Goal: Task Accomplishment & Management: Manage account settings

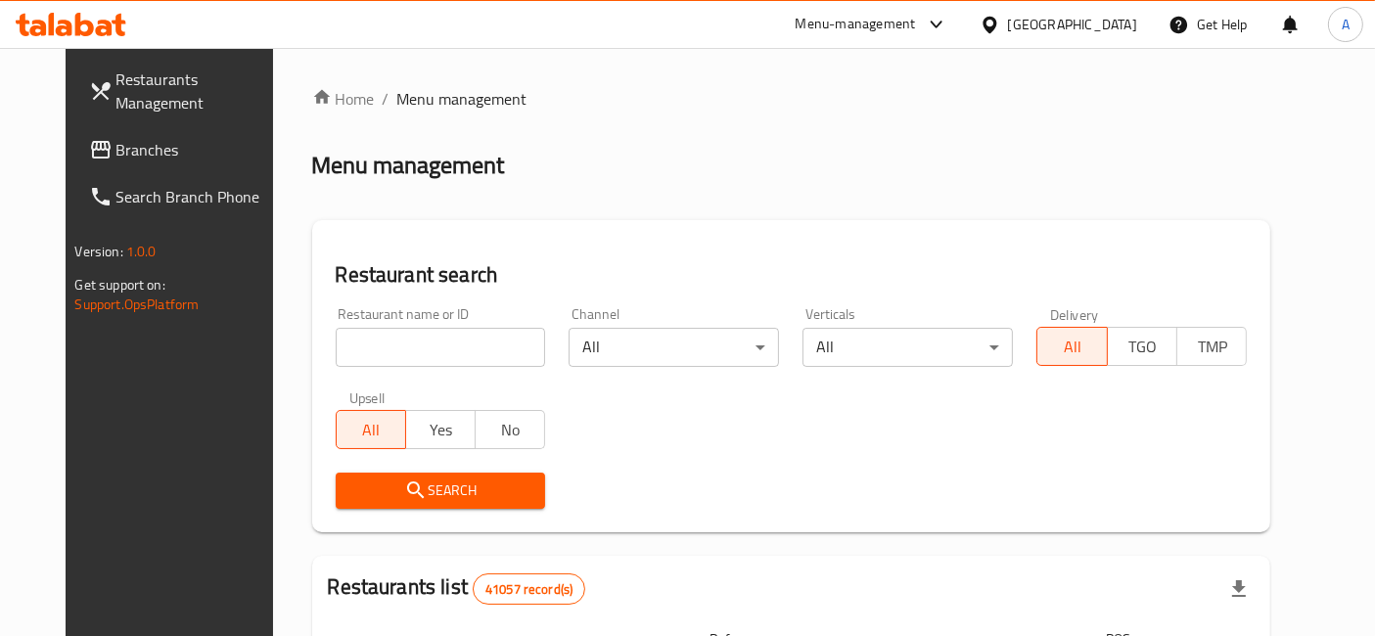
click at [466, 345] on input "search" at bounding box center [441, 347] width 210 height 39
type input "sotohy"
click button "Search" at bounding box center [441, 491] width 210 height 36
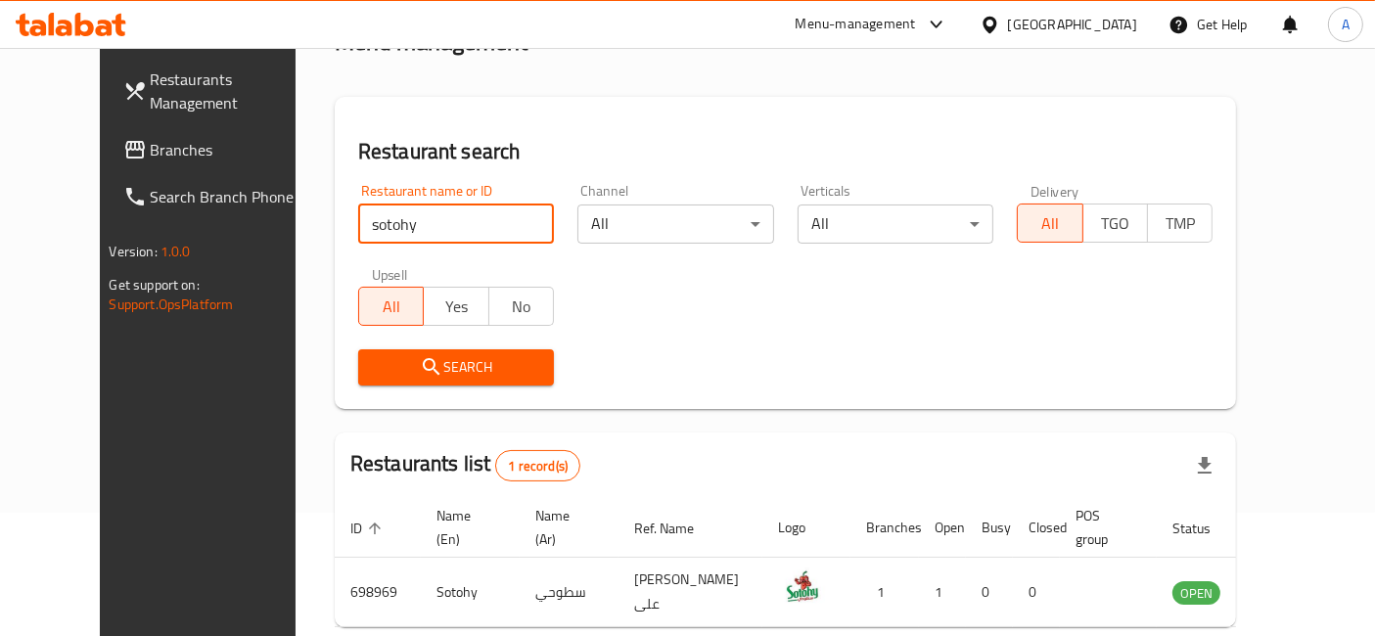
scroll to position [219, 0]
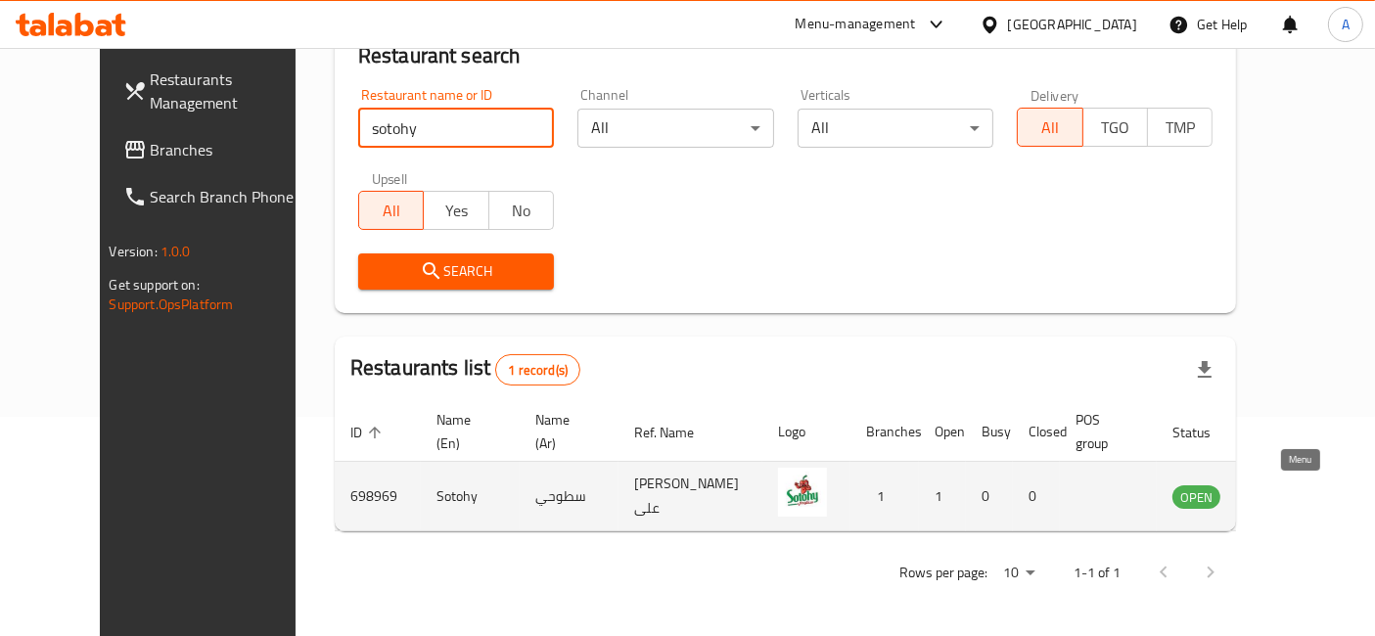
click at [1298, 504] on icon "enhanced table" at bounding box center [1286, 495] width 23 height 23
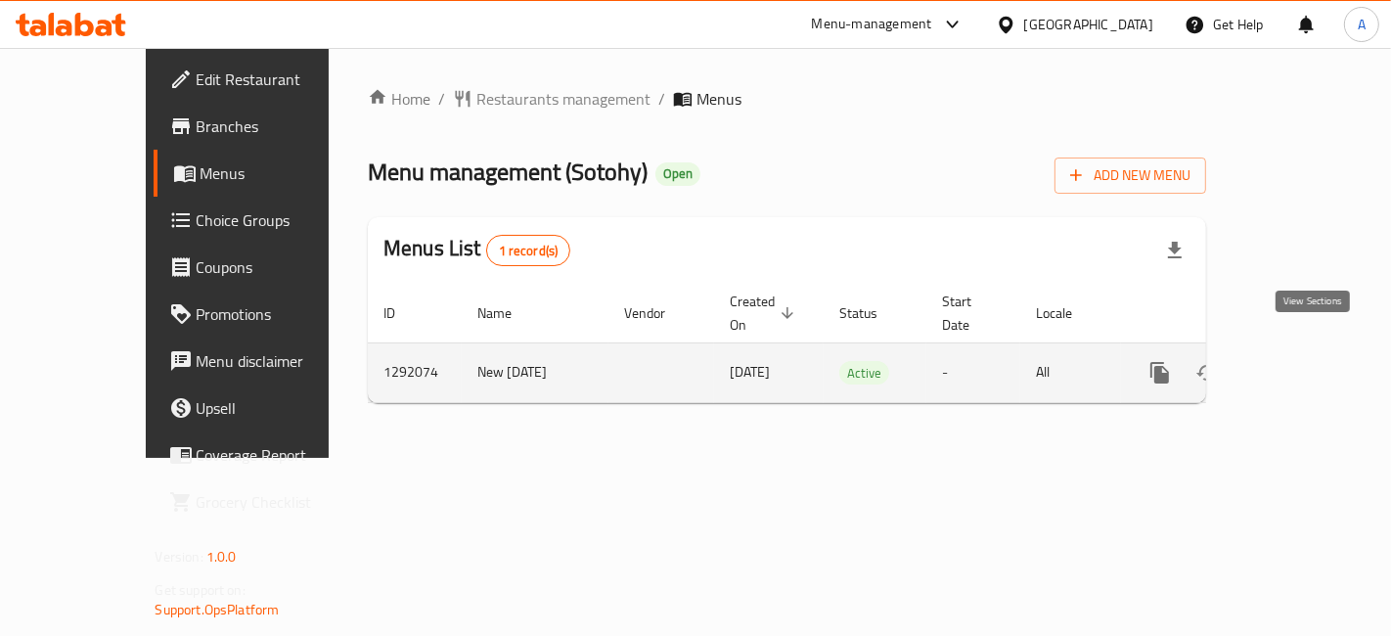
click at [1310, 364] on icon "enhanced table" at bounding box center [1301, 373] width 18 height 18
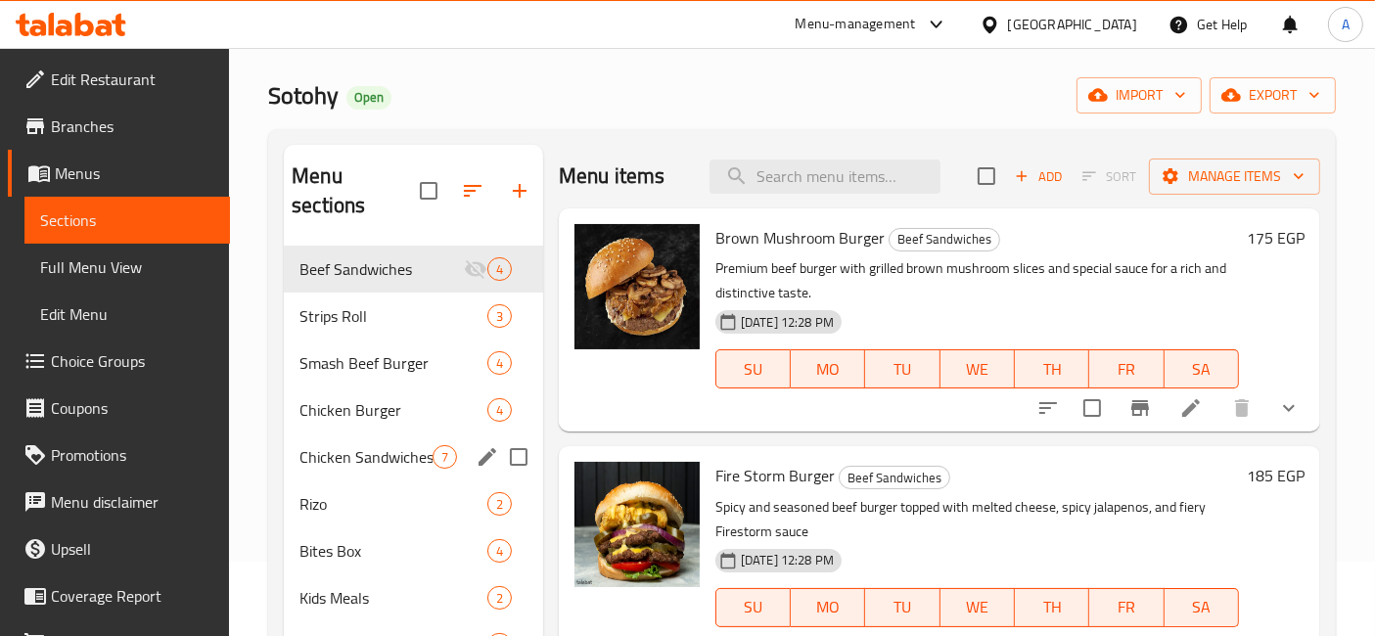
scroll to position [109, 0]
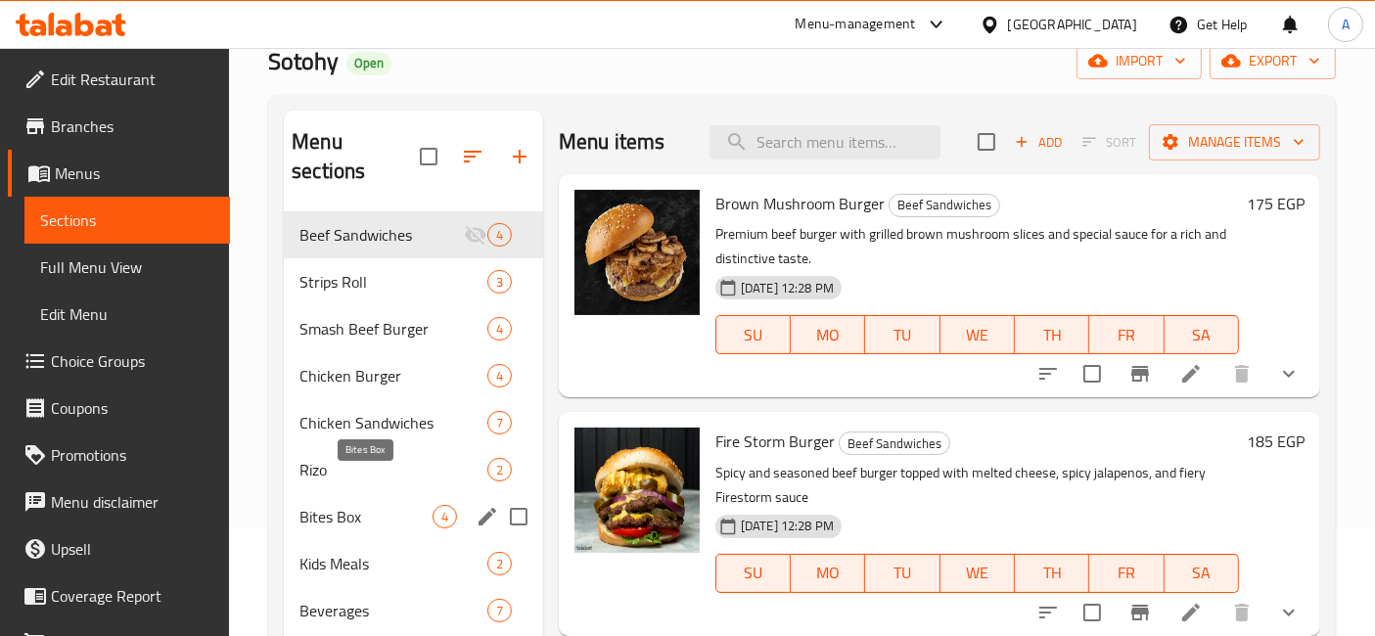
click at [392, 505] on span "Bites Box" at bounding box center [365, 516] width 133 height 23
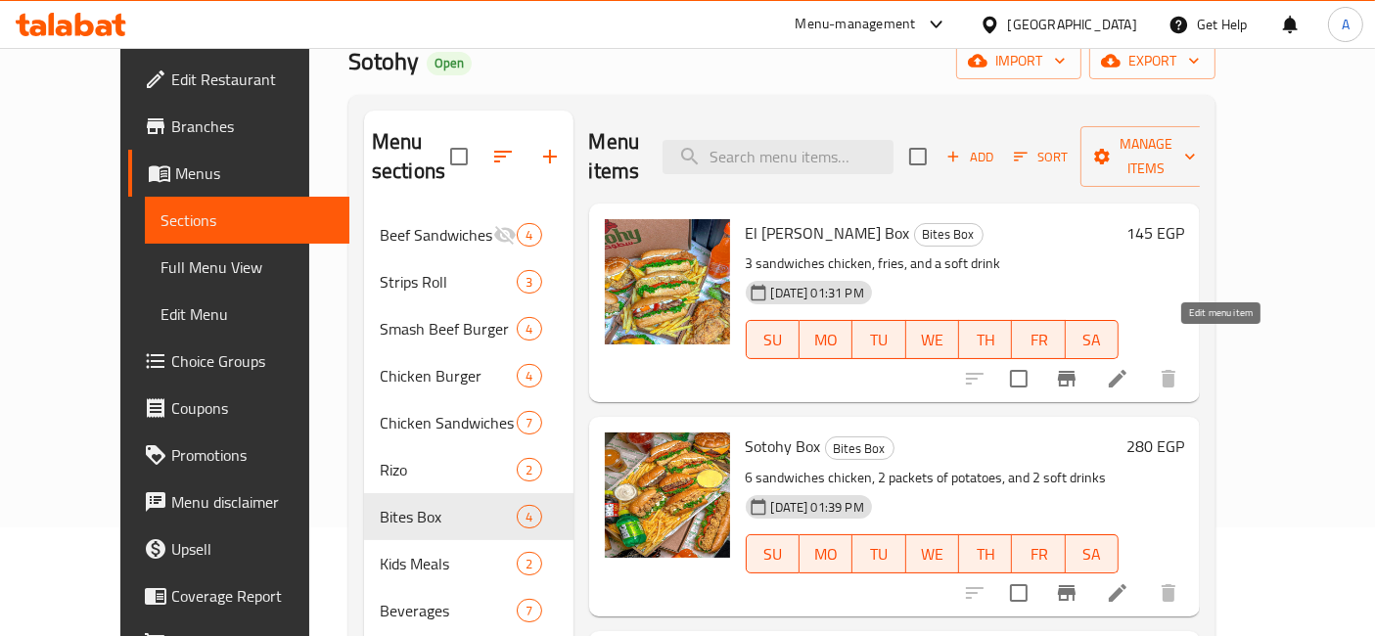
click at [1129, 367] on icon at bounding box center [1117, 378] width 23 height 23
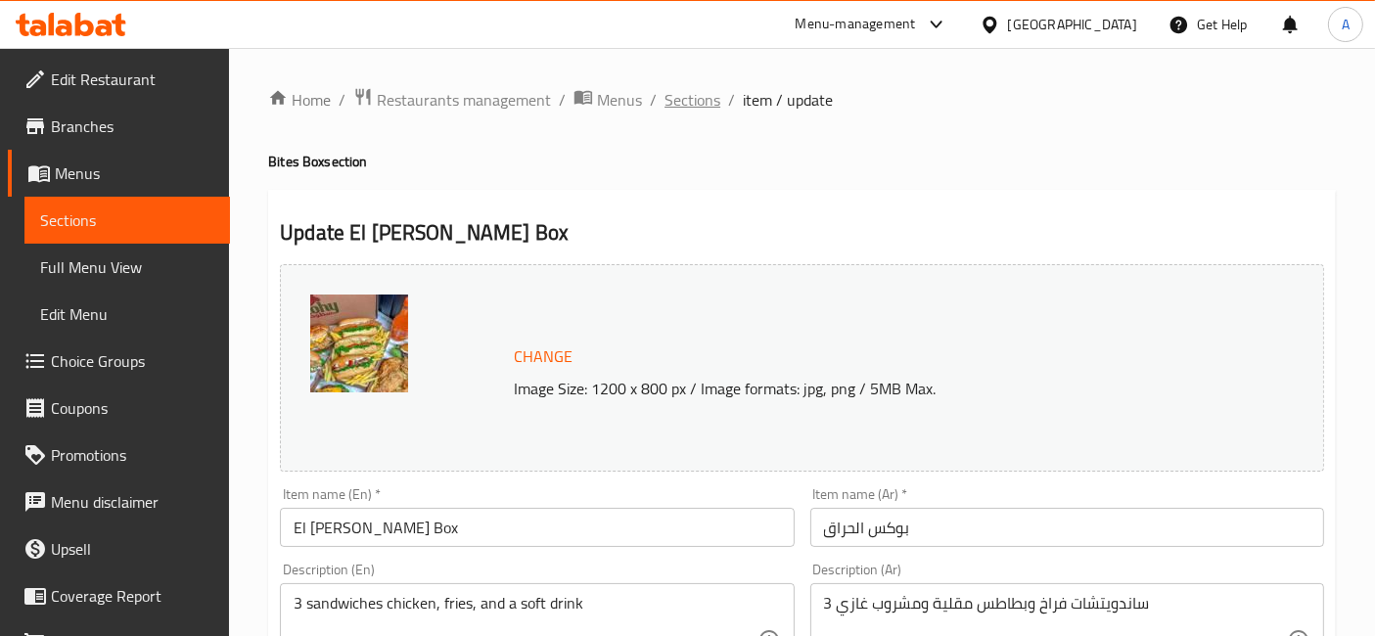
click at [695, 103] on span "Sections" at bounding box center [692, 99] width 56 height 23
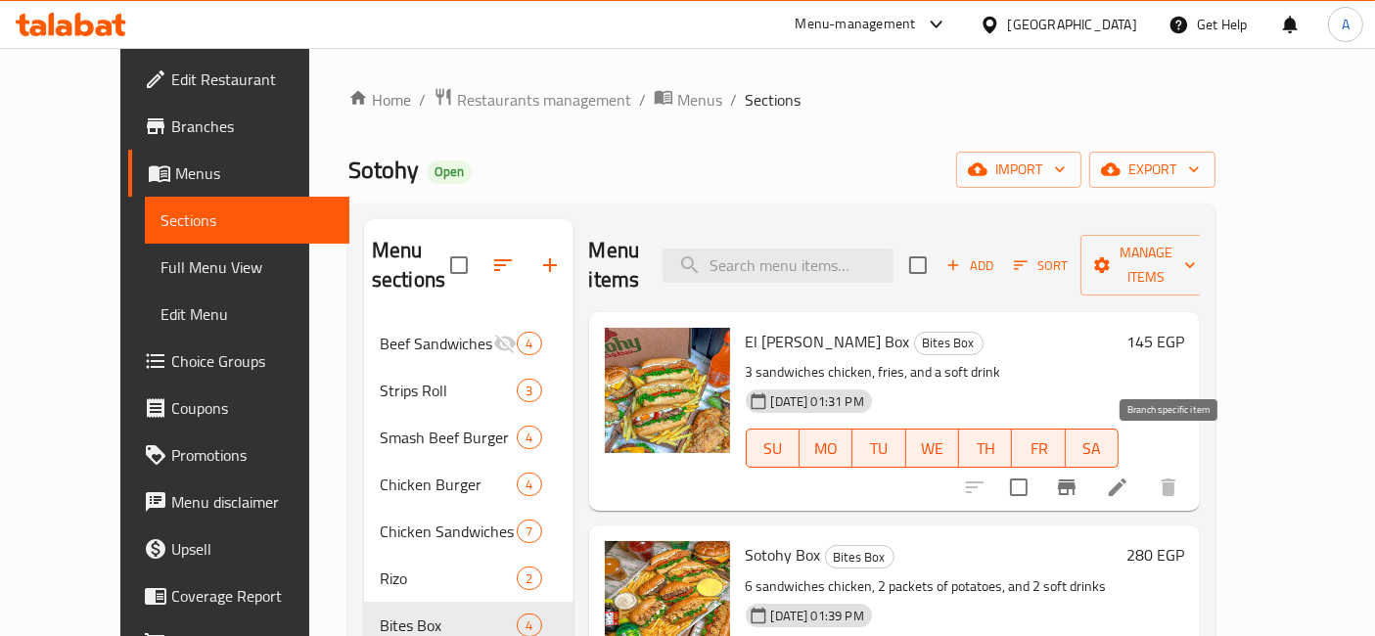
click at [1075, 479] on icon "Branch-specific-item" at bounding box center [1067, 487] width 18 height 16
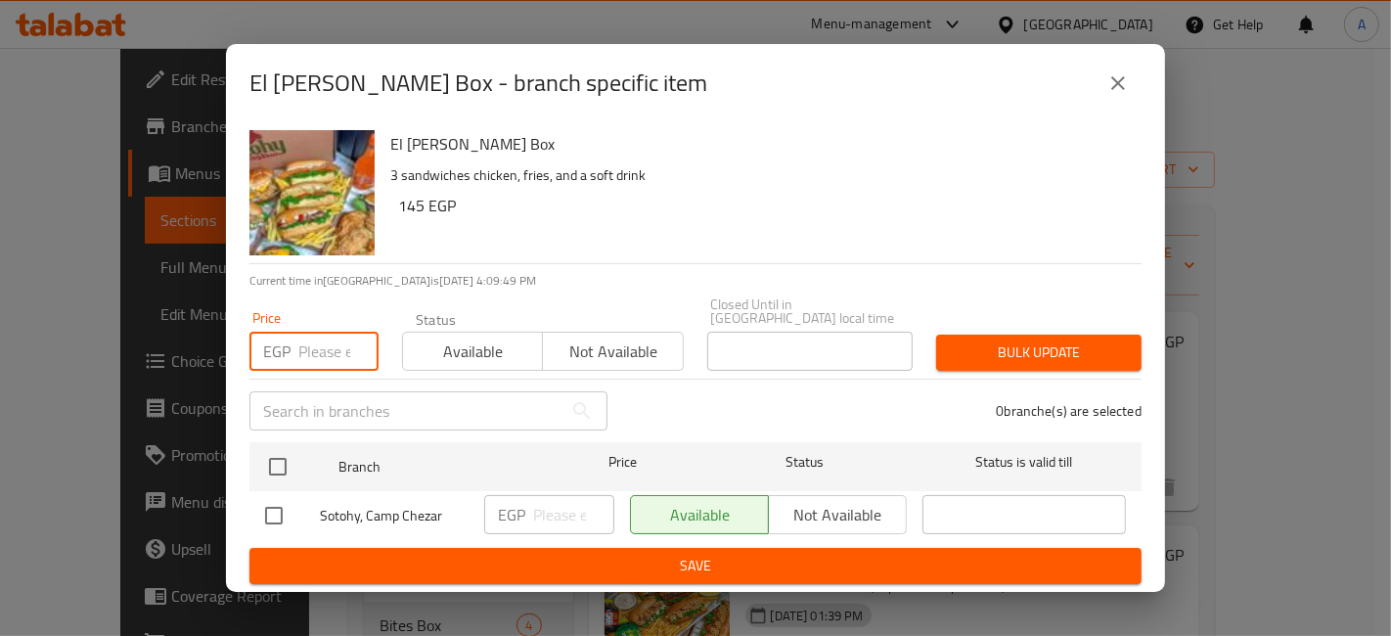
click at [333, 342] on input "number" at bounding box center [338, 351] width 80 height 39
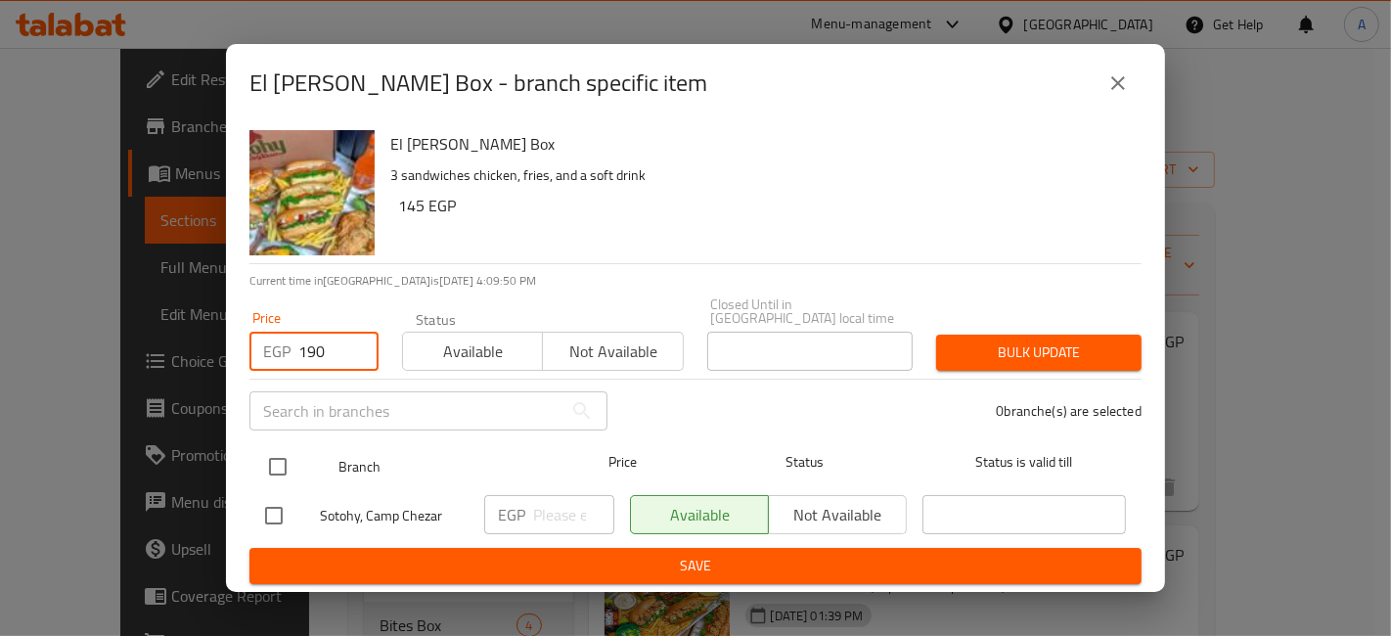
type input "190"
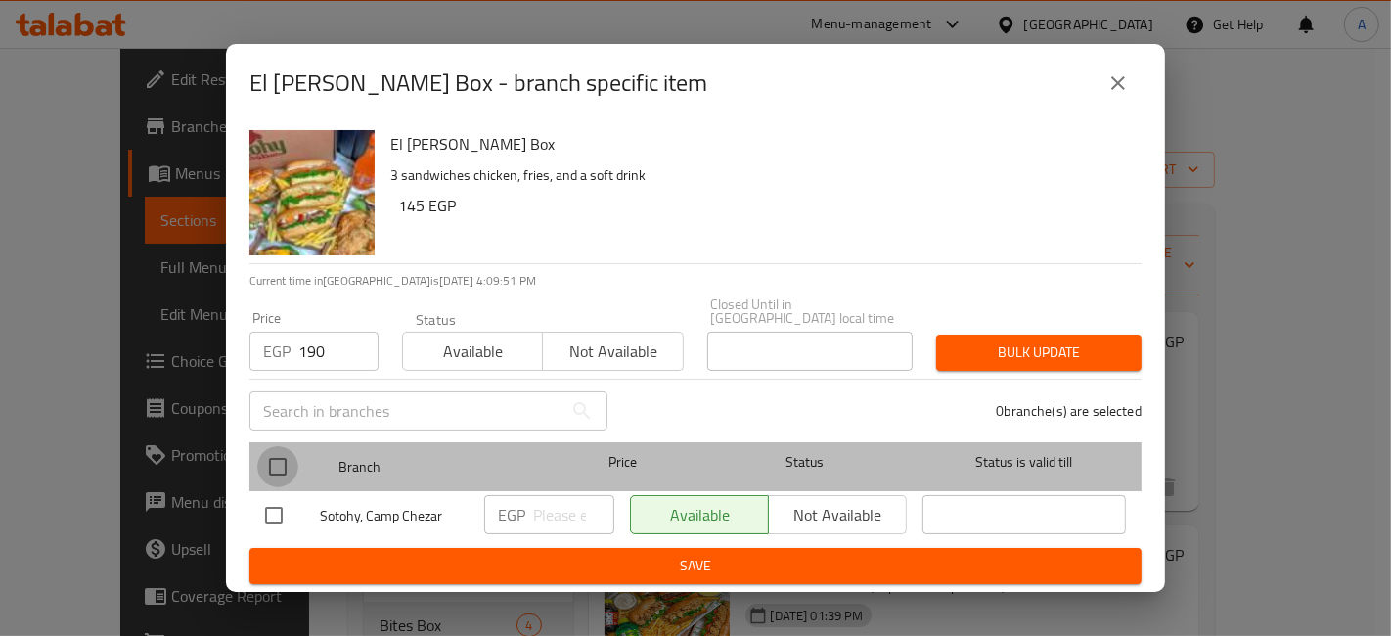
click at [277, 457] on input "checkbox" at bounding box center [277, 466] width 41 height 41
checkbox input "true"
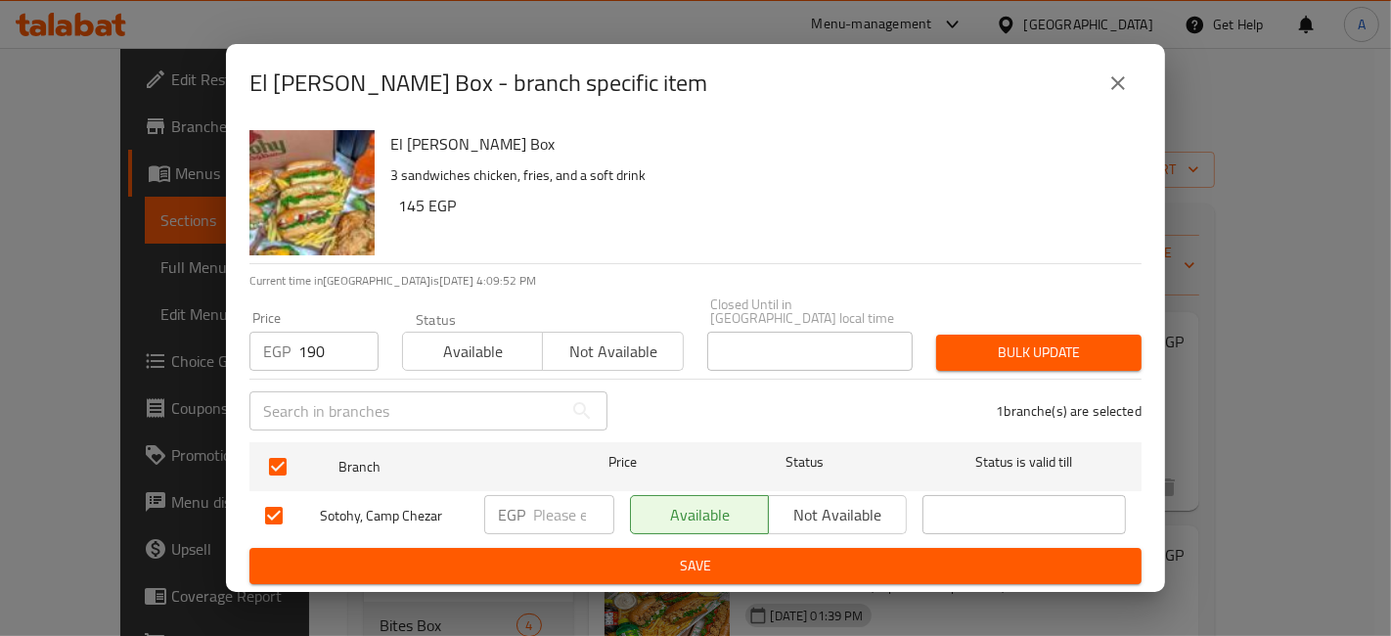
click at [1031, 342] on span "Bulk update" at bounding box center [1039, 352] width 174 height 24
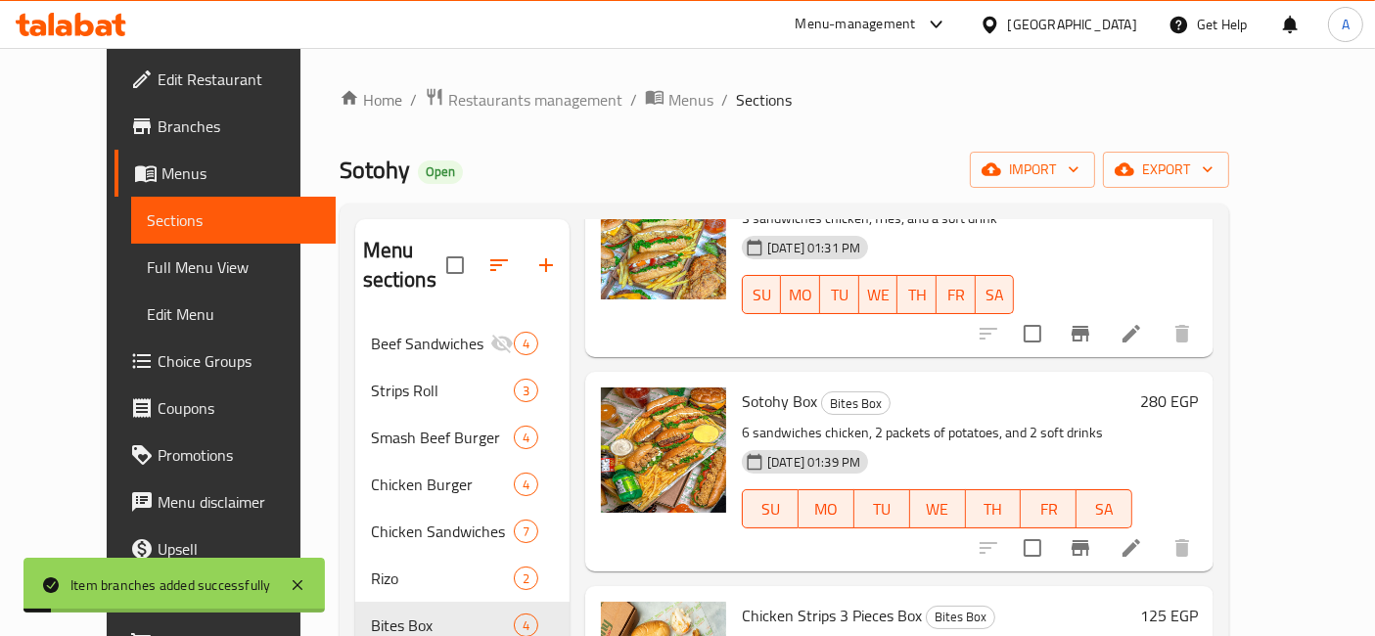
scroll to position [217, 0]
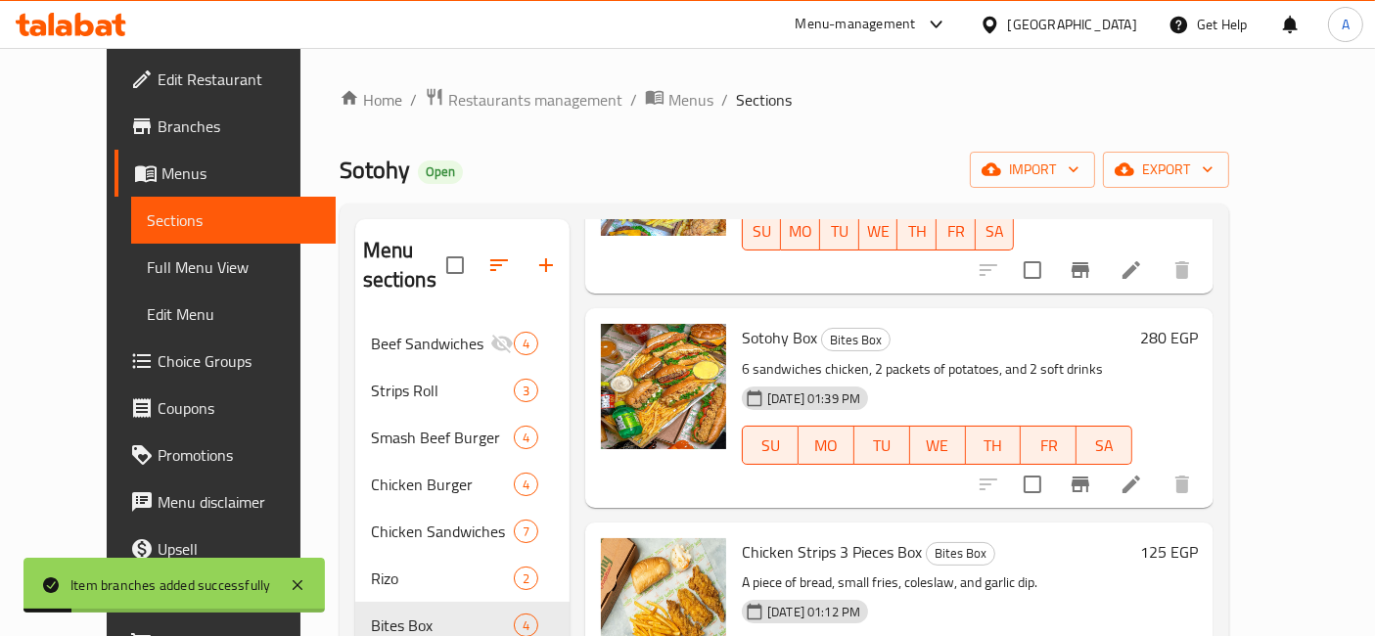
click at [1092, 473] on icon "Branch-specific-item" at bounding box center [1079, 484] width 23 height 23
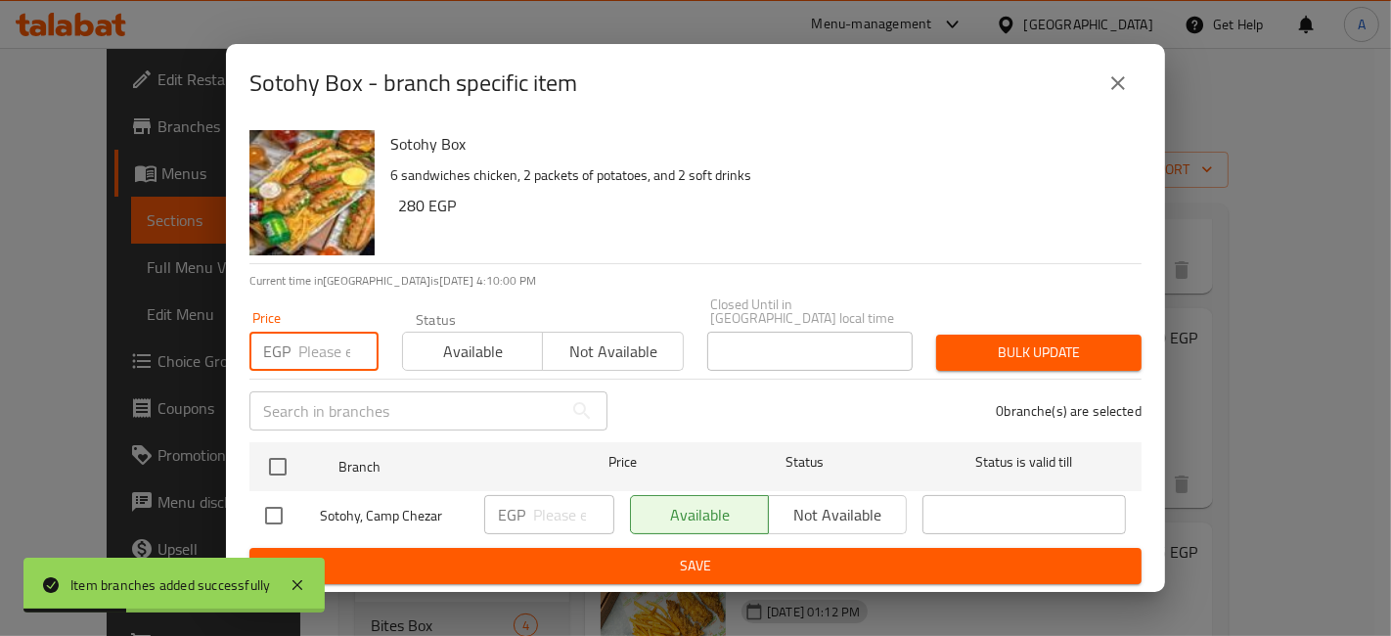
click at [304, 346] on input "number" at bounding box center [338, 351] width 80 height 39
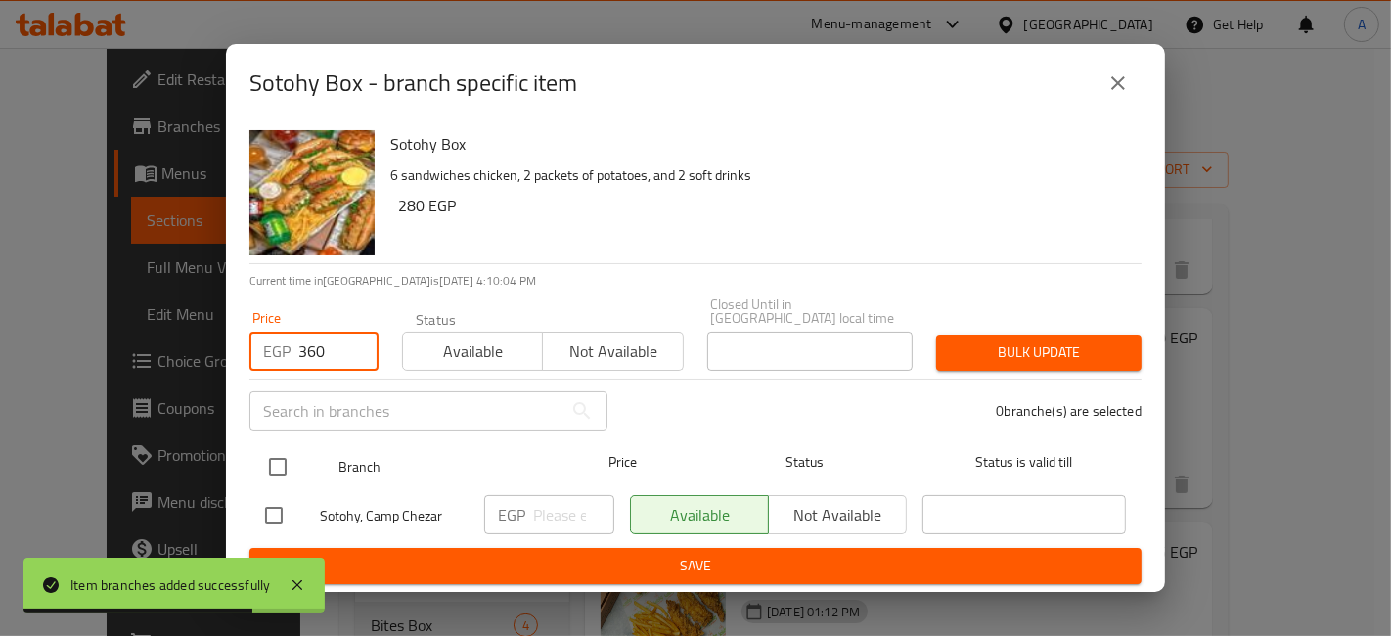
type input "360"
click at [285, 457] on input "checkbox" at bounding box center [277, 466] width 41 height 41
checkbox input "true"
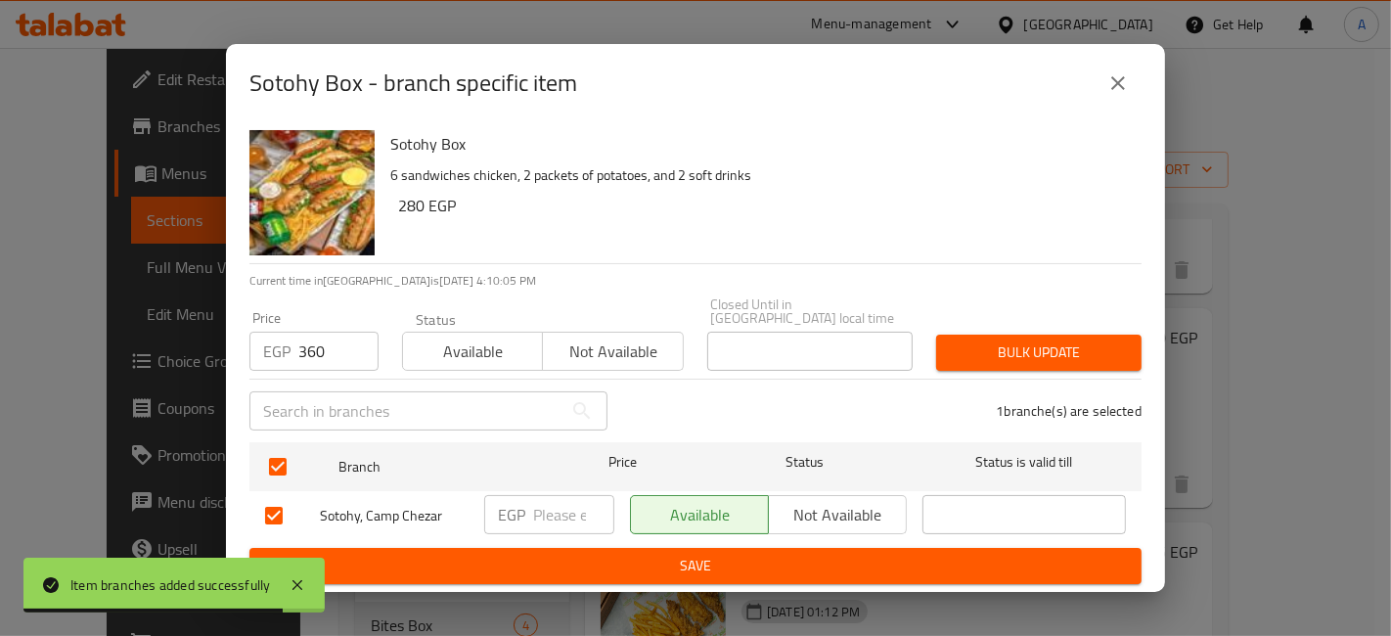
click at [959, 344] on span "Bulk update" at bounding box center [1039, 352] width 174 height 24
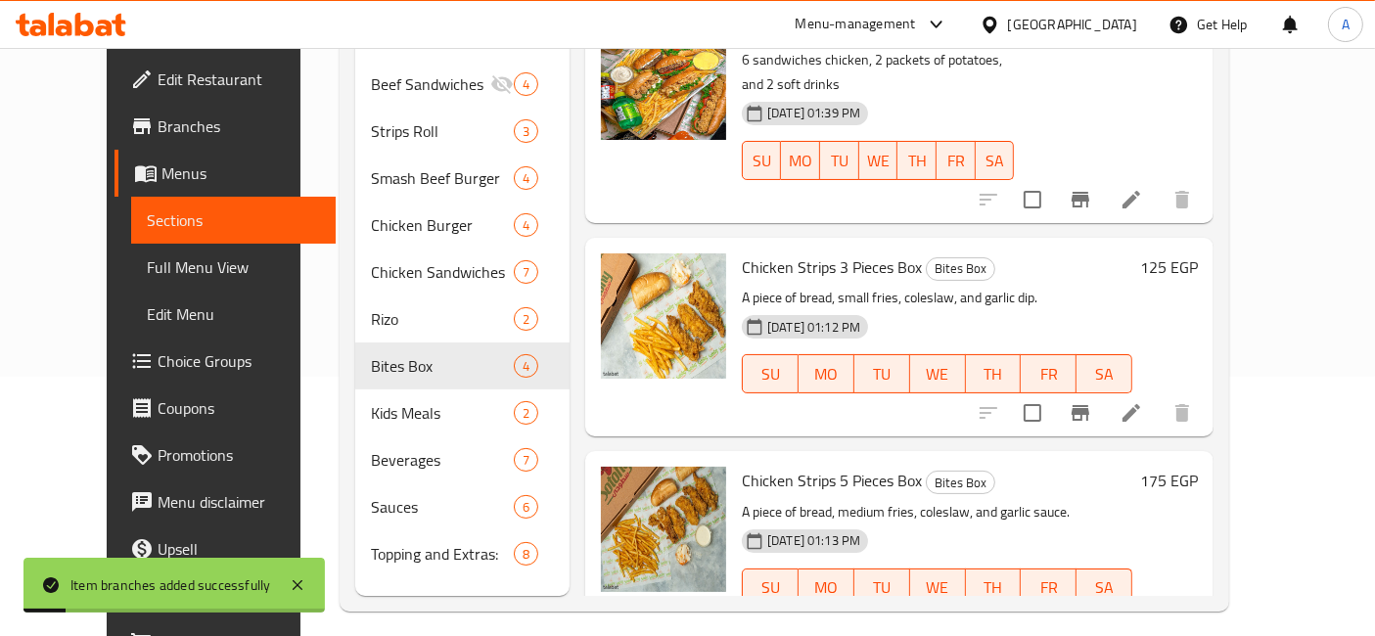
scroll to position [273, 0]
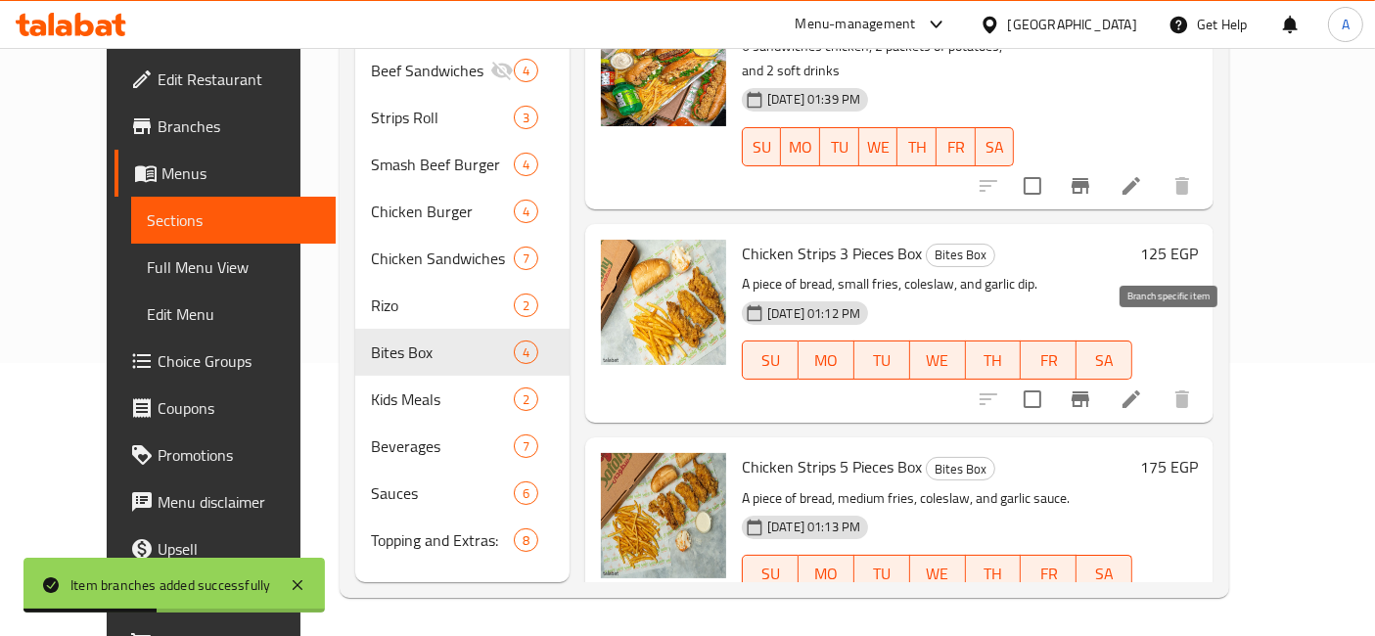
click at [1092, 387] on icon "Branch-specific-item" at bounding box center [1079, 398] width 23 height 23
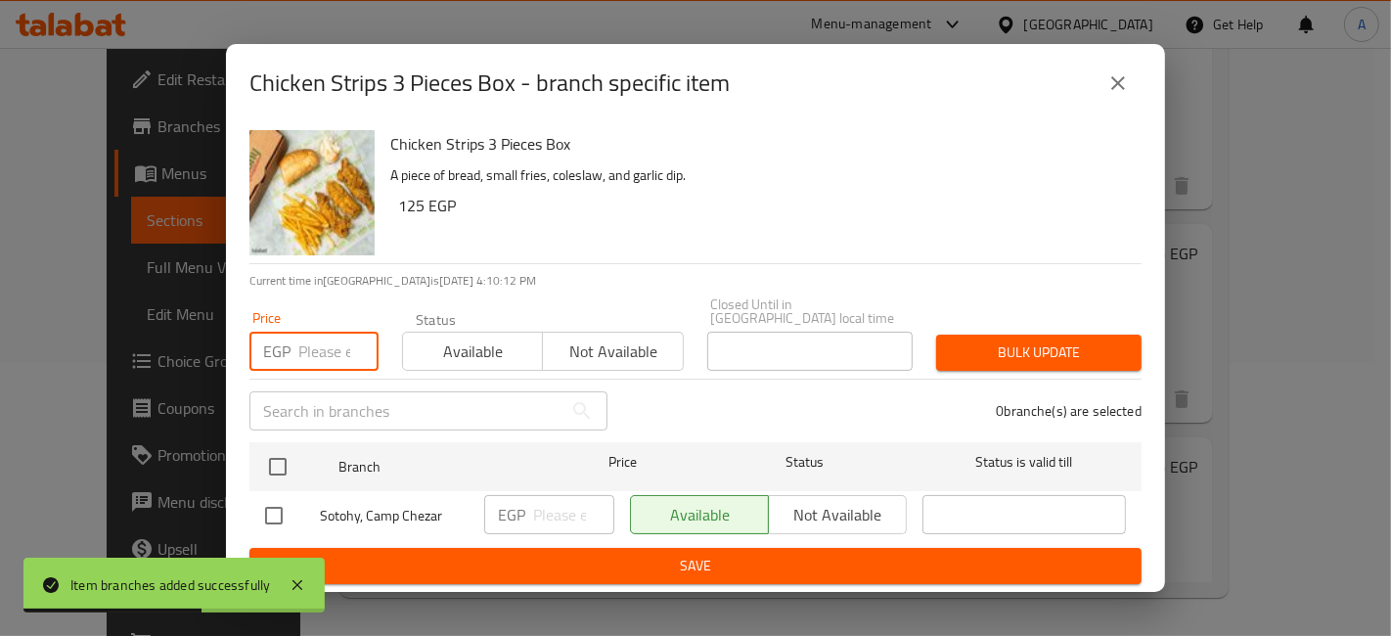
click at [327, 348] on input "number" at bounding box center [338, 351] width 80 height 39
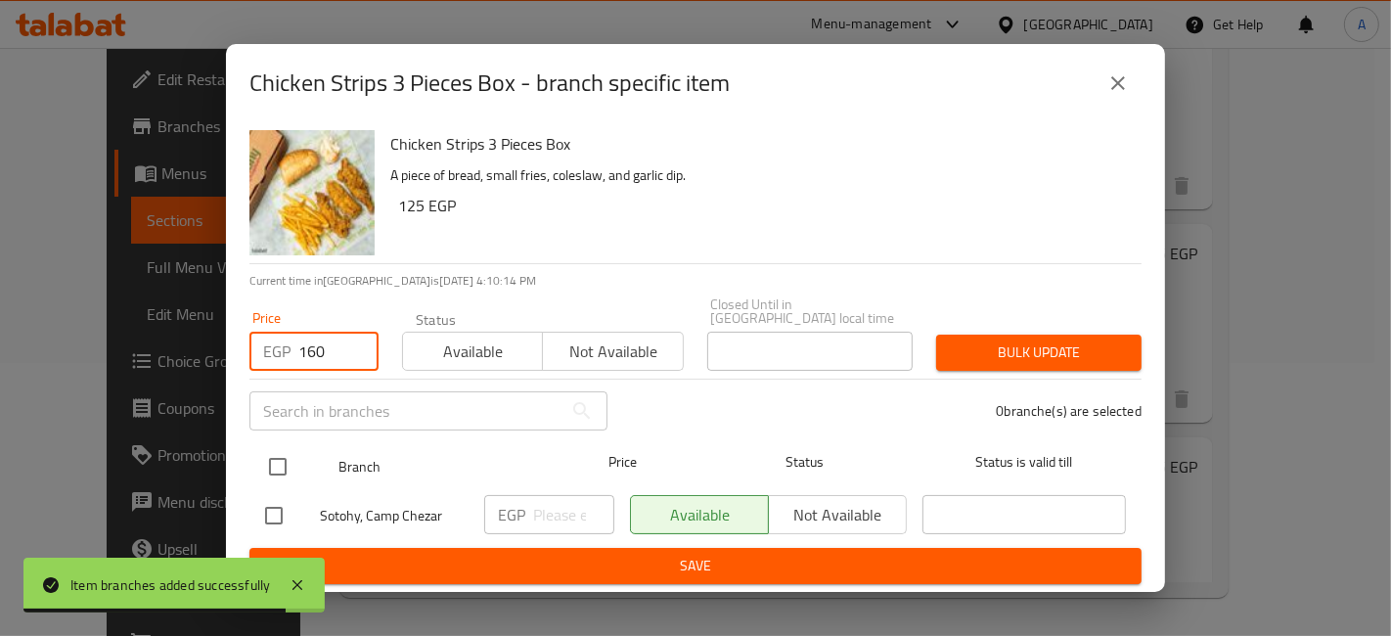
type input "160"
click at [287, 446] on input "checkbox" at bounding box center [277, 466] width 41 height 41
checkbox input "true"
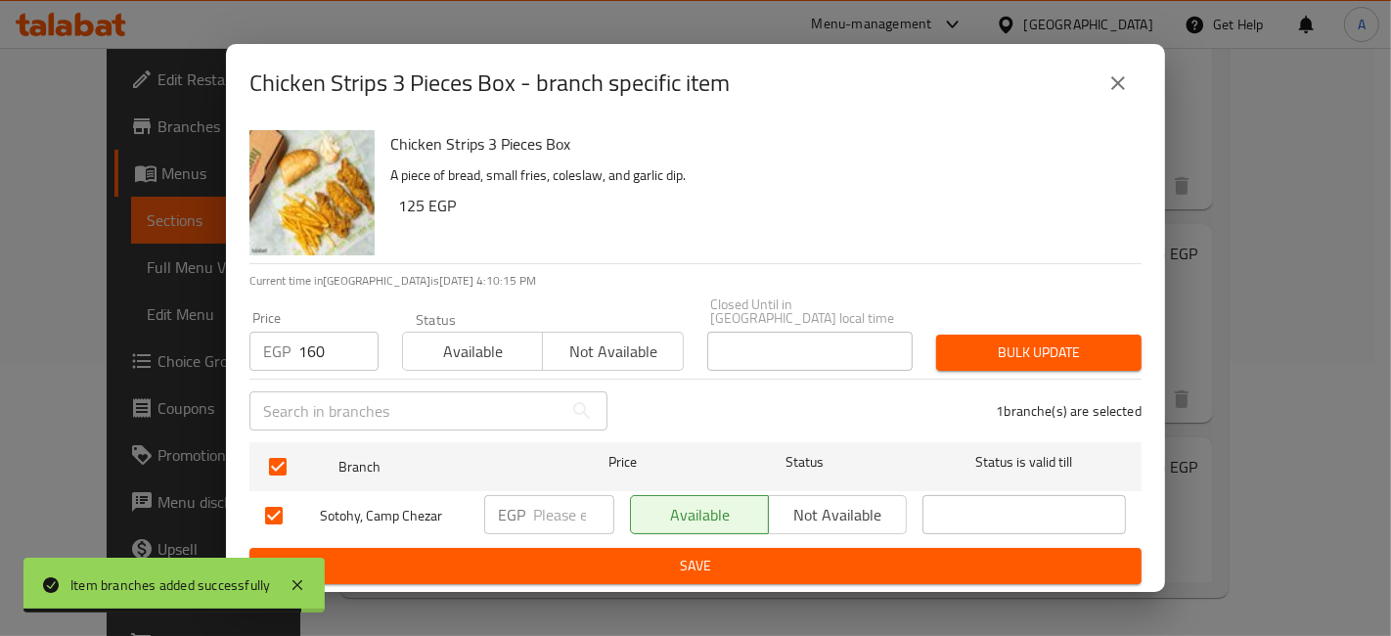
click at [1020, 340] on span "Bulk update" at bounding box center [1039, 352] width 174 height 24
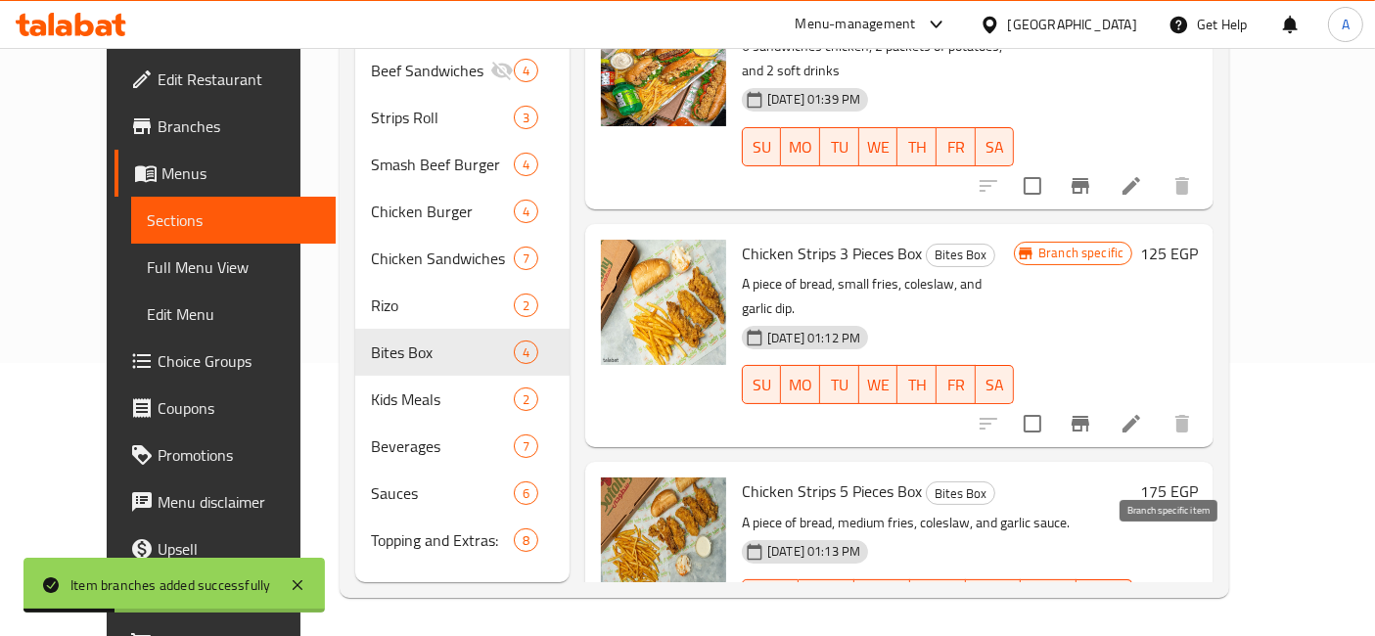
click at [1092, 626] on icon "Branch-specific-item" at bounding box center [1079, 637] width 23 height 23
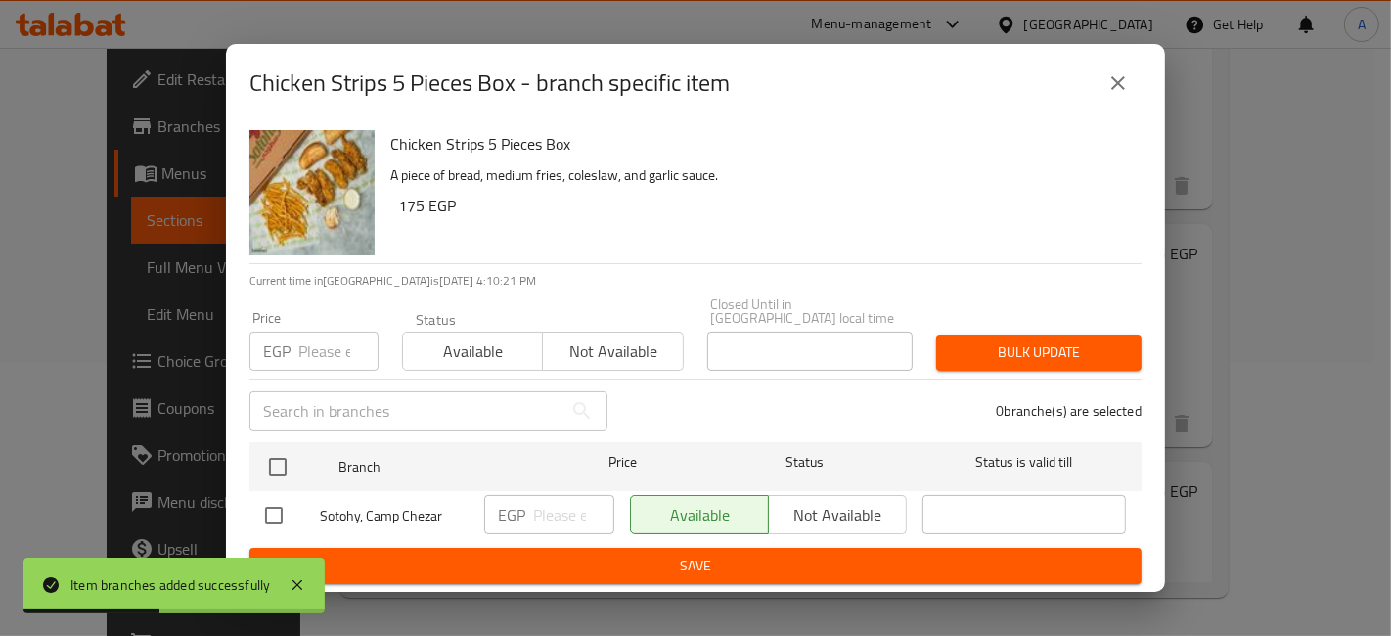
click at [319, 347] on input "number" at bounding box center [338, 351] width 80 height 39
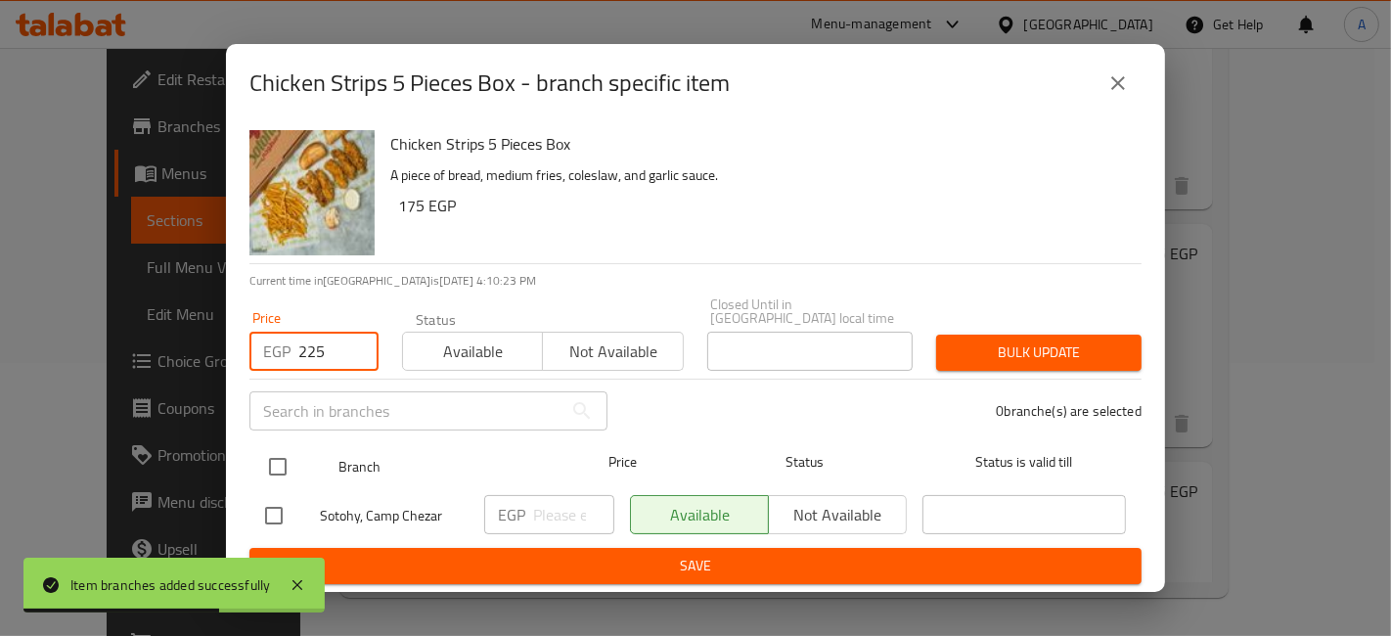
type input "225"
click at [295, 450] on input "checkbox" at bounding box center [277, 466] width 41 height 41
checkbox input "true"
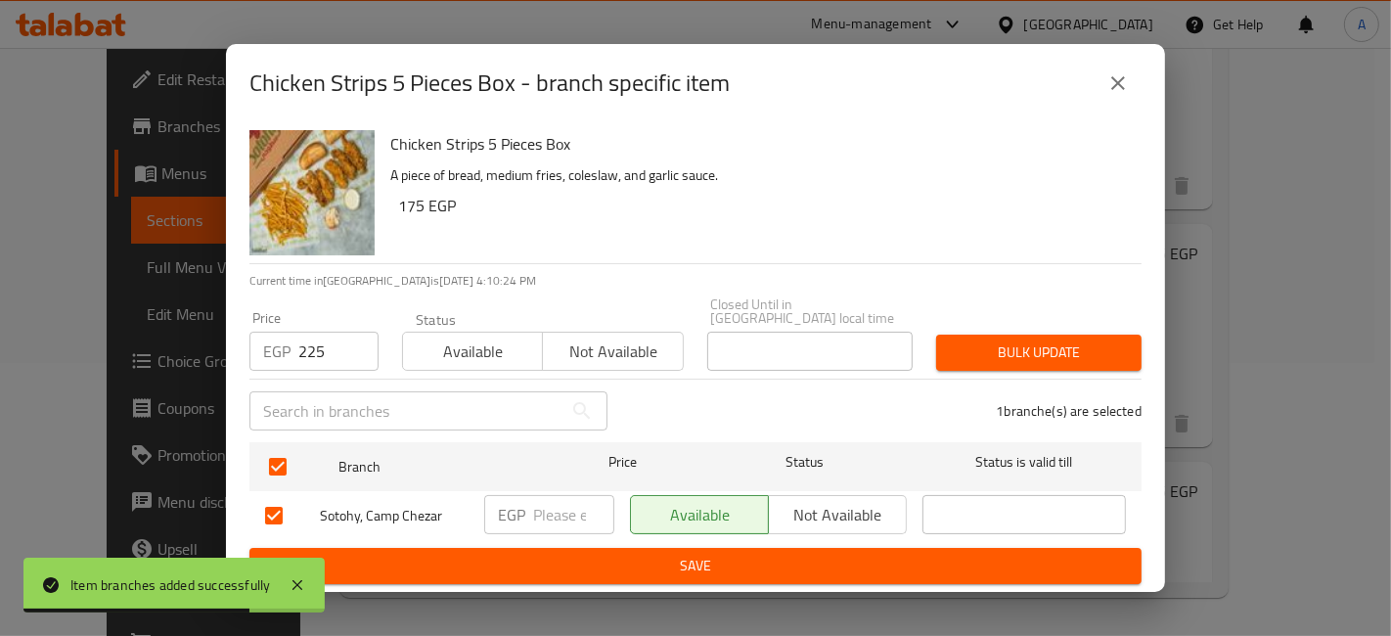
click at [1046, 348] on span "Bulk update" at bounding box center [1039, 352] width 174 height 24
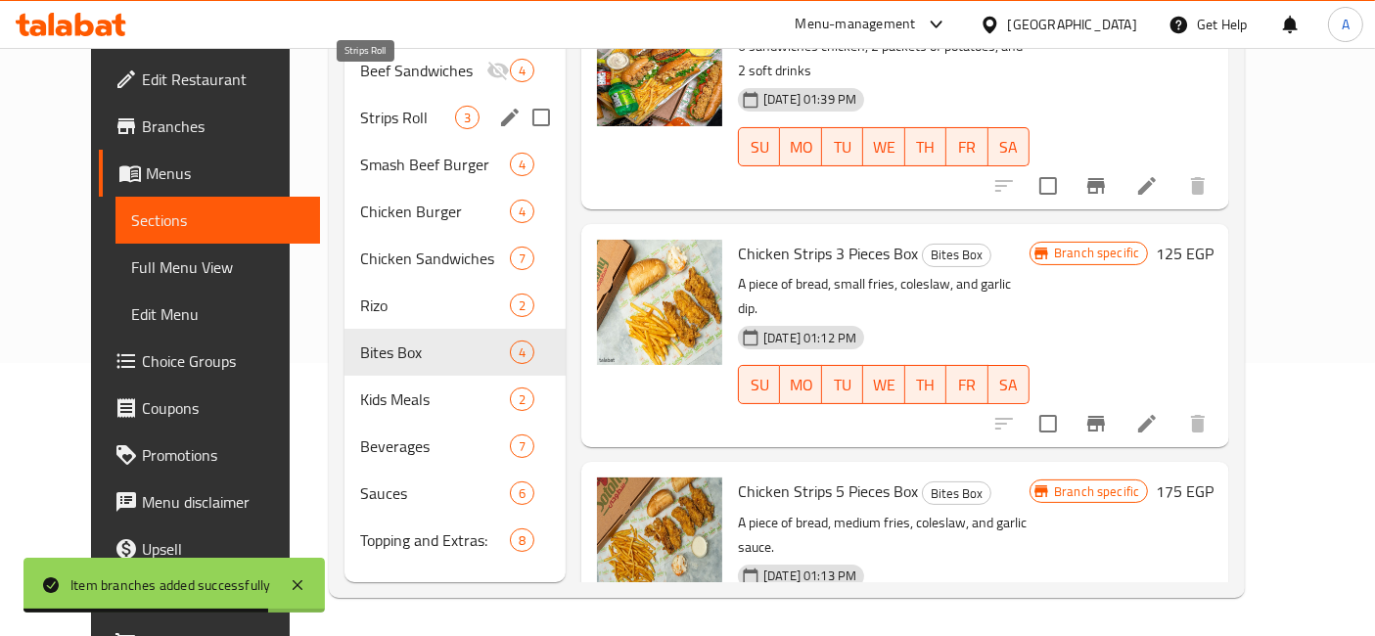
click at [360, 106] on span "Strips Roll" at bounding box center [407, 117] width 95 height 23
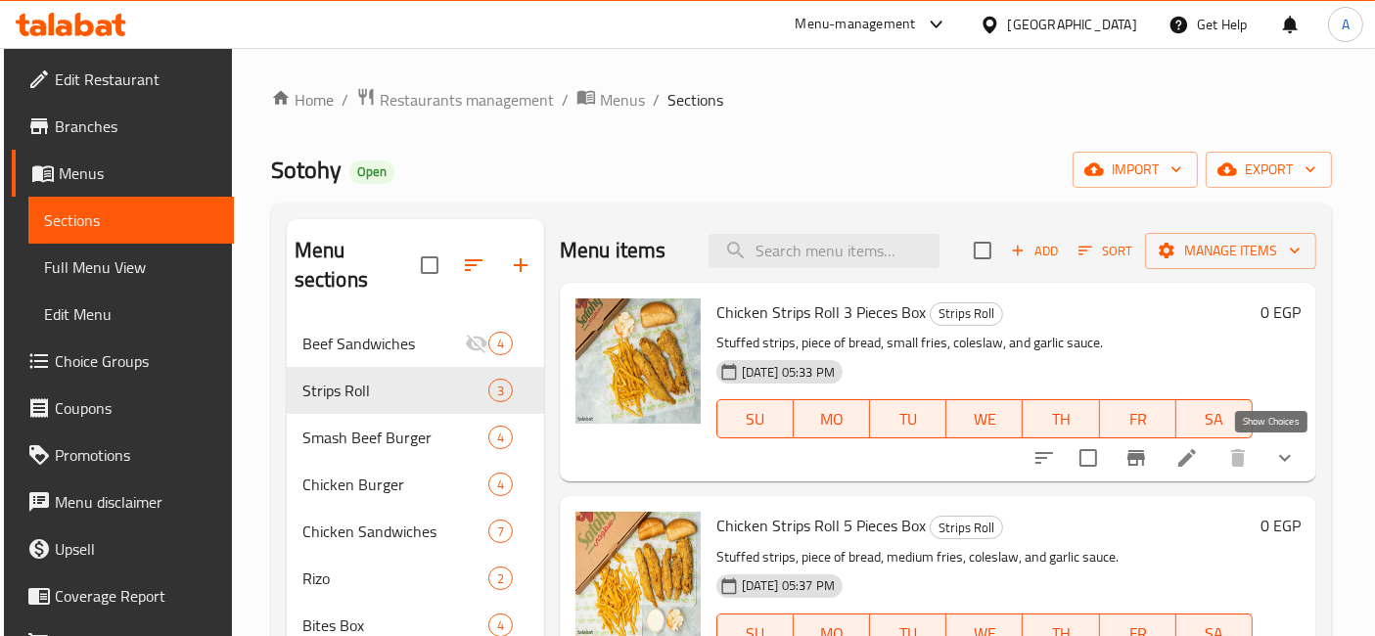
click at [1273, 458] on icon "show more" at bounding box center [1284, 457] width 23 height 23
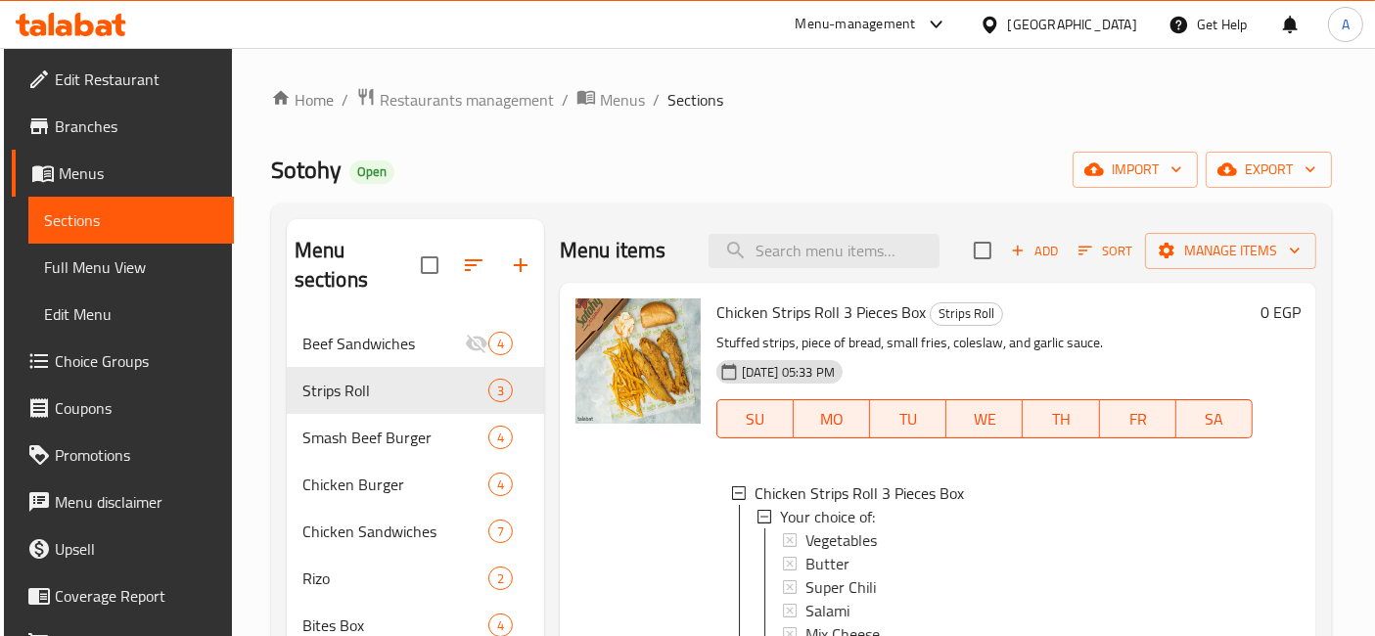
scroll to position [217, 0]
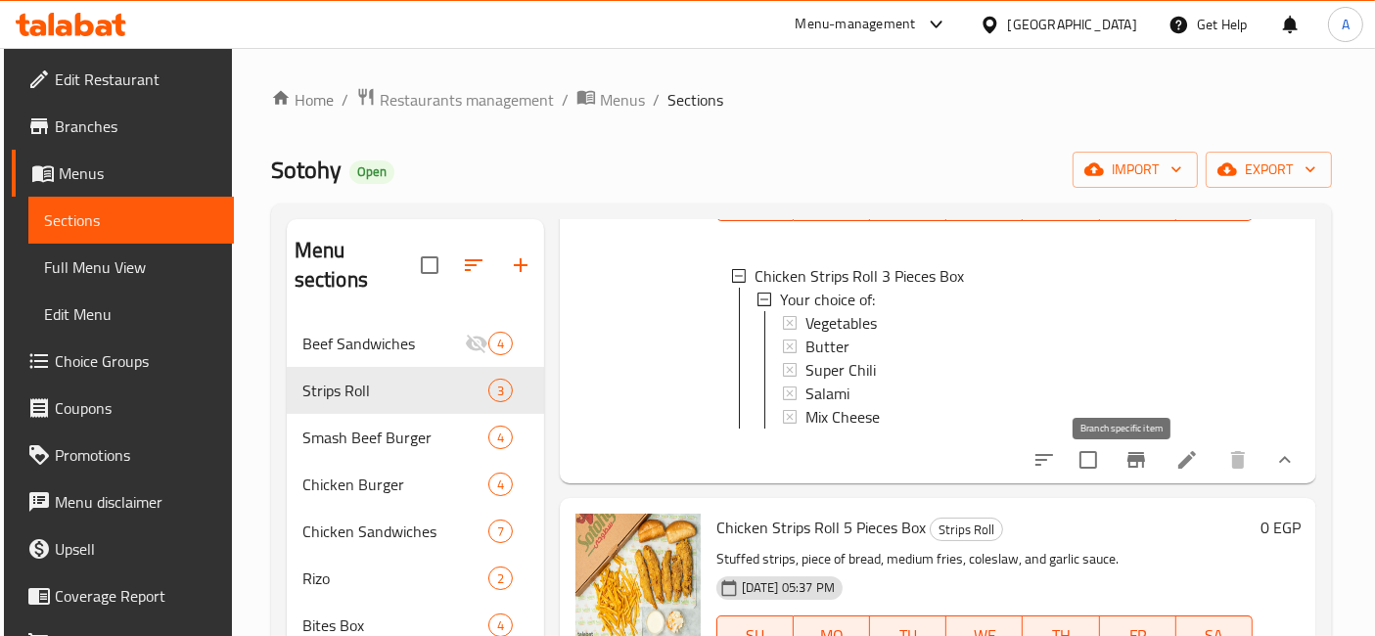
click at [1124, 466] on icon "Branch-specific-item" at bounding box center [1135, 459] width 23 height 23
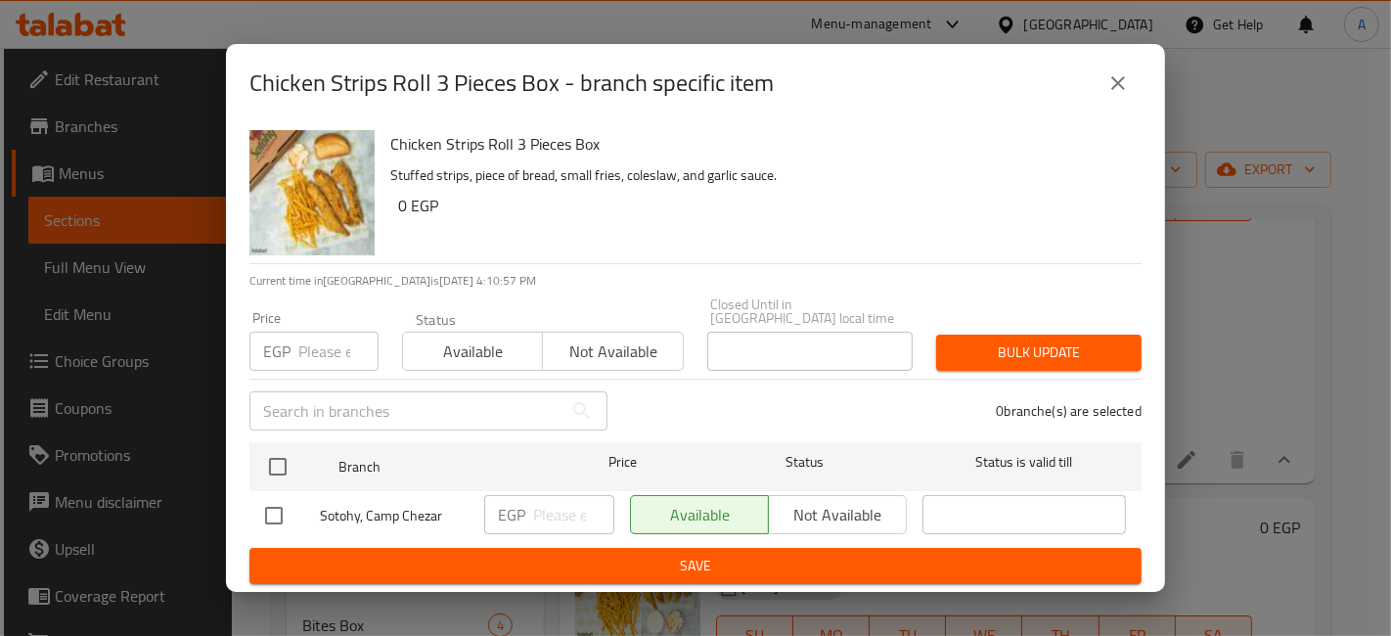
click at [1117, 90] on icon "close" at bounding box center [1118, 83] width 14 height 14
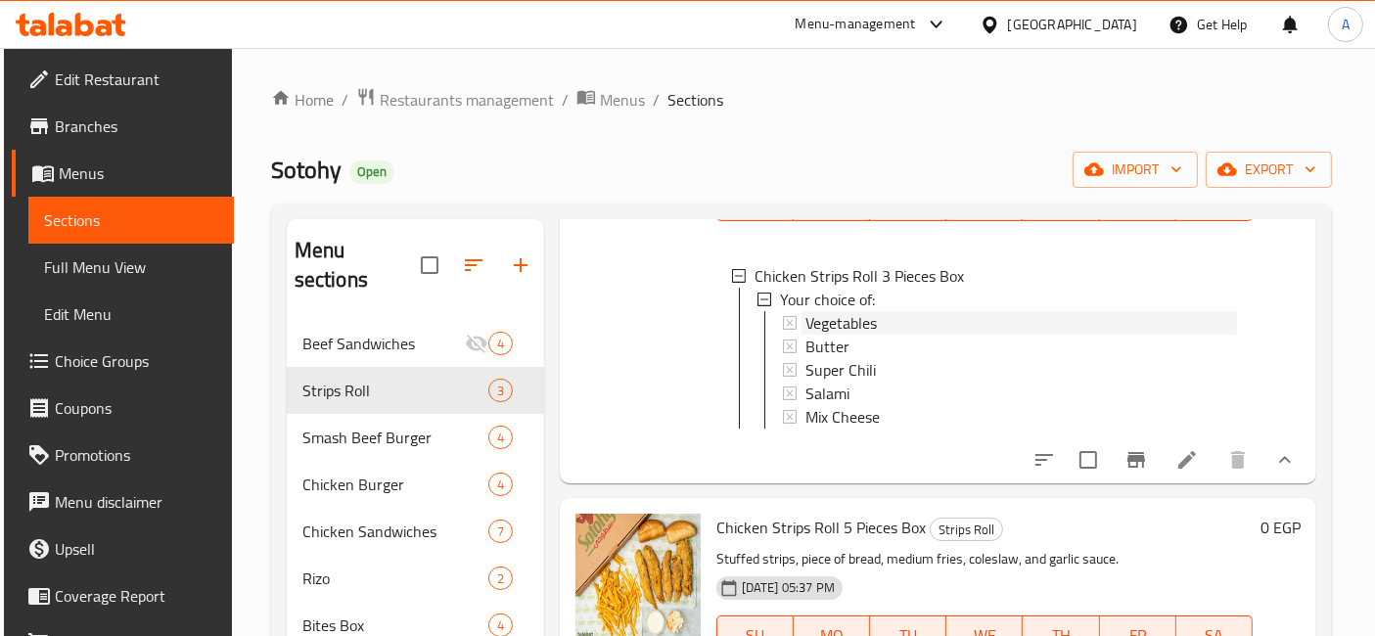
click at [986, 330] on div "Vegetables" at bounding box center [1020, 322] width 431 height 23
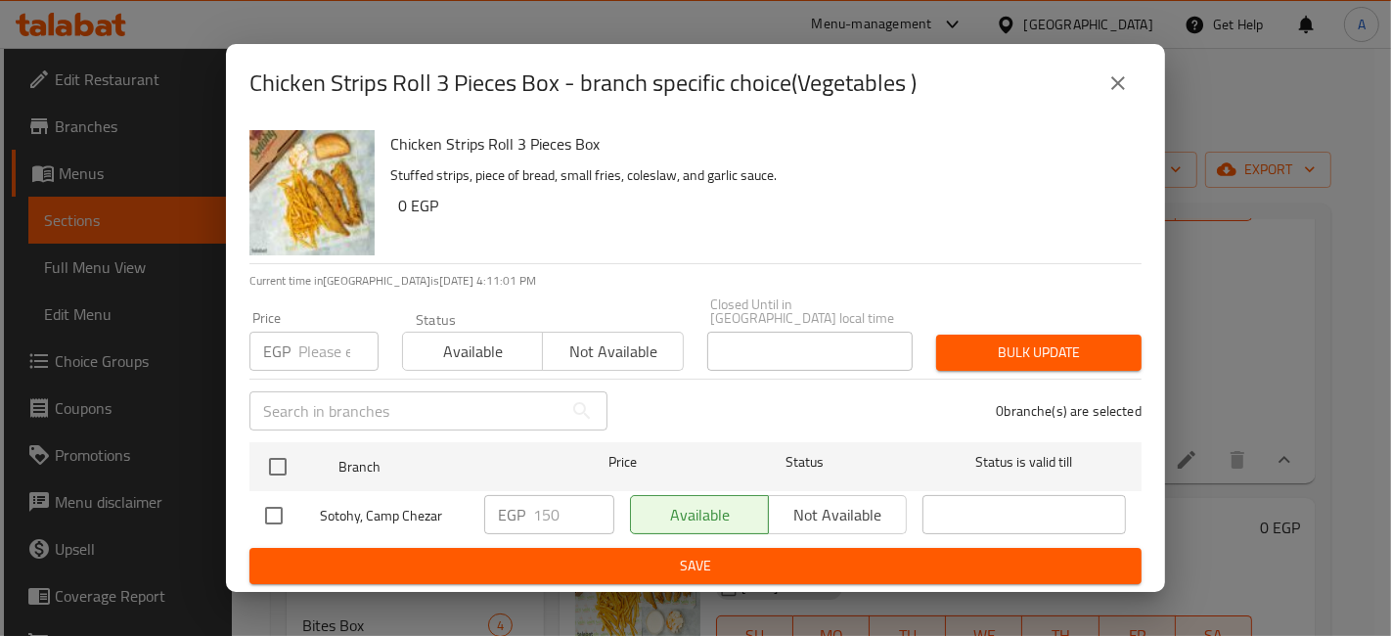
click at [1121, 105] on button "close" at bounding box center [1118, 83] width 47 height 47
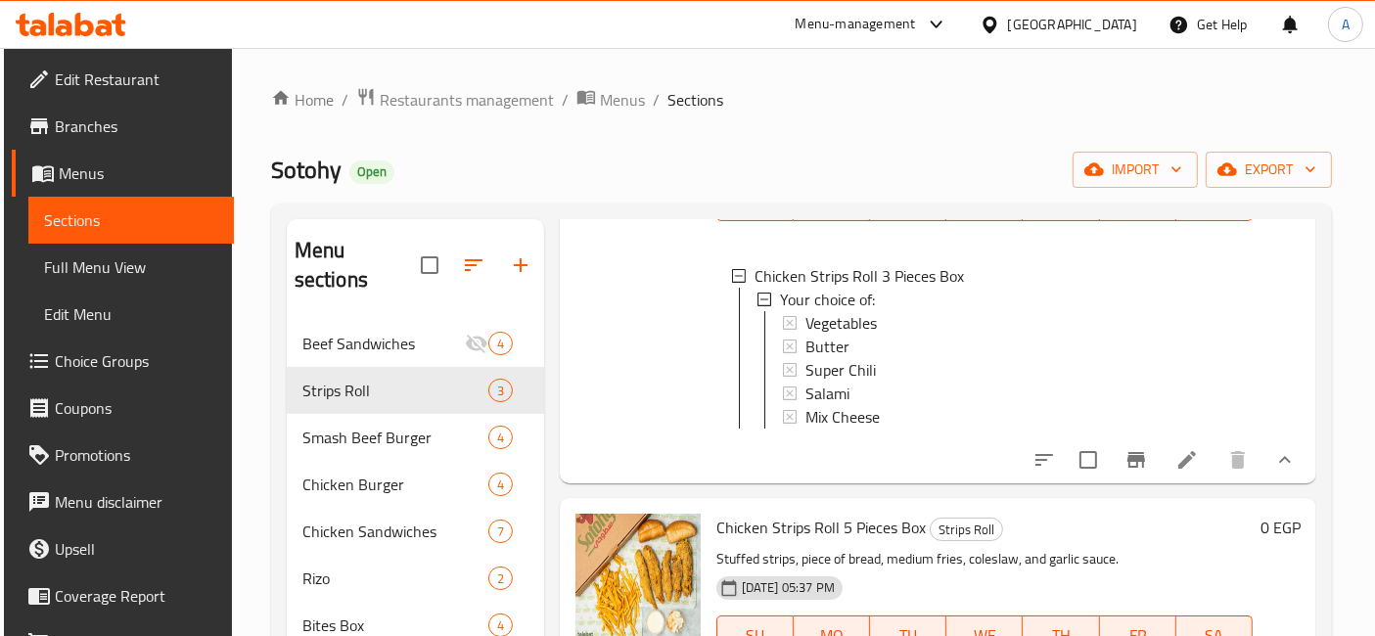
click at [859, 311] on span "Vegetables" at bounding box center [840, 322] width 71 height 23
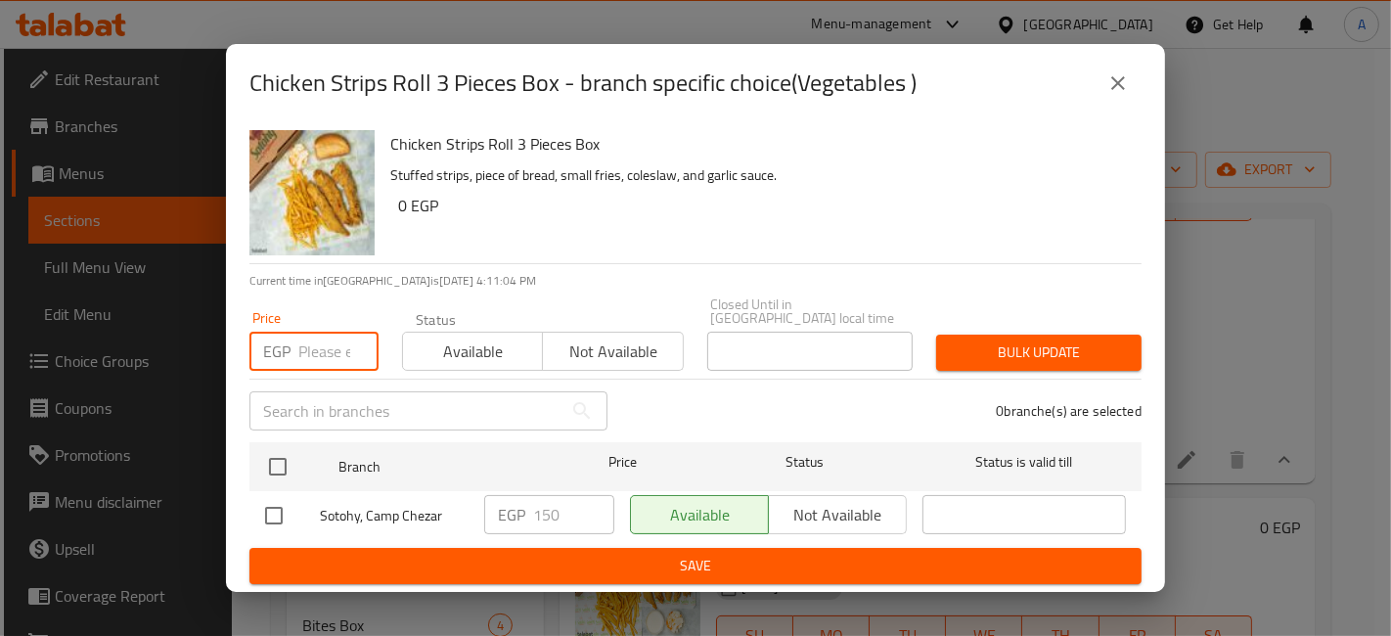
click at [340, 350] on input "number" at bounding box center [338, 351] width 80 height 39
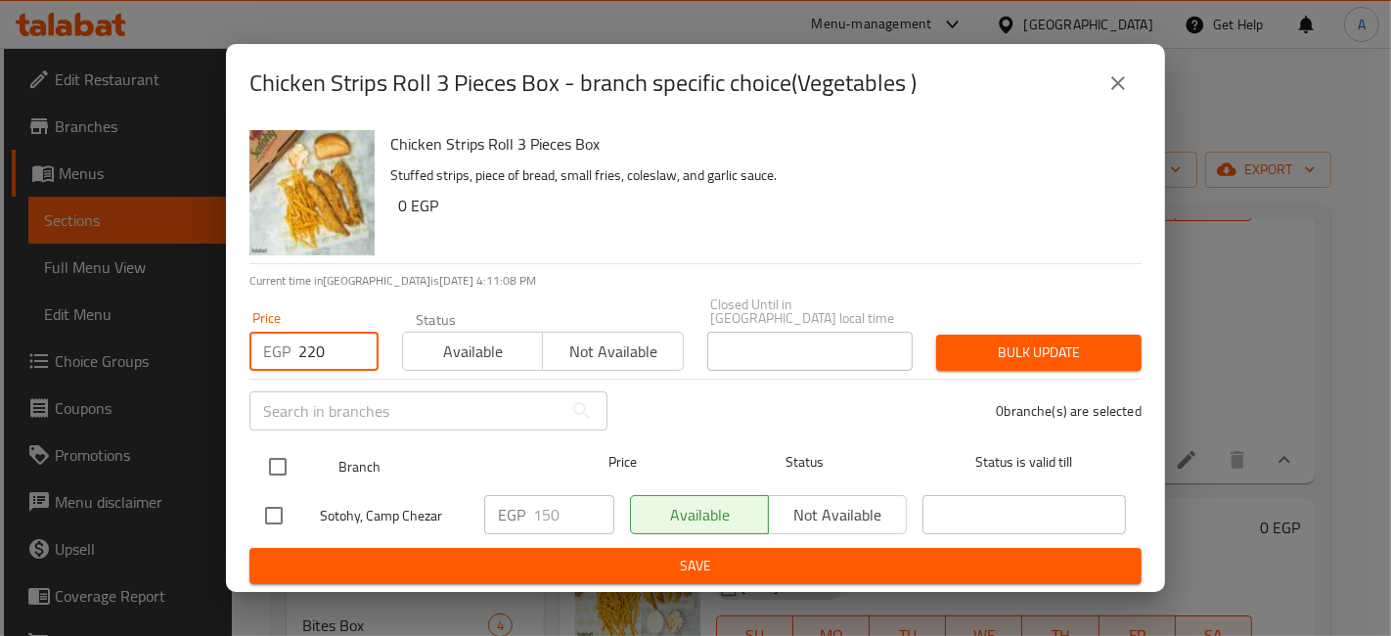
type input "220"
click at [275, 448] on input "checkbox" at bounding box center [277, 466] width 41 height 41
checkbox input "true"
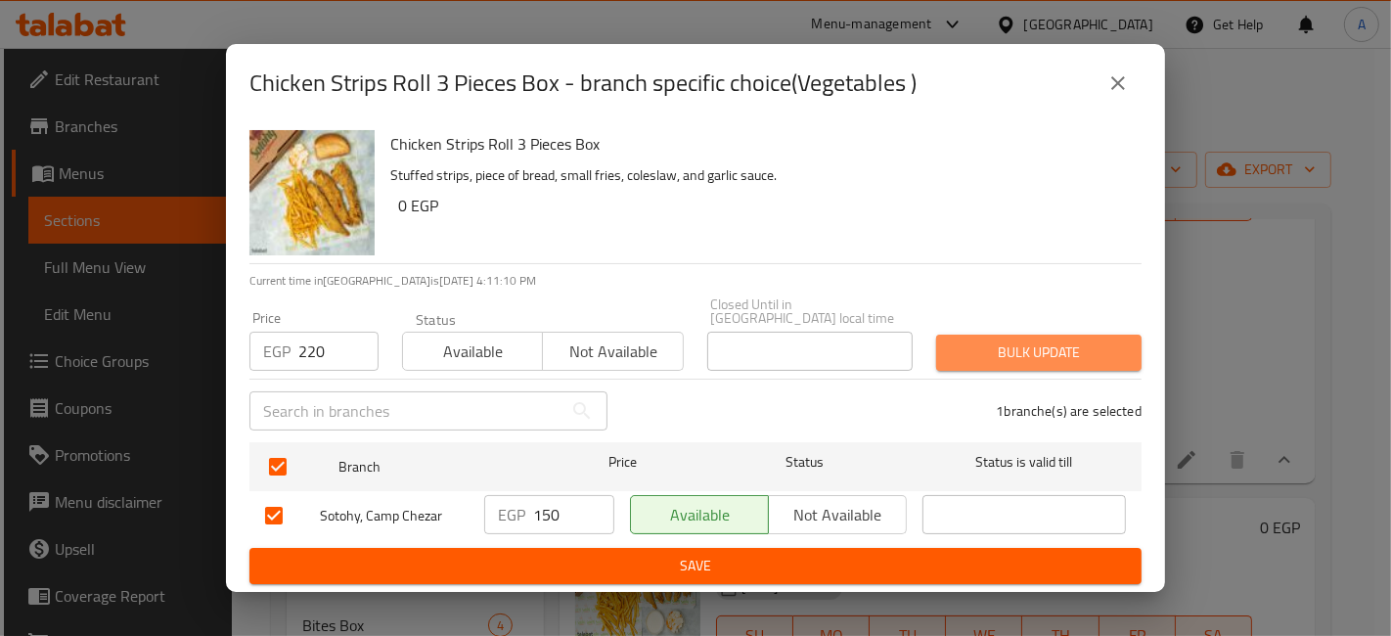
click at [1043, 335] on button "Bulk update" at bounding box center [1038, 353] width 205 height 36
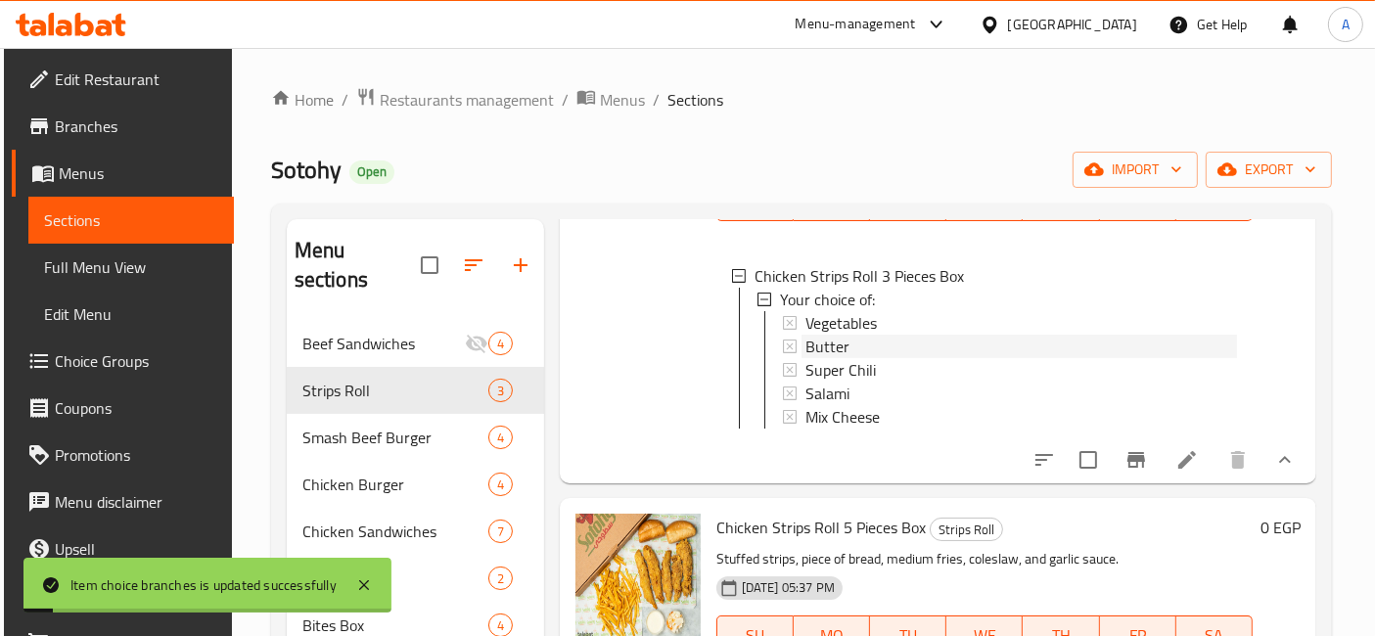
click at [912, 337] on div "Butter" at bounding box center [1020, 346] width 431 height 23
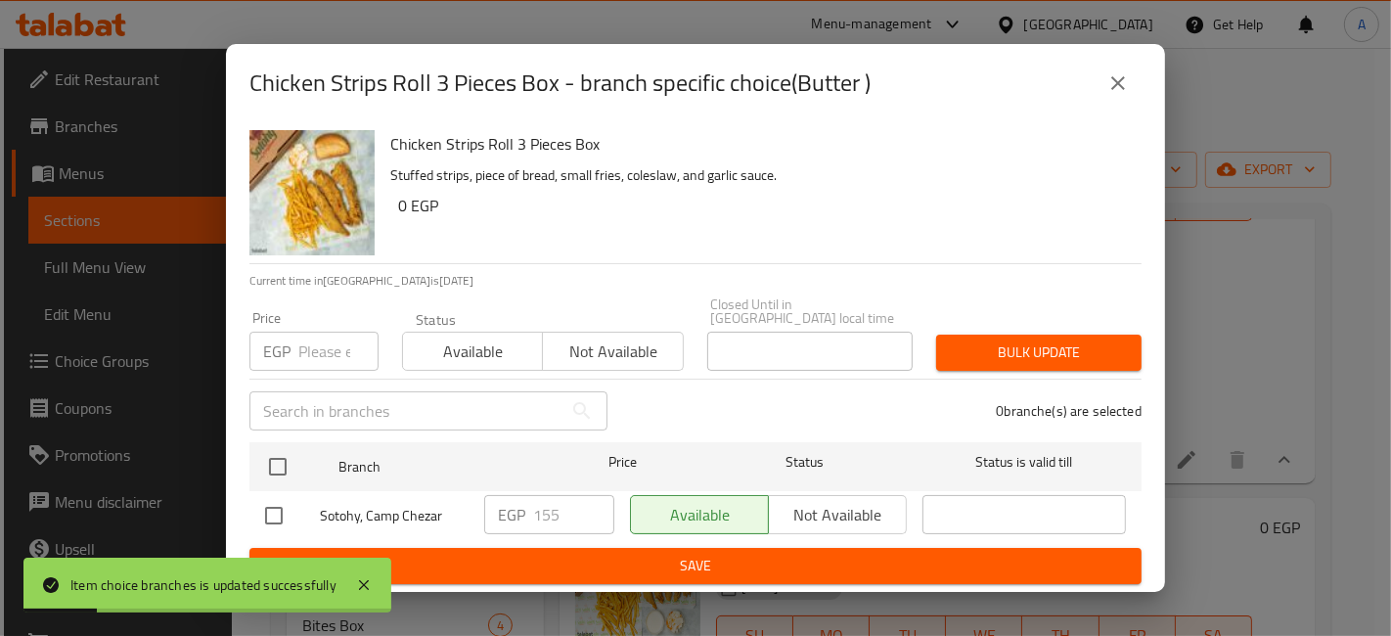
click at [331, 337] on input "number" at bounding box center [338, 351] width 80 height 39
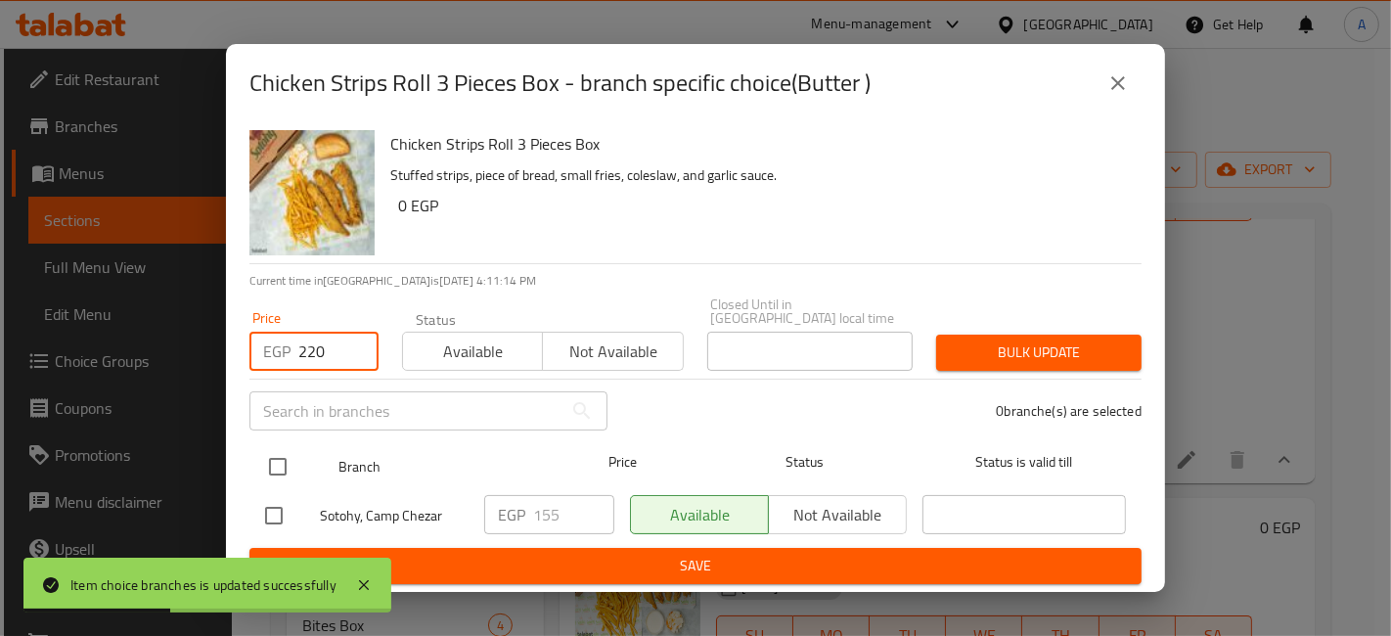
type input "220"
click at [283, 448] on input "checkbox" at bounding box center [277, 466] width 41 height 41
checkbox input "true"
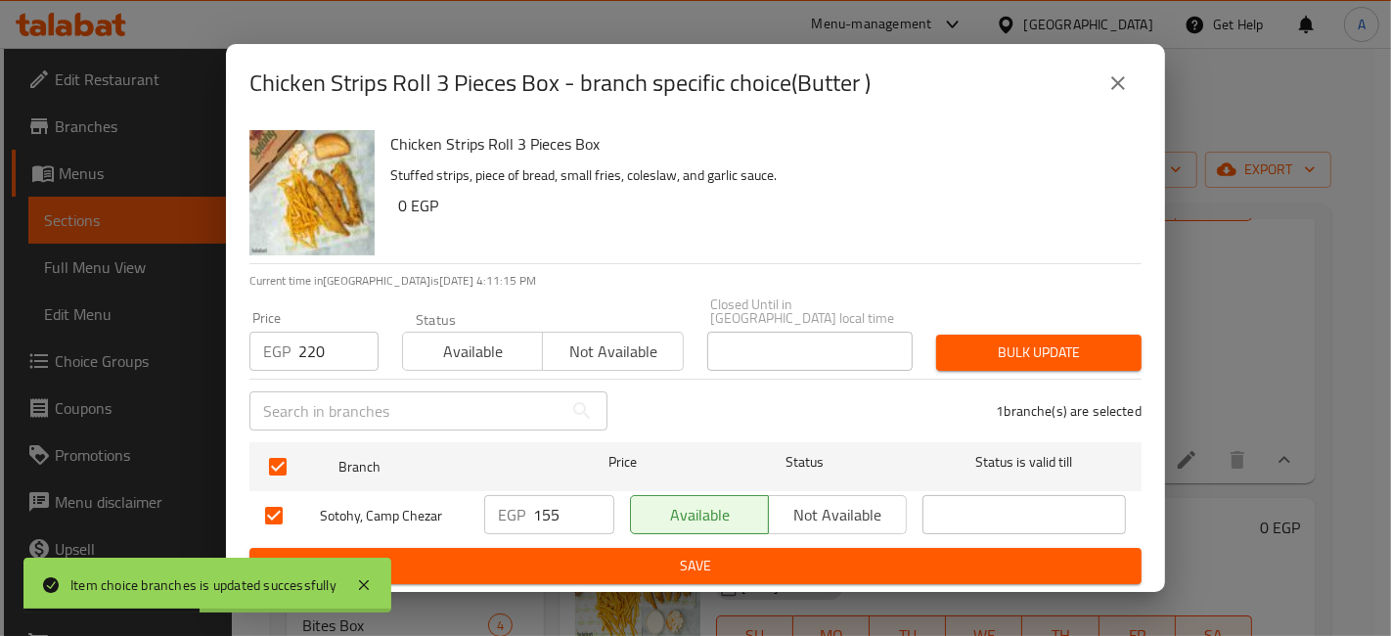
click at [1037, 347] on span "Bulk update" at bounding box center [1039, 352] width 174 height 24
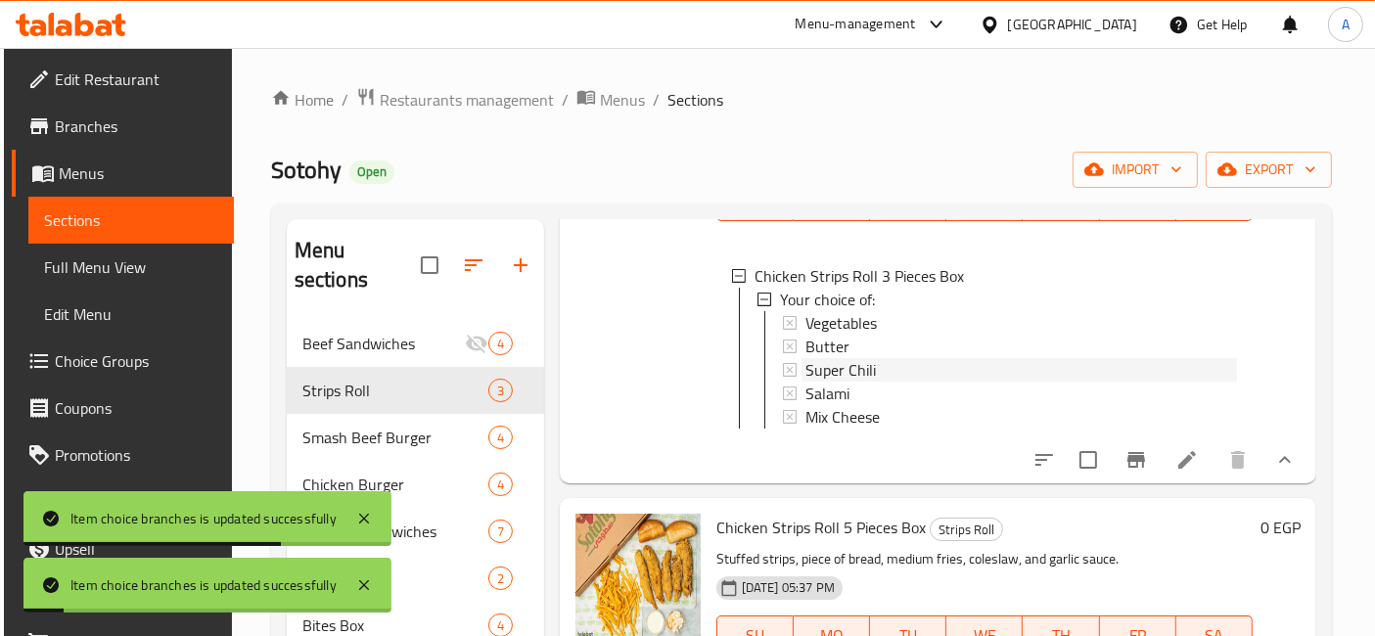
click at [822, 359] on span "Super Chili" at bounding box center [840, 369] width 70 height 23
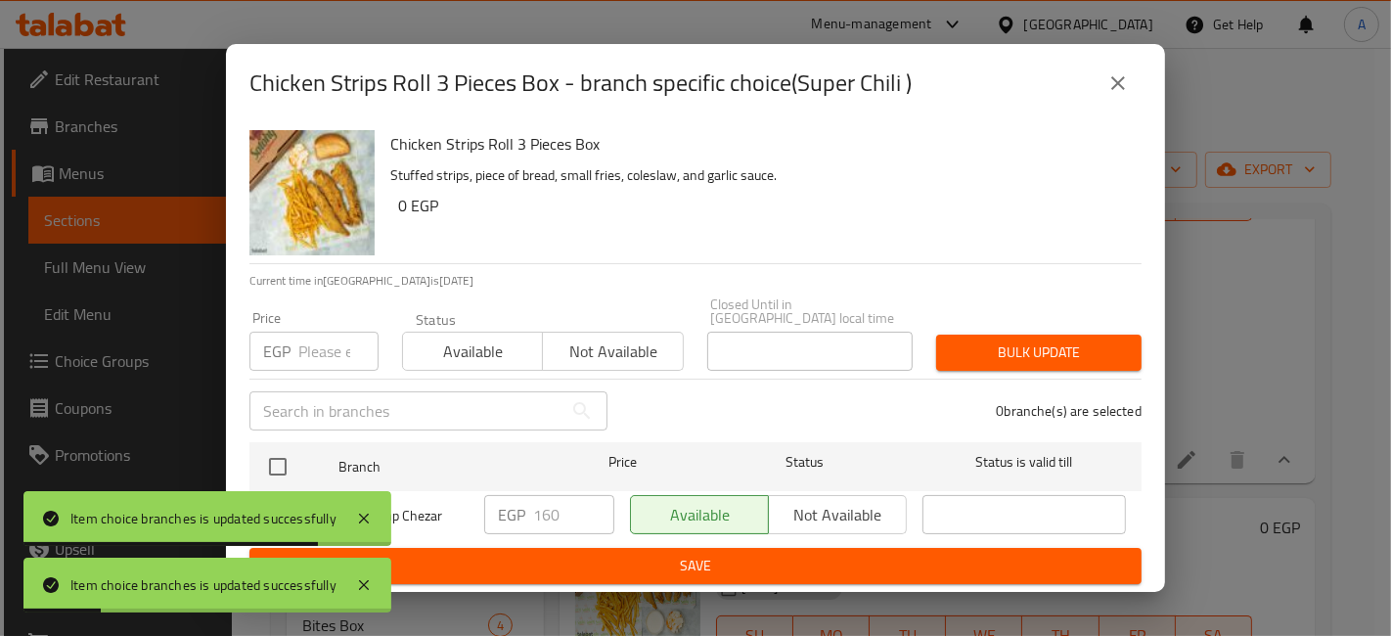
click at [324, 334] on input "number" at bounding box center [338, 351] width 80 height 39
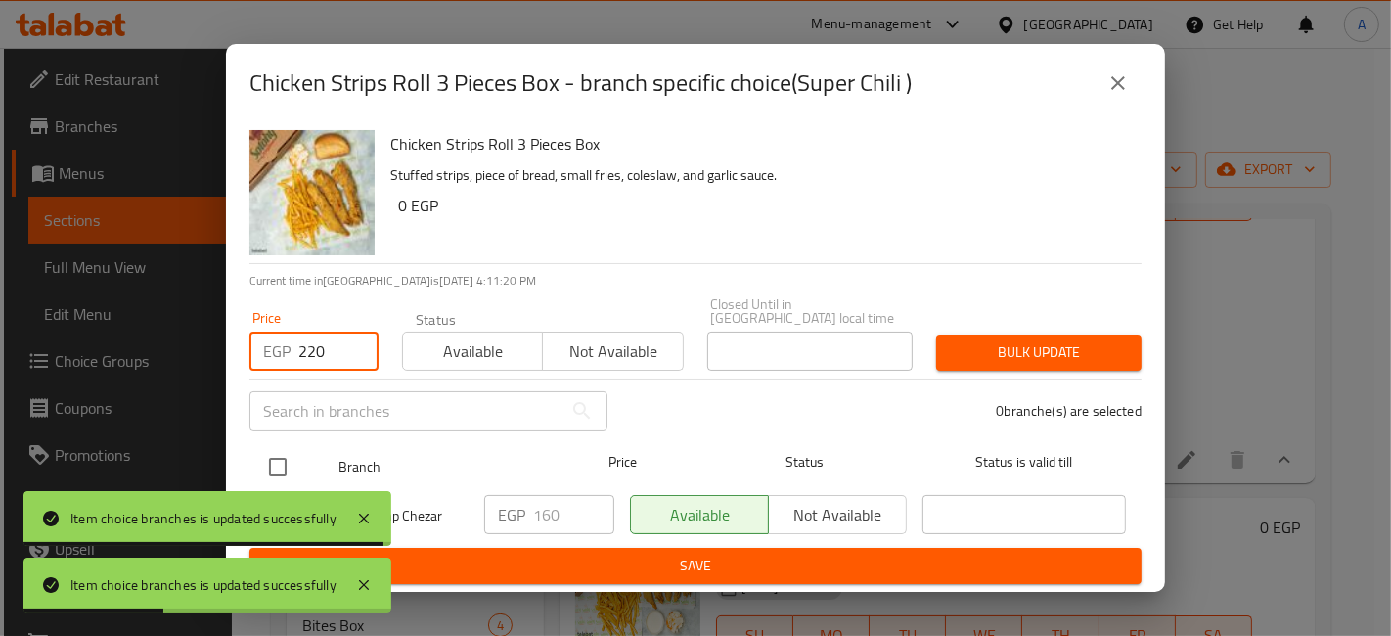
type input "220"
drag, startPoint x: 285, startPoint y: 465, endPoint x: 424, endPoint y: 462, distance: 139.0
click at [285, 465] on input "checkbox" at bounding box center [277, 466] width 41 height 41
checkbox input "true"
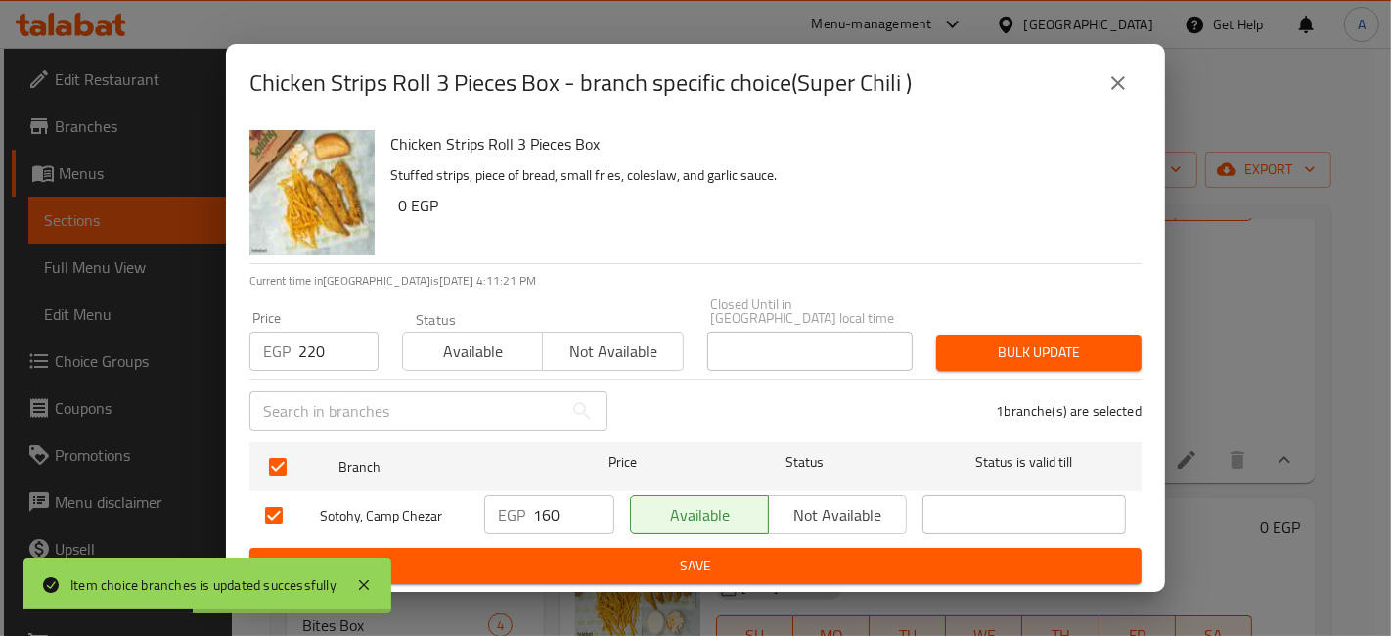
click at [1024, 344] on span "Bulk update" at bounding box center [1039, 352] width 174 height 24
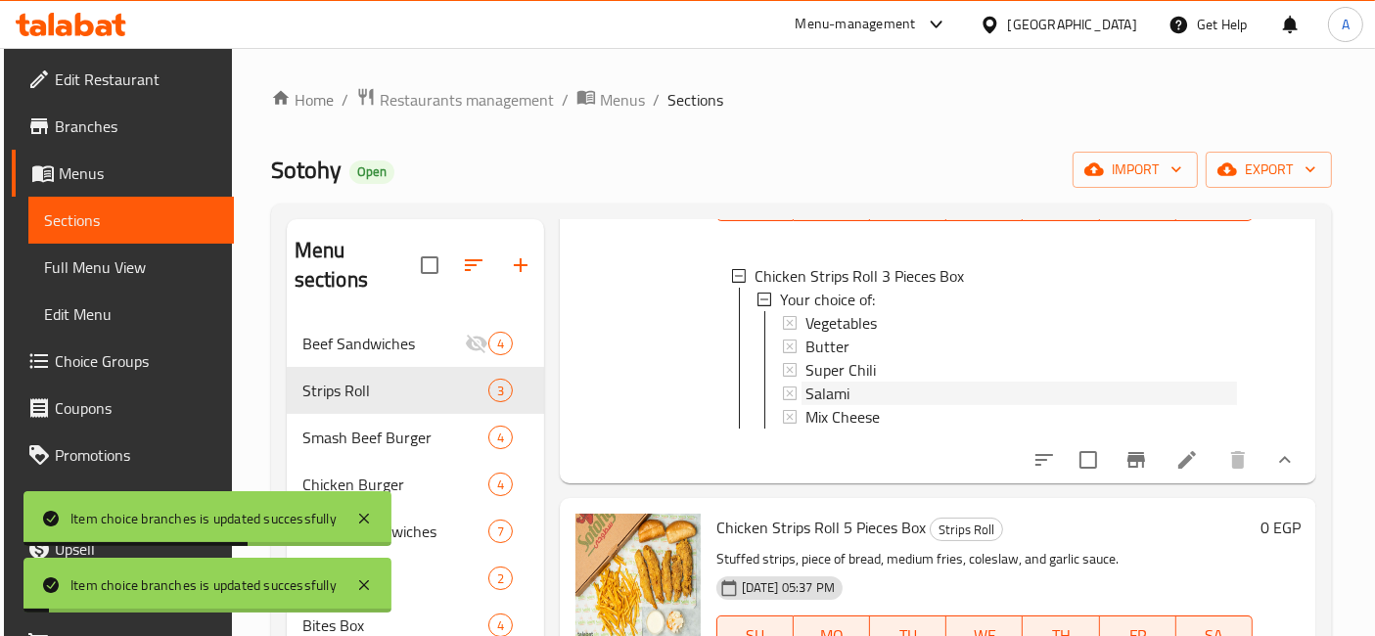
click at [836, 394] on span "Salami" at bounding box center [827, 393] width 44 height 23
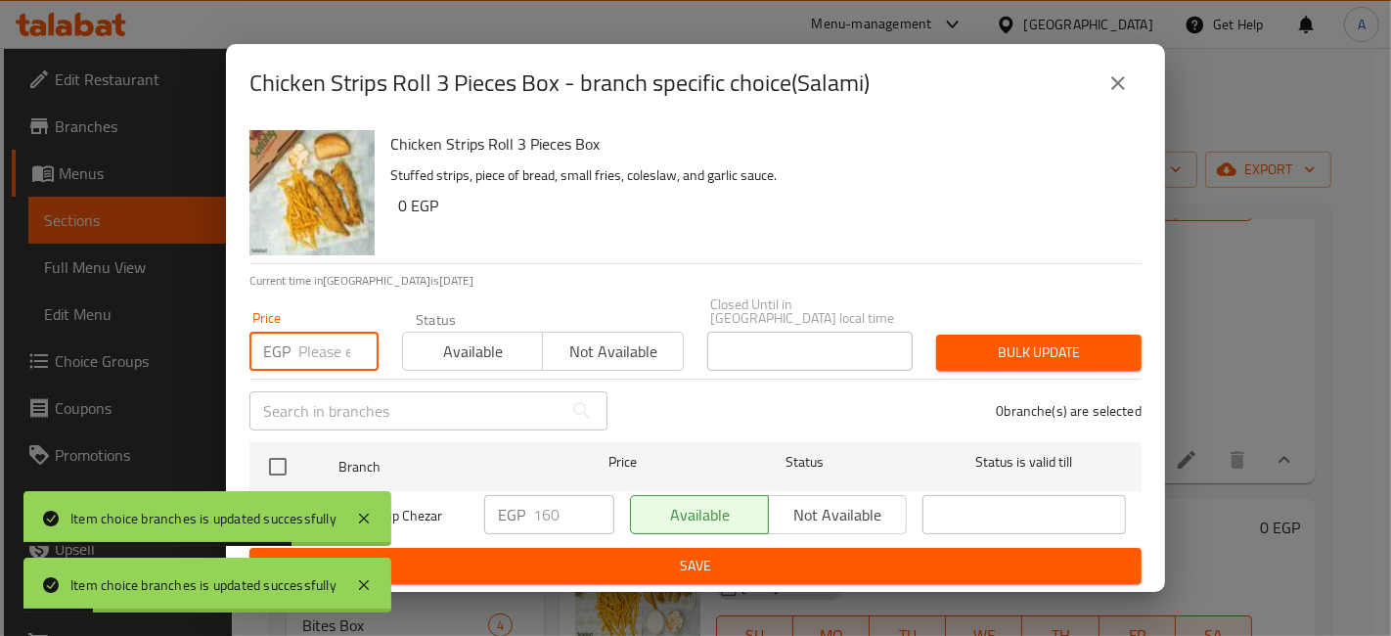
click at [341, 343] on input "number" at bounding box center [338, 351] width 80 height 39
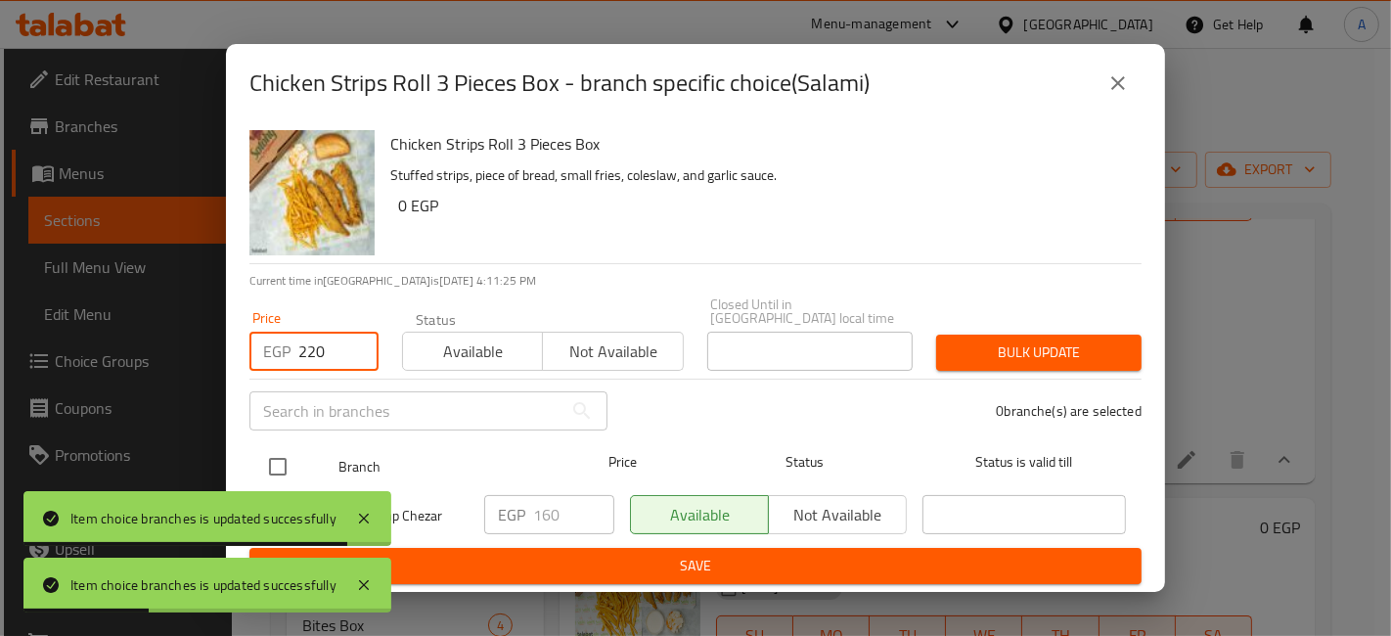
type input "220"
click at [294, 460] on input "checkbox" at bounding box center [277, 466] width 41 height 41
checkbox input "true"
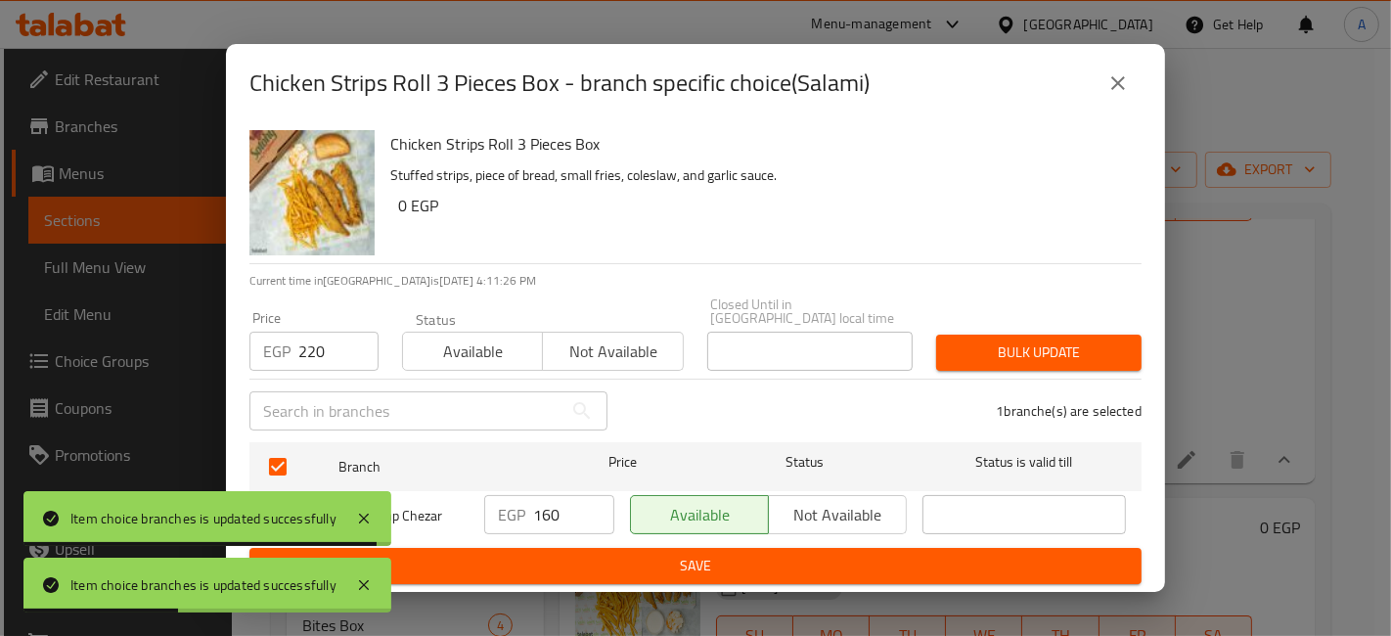
click at [989, 342] on span "Bulk update" at bounding box center [1039, 352] width 174 height 24
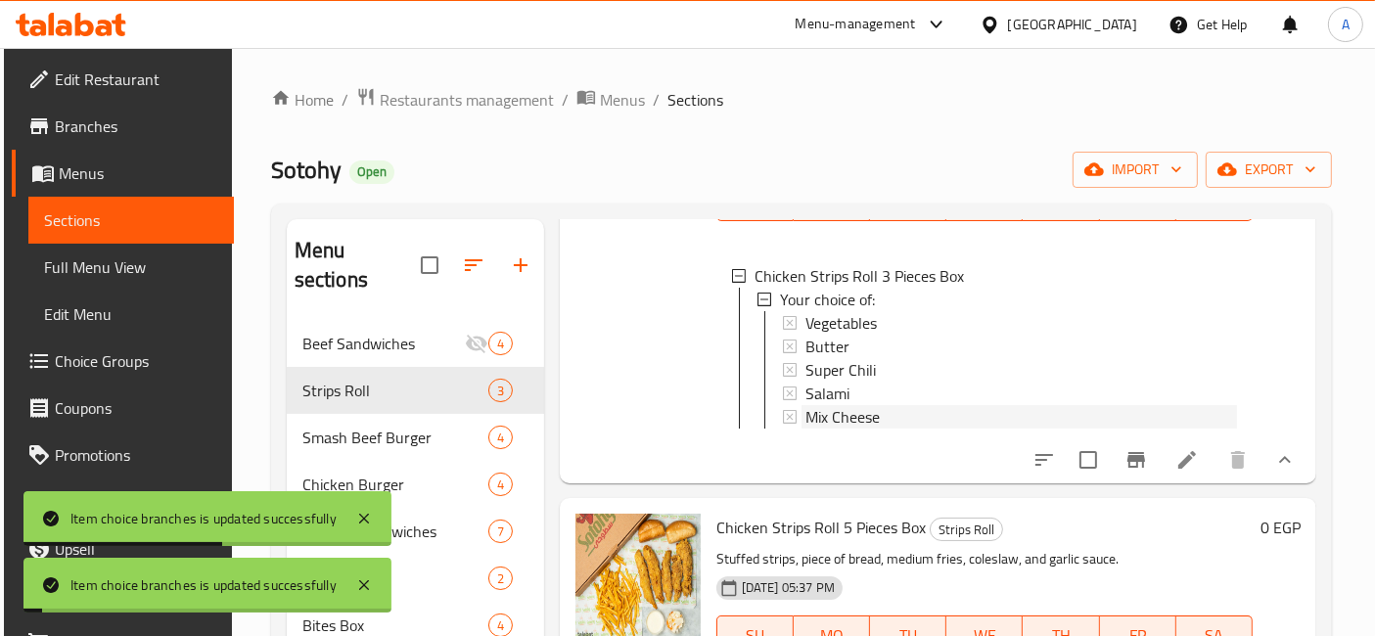
click at [850, 421] on span "Mix Cheese" at bounding box center [842, 416] width 74 height 23
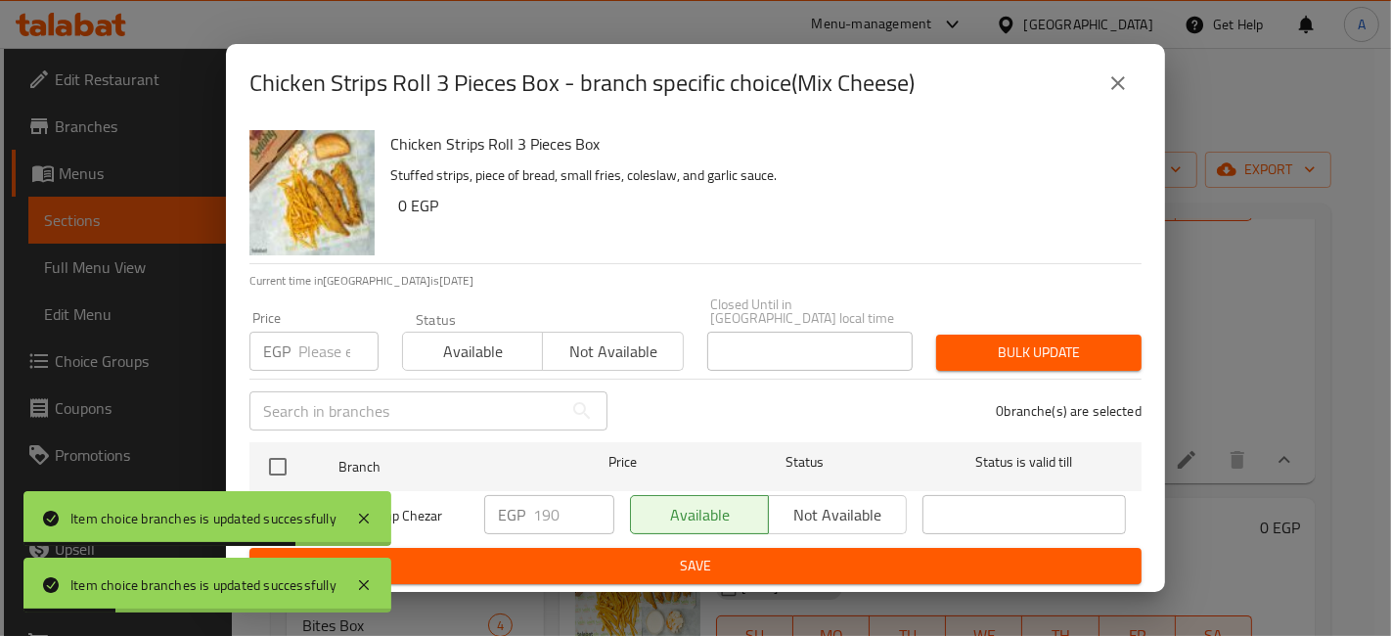
click at [324, 355] on input "number" at bounding box center [338, 351] width 80 height 39
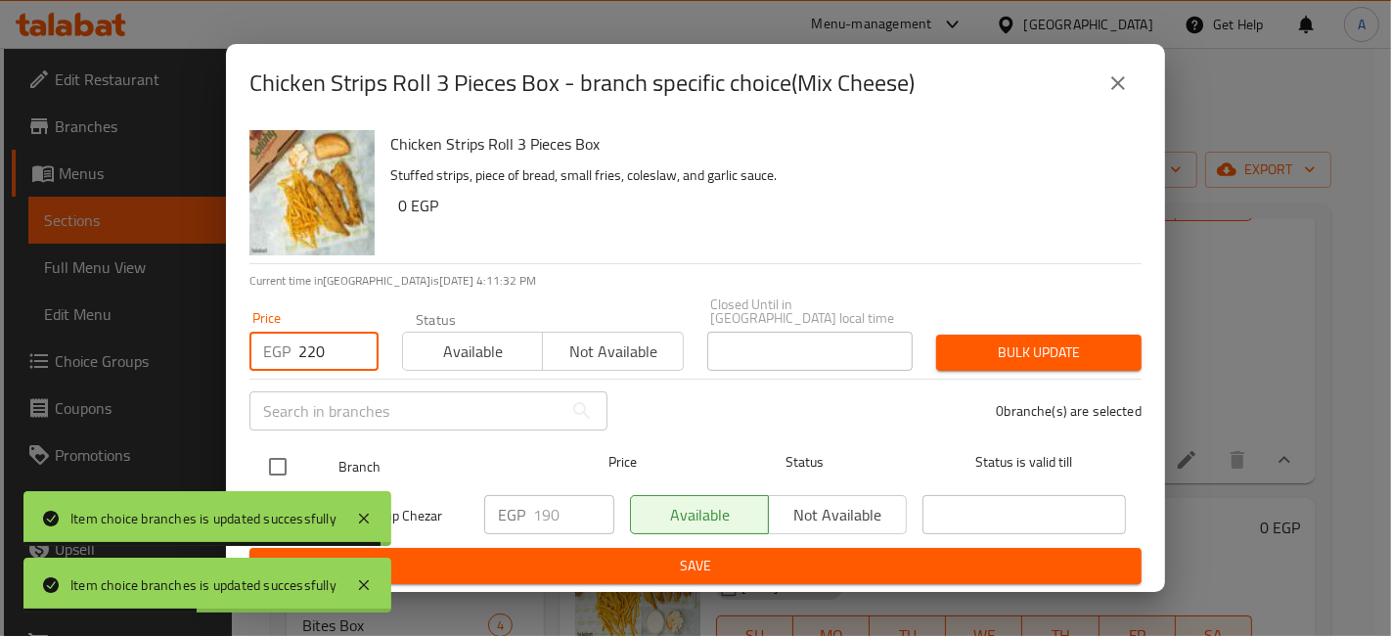
type input "220"
click at [296, 459] on input "checkbox" at bounding box center [277, 466] width 41 height 41
checkbox input "true"
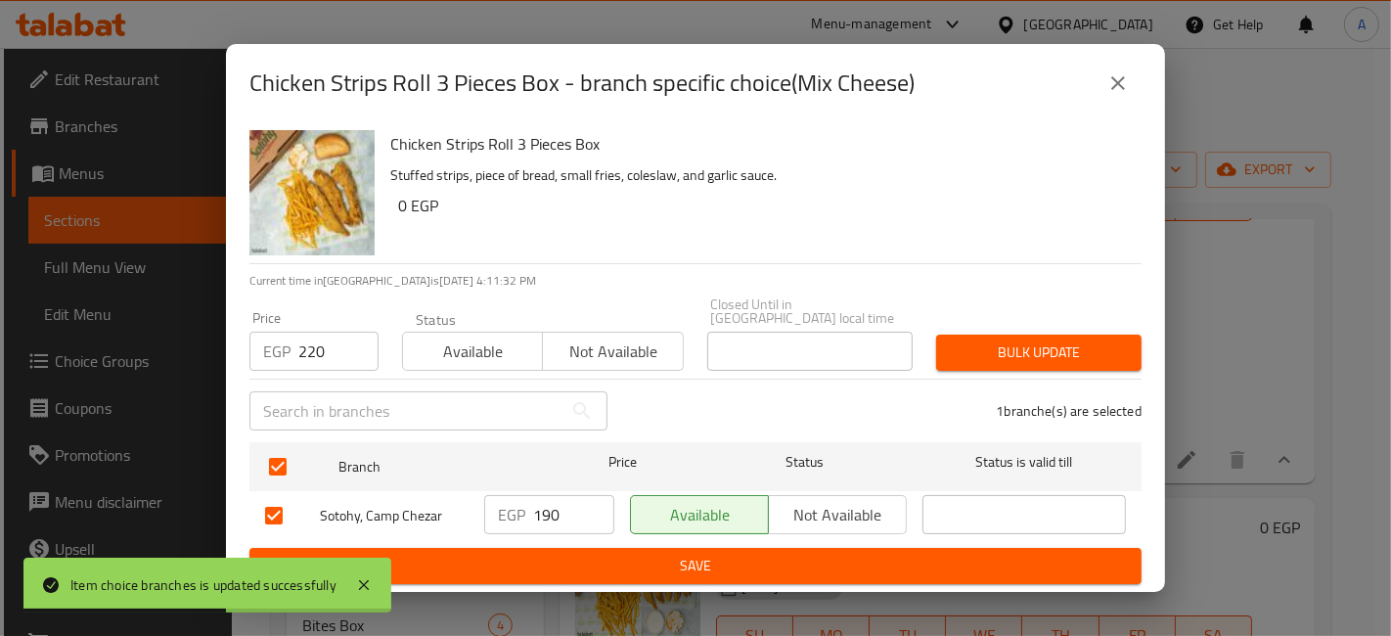
click at [974, 354] on span "Bulk update" at bounding box center [1039, 352] width 174 height 24
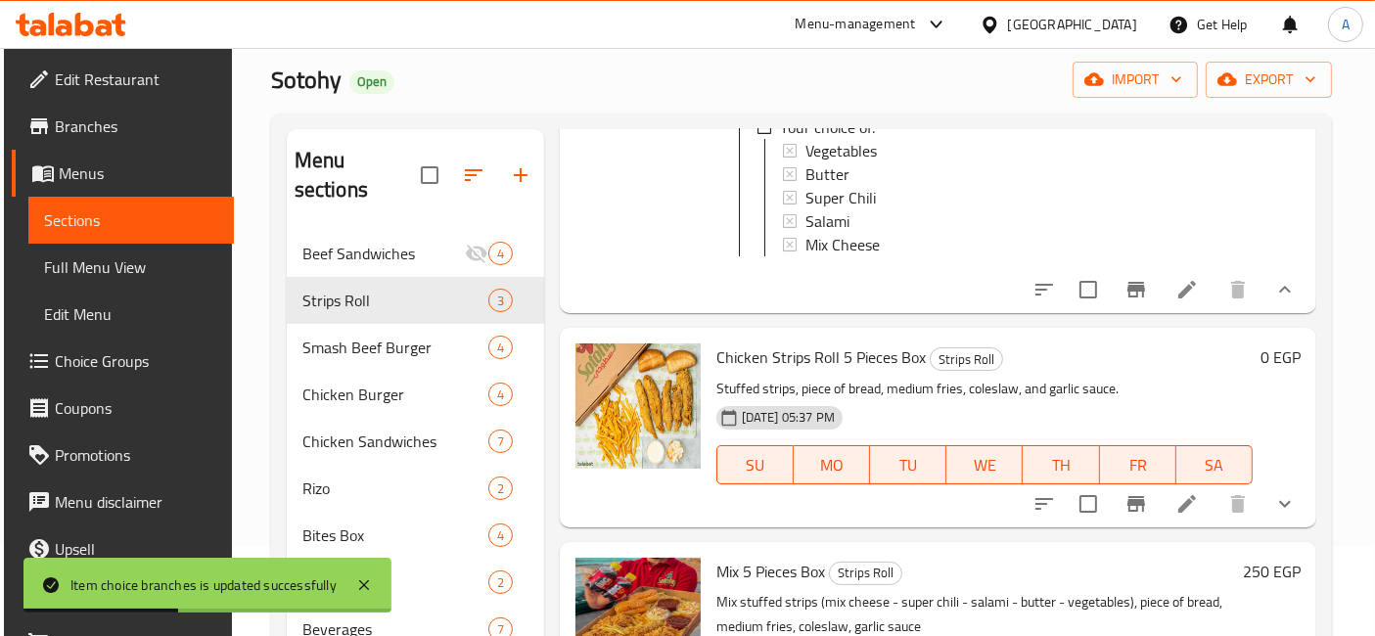
scroll to position [273, 0]
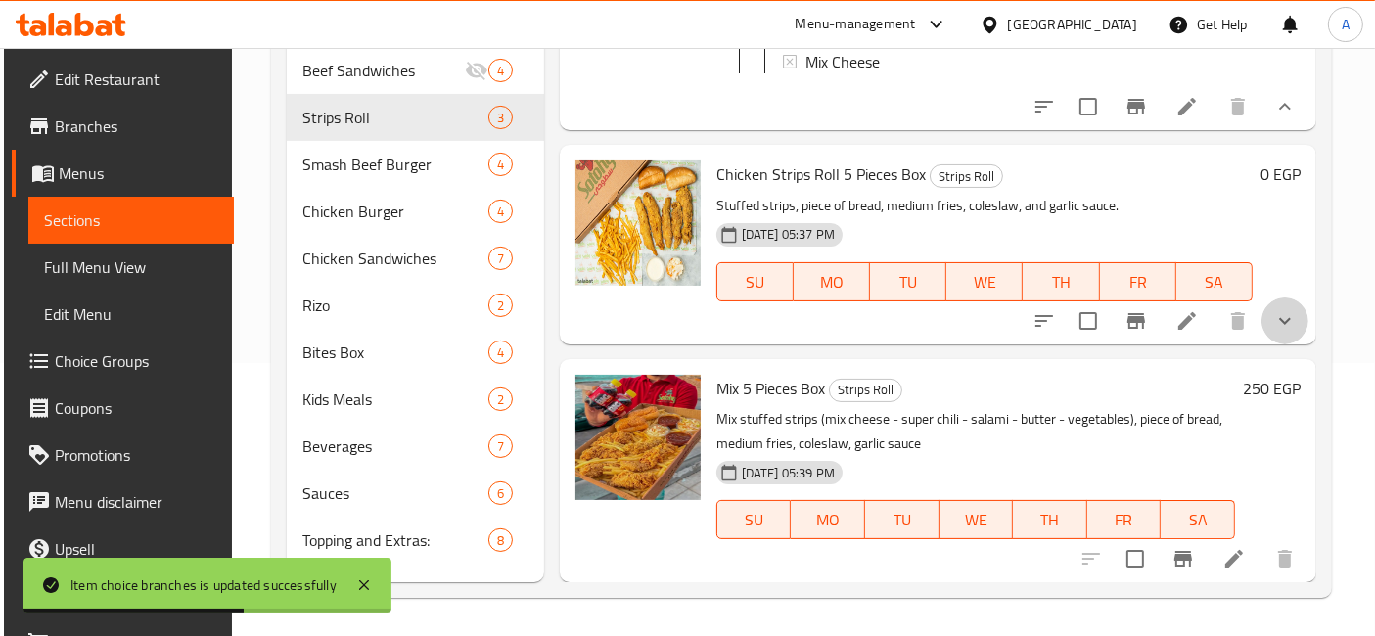
click at [1273, 331] on icon "show more" at bounding box center [1284, 320] width 23 height 23
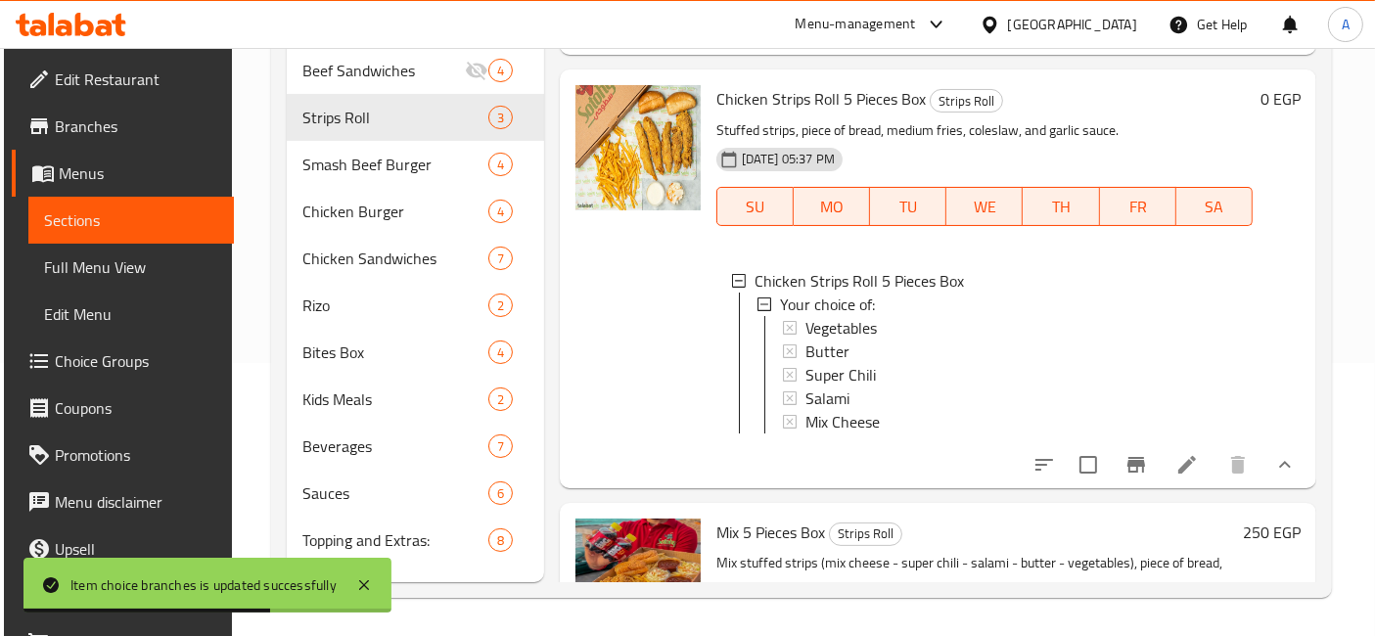
scroll to position [422, 0]
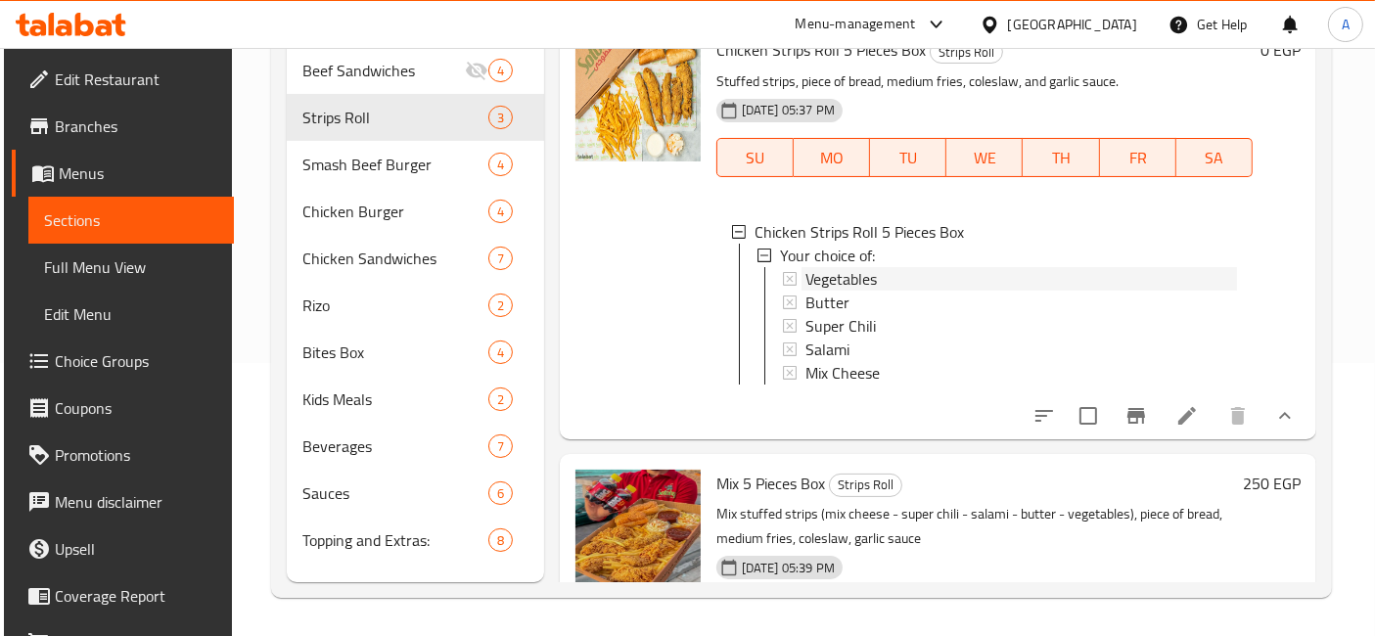
click at [931, 291] on div "Vegetables" at bounding box center [1020, 278] width 431 height 23
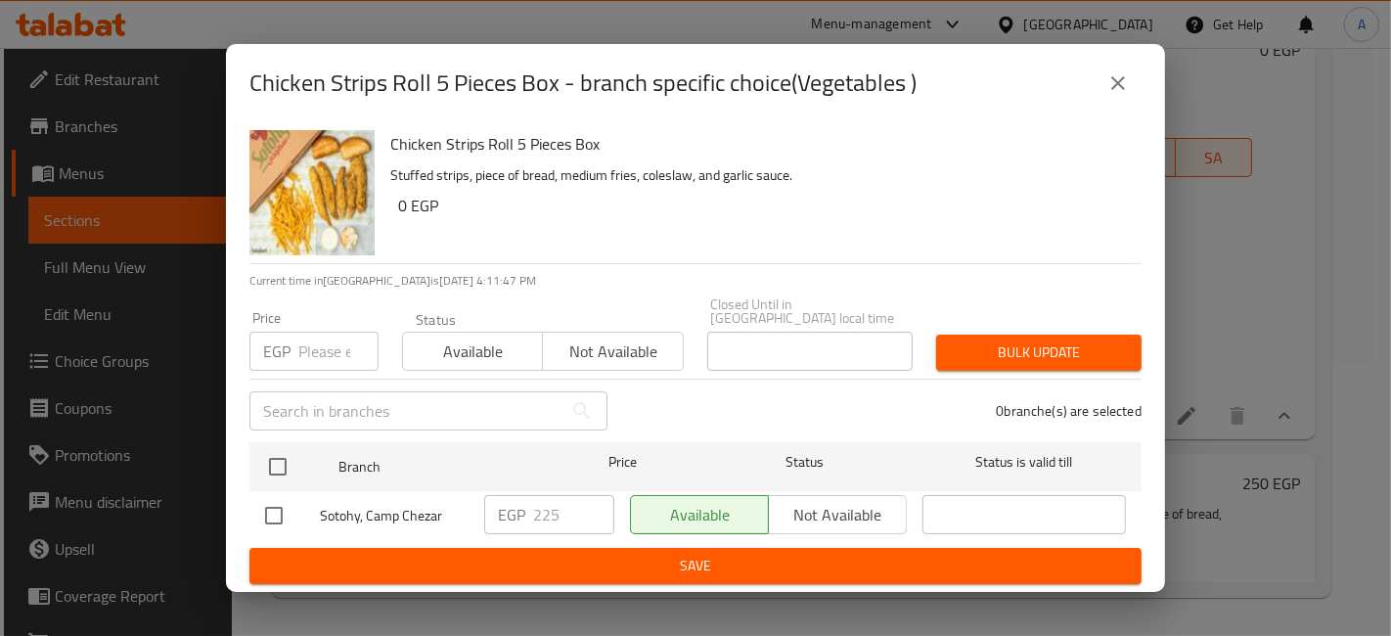
click at [334, 338] on input "number" at bounding box center [338, 351] width 80 height 39
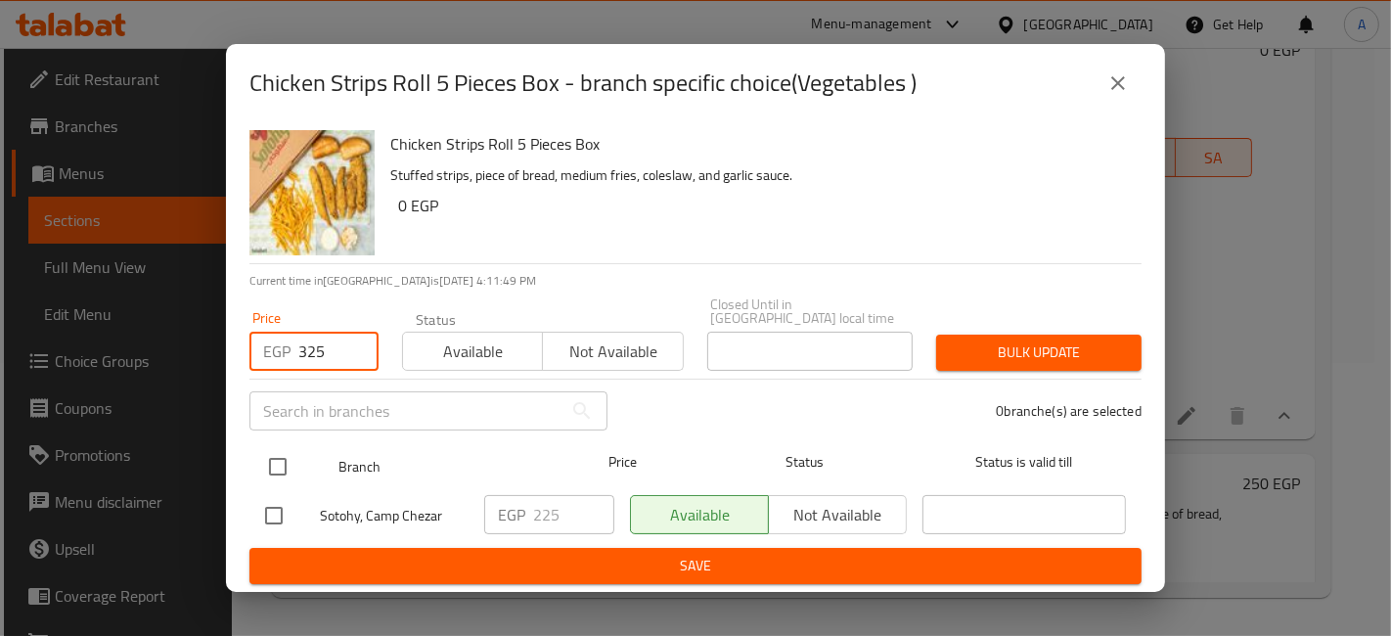
type input "325"
click at [268, 457] on input "checkbox" at bounding box center [277, 466] width 41 height 41
checkbox input "true"
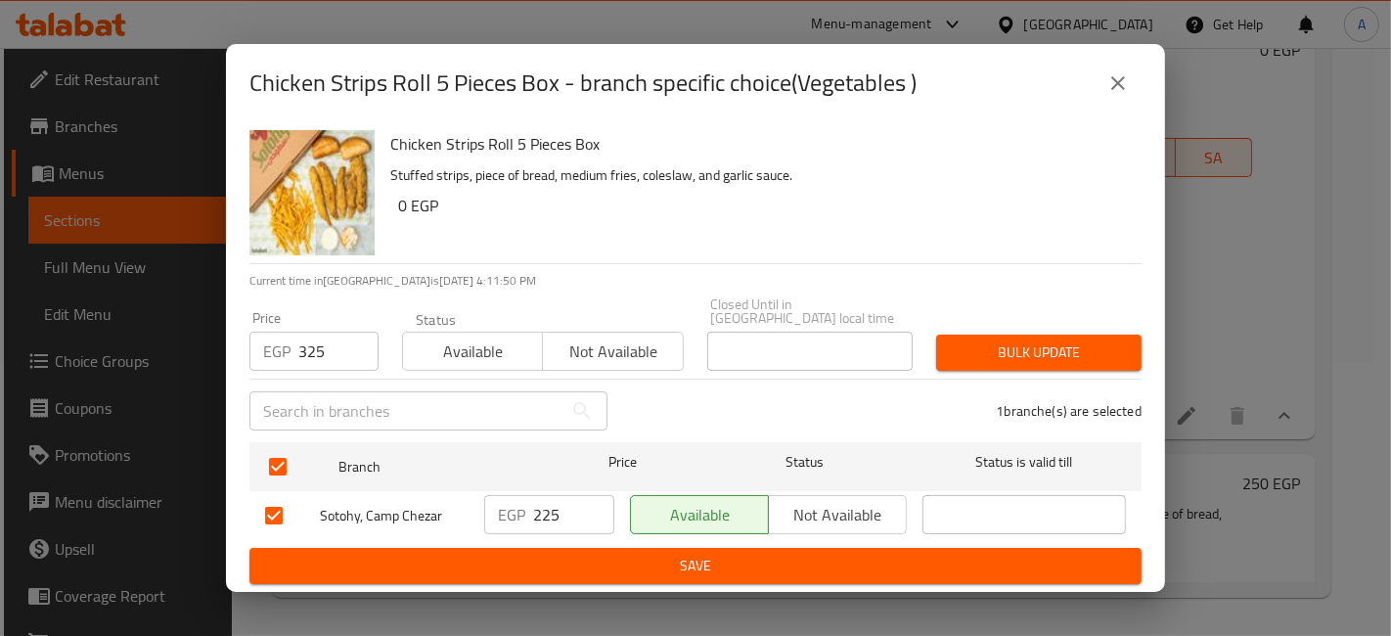
click at [1042, 346] on span "Bulk update" at bounding box center [1039, 352] width 174 height 24
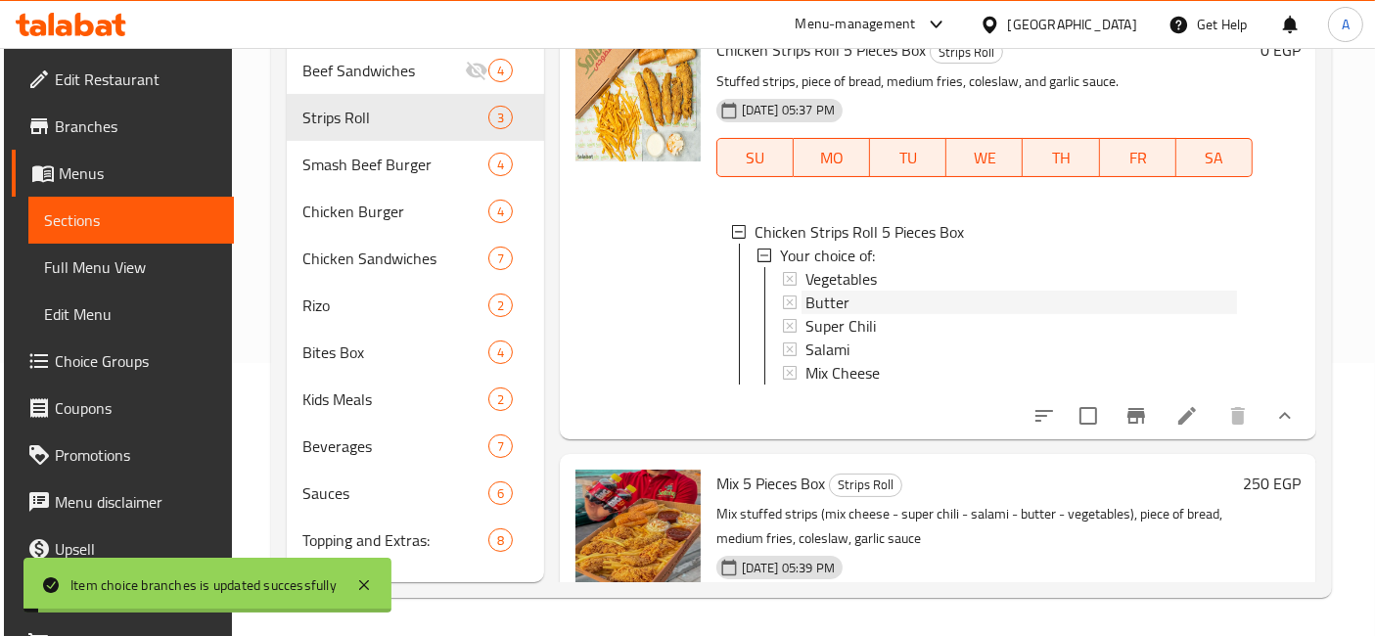
click at [825, 314] on span "Butter" at bounding box center [827, 302] width 44 height 23
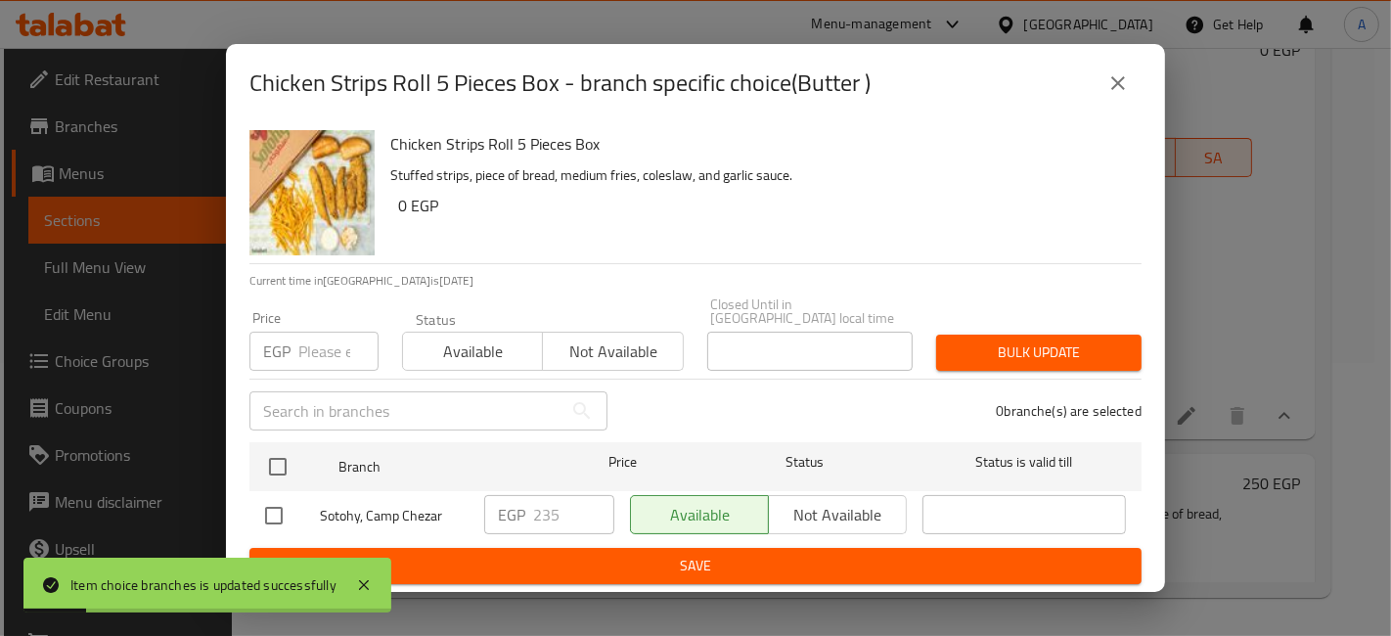
click at [335, 335] on input "number" at bounding box center [338, 351] width 80 height 39
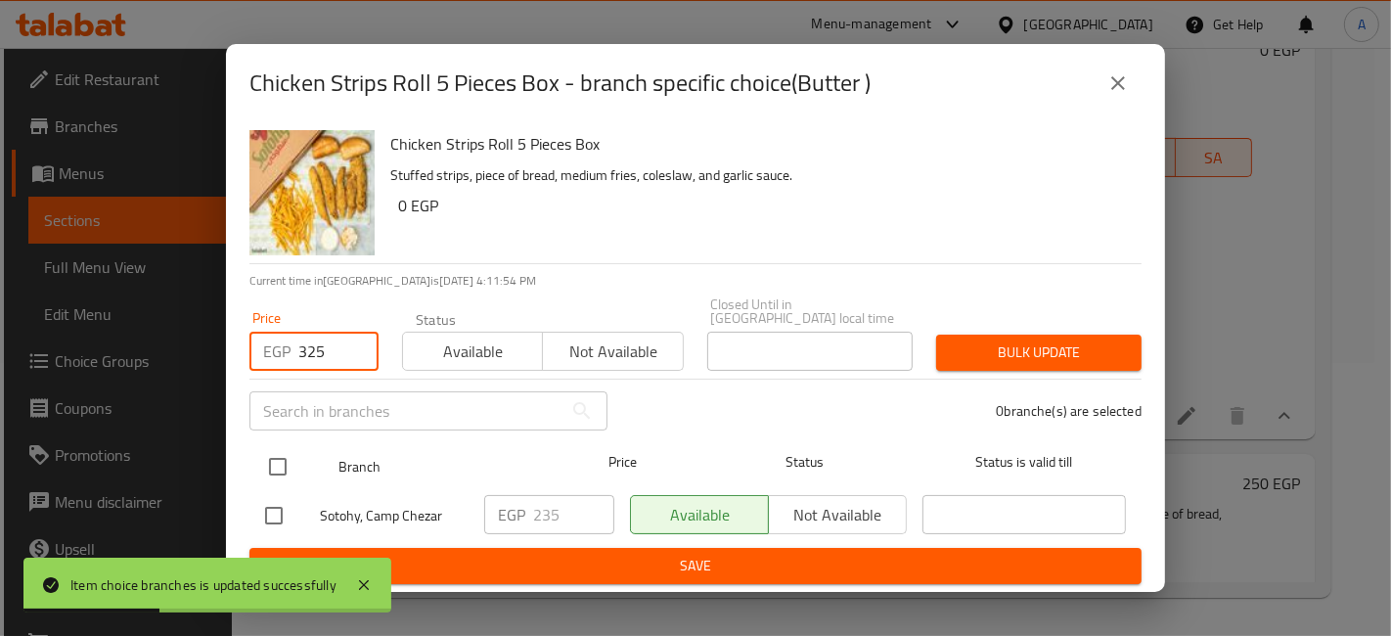
type input "325"
click at [276, 472] on input "checkbox" at bounding box center [277, 466] width 41 height 41
checkbox input "true"
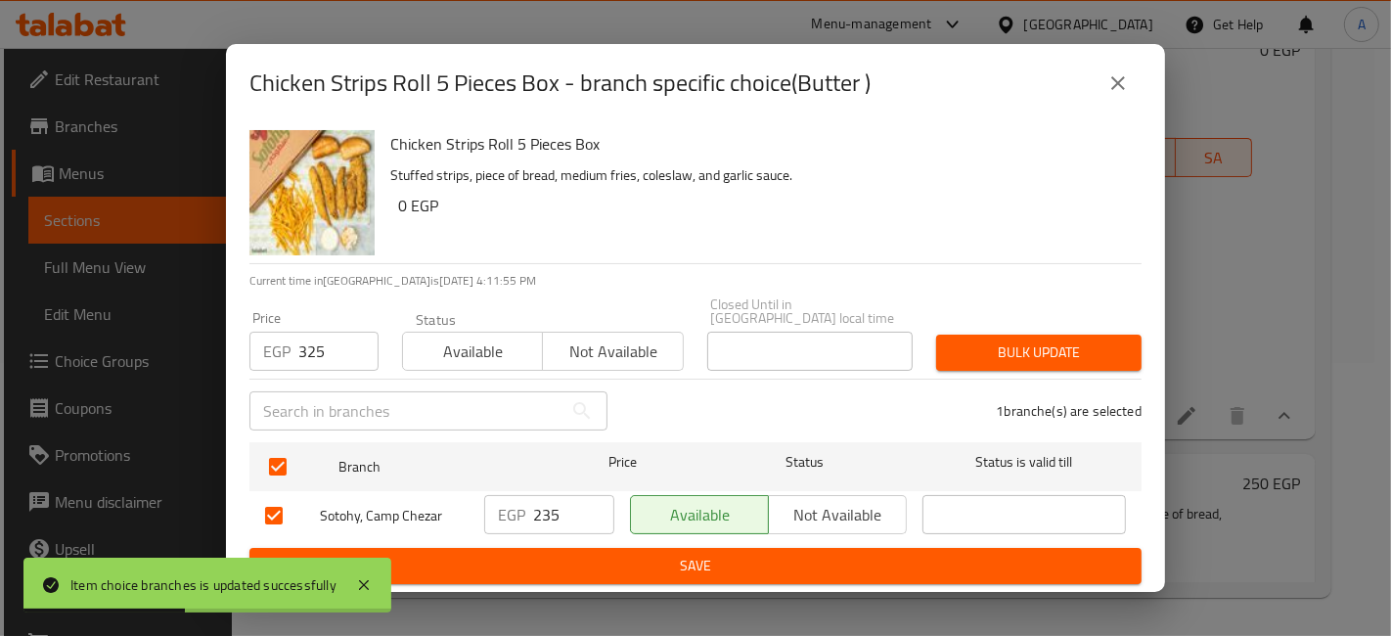
click at [947, 352] on button "Bulk update" at bounding box center [1038, 353] width 205 height 36
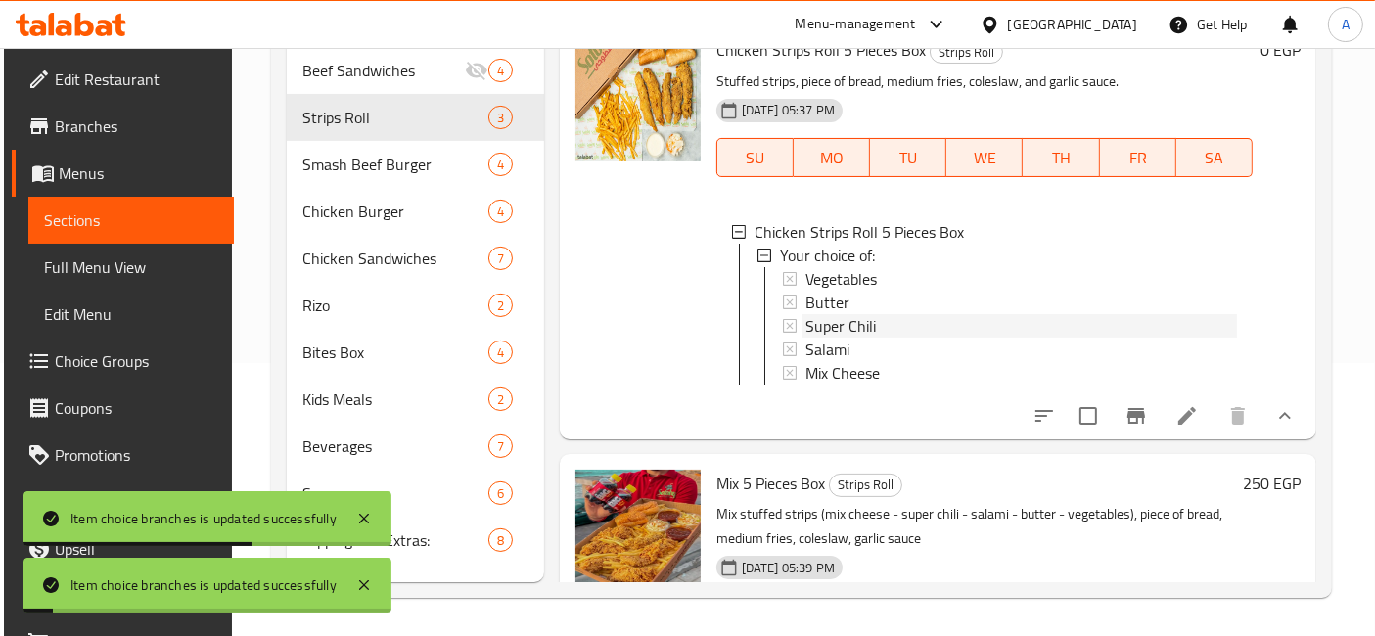
click at [826, 338] on span "Super Chili" at bounding box center [840, 325] width 70 height 23
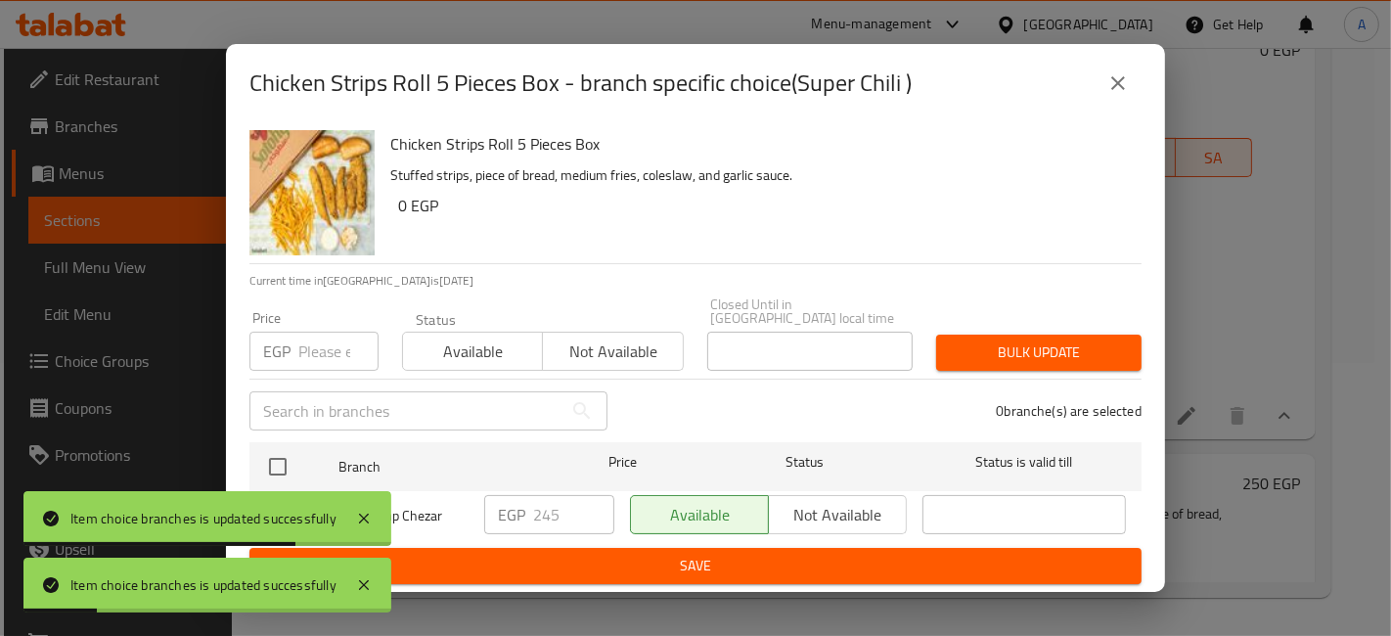
click at [327, 342] on input "number" at bounding box center [338, 351] width 80 height 39
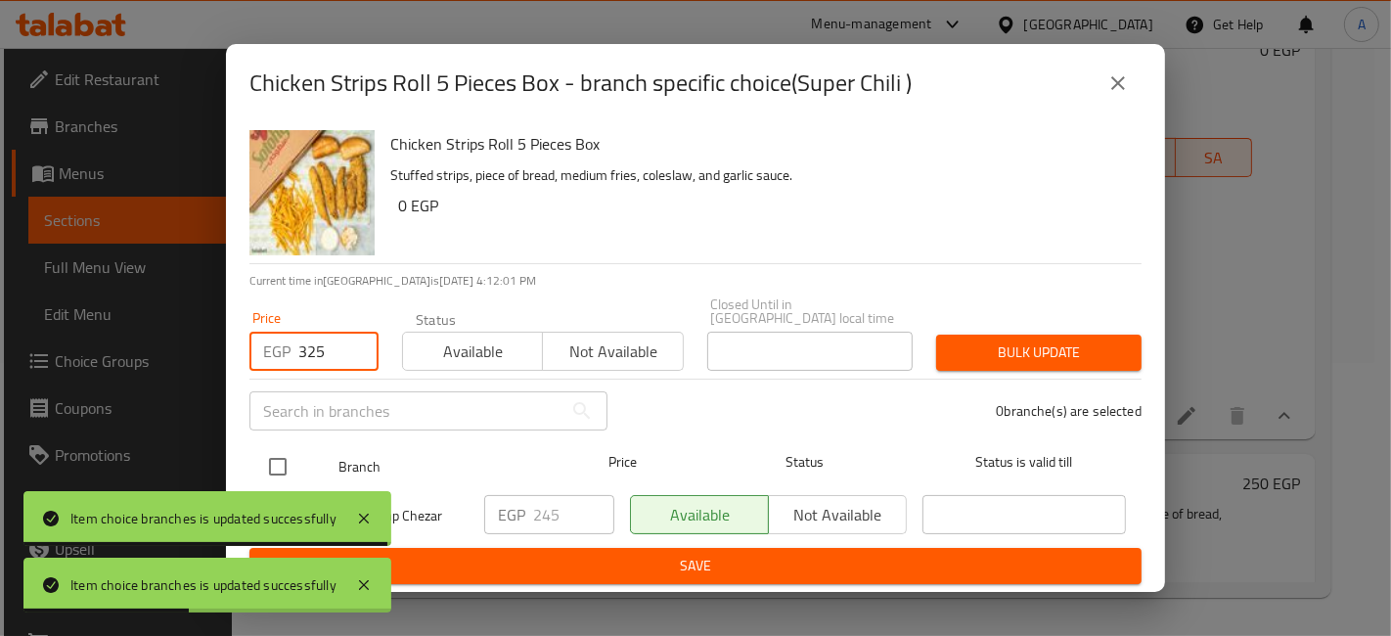
type input "325"
click at [273, 467] on input "checkbox" at bounding box center [277, 466] width 41 height 41
checkbox input "true"
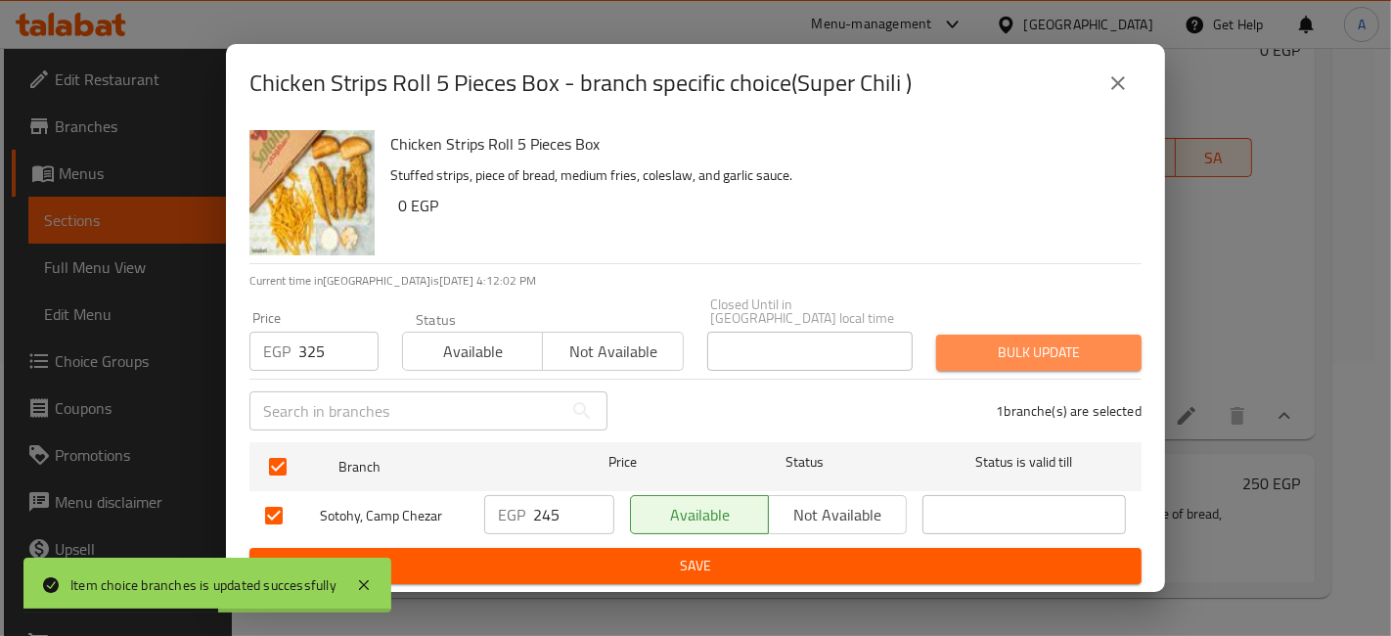
click at [979, 353] on span "Bulk update" at bounding box center [1039, 352] width 174 height 24
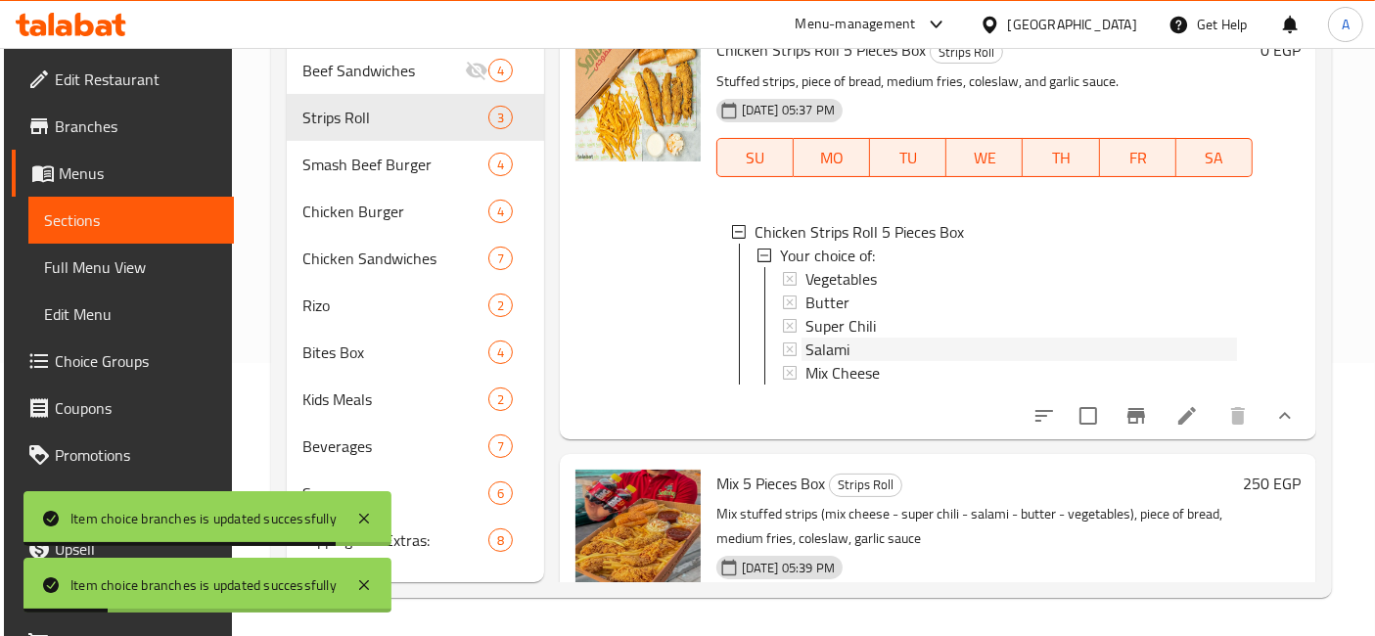
click at [817, 361] on span "Salami" at bounding box center [827, 349] width 44 height 23
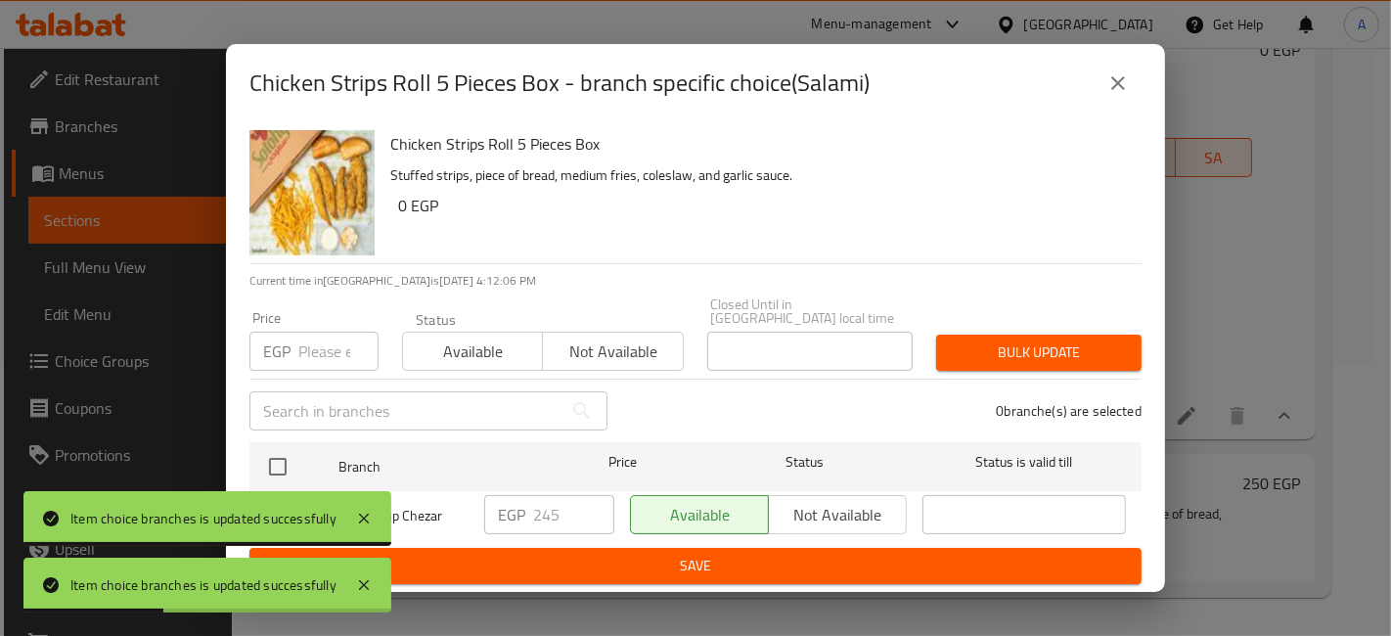
click at [338, 355] on input "number" at bounding box center [338, 351] width 80 height 39
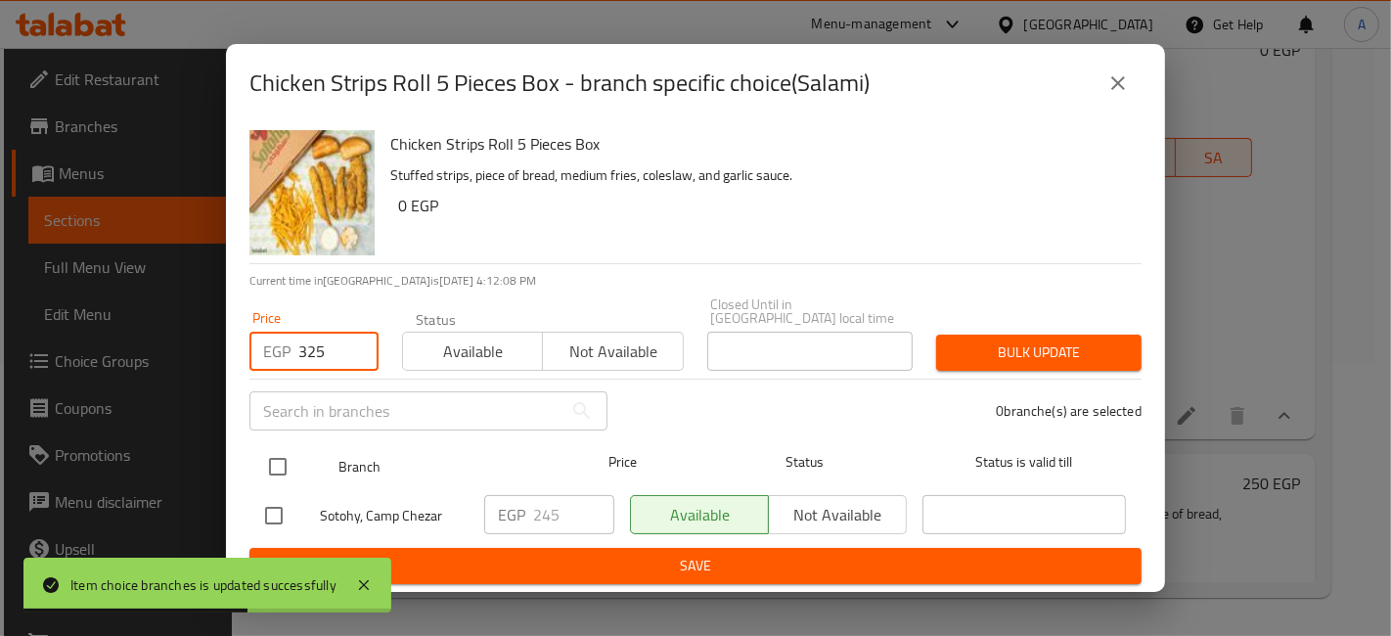
type input "325"
click at [276, 464] on input "checkbox" at bounding box center [277, 466] width 41 height 41
checkbox input "true"
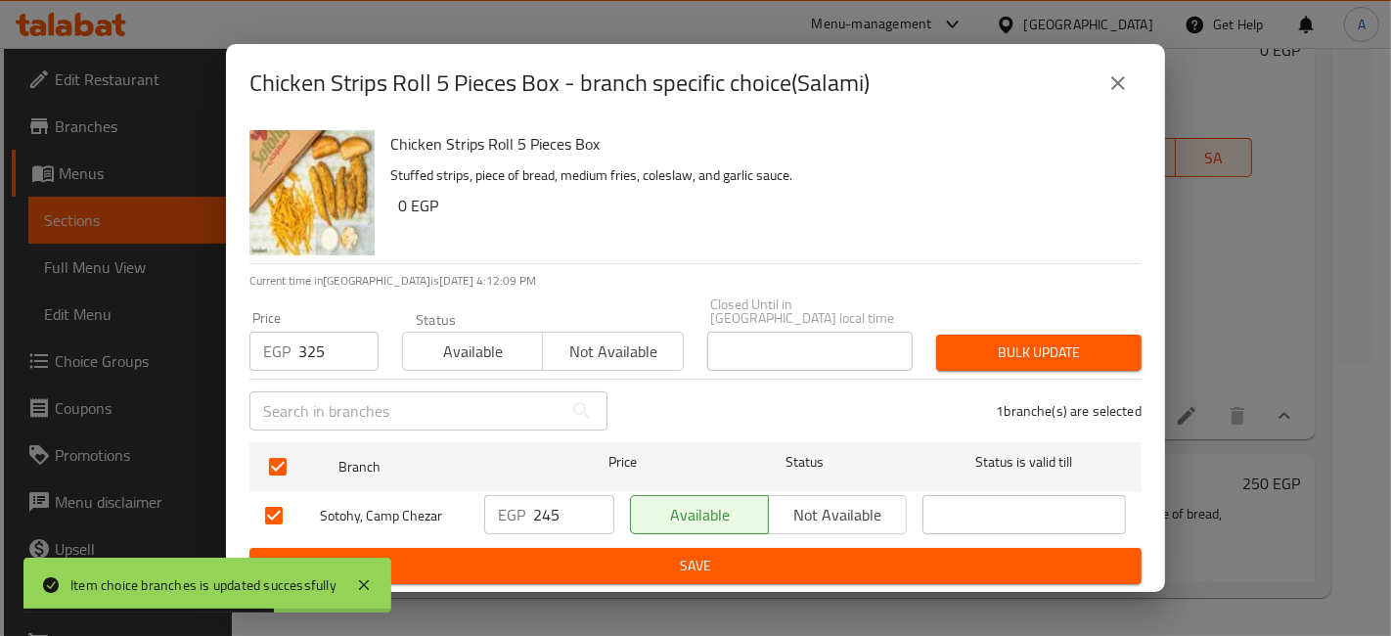
drag, startPoint x: 1067, startPoint y: 340, endPoint x: 1079, endPoint y: 351, distance: 15.9
click at [1067, 341] on span "Bulk update" at bounding box center [1039, 352] width 174 height 24
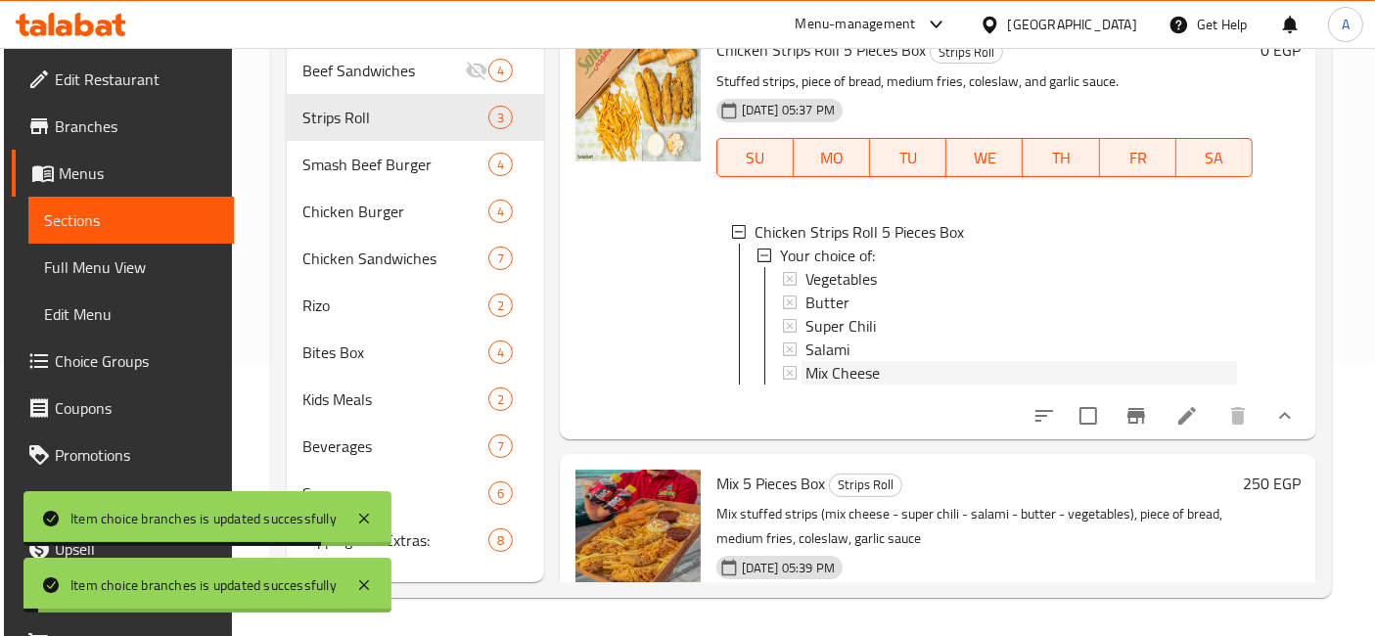
click at [843, 385] on span "Mix Cheese" at bounding box center [842, 372] width 74 height 23
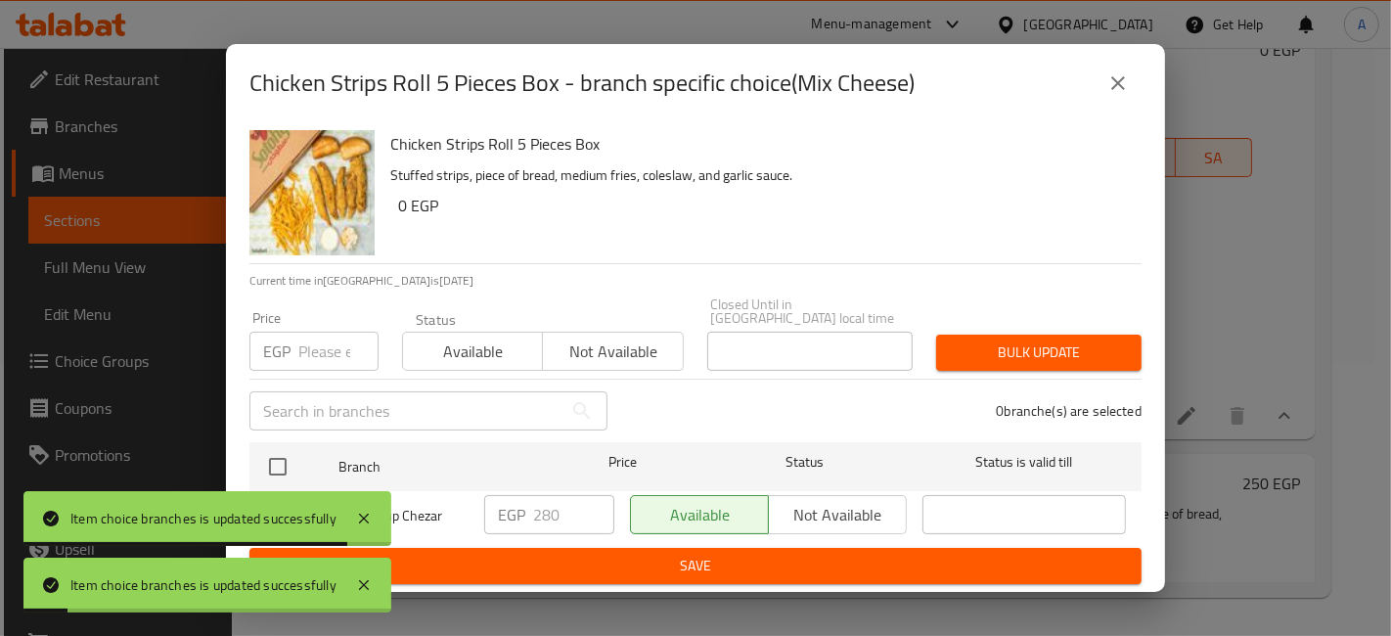
click at [339, 360] on input "number" at bounding box center [338, 351] width 80 height 39
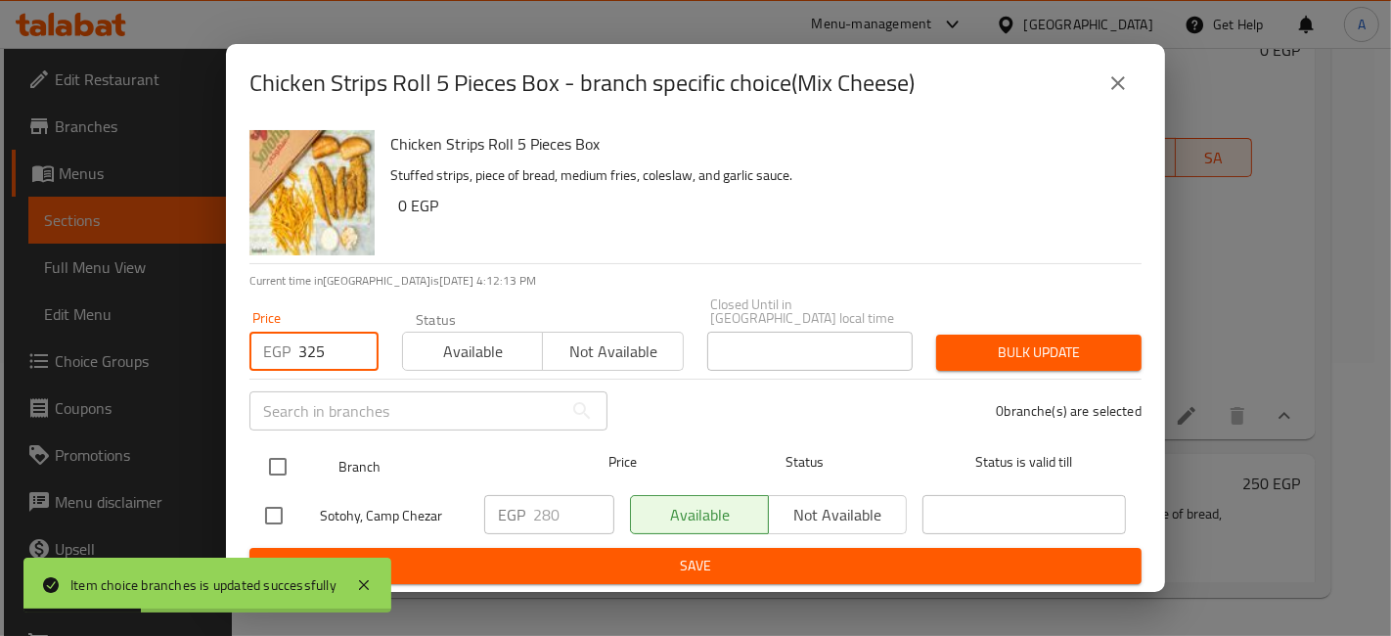
type input "325"
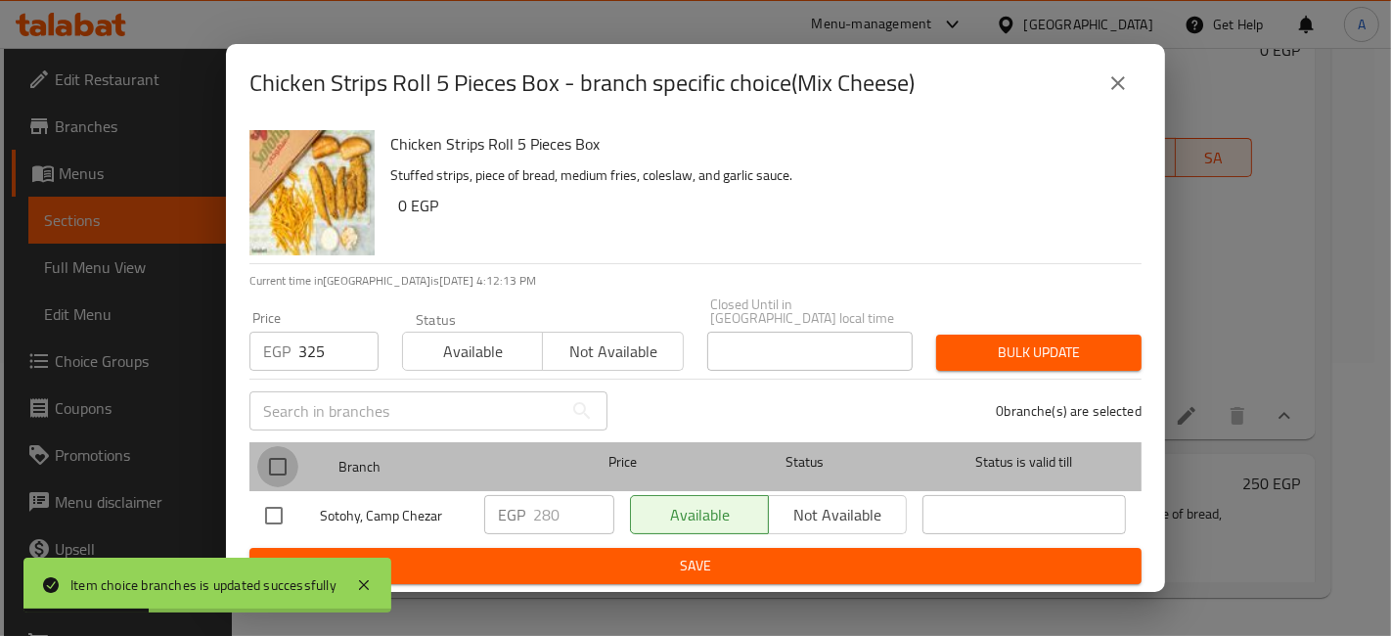
click at [287, 454] on input "checkbox" at bounding box center [277, 466] width 41 height 41
checkbox input "true"
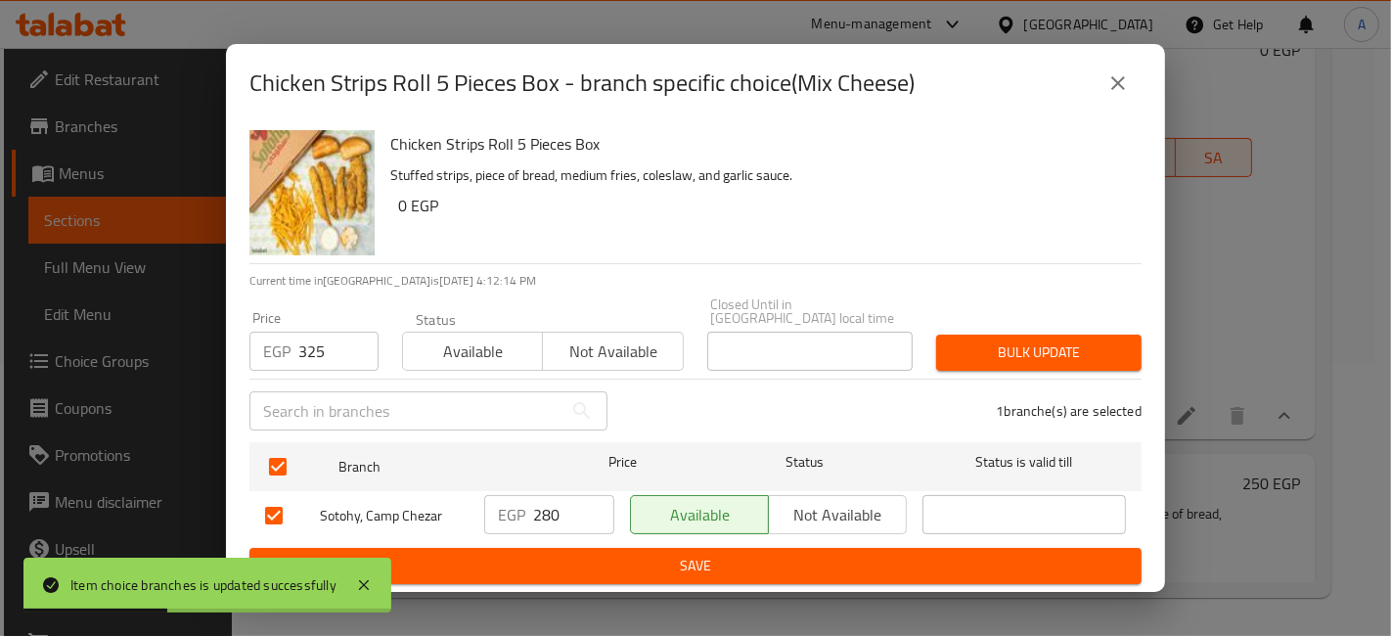
click at [947, 338] on button "Bulk update" at bounding box center [1038, 353] width 205 height 36
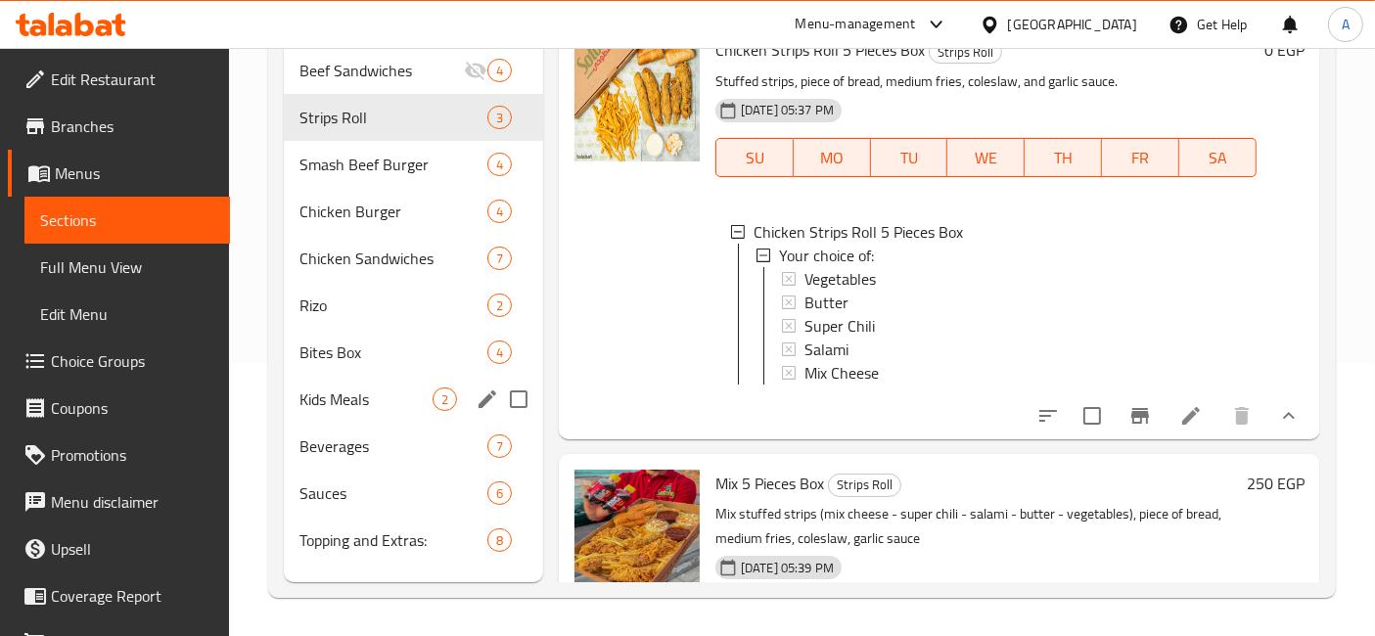
click at [330, 382] on div "Kids Meals 2" at bounding box center [413, 399] width 259 height 47
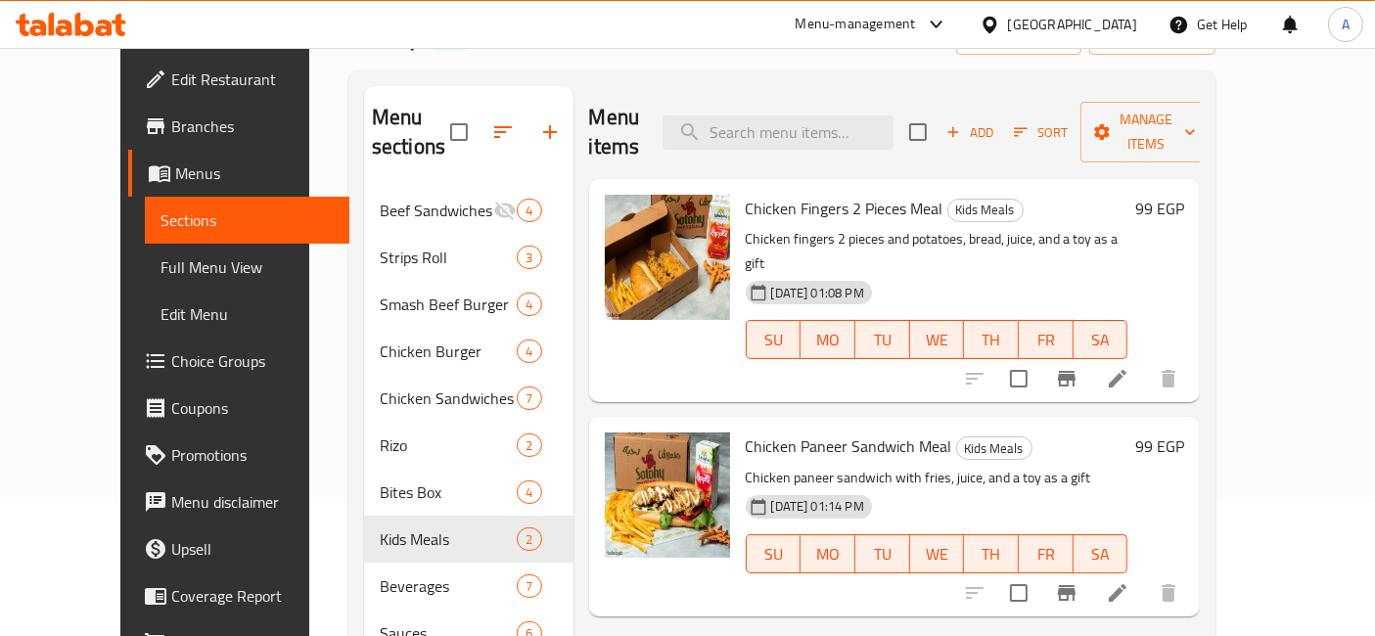
scroll to position [164, 0]
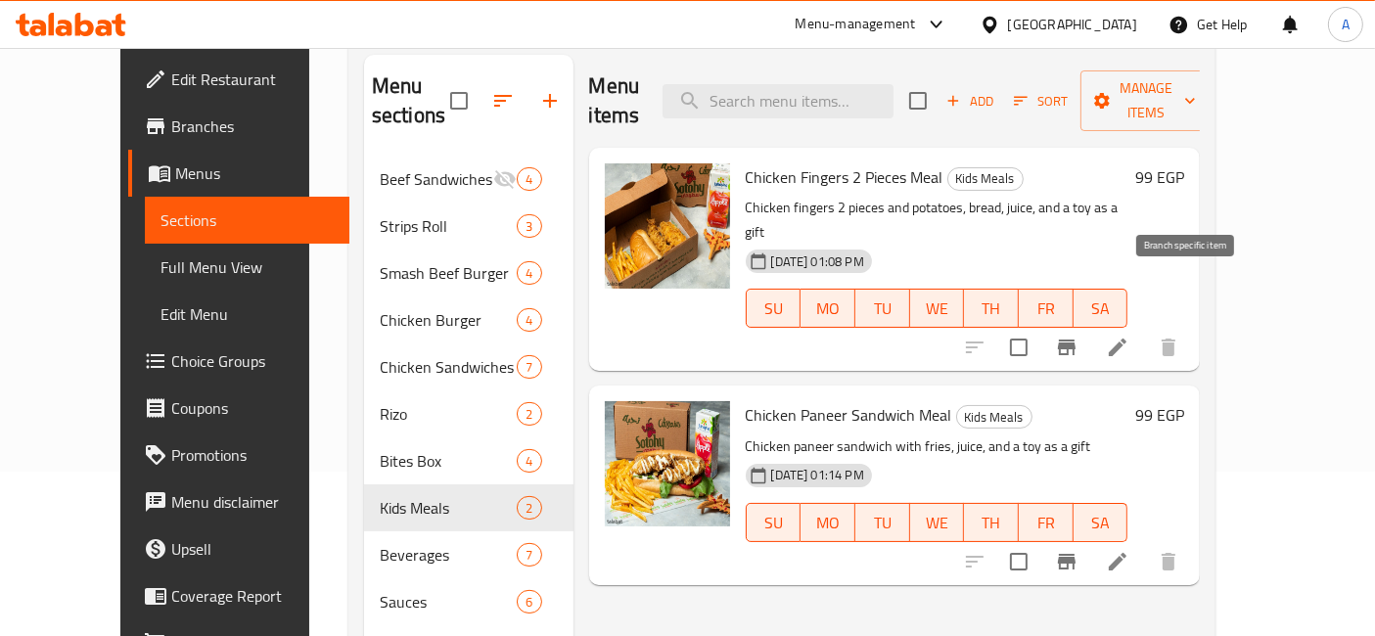
click at [1078, 336] on icon "Branch-specific-item" at bounding box center [1066, 347] width 23 height 23
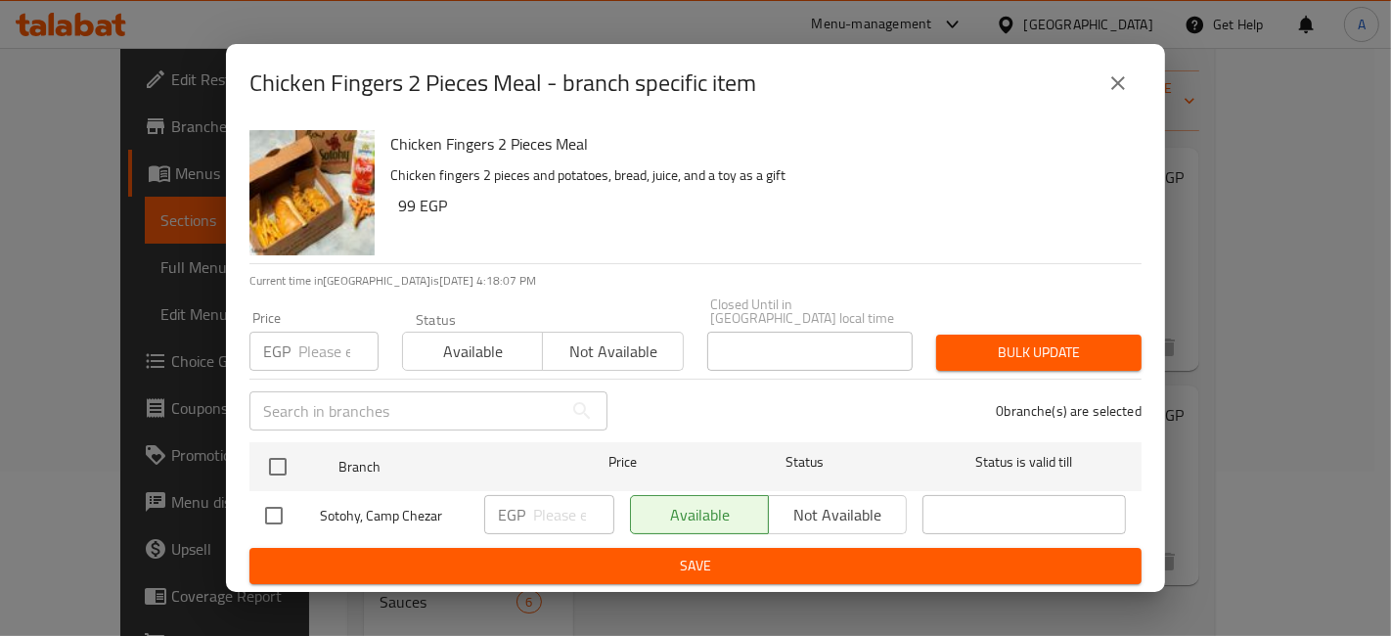
click at [309, 337] on input "number" at bounding box center [338, 351] width 80 height 39
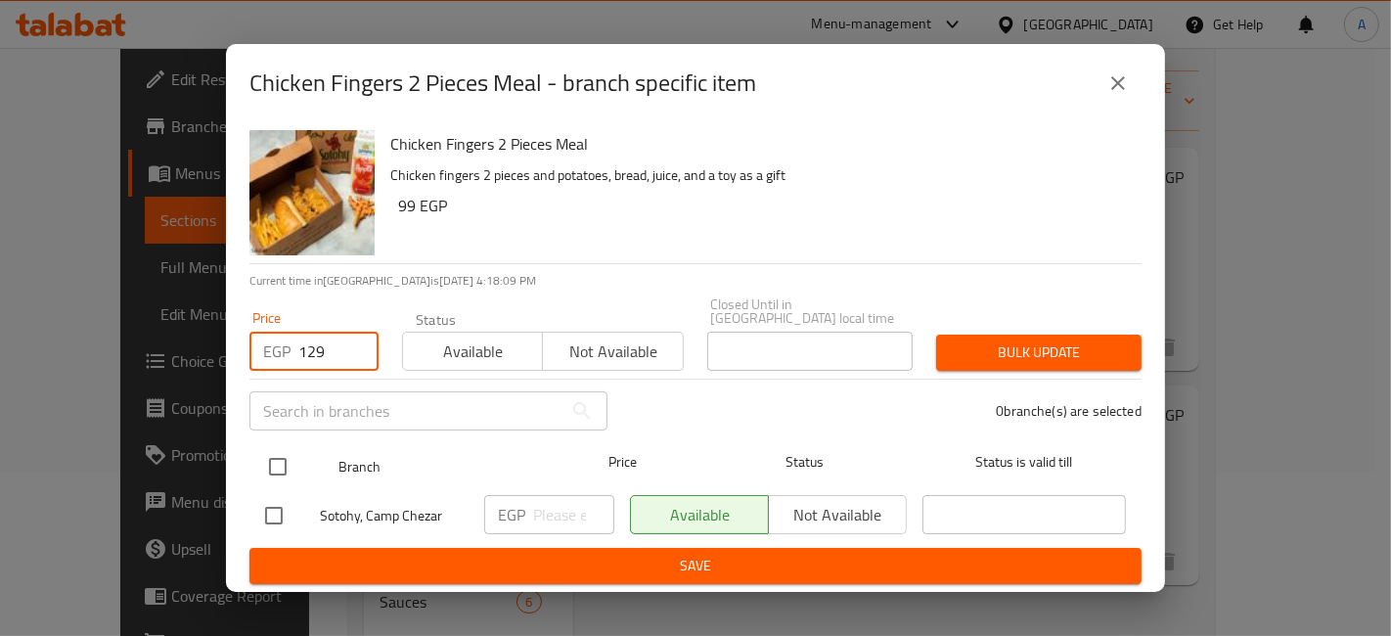
type input "129"
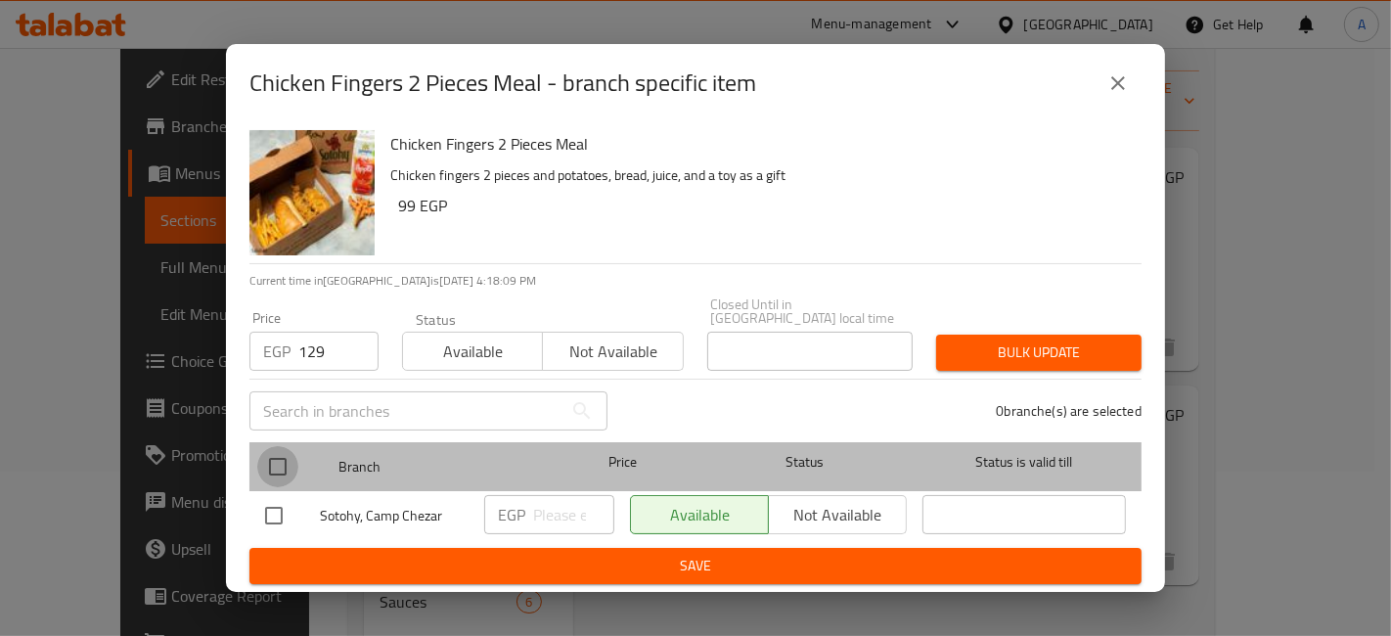
click at [265, 461] on input "checkbox" at bounding box center [277, 466] width 41 height 41
checkbox input "true"
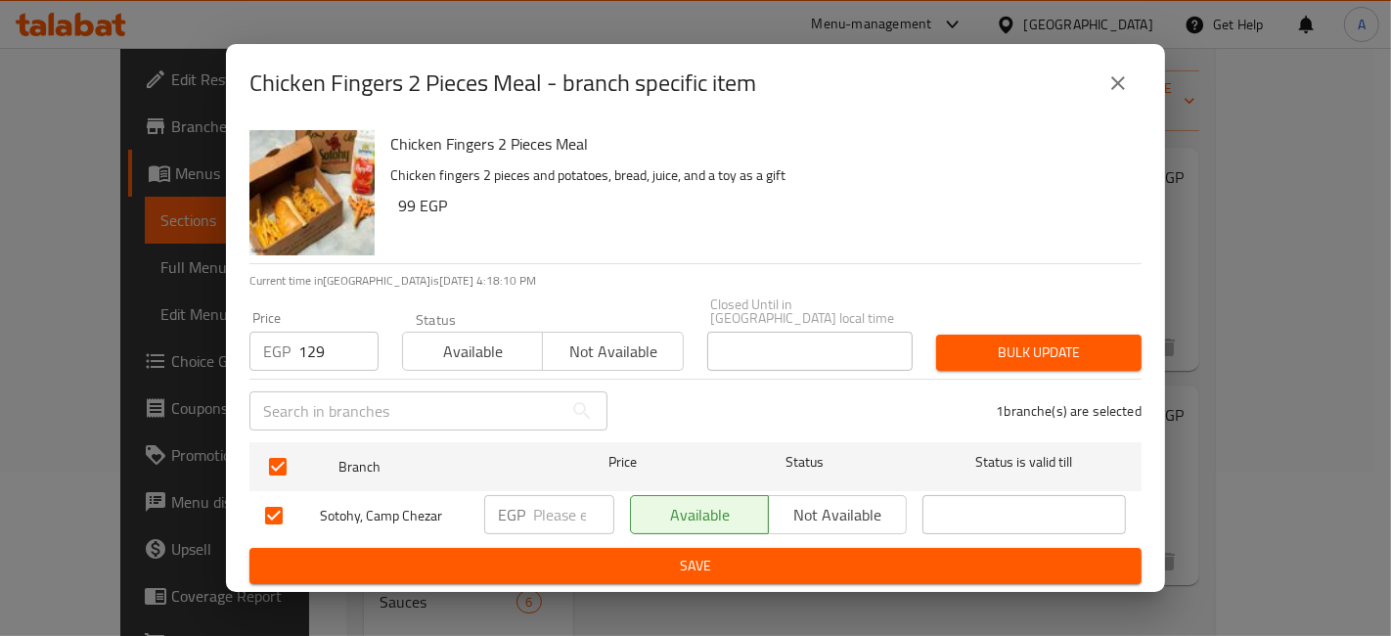
click at [975, 344] on span "Bulk update" at bounding box center [1039, 352] width 174 height 24
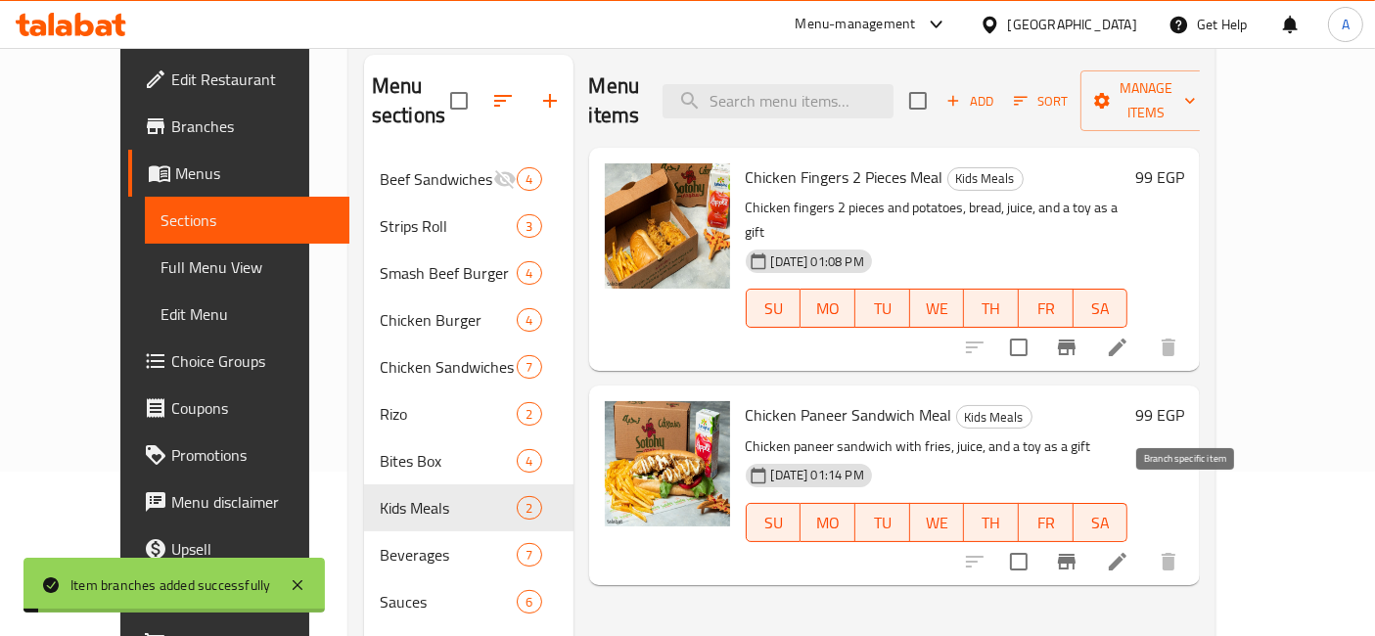
click at [1075, 554] on icon "Branch-specific-item" at bounding box center [1067, 562] width 18 height 16
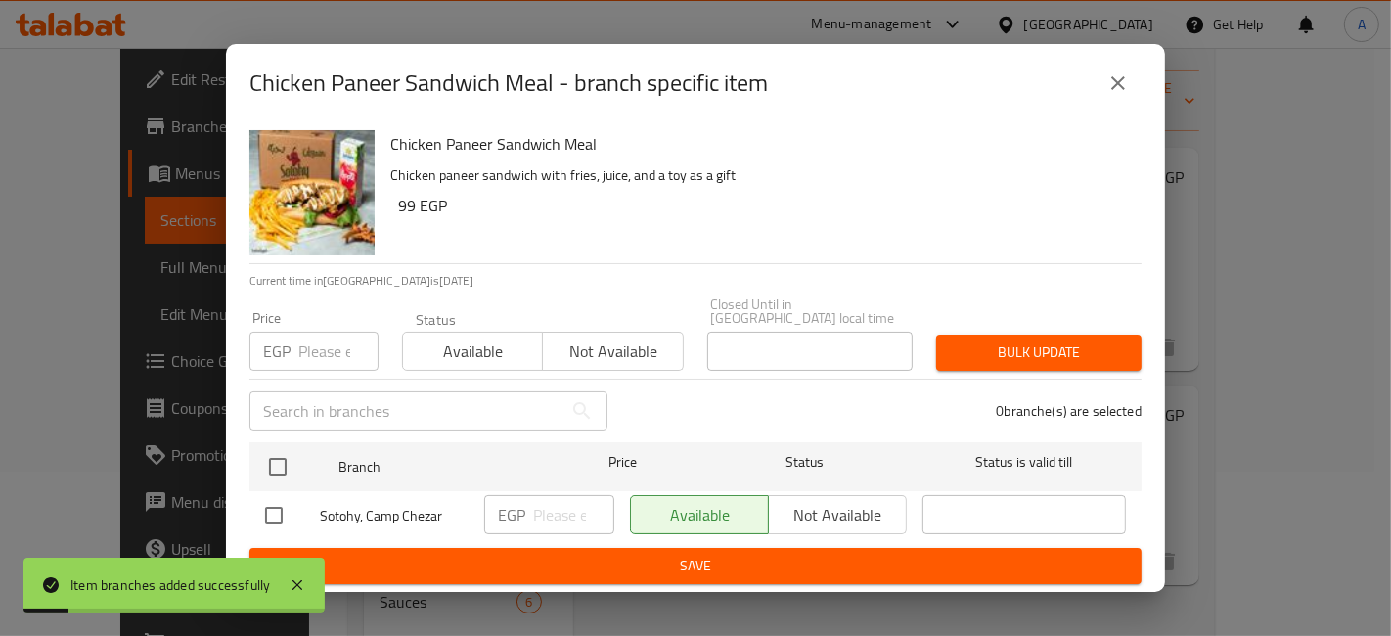
click at [316, 347] on input "number" at bounding box center [338, 351] width 80 height 39
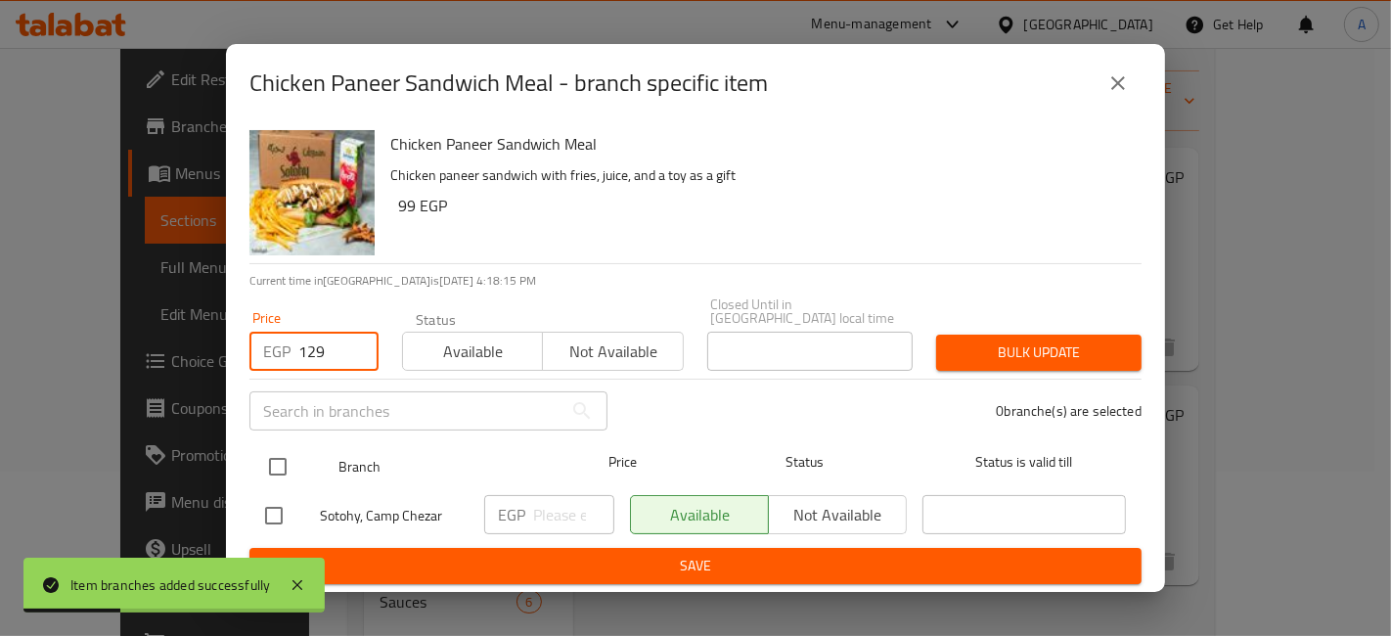
type input "129"
click at [291, 449] on input "checkbox" at bounding box center [277, 466] width 41 height 41
checkbox input "true"
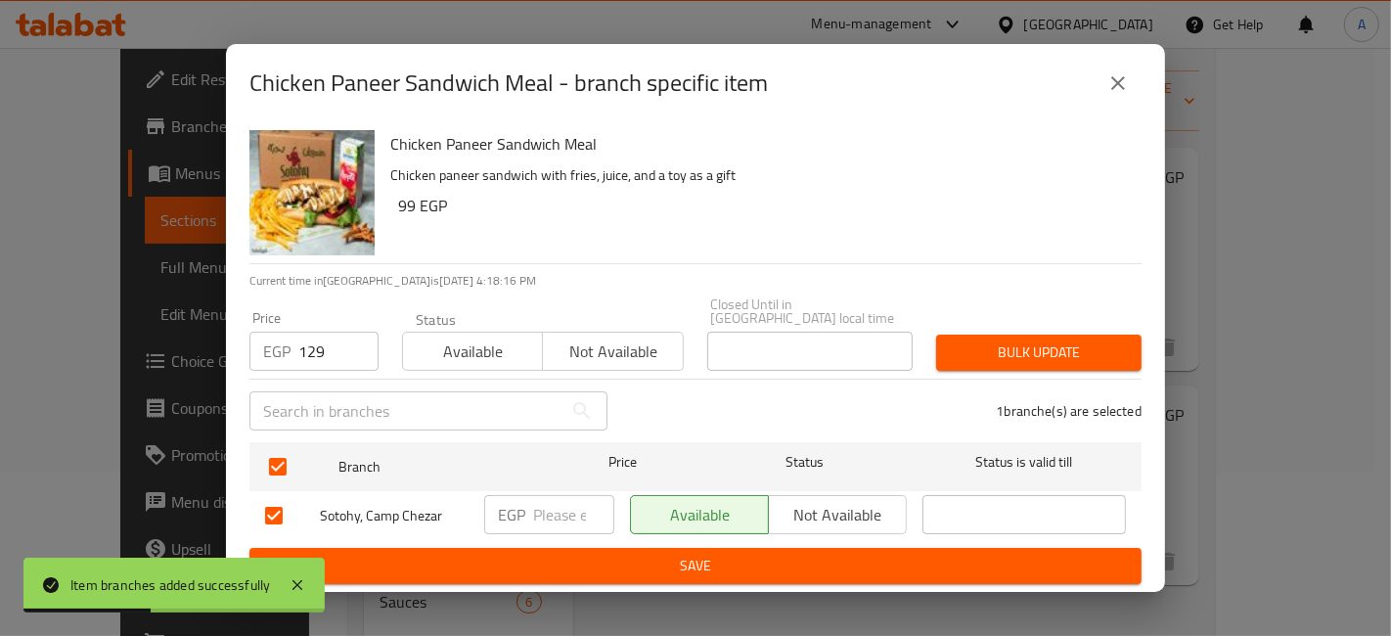
click at [977, 346] on span "Bulk update" at bounding box center [1039, 352] width 174 height 24
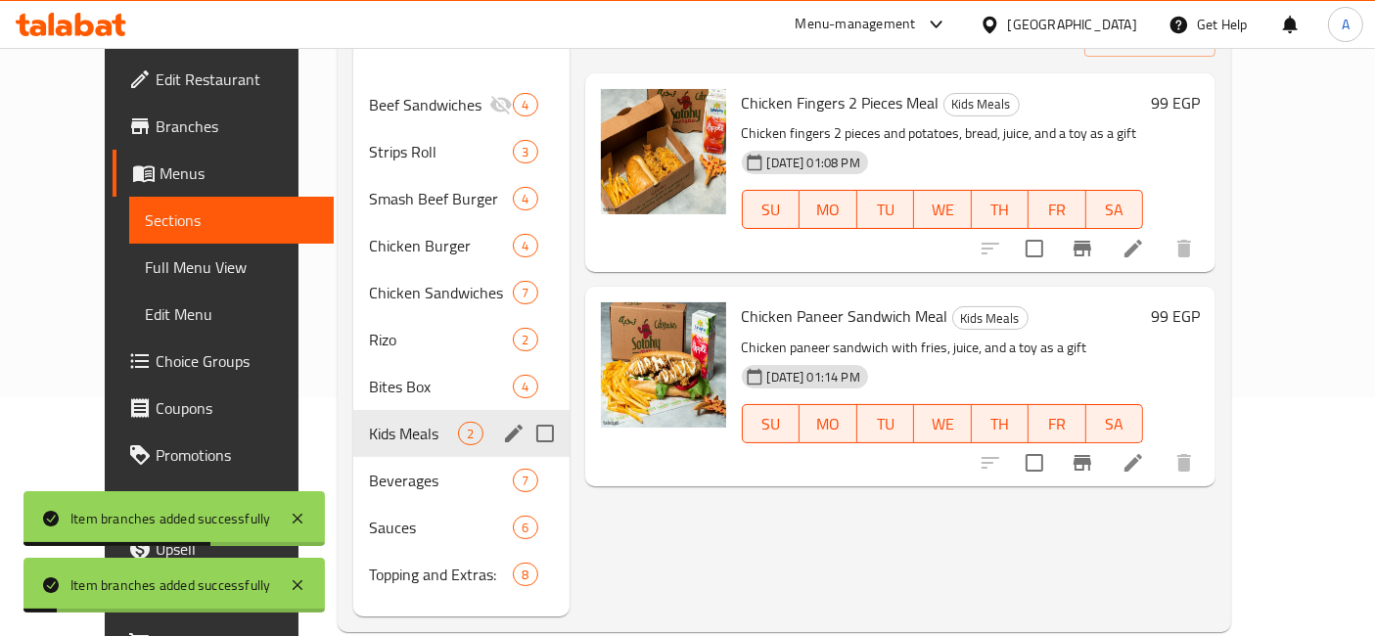
scroll to position [273, 0]
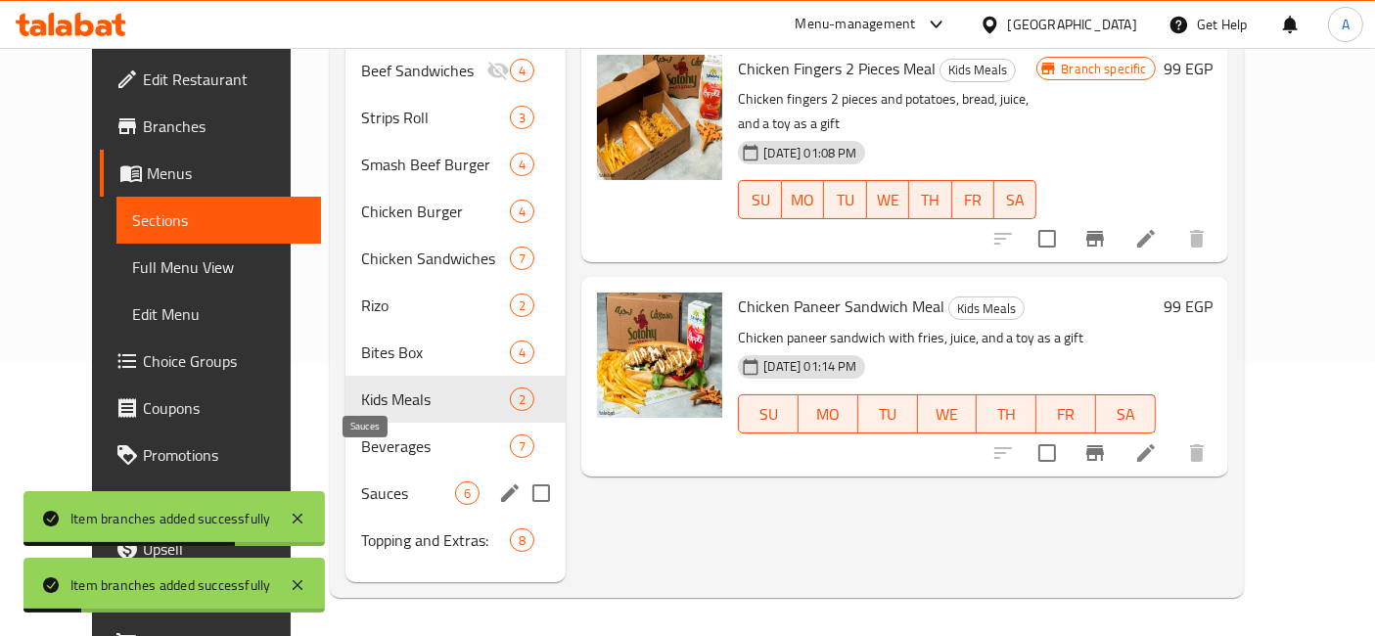
click at [377, 481] on span "Sauces" at bounding box center [408, 492] width 94 height 23
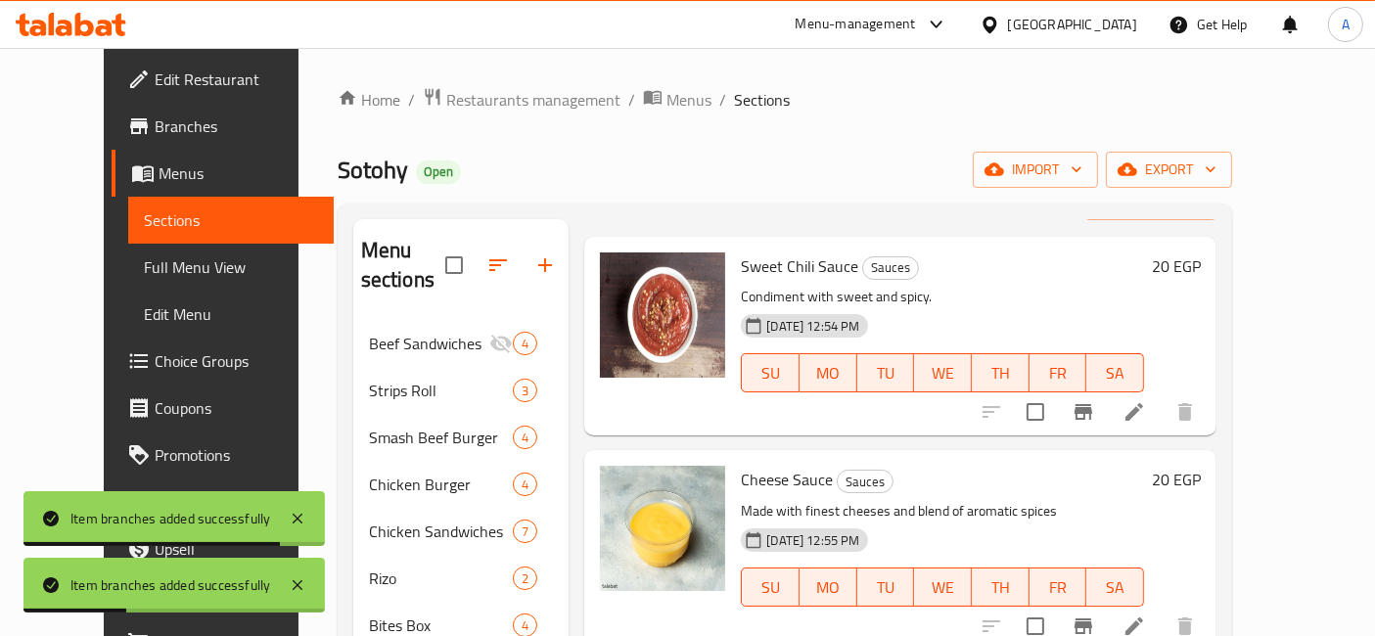
scroll to position [109, 0]
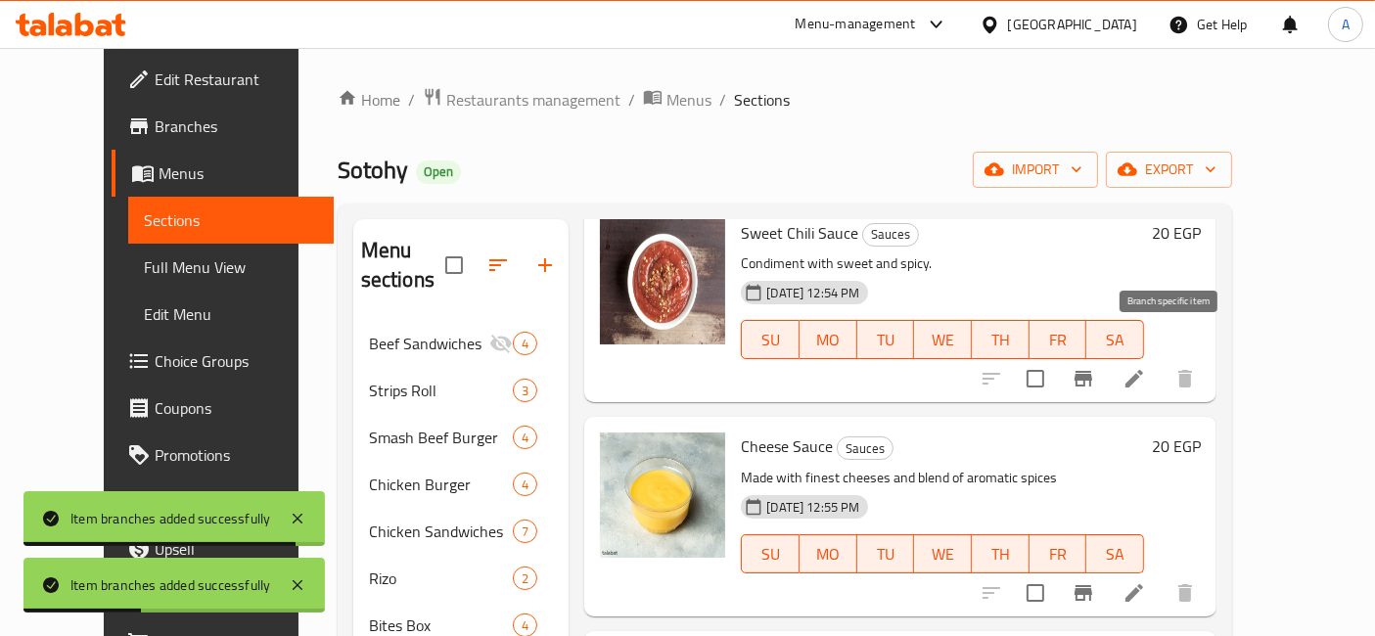
click at [1095, 367] on icon "Branch-specific-item" at bounding box center [1082, 378] width 23 height 23
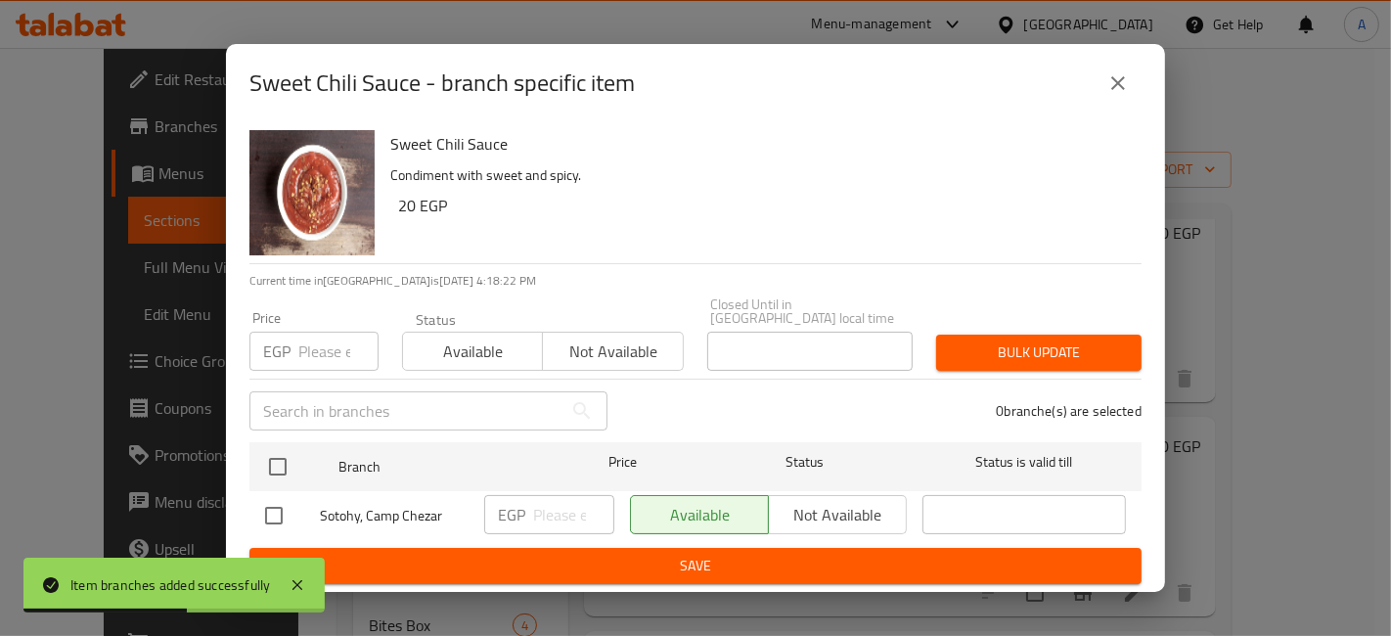
click at [335, 347] on input "number" at bounding box center [338, 351] width 80 height 39
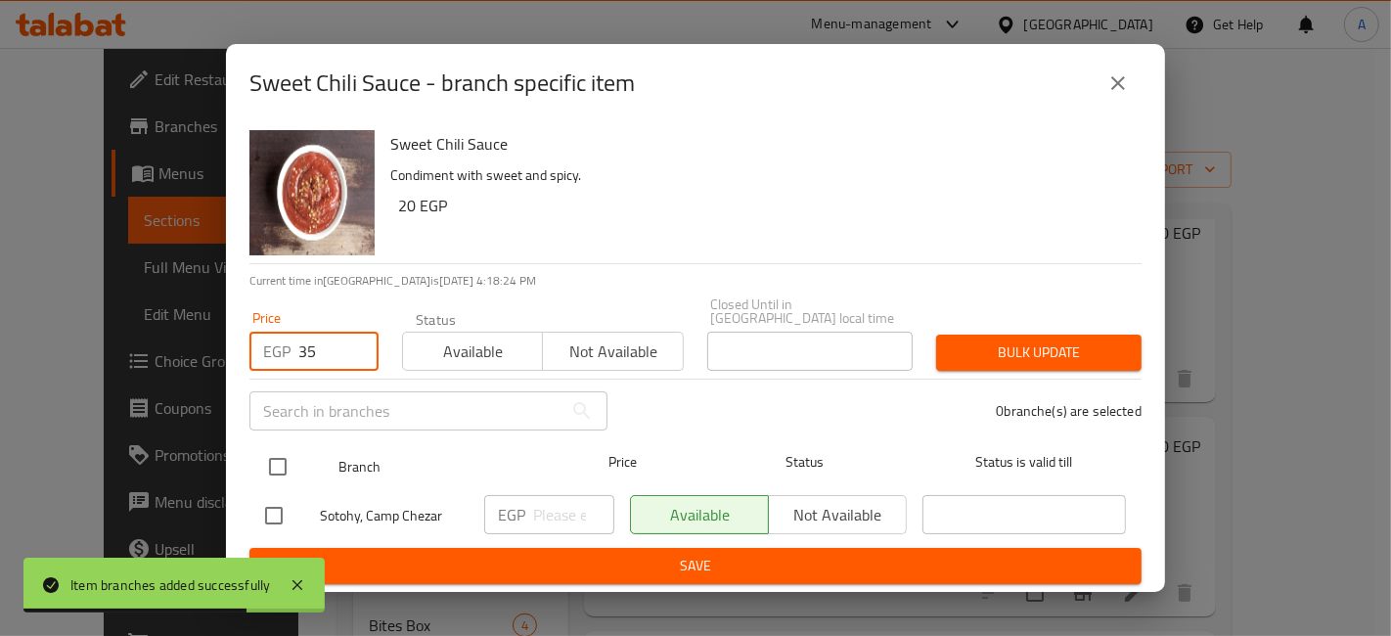
type input "35"
click at [282, 459] on input "checkbox" at bounding box center [277, 466] width 41 height 41
checkbox input "true"
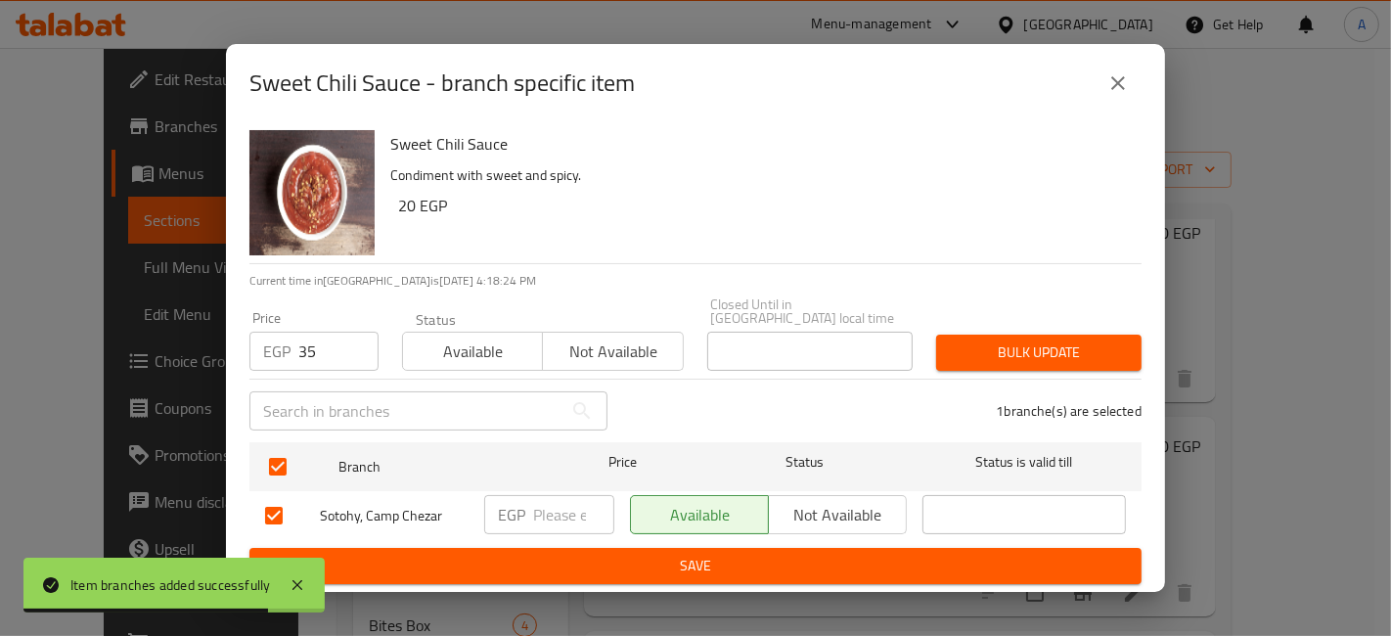
click at [979, 335] on button "Bulk update" at bounding box center [1038, 353] width 205 height 36
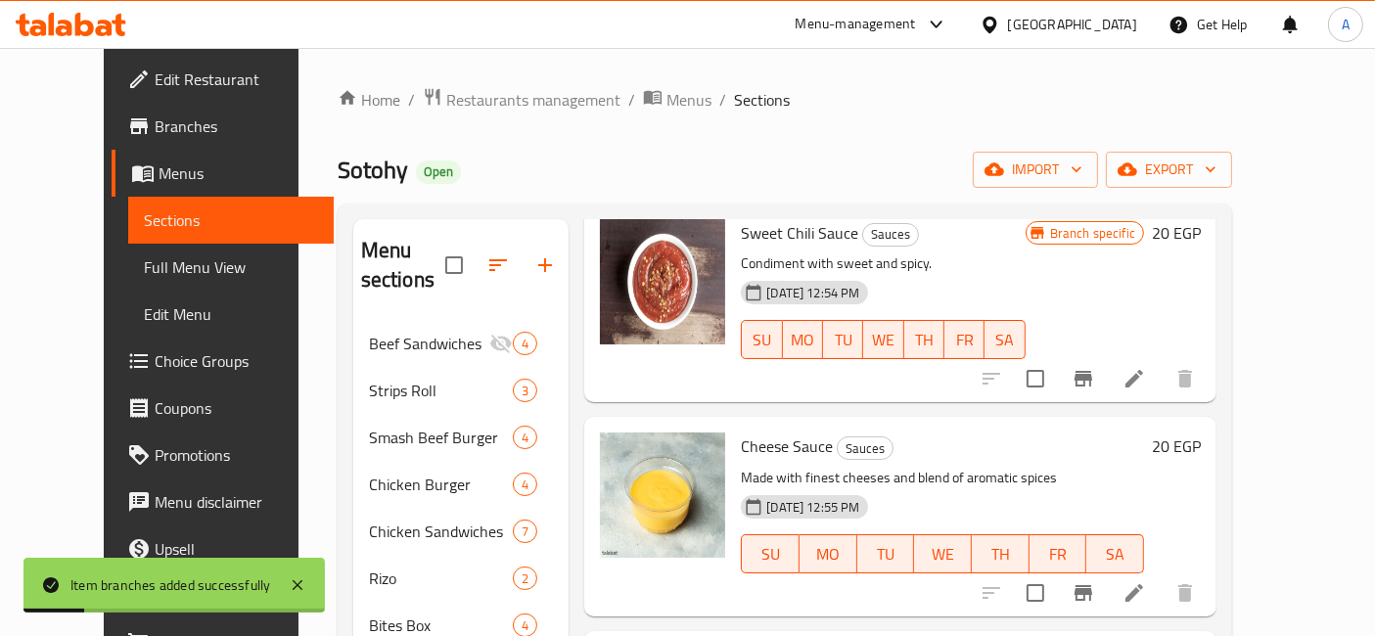
scroll to position [217, 0]
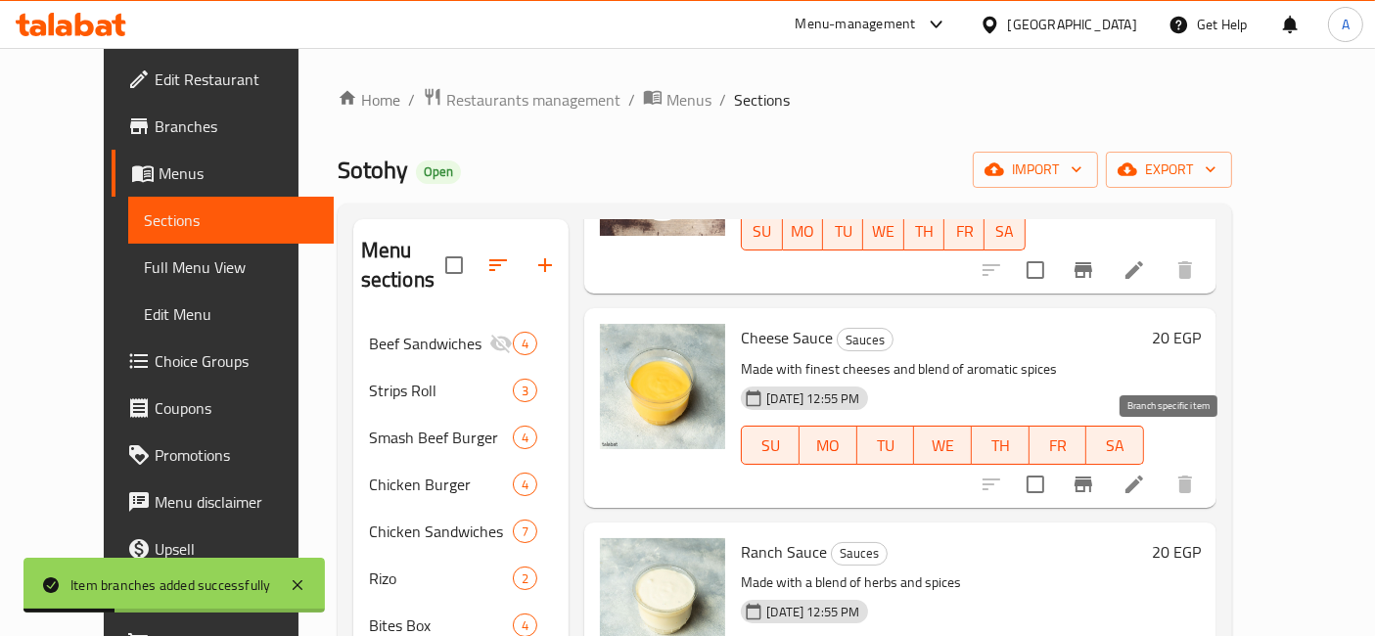
click at [1095, 473] on icon "Branch-specific-item" at bounding box center [1082, 484] width 23 height 23
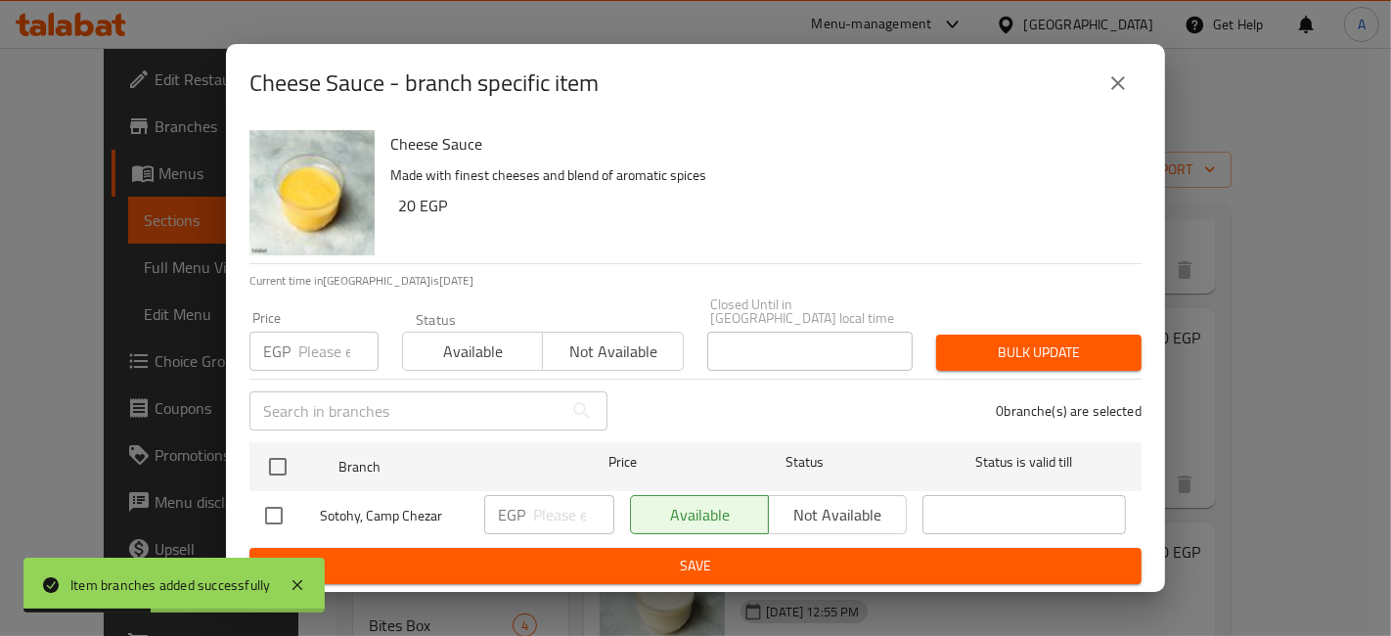
click at [335, 350] on input "number" at bounding box center [338, 351] width 80 height 39
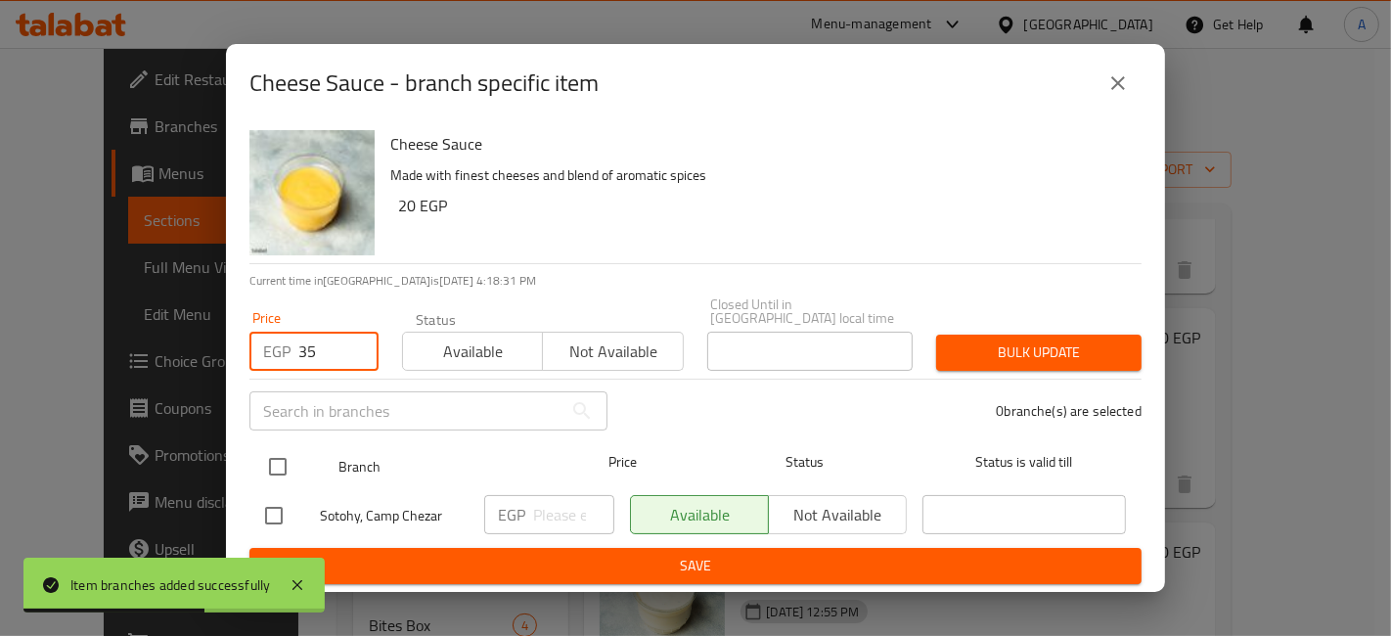
type input "35"
click at [280, 454] on input "checkbox" at bounding box center [277, 466] width 41 height 41
checkbox input "true"
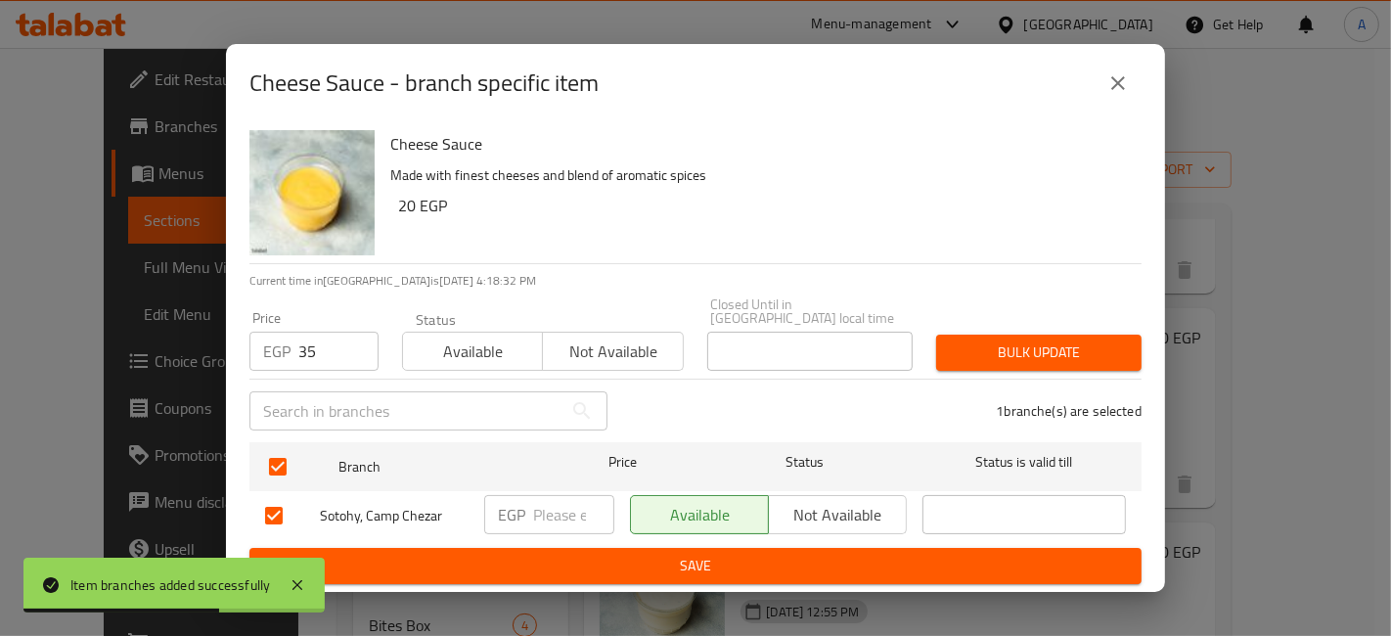
click at [981, 350] on span "Bulk update" at bounding box center [1039, 352] width 174 height 24
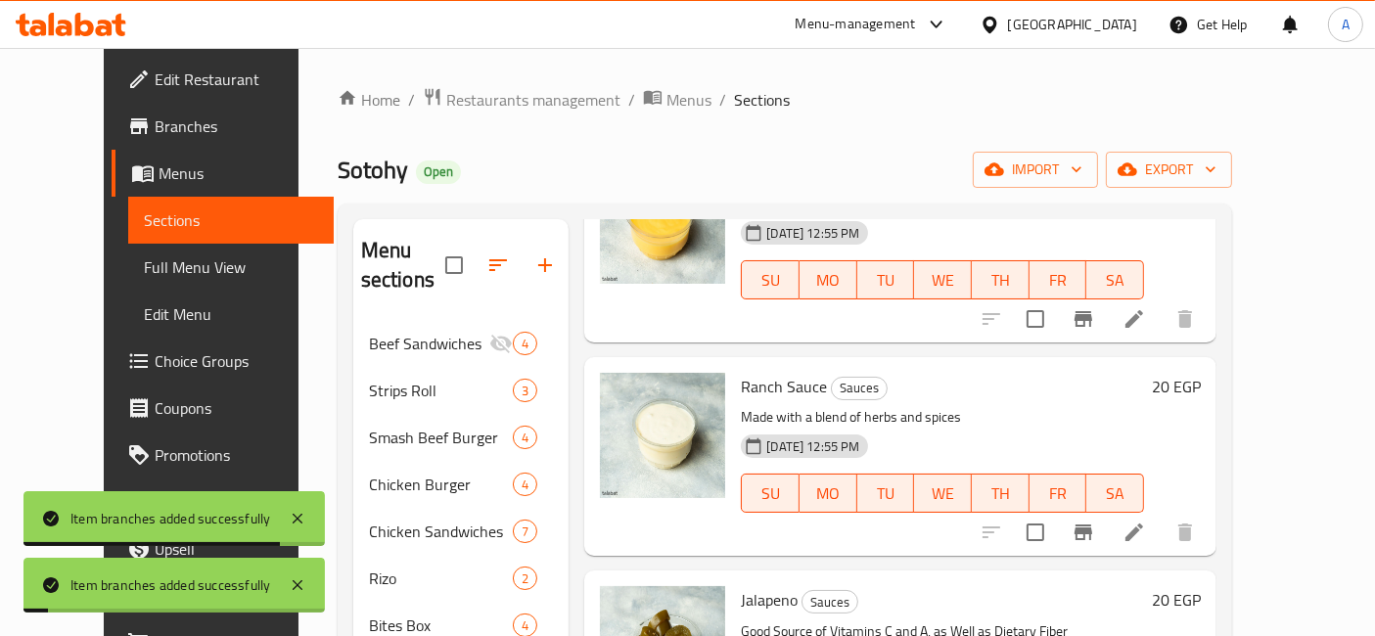
scroll to position [434, 0]
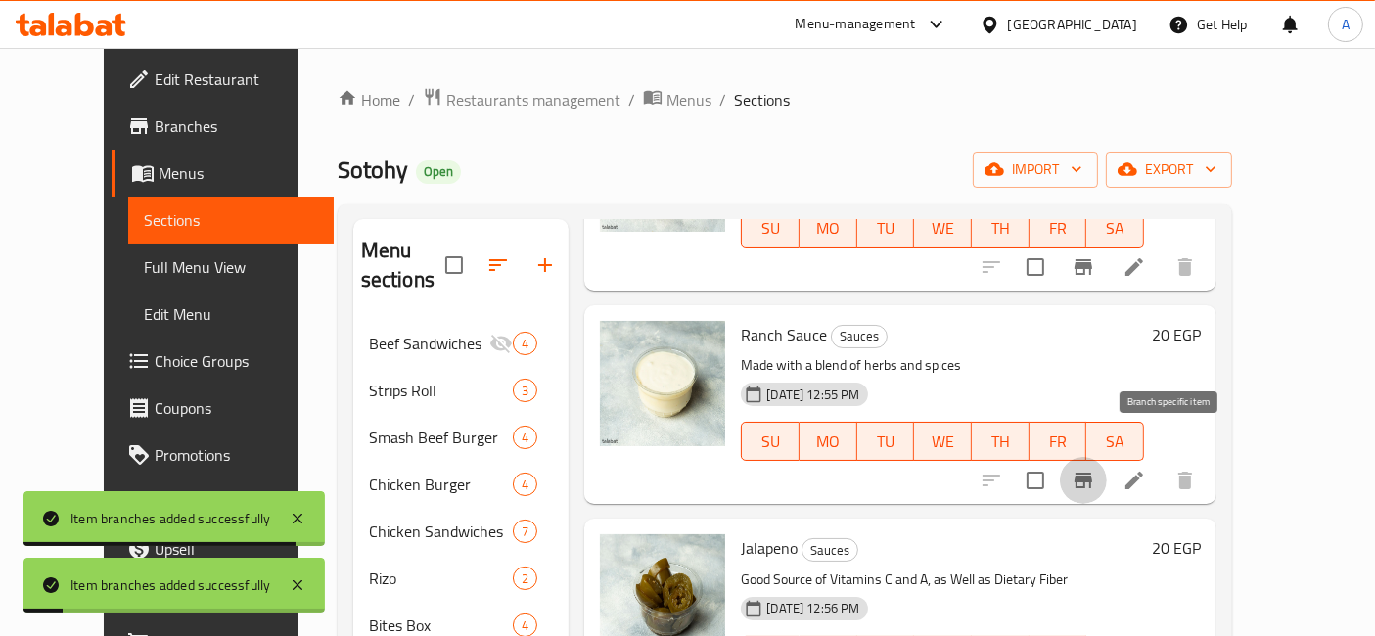
click at [1095, 469] on icon "Branch-specific-item" at bounding box center [1082, 480] width 23 height 23
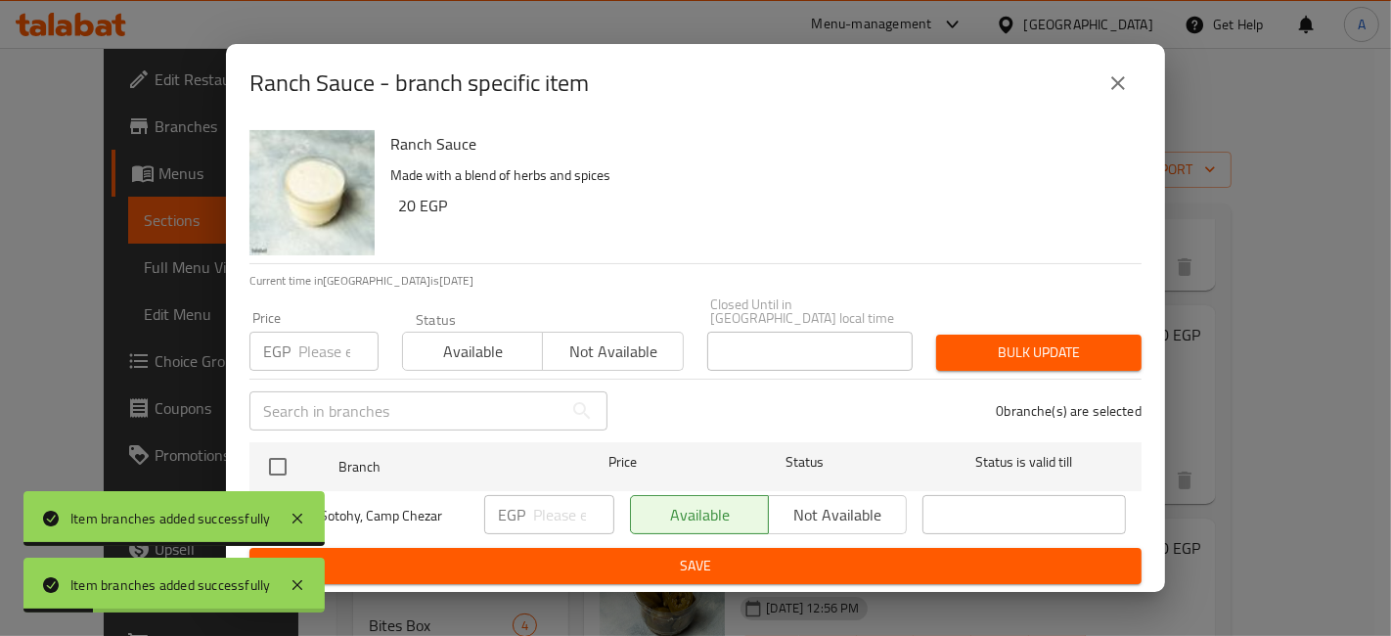
click at [332, 342] on input "number" at bounding box center [338, 351] width 80 height 39
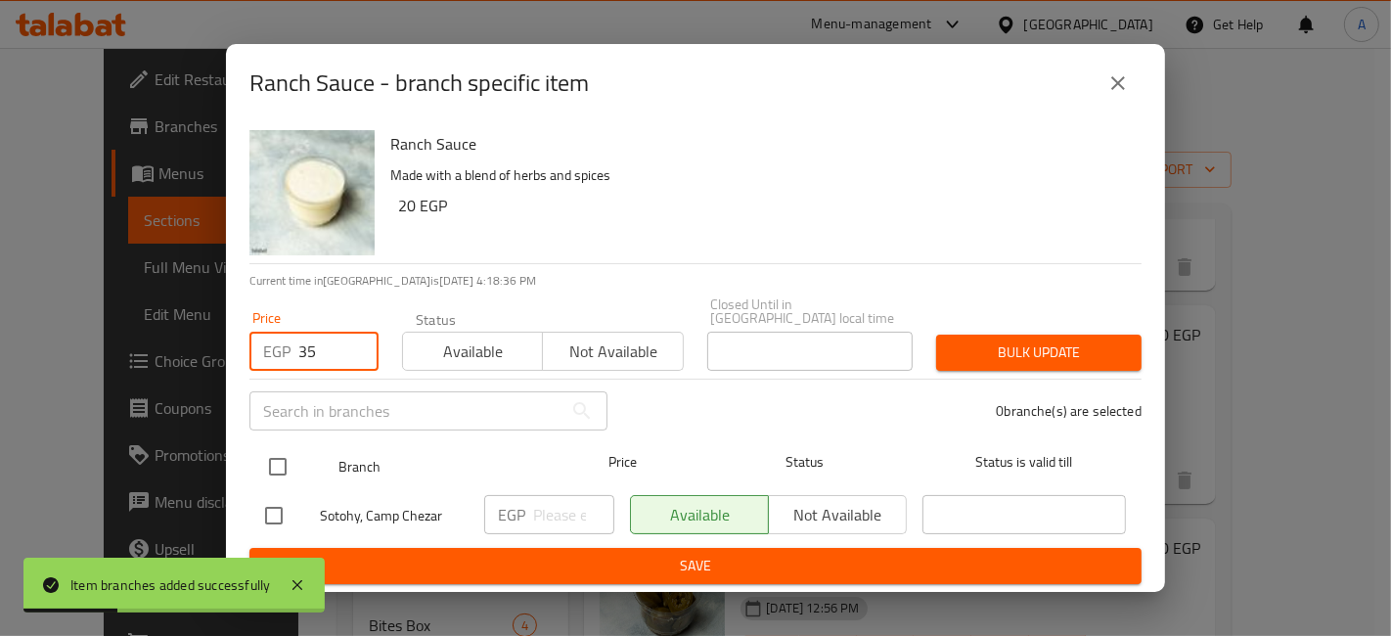
type input "35"
click at [275, 468] on input "checkbox" at bounding box center [277, 466] width 41 height 41
checkbox input "true"
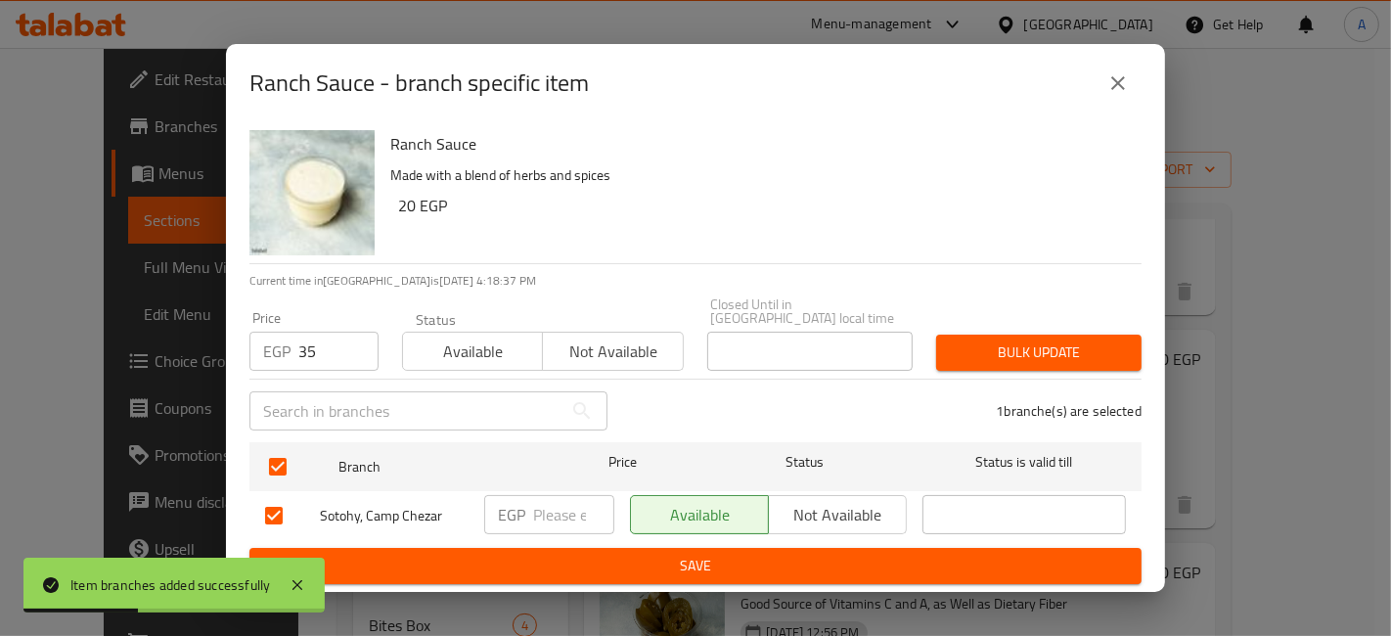
click at [940, 362] on button "Bulk update" at bounding box center [1038, 353] width 205 height 36
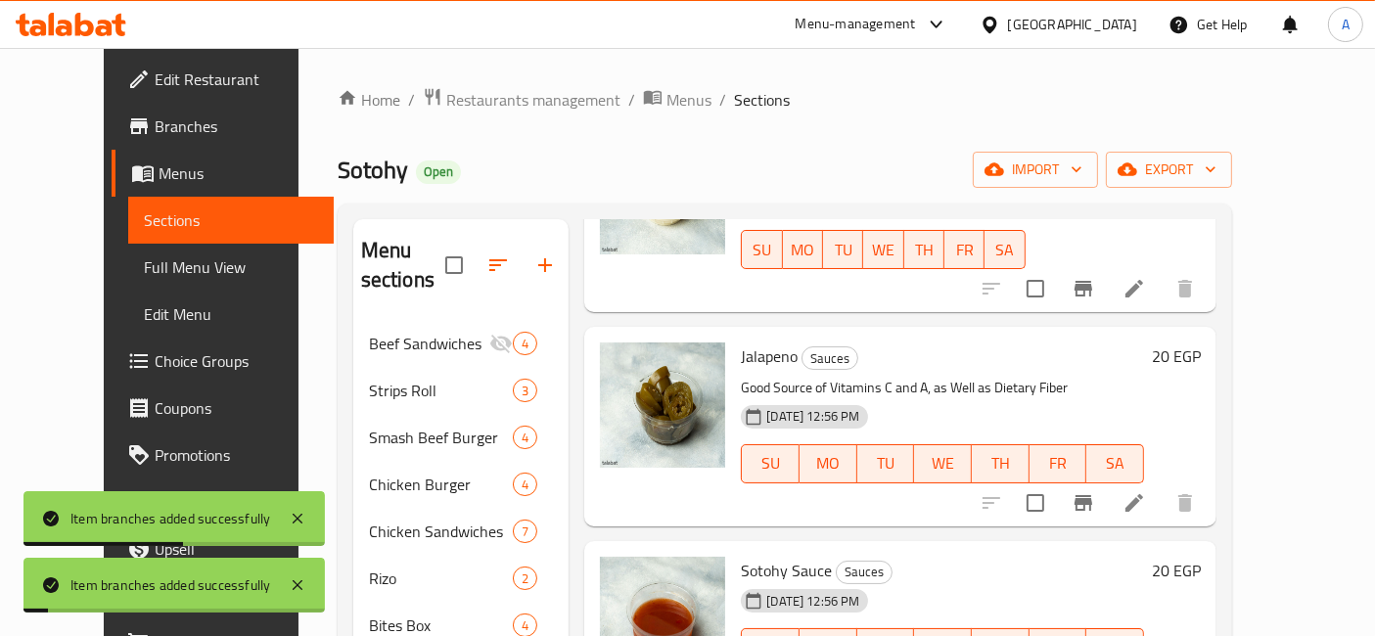
scroll to position [652, 0]
click at [1092, 494] on icon "Branch-specific-item" at bounding box center [1083, 502] width 18 height 16
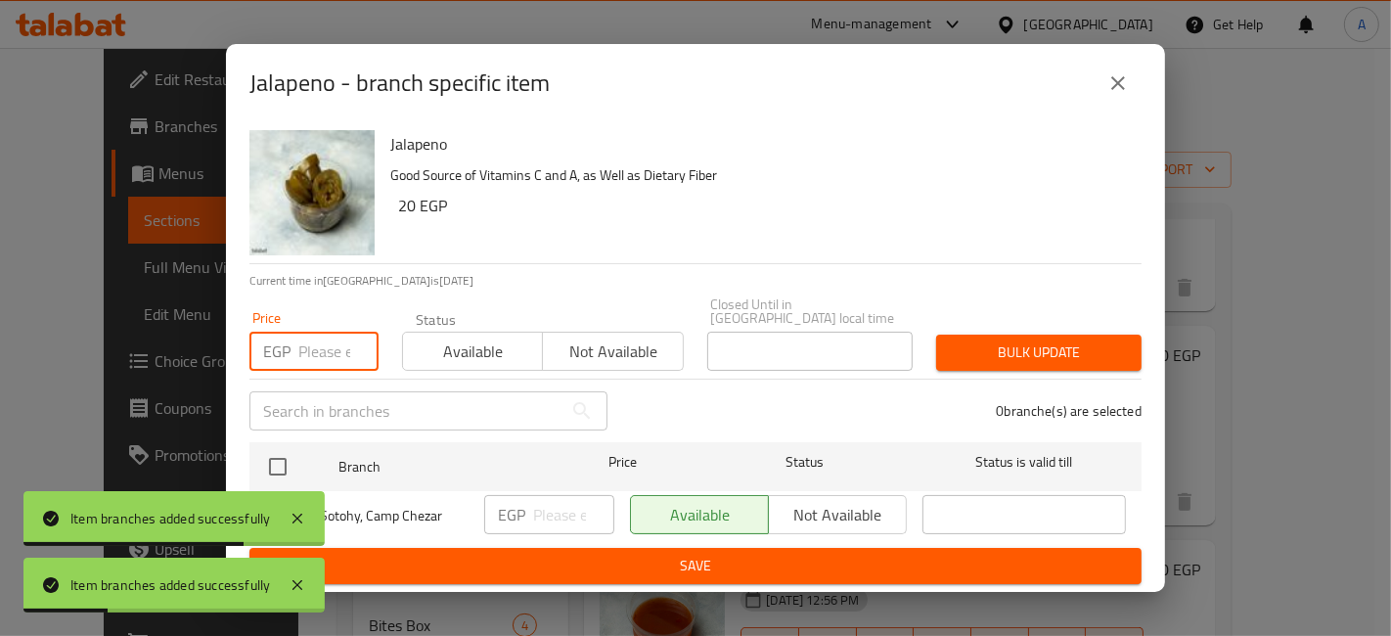
click at [319, 347] on input "number" at bounding box center [338, 351] width 80 height 39
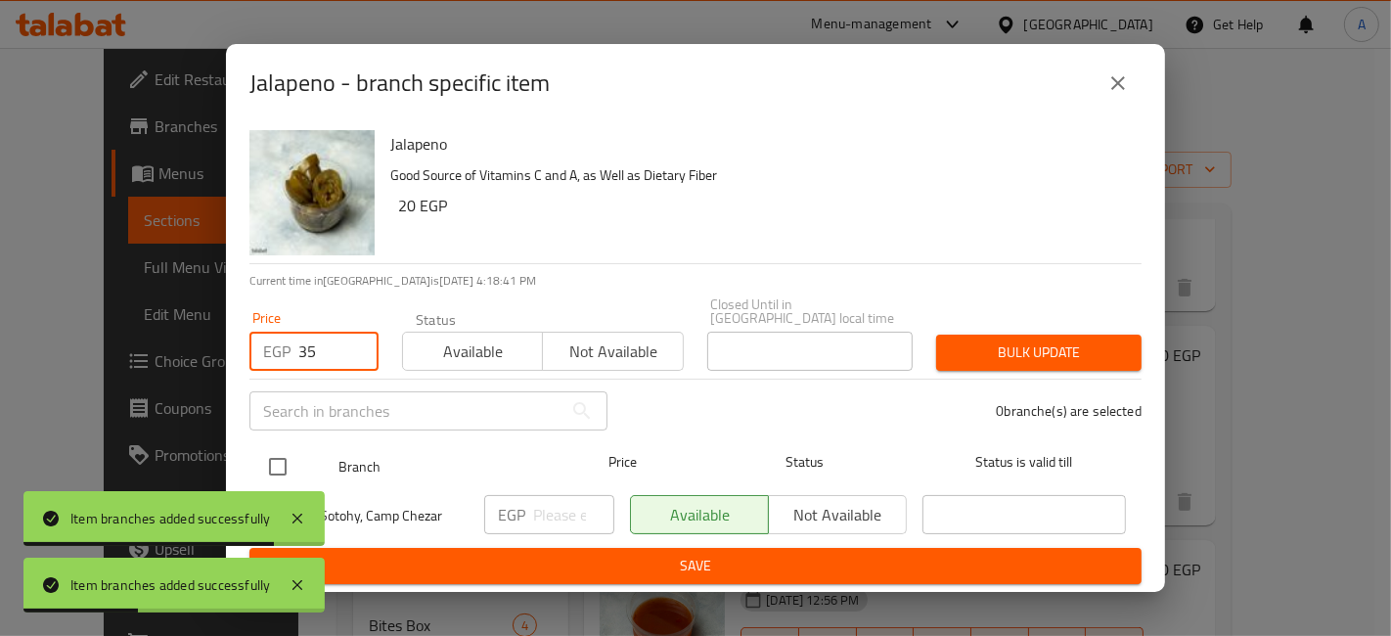
type input "35"
click at [294, 446] on input "checkbox" at bounding box center [277, 466] width 41 height 41
checkbox input "true"
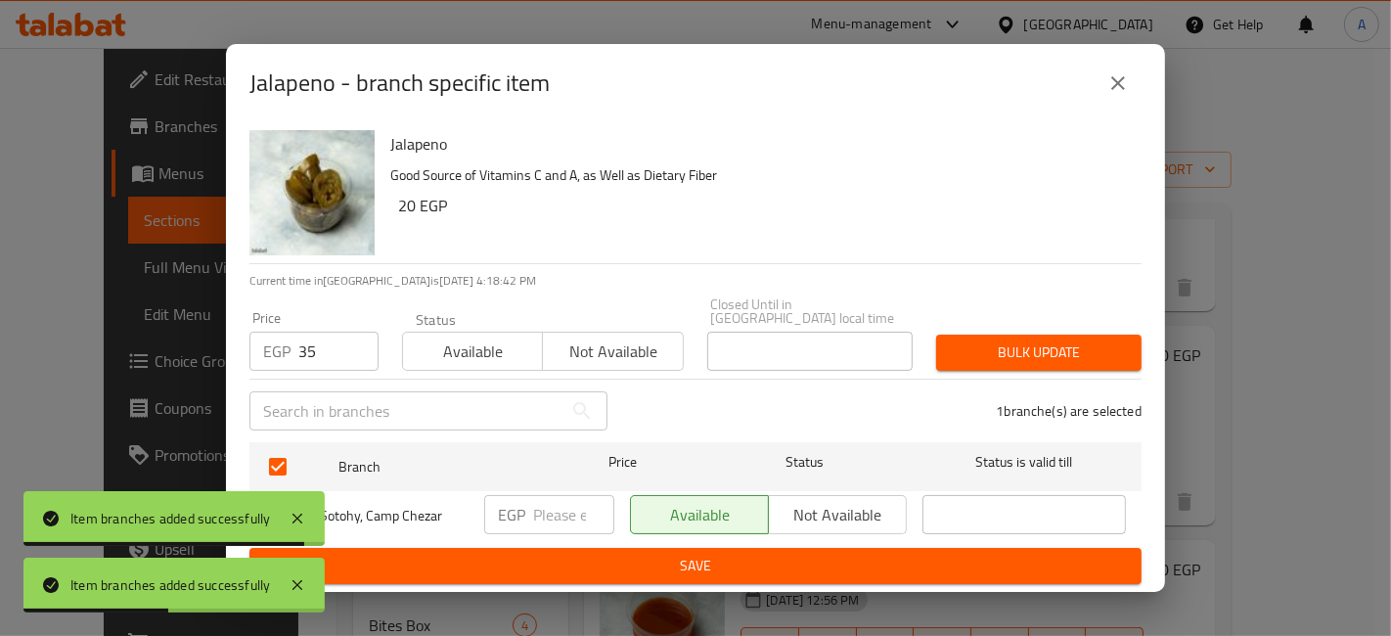
click at [1102, 335] on button "Bulk update" at bounding box center [1038, 353] width 205 height 36
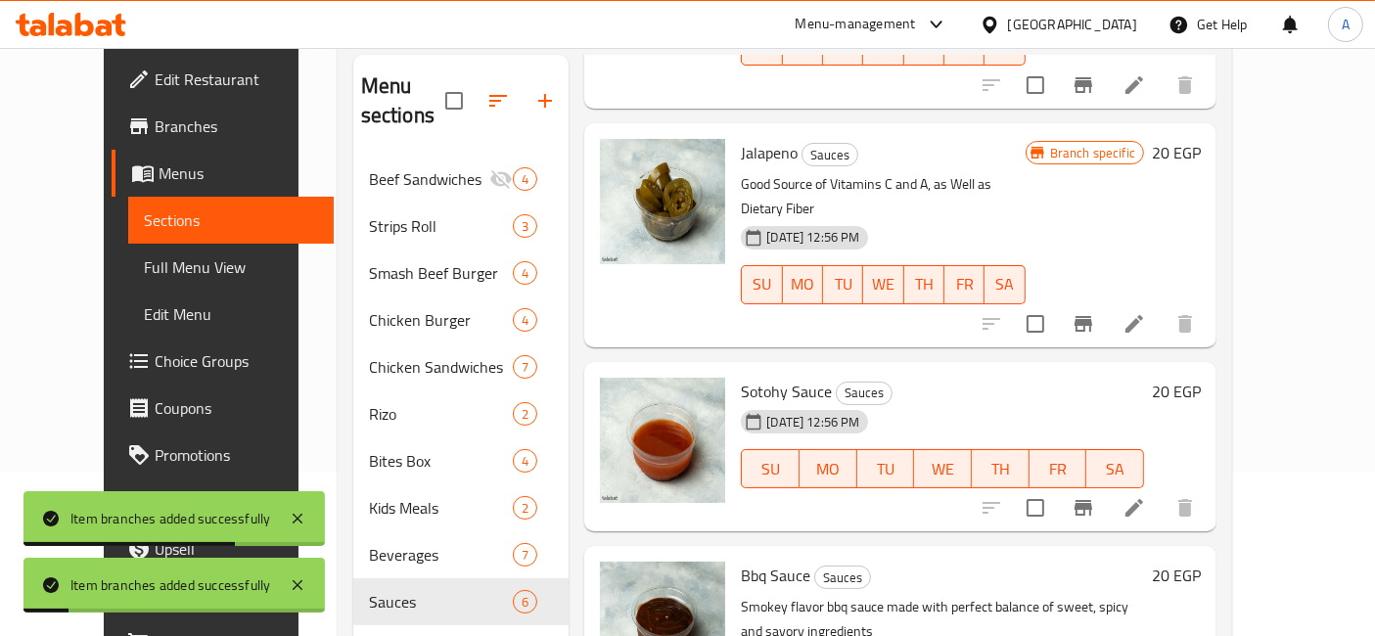
scroll to position [273, 0]
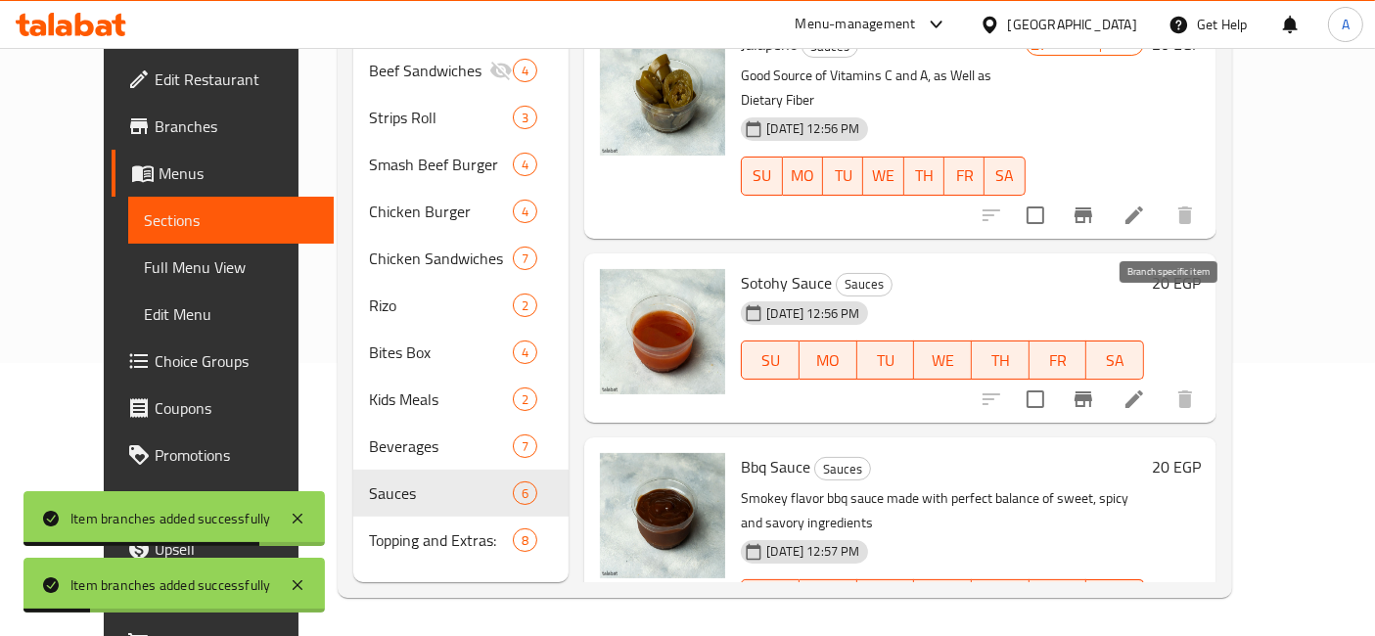
click at [1092, 391] on icon "Branch-specific-item" at bounding box center [1083, 399] width 18 height 16
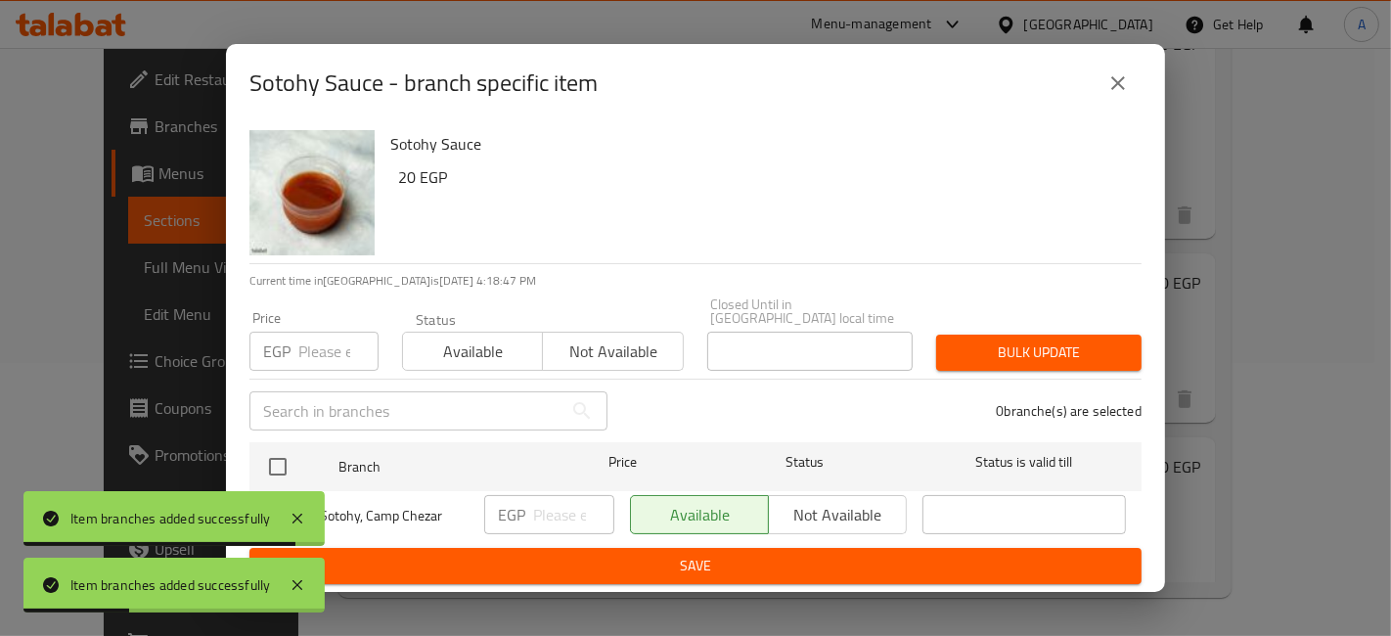
click at [329, 342] on input "number" at bounding box center [338, 351] width 80 height 39
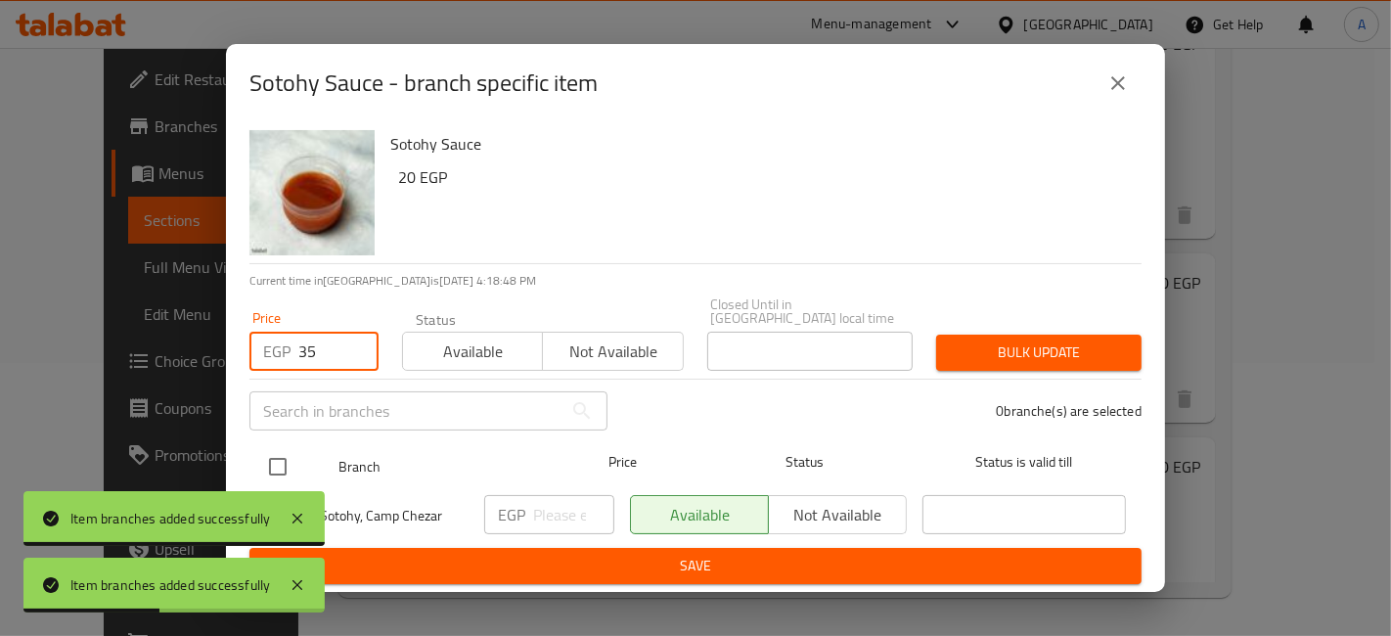
type input "35"
click at [282, 446] on input "checkbox" at bounding box center [277, 466] width 41 height 41
checkbox input "true"
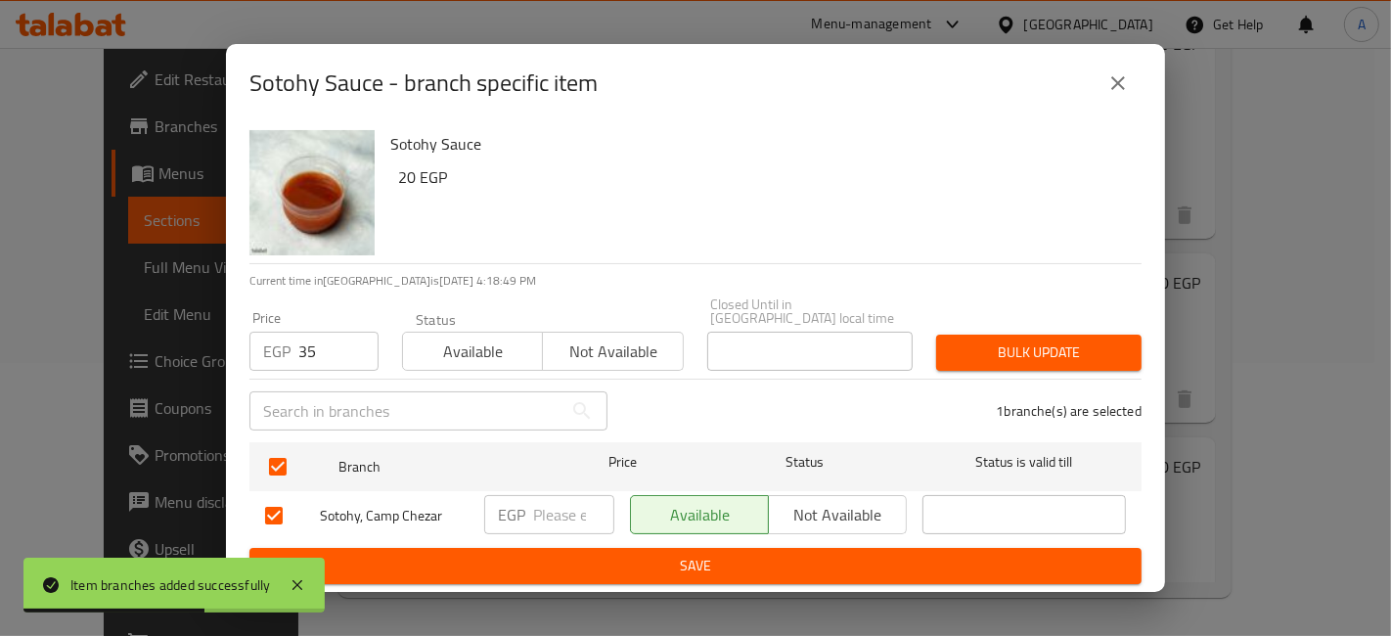
click at [1098, 340] on span "Bulk update" at bounding box center [1039, 352] width 174 height 24
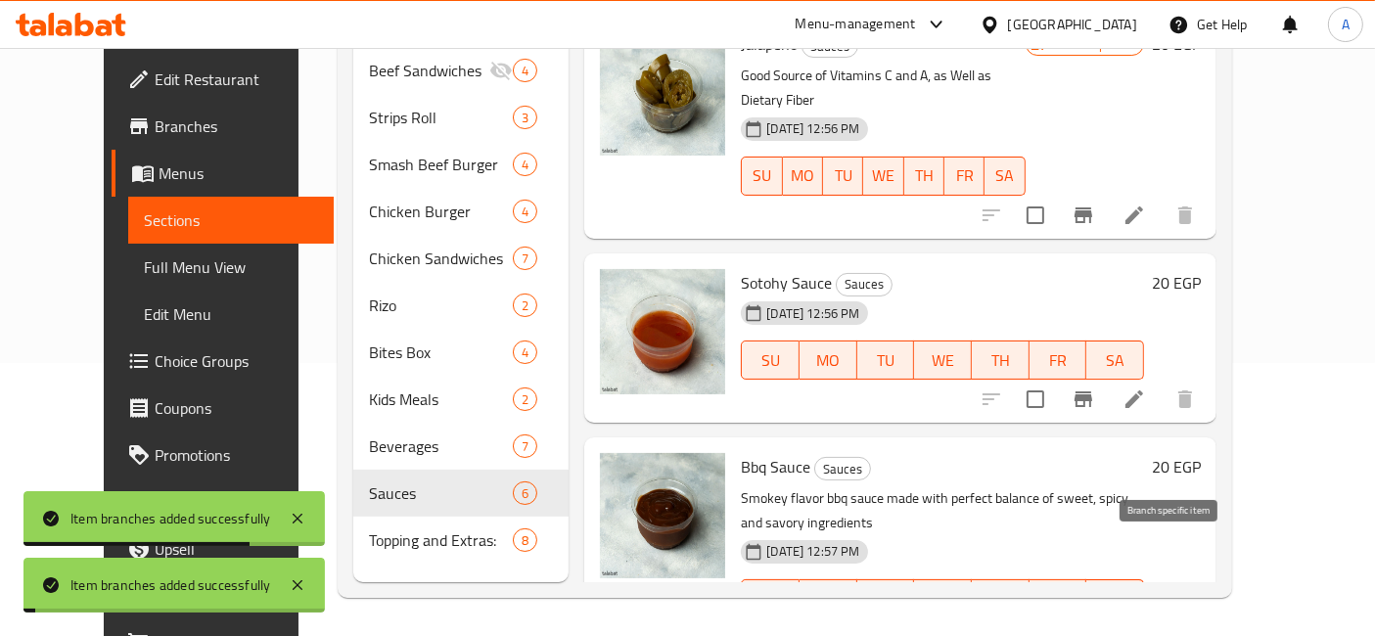
click at [1092, 630] on icon "Branch-specific-item" at bounding box center [1083, 638] width 18 height 16
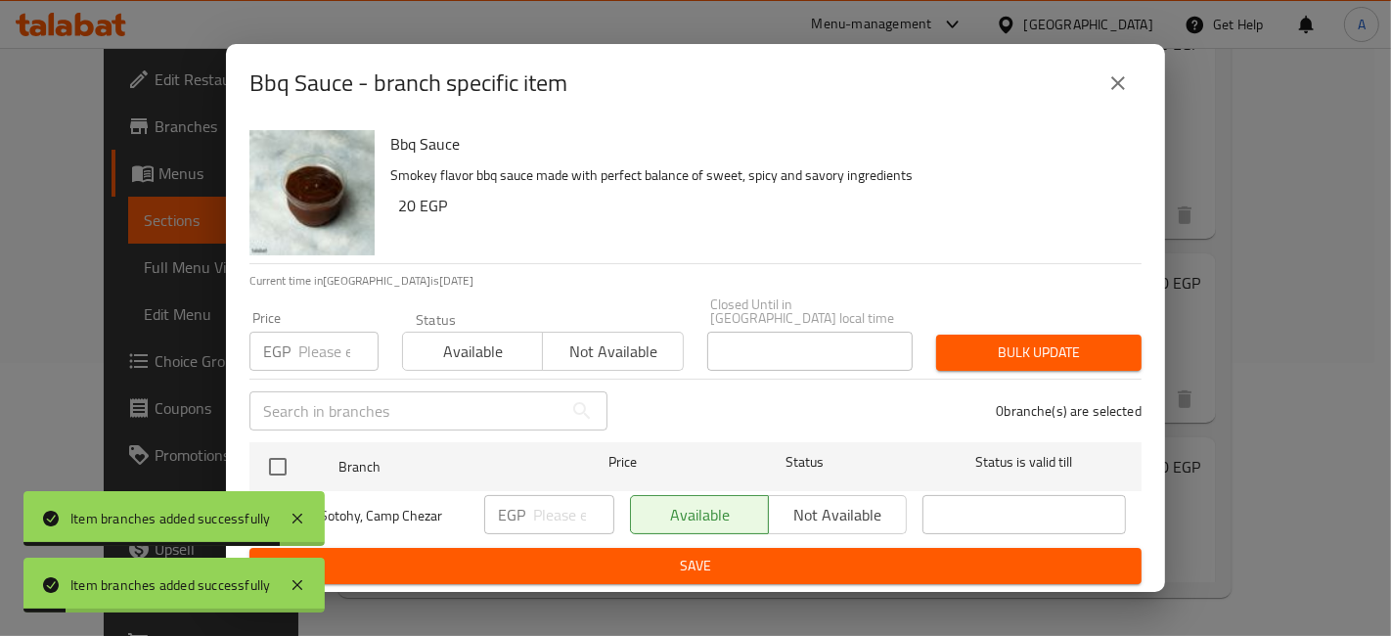
click at [333, 349] on input "number" at bounding box center [338, 351] width 80 height 39
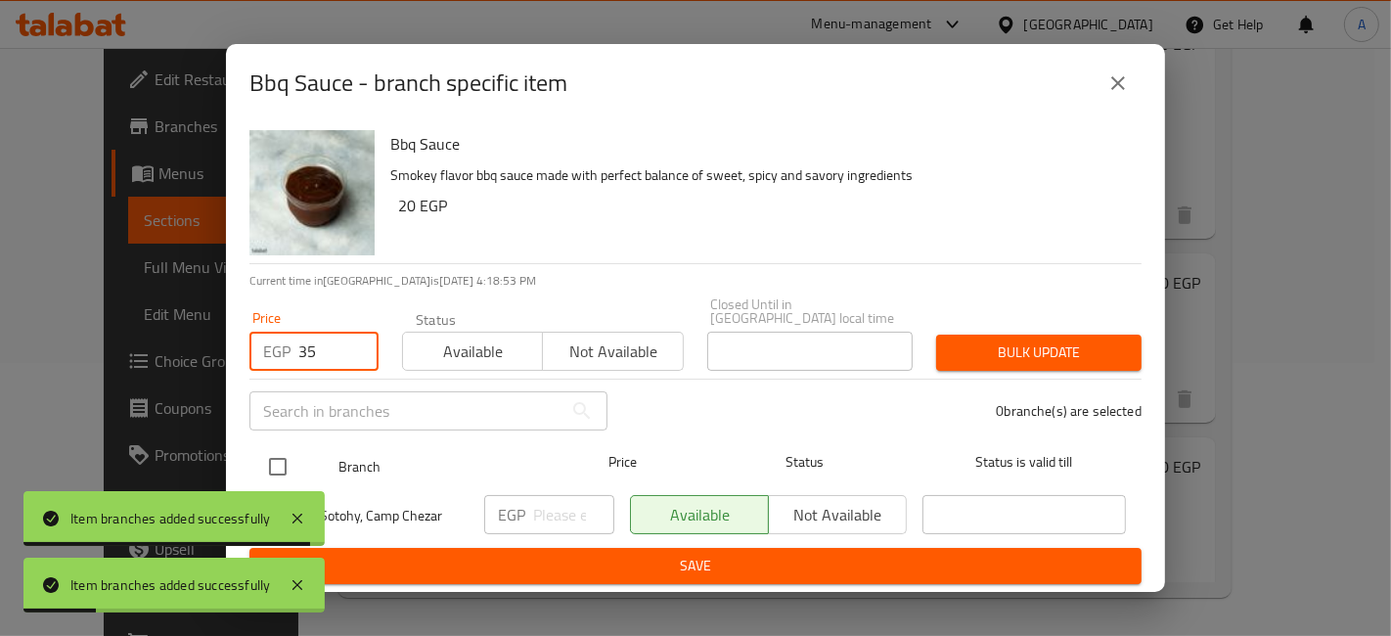
type input "35"
click at [272, 471] on input "checkbox" at bounding box center [277, 466] width 41 height 41
checkbox input "true"
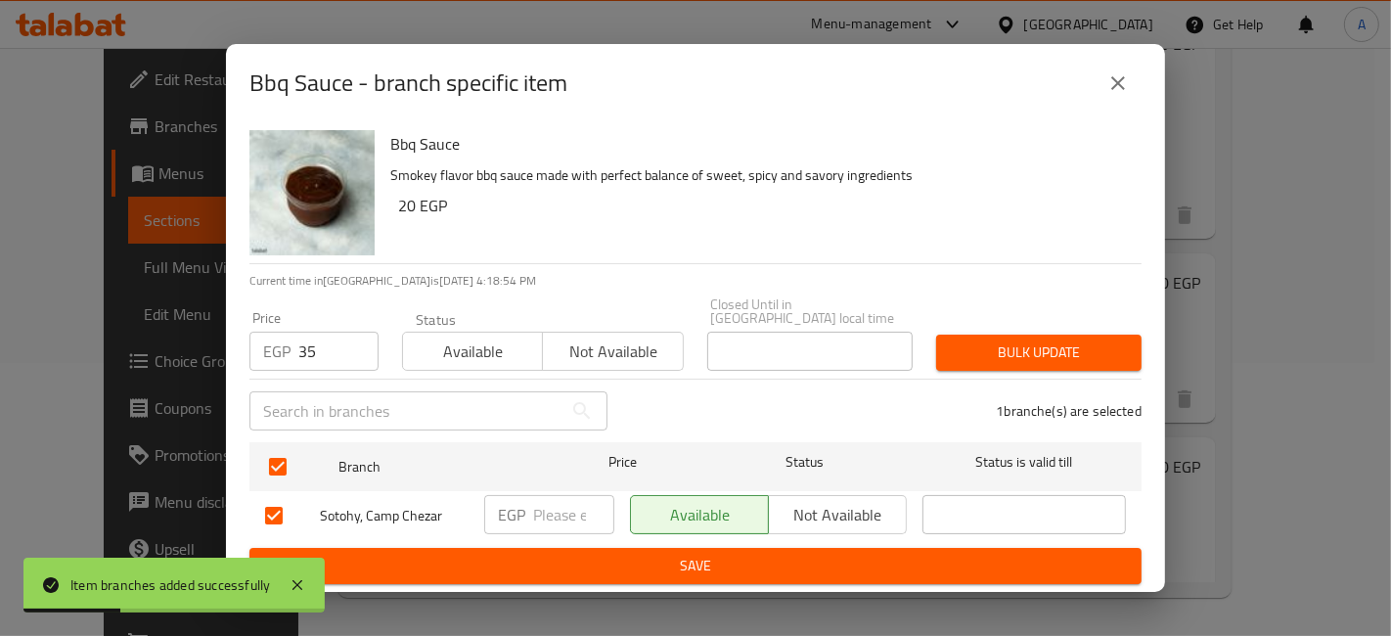
click at [953, 340] on span "Bulk update" at bounding box center [1039, 352] width 174 height 24
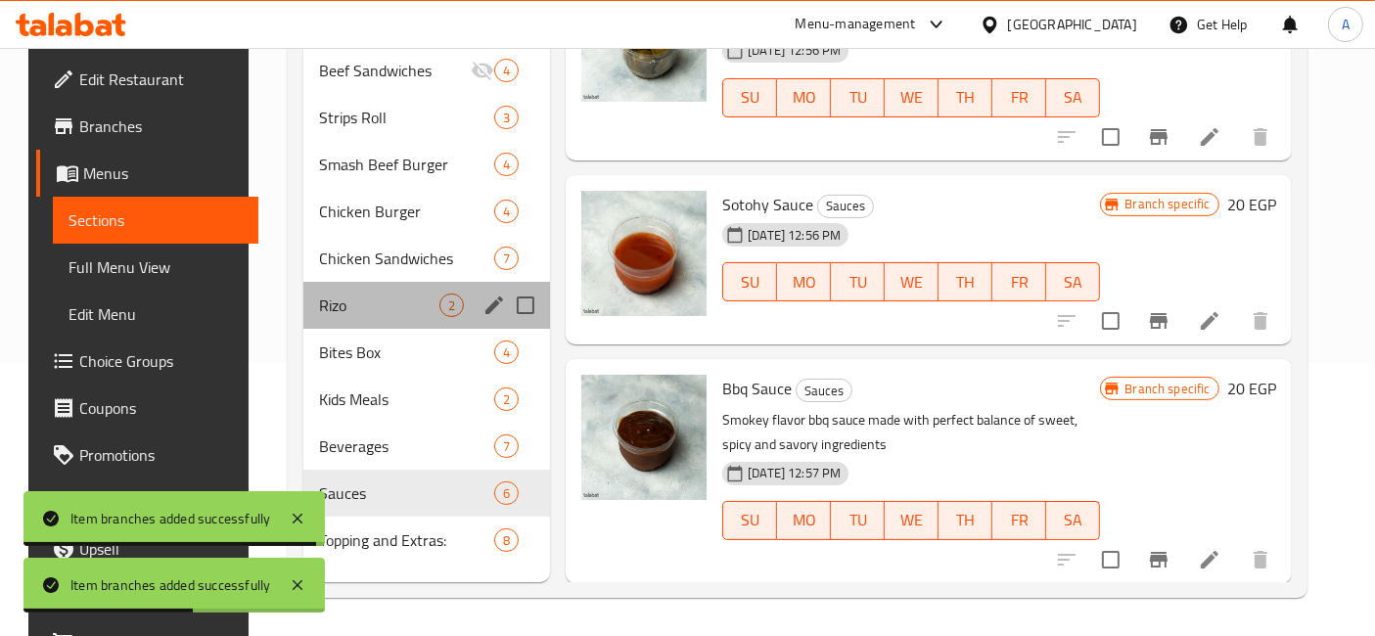
click at [353, 292] on div "Rizo 2" at bounding box center [427, 305] width 248 height 47
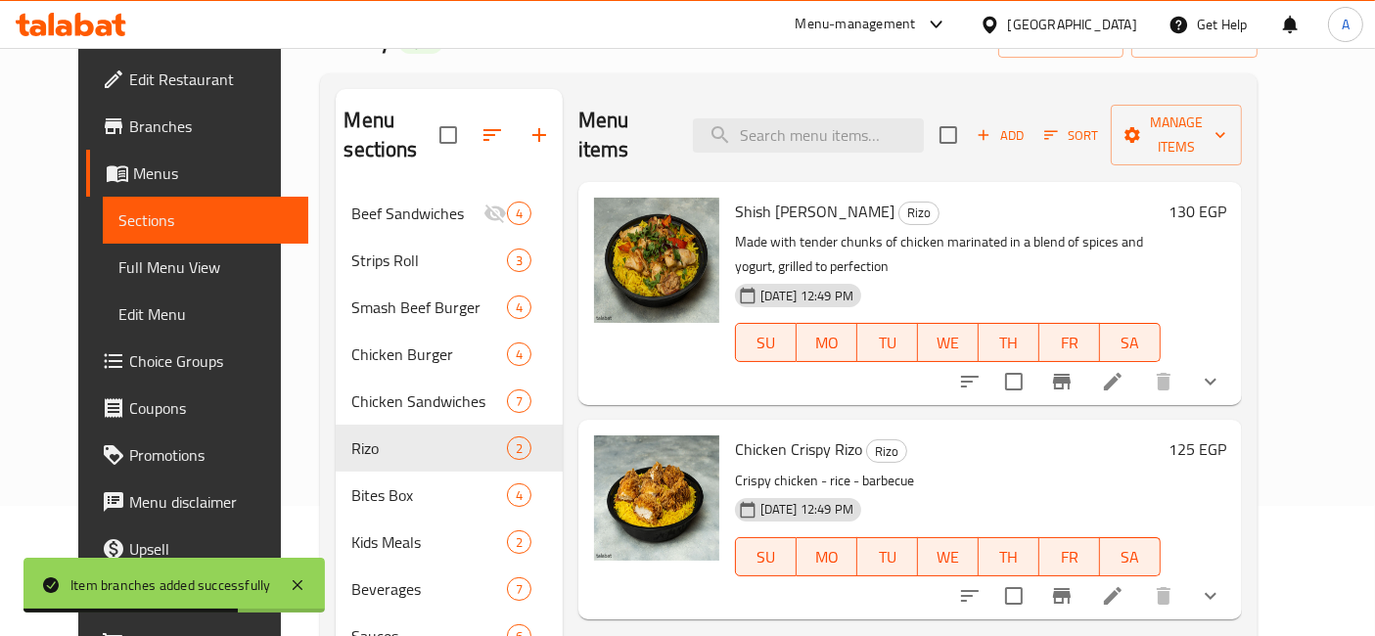
scroll to position [164, 0]
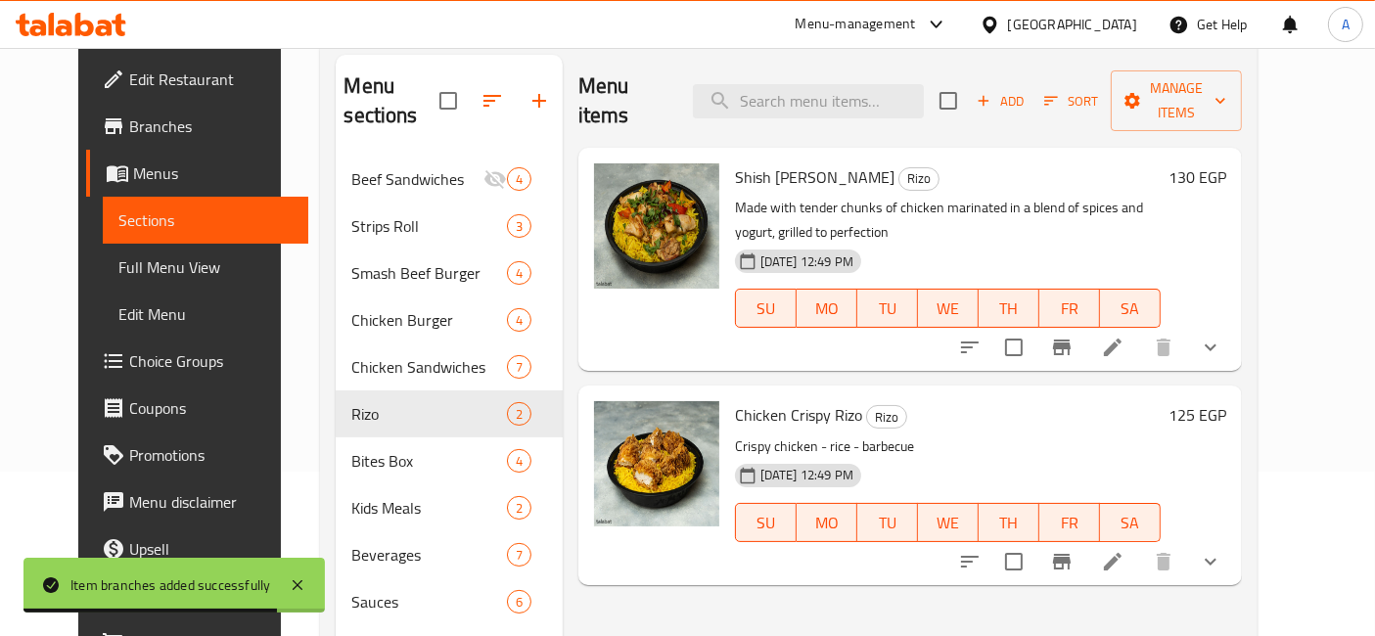
click at [1234, 324] on button "show more" at bounding box center [1210, 347] width 47 height 47
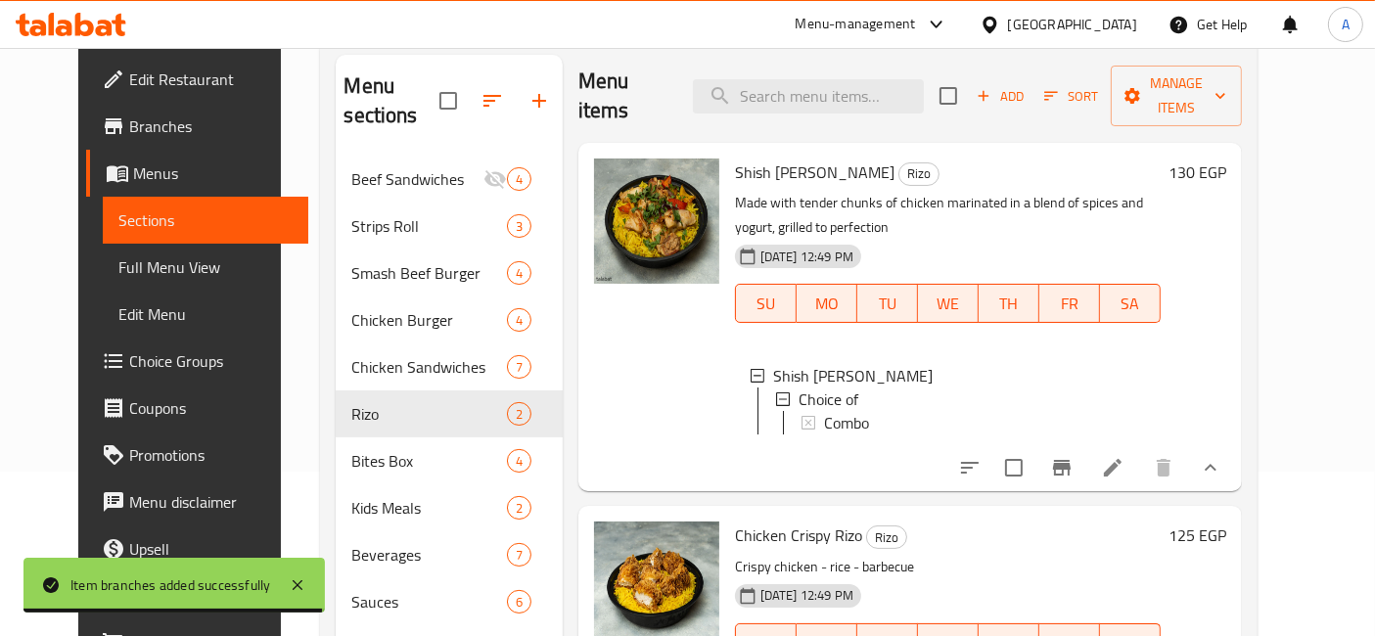
scroll to position [2, 0]
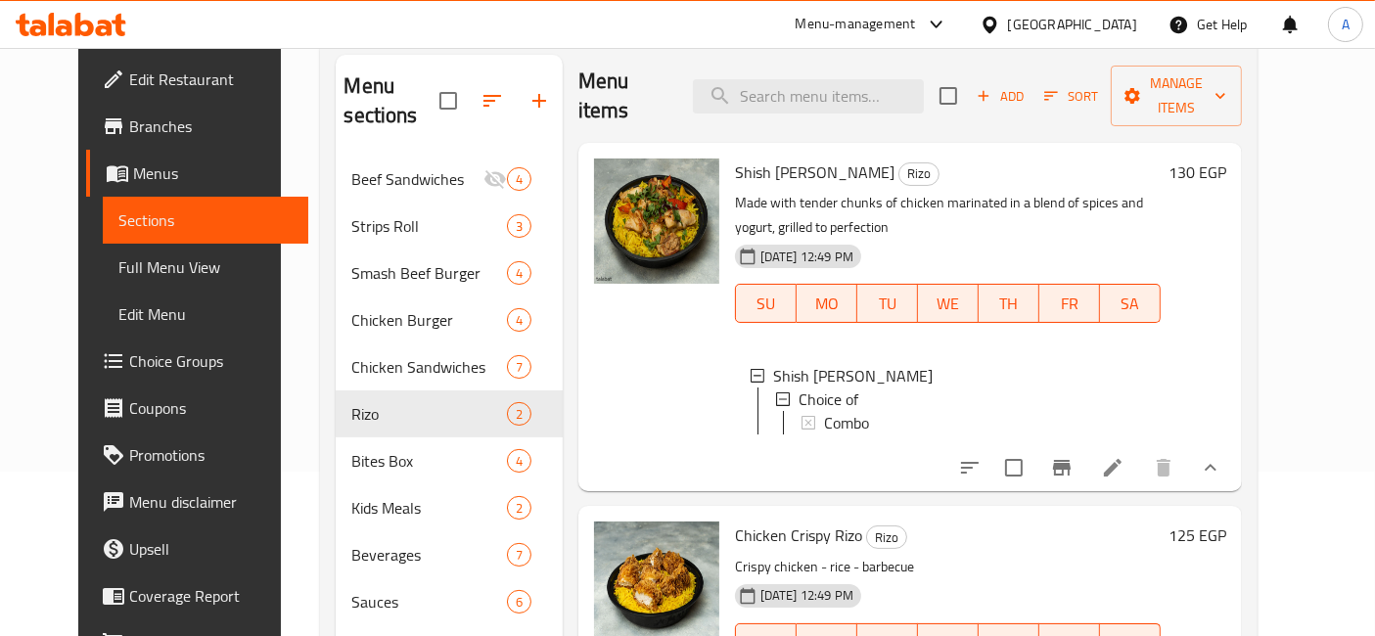
click at [1073, 456] on icon "Branch-specific-item" at bounding box center [1061, 467] width 23 height 23
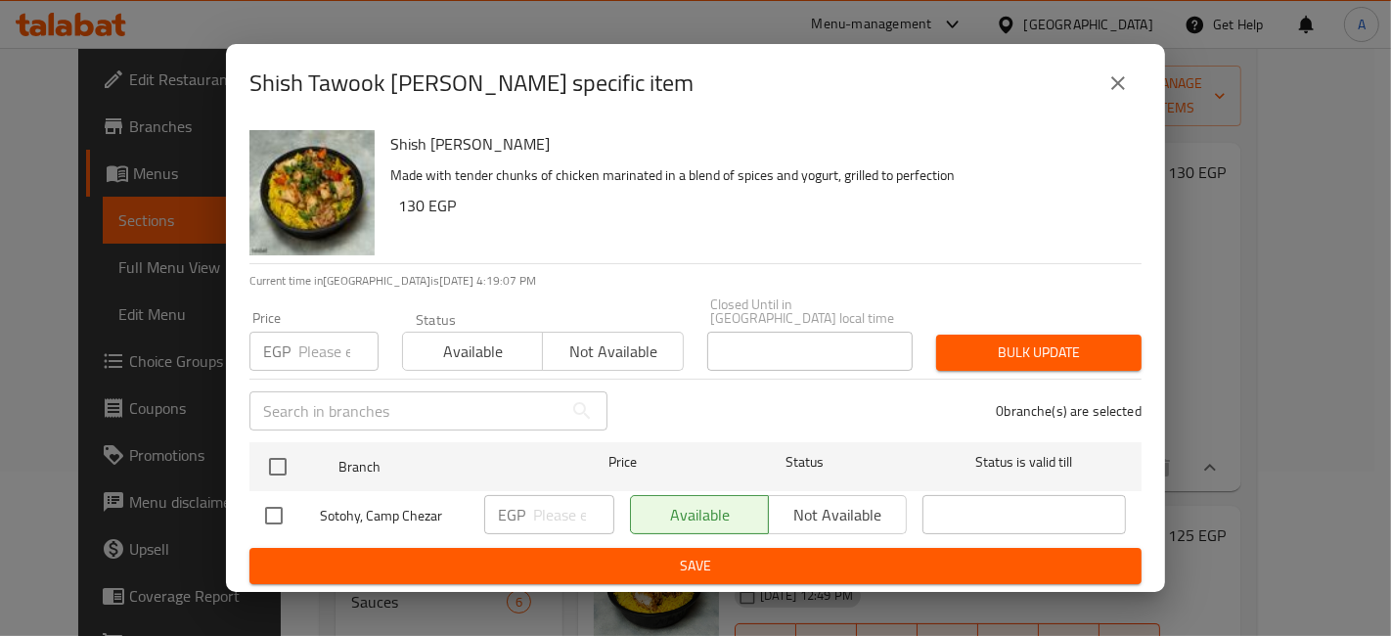
click at [296, 344] on div "EGP Price" at bounding box center [313, 351] width 129 height 39
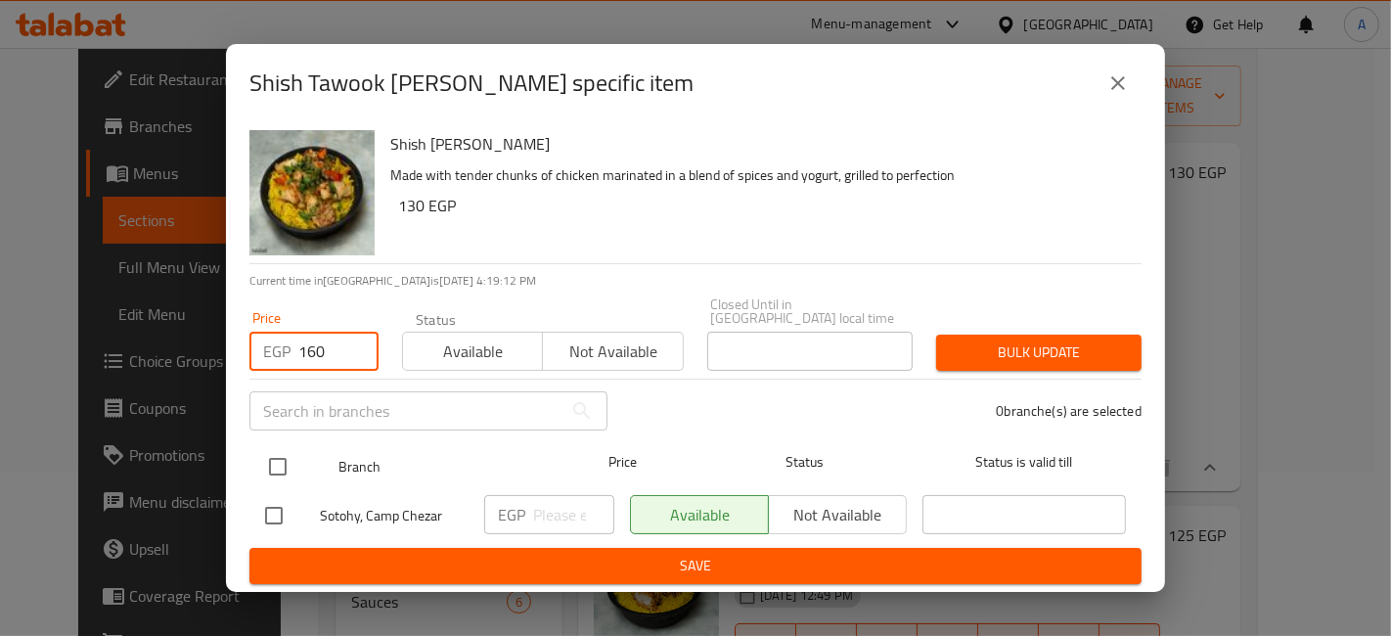
type input "160"
click at [276, 457] on input "checkbox" at bounding box center [277, 466] width 41 height 41
checkbox input "true"
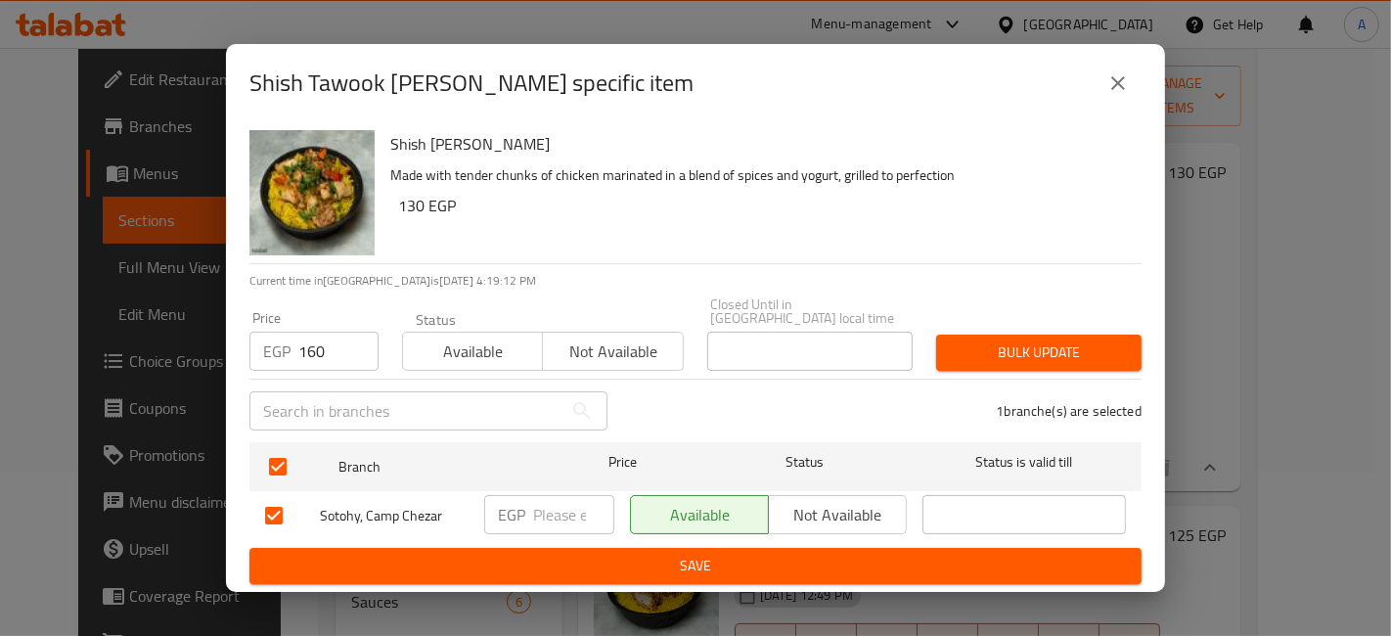
click at [1064, 367] on div "Bulk update" at bounding box center [1039, 353] width 229 height 60
click at [1060, 352] on span "Bulk update" at bounding box center [1039, 352] width 174 height 24
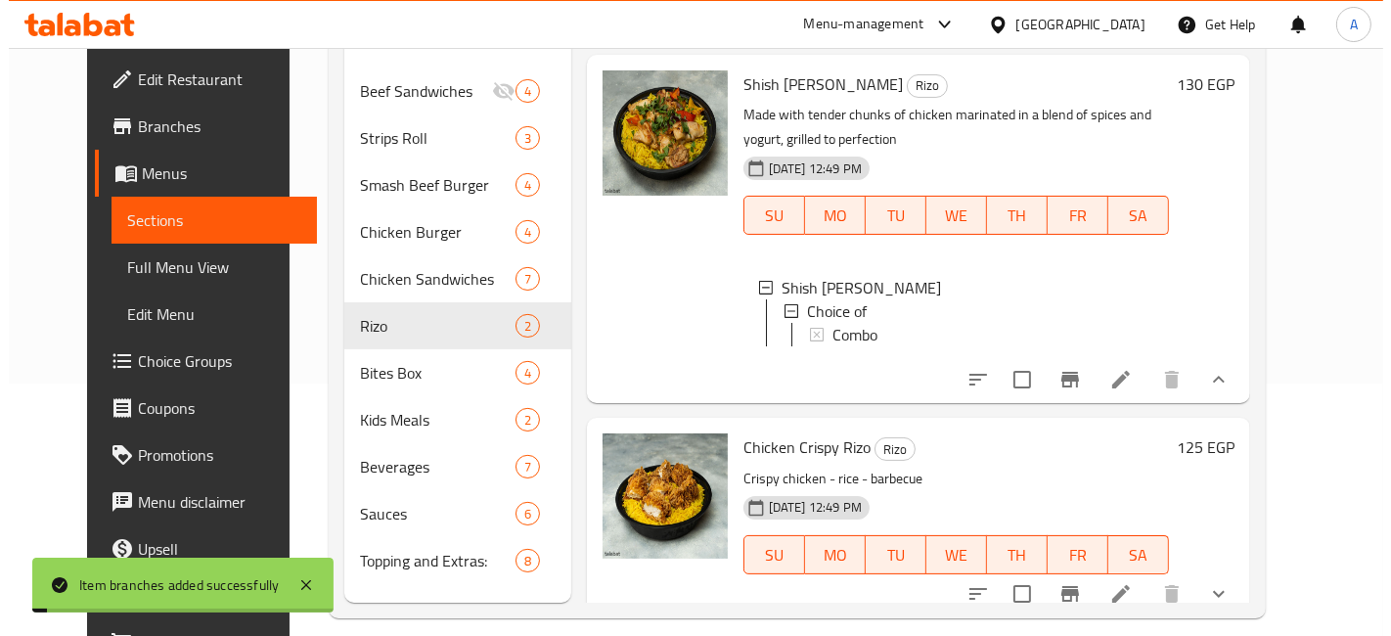
scroll to position [273, 0]
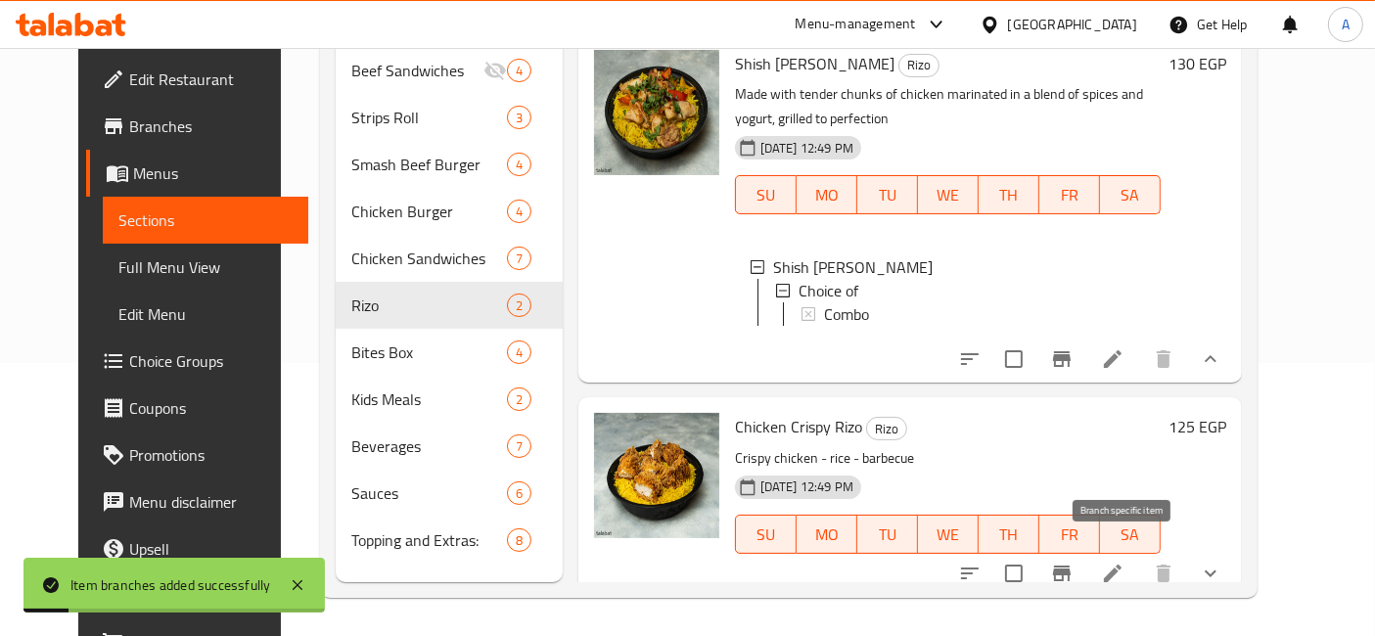
click at [1070, 566] on icon "Branch-specific-item" at bounding box center [1062, 574] width 18 height 16
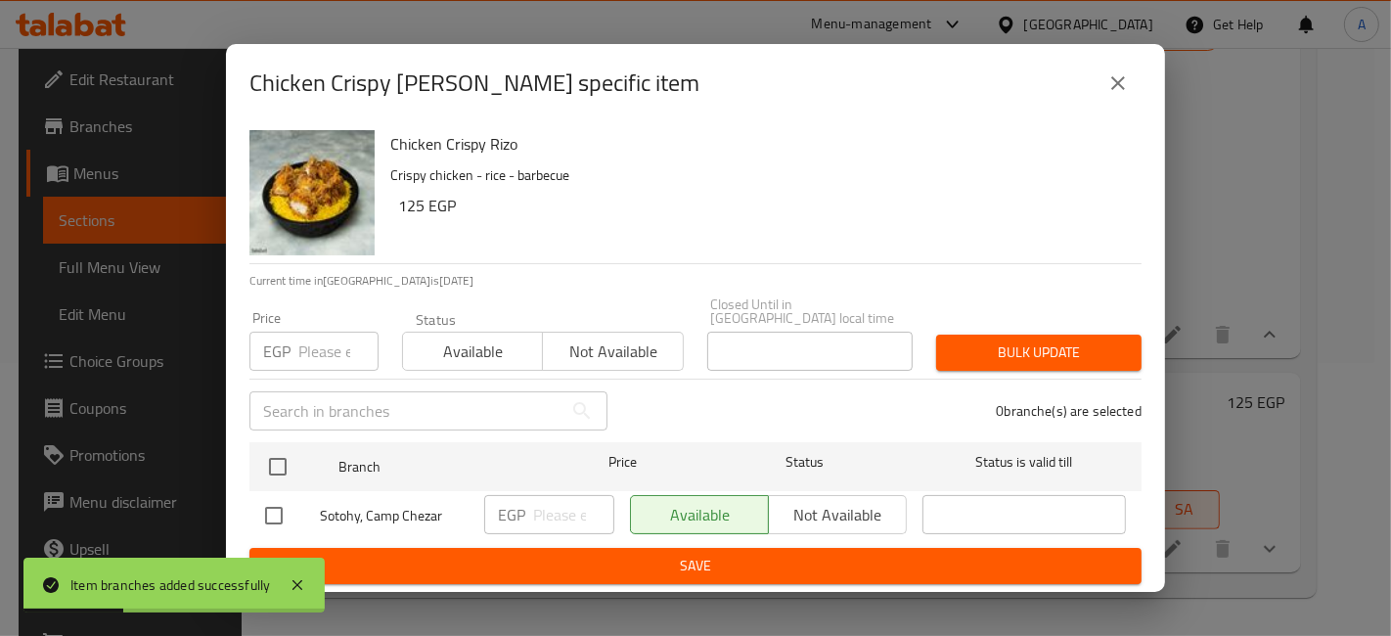
click at [315, 353] on input "number" at bounding box center [338, 351] width 80 height 39
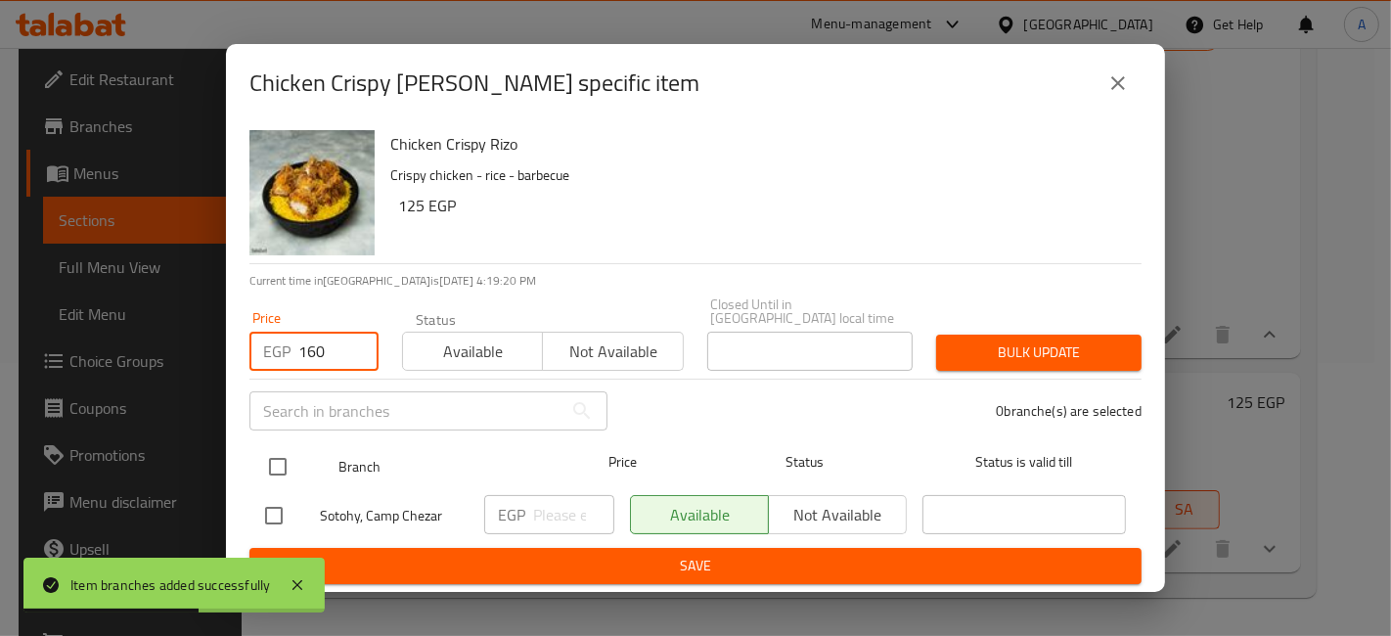
type input "160"
click at [268, 461] on input "checkbox" at bounding box center [277, 466] width 41 height 41
checkbox input "true"
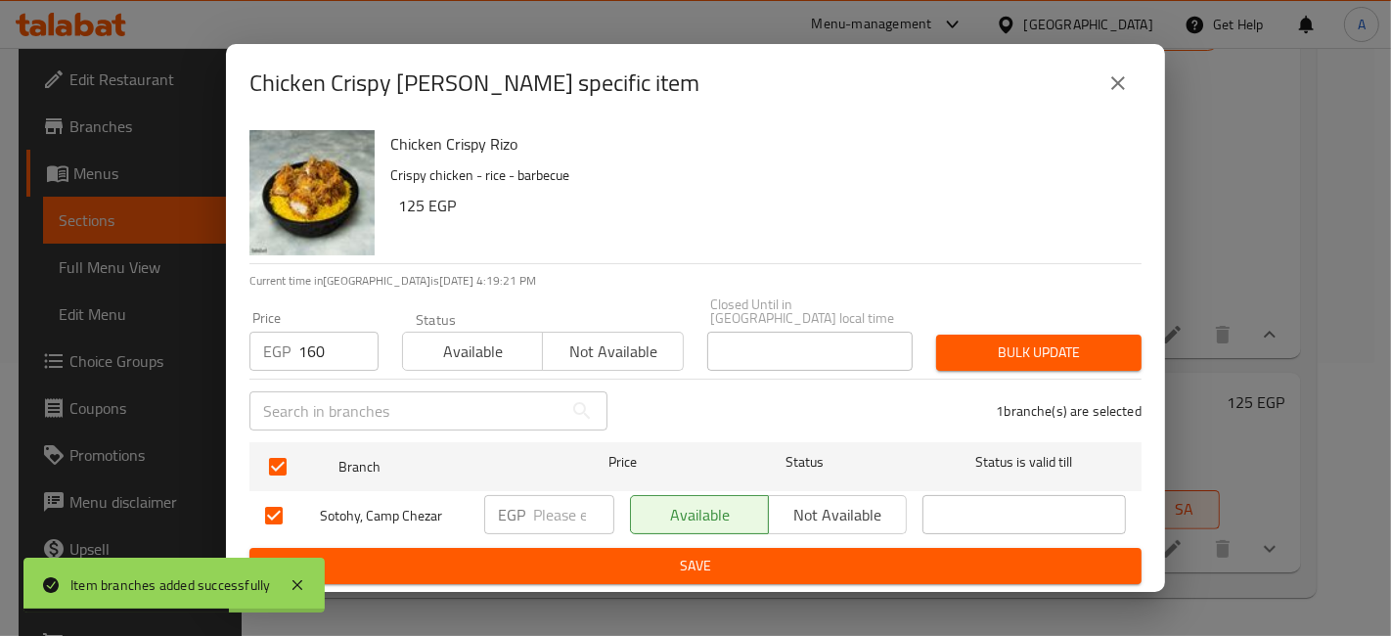
click at [993, 340] on span "Bulk update" at bounding box center [1039, 352] width 174 height 24
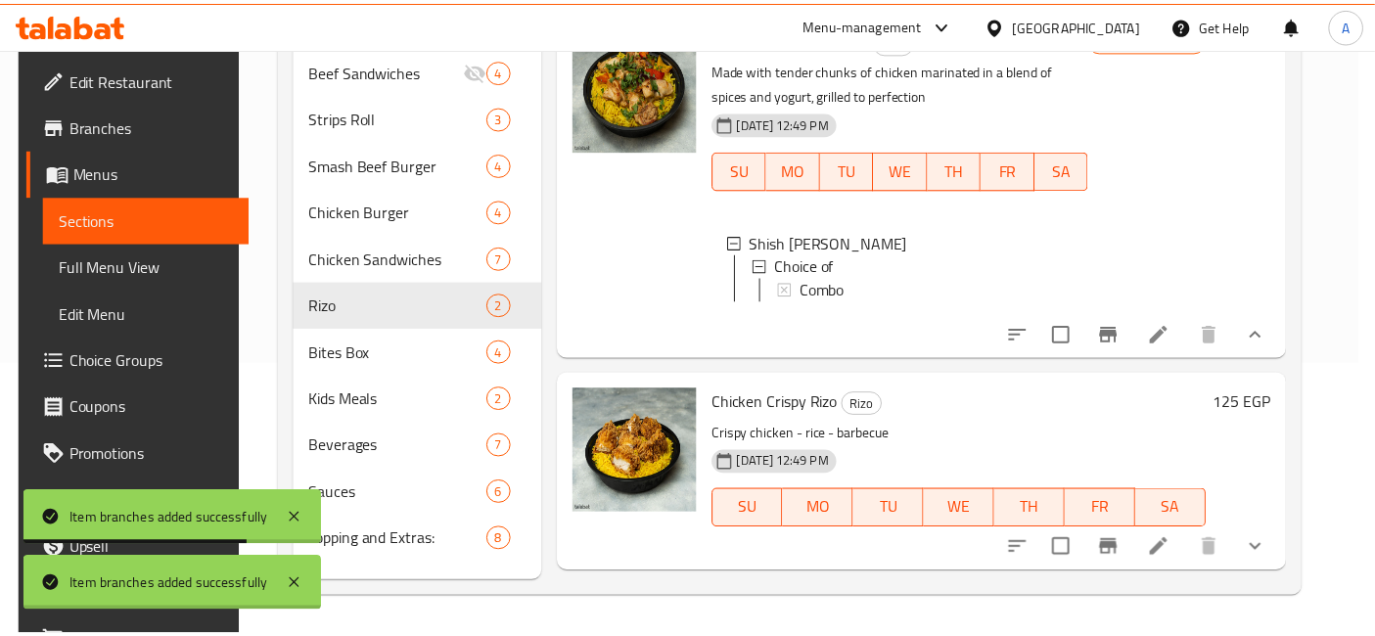
scroll to position [6, 0]
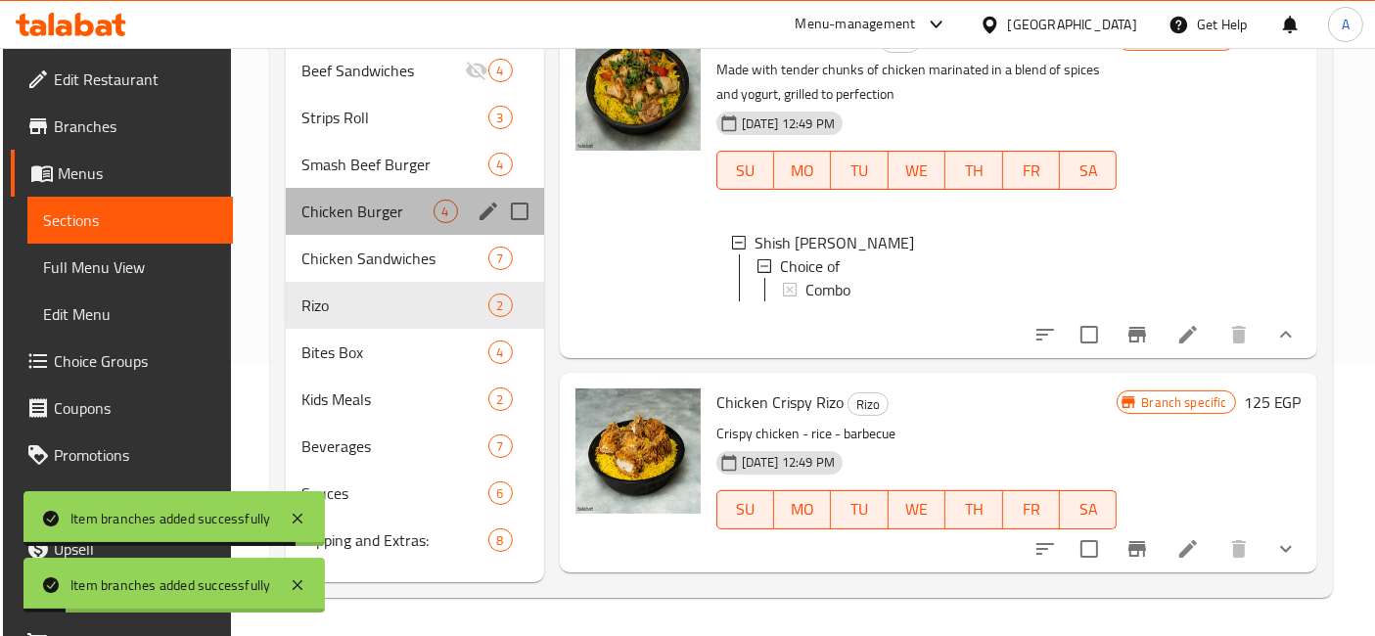
click at [331, 197] on div "Chicken Burger 4" at bounding box center [414, 211] width 257 height 47
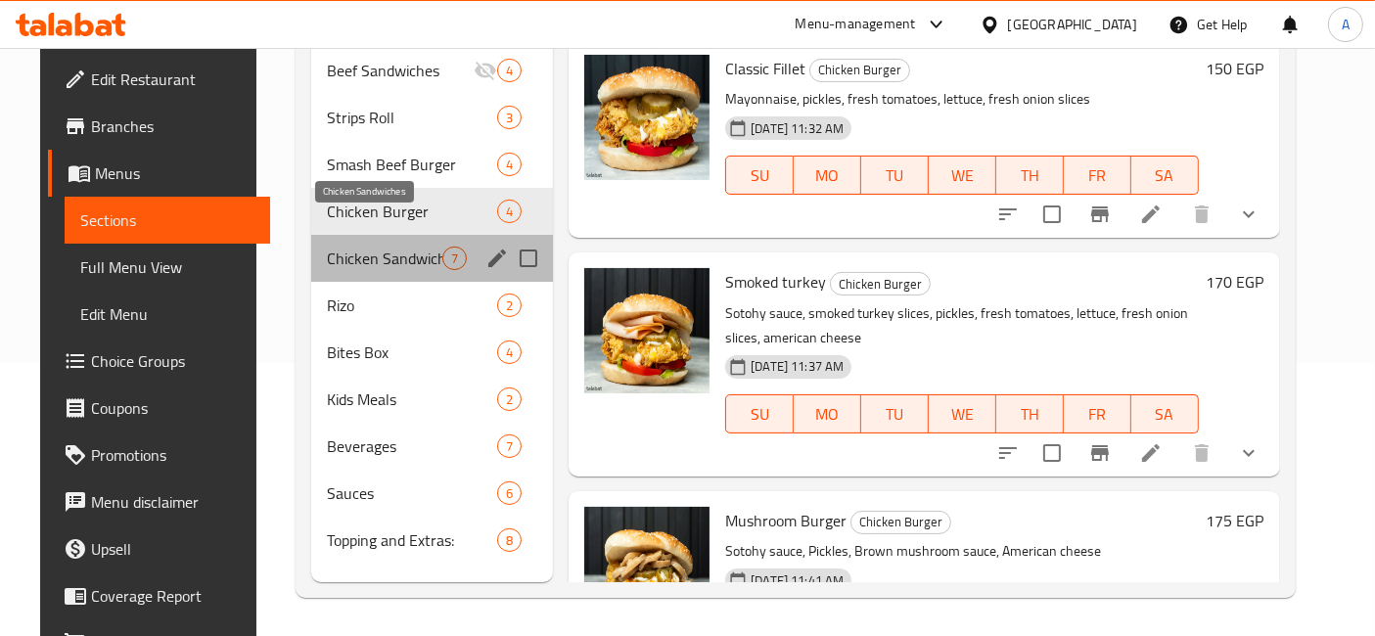
click at [386, 247] on span "Chicken Sandwiches" at bounding box center [384, 258] width 115 height 23
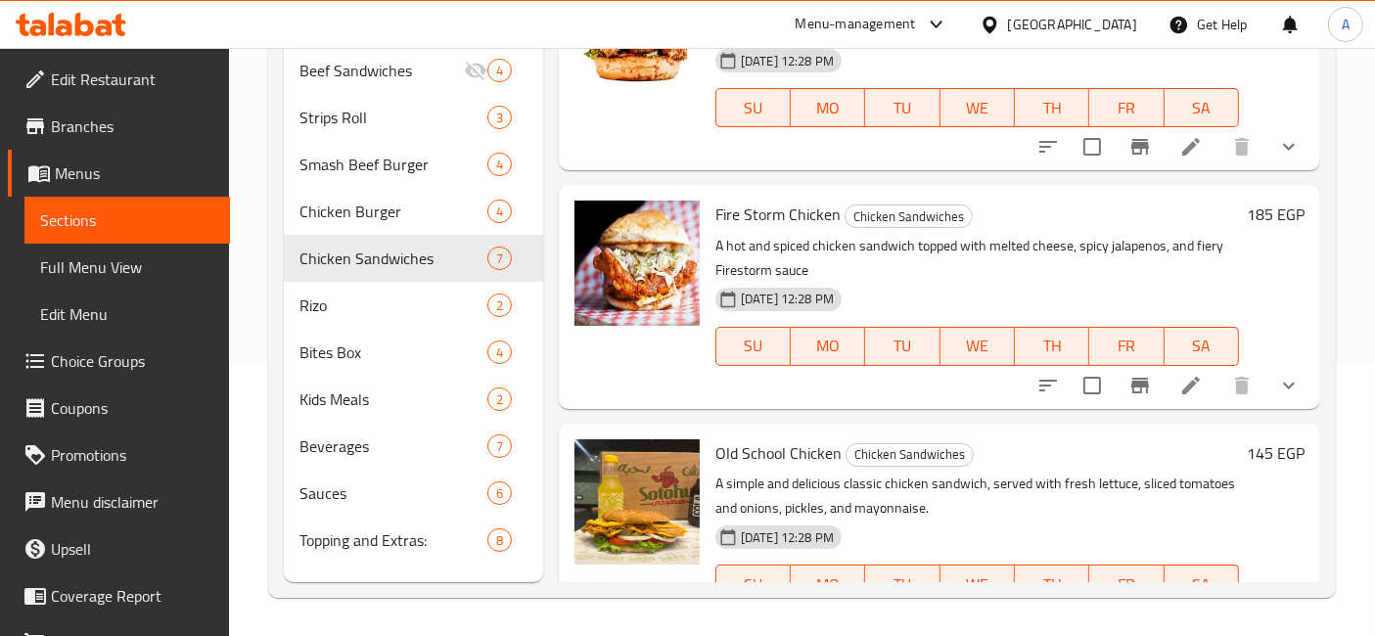
scroll to position [980, 0]
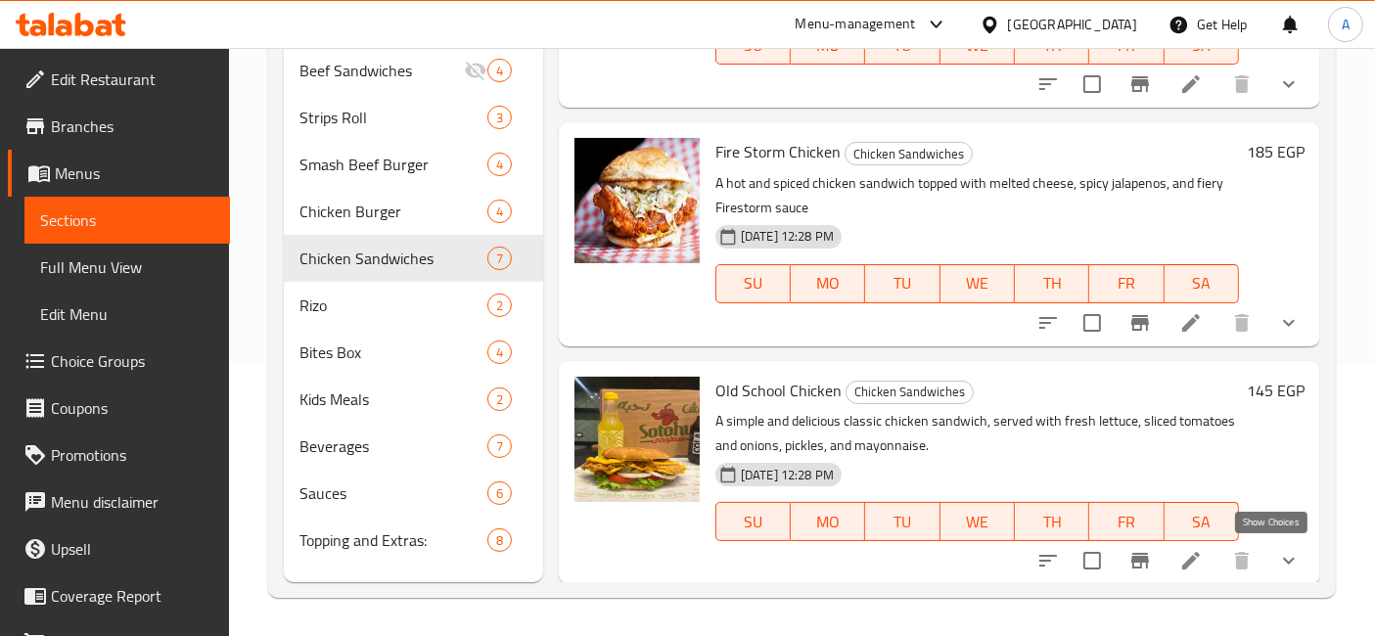
drag, startPoint x: 1277, startPoint y: 568, endPoint x: 1230, endPoint y: 540, distance: 54.9
click at [1277, 568] on icon "show more" at bounding box center [1288, 560] width 23 height 23
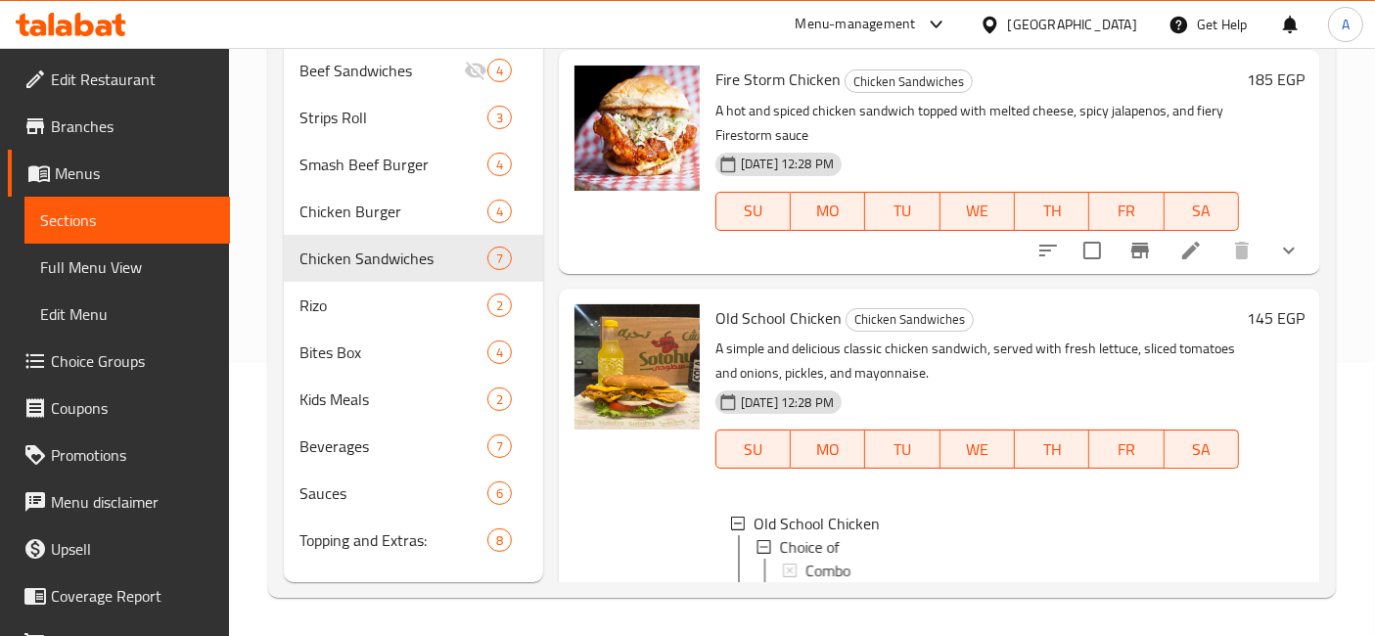
scroll to position [1123, 0]
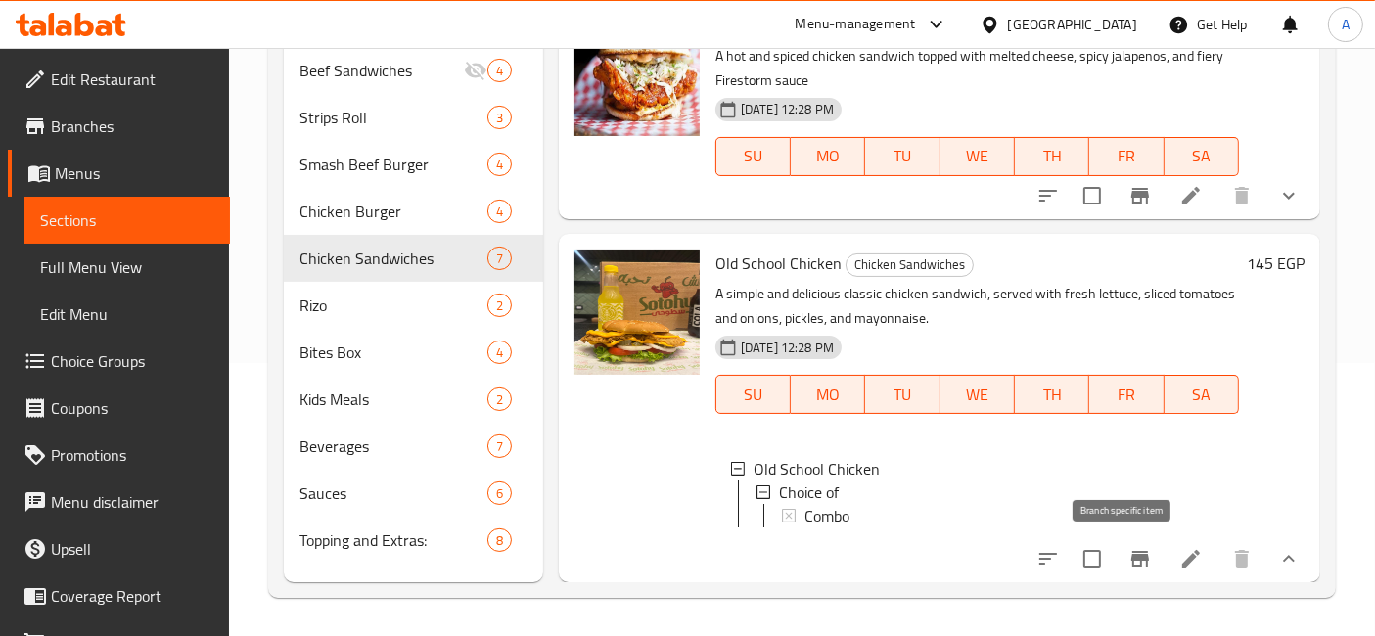
click at [1118, 544] on button "Branch-specific-item" at bounding box center [1139, 558] width 47 height 47
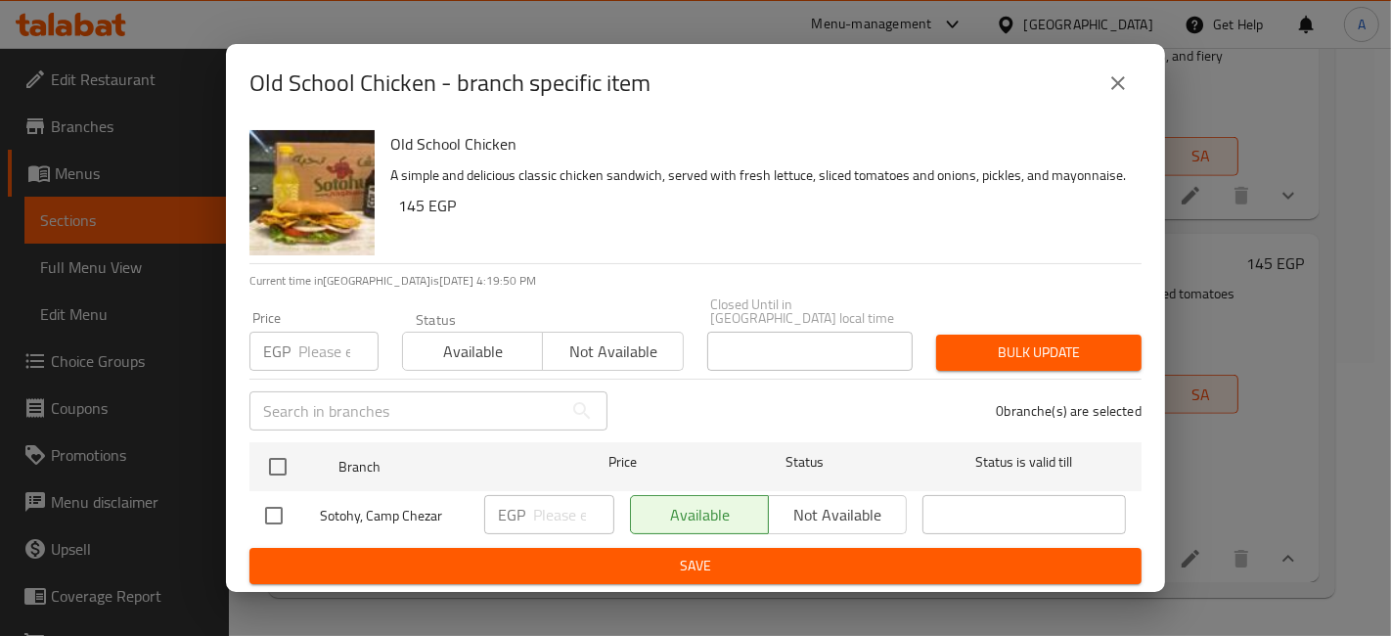
click at [323, 356] on input "number" at bounding box center [338, 351] width 80 height 39
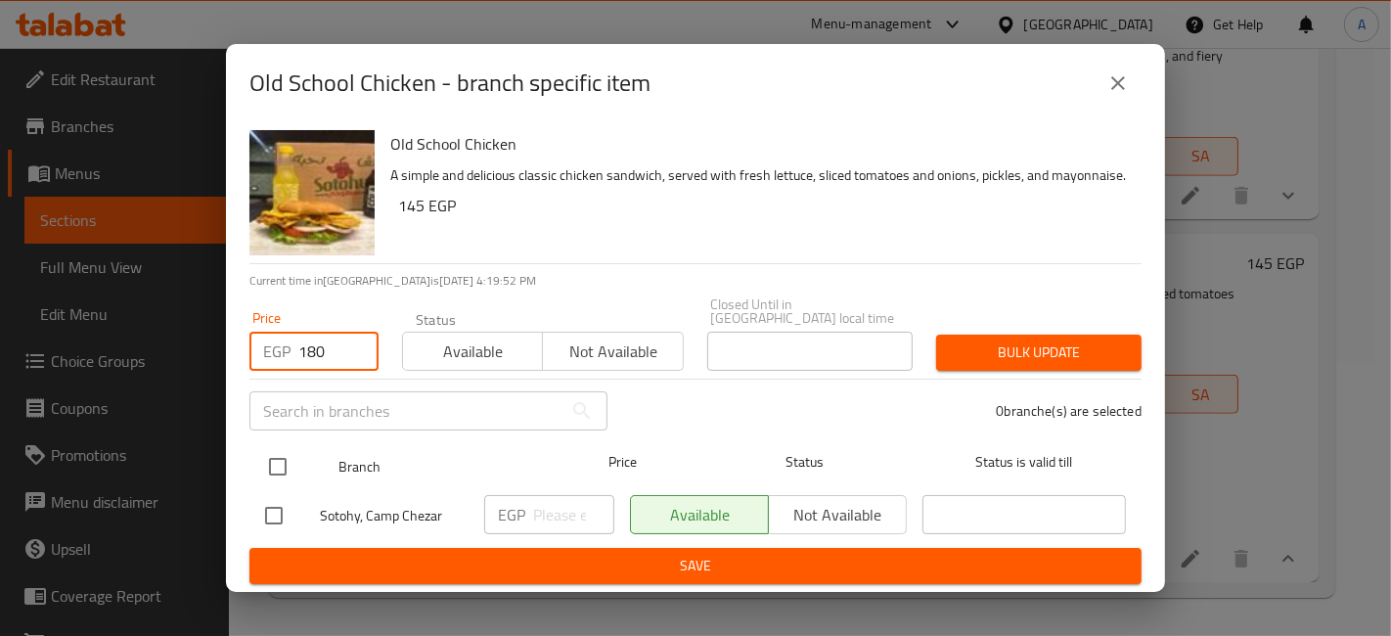
type input "180"
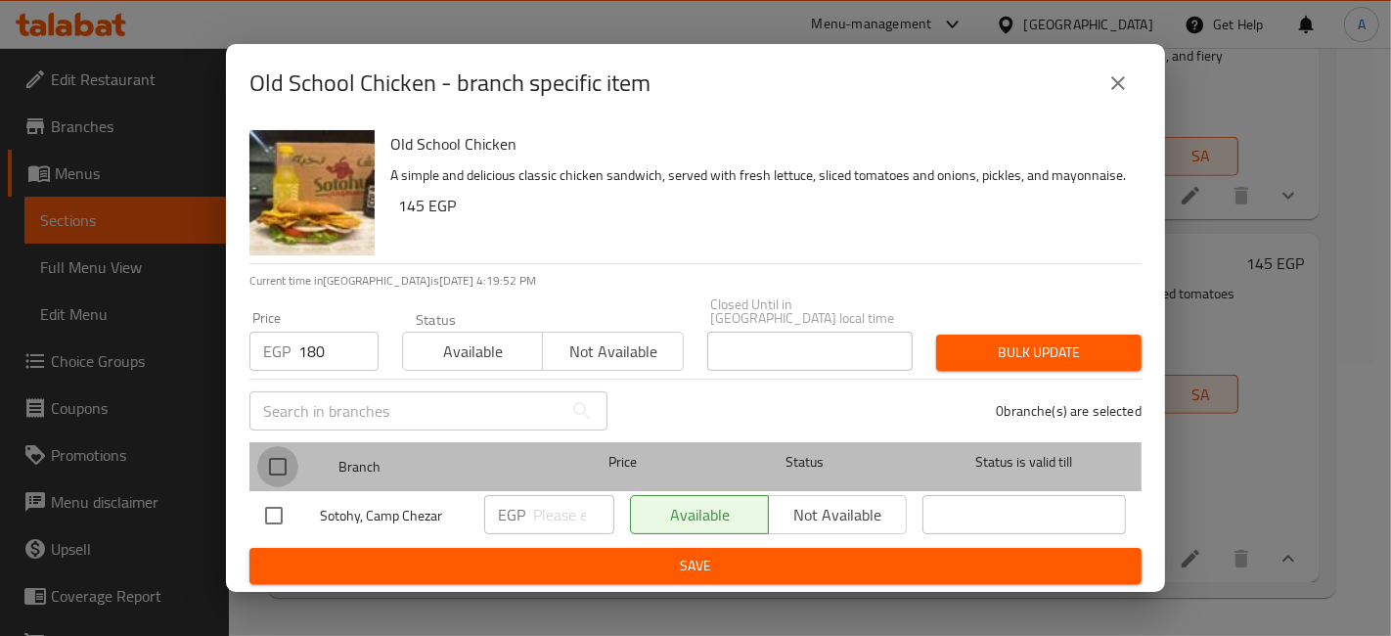
click at [290, 447] on input "checkbox" at bounding box center [277, 466] width 41 height 41
checkbox input "true"
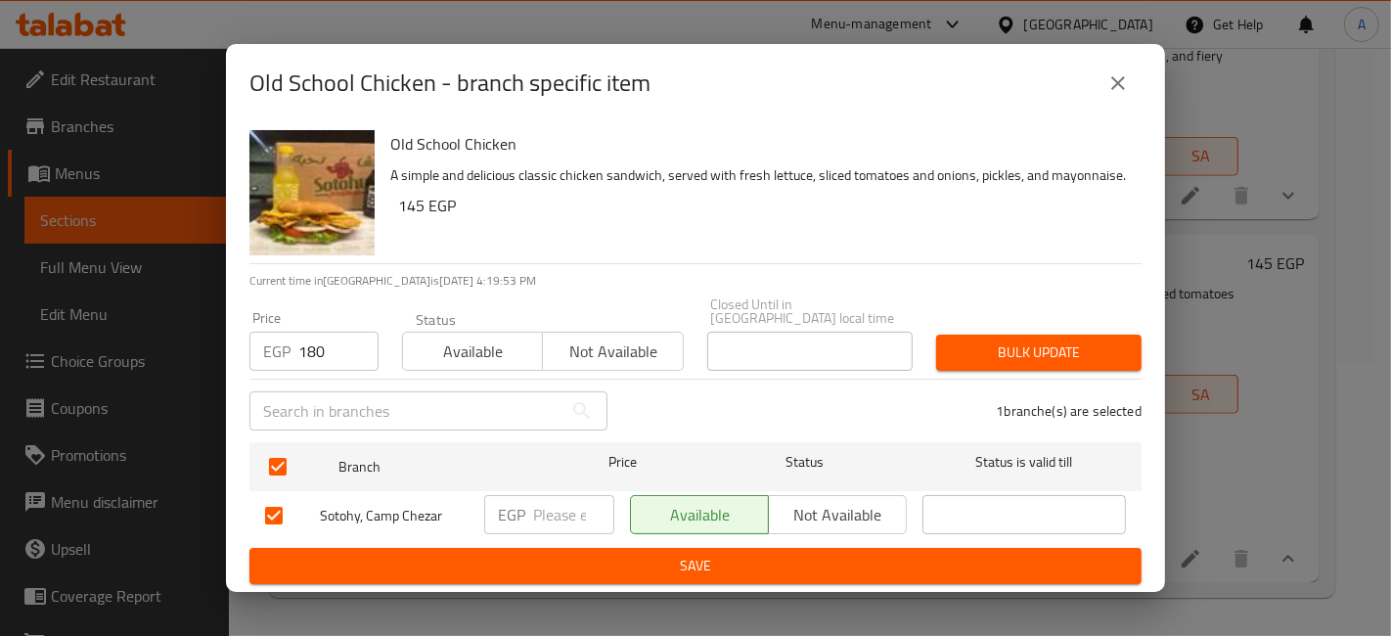
click at [976, 342] on span "Bulk update" at bounding box center [1039, 352] width 174 height 24
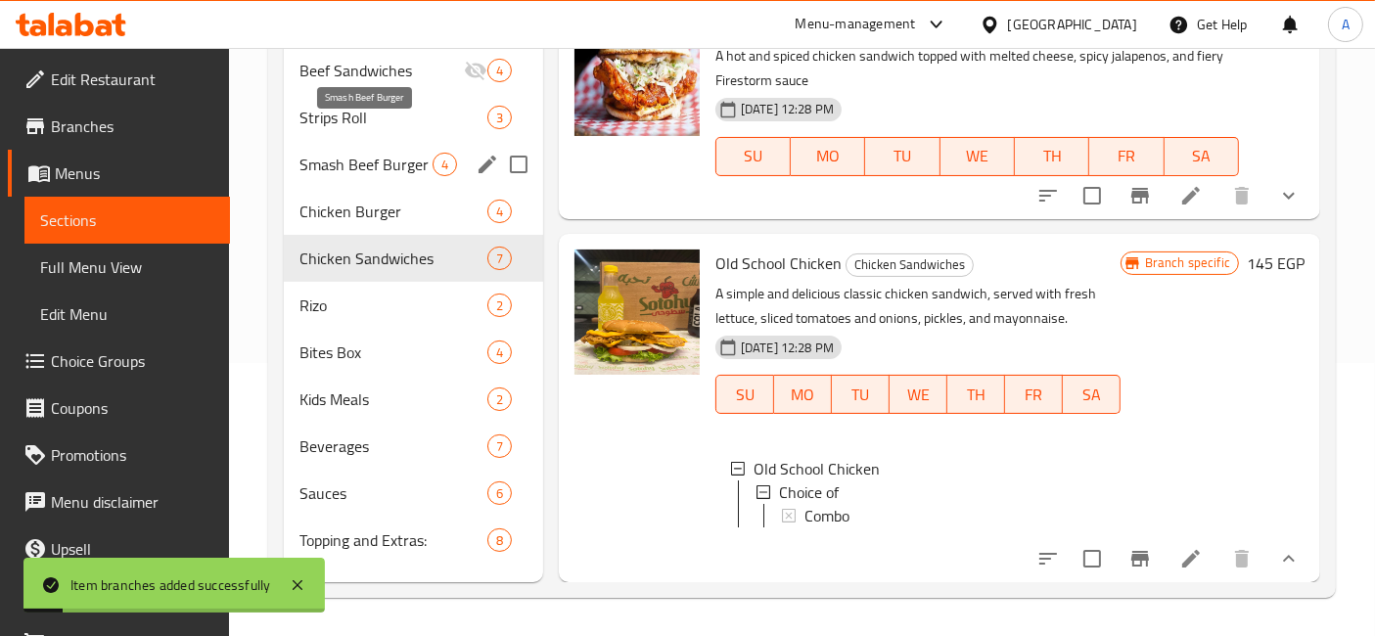
click at [391, 153] on span "Smash Beef Burger" at bounding box center [365, 164] width 133 height 23
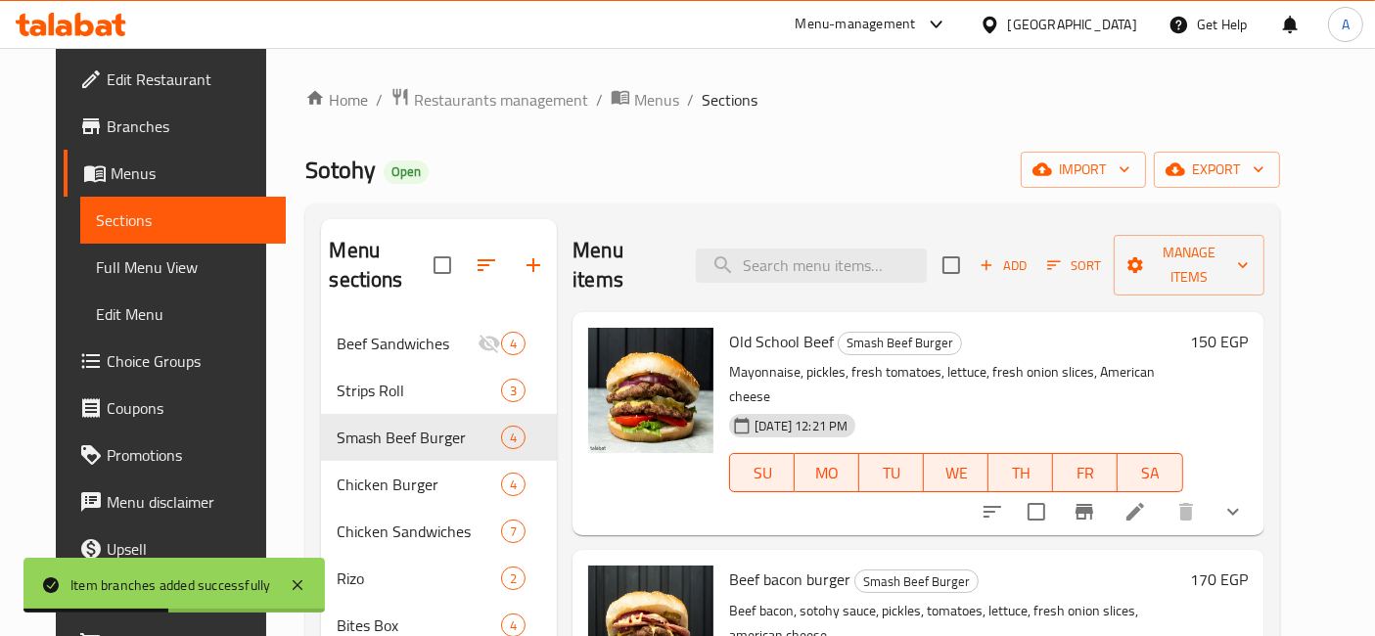
click at [1256, 488] on button "show more" at bounding box center [1232, 511] width 47 height 47
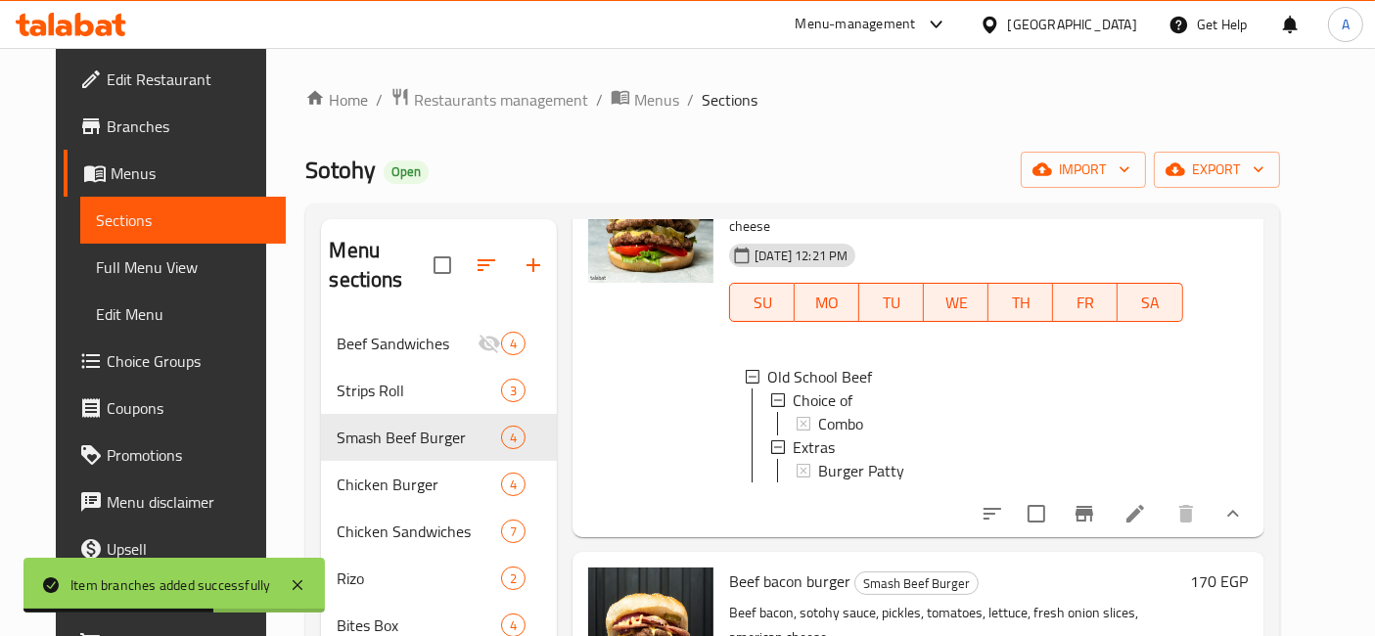
scroll to position [326, 0]
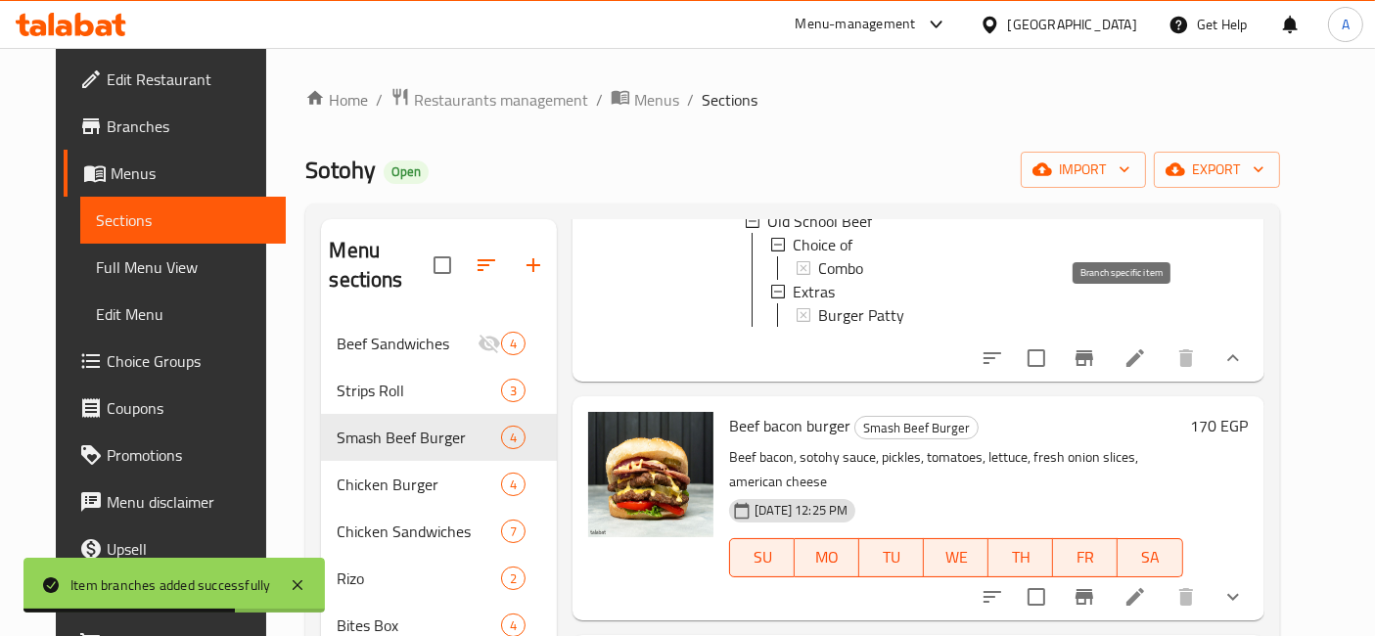
click at [1096, 346] on icon "Branch-specific-item" at bounding box center [1083, 357] width 23 height 23
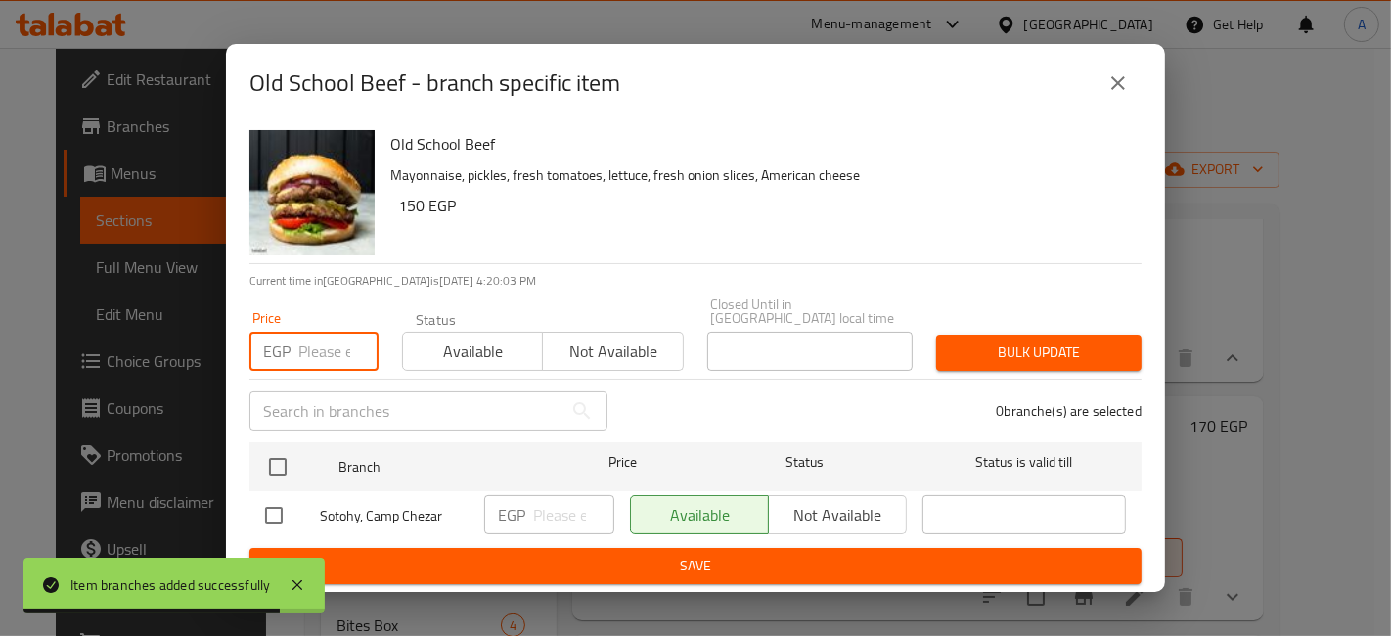
click at [321, 342] on input "number" at bounding box center [338, 351] width 80 height 39
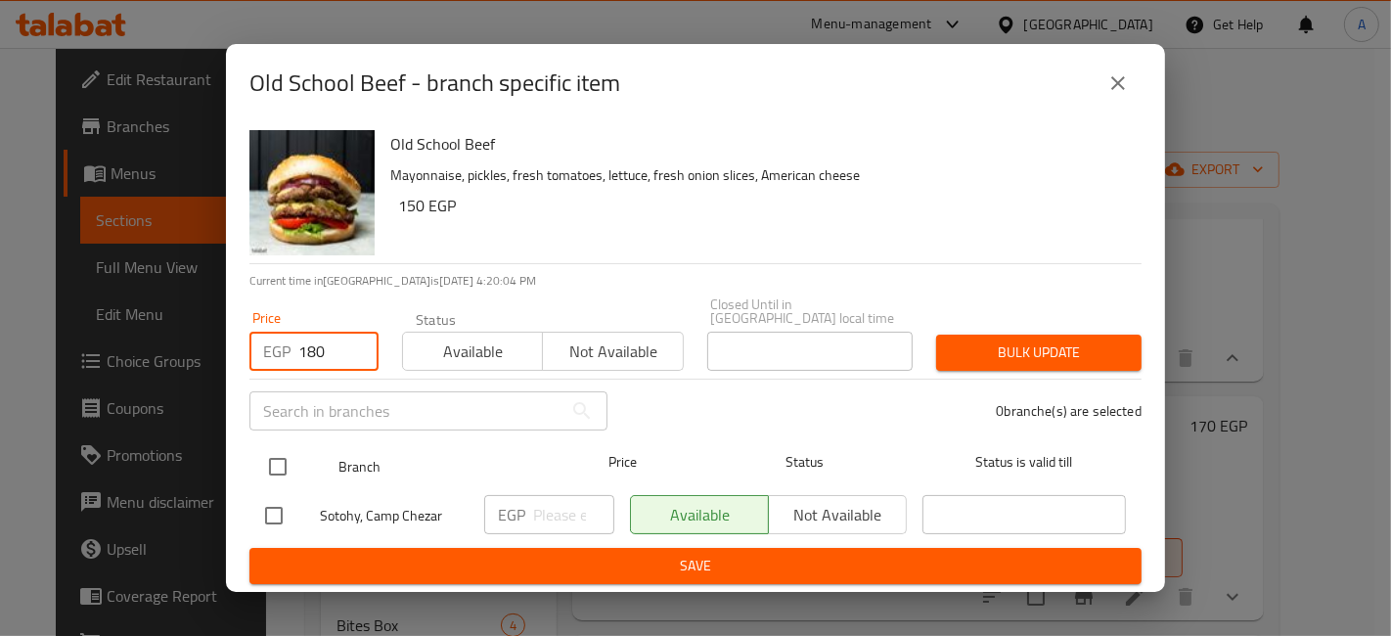
type input "180"
click at [288, 473] on input "checkbox" at bounding box center [277, 466] width 41 height 41
checkbox input "true"
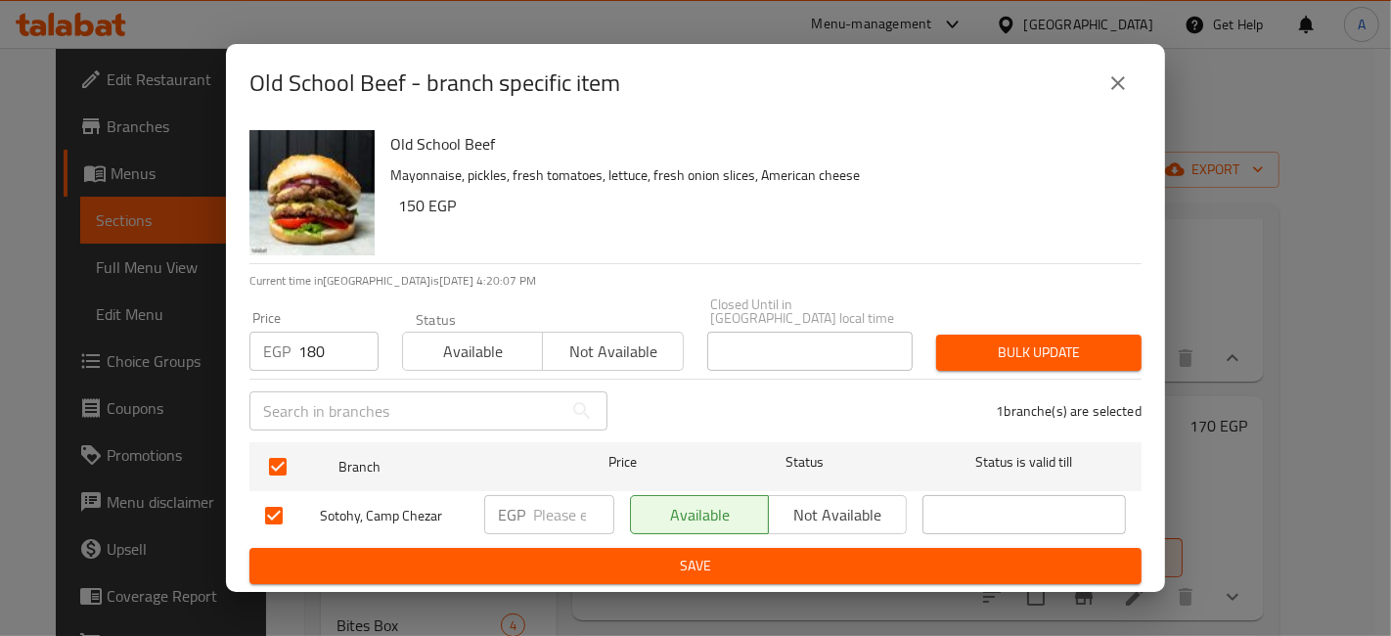
click at [954, 340] on span "Bulk update" at bounding box center [1039, 352] width 174 height 24
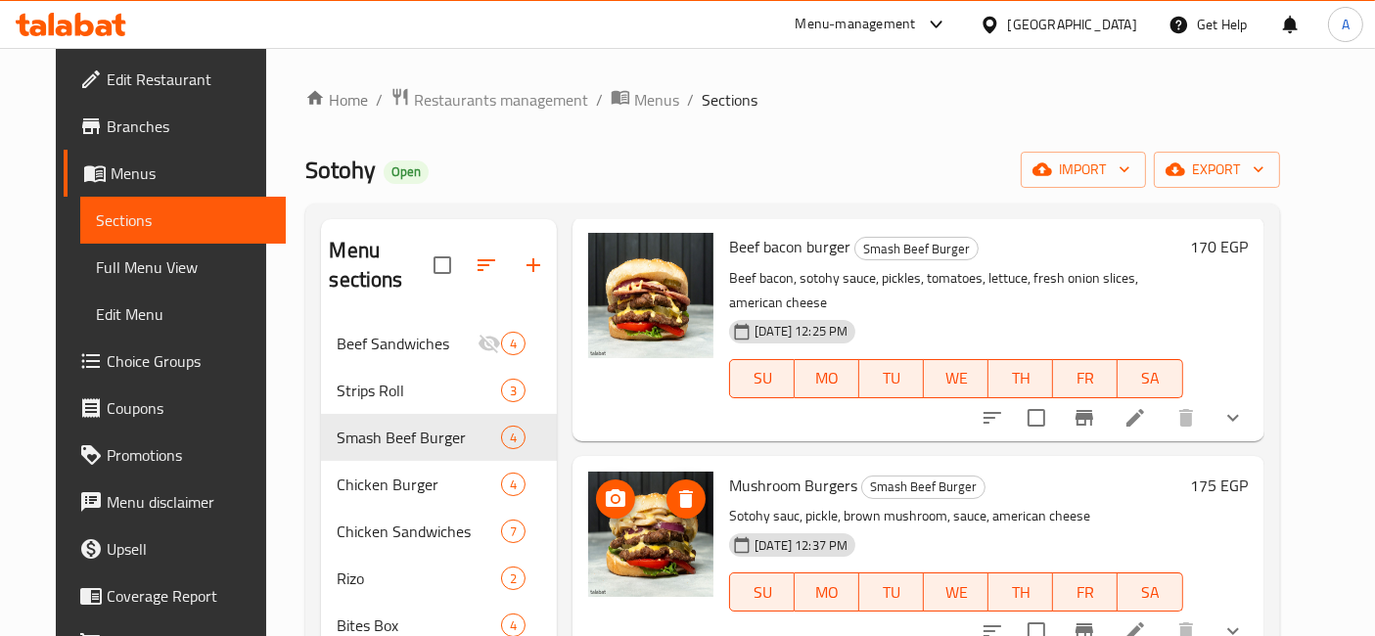
scroll to position [109, 0]
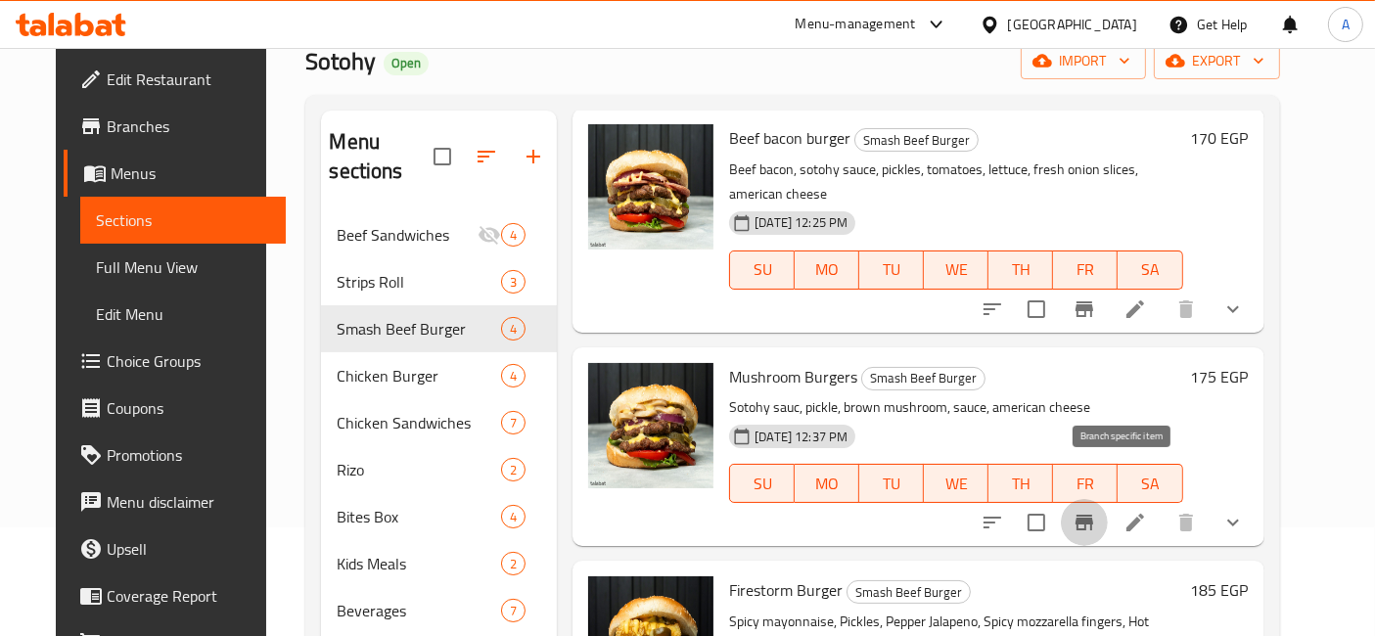
click at [1096, 511] on icon "Branch-specific-item" at bounding box center [1083, 522] width 23 height 23
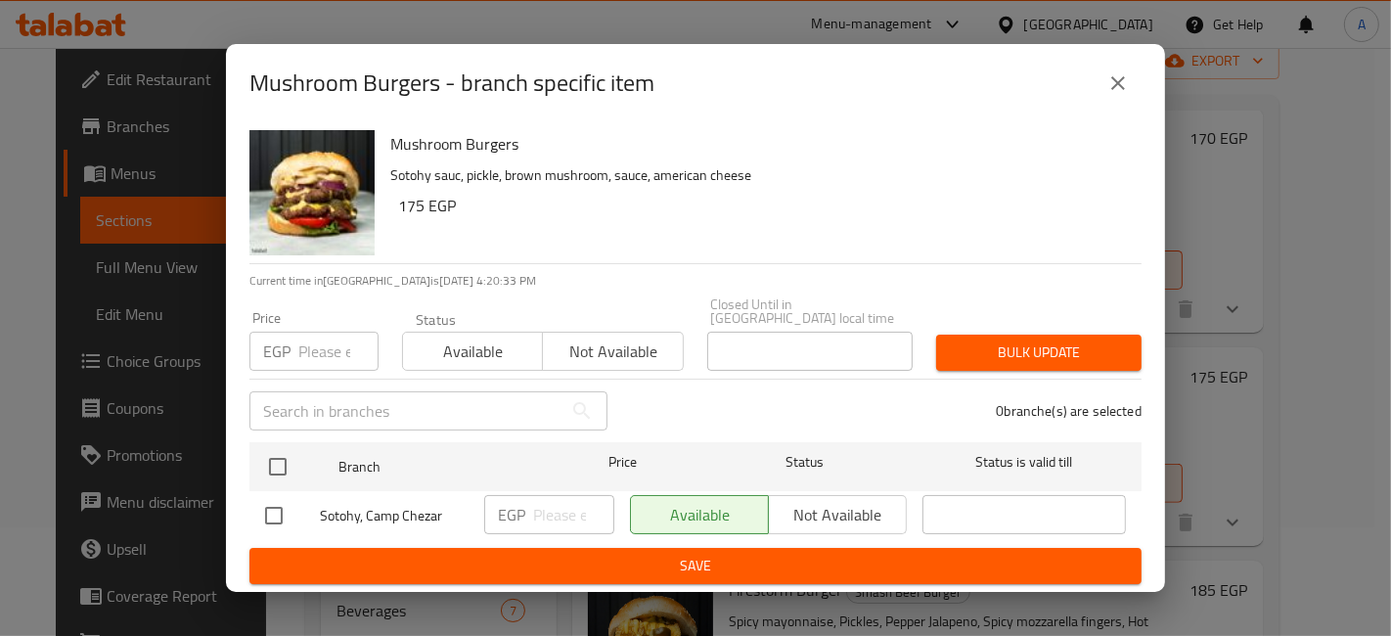
click at [333, 337] on input "number" at bounding box center [338, 351] width 80 height 39
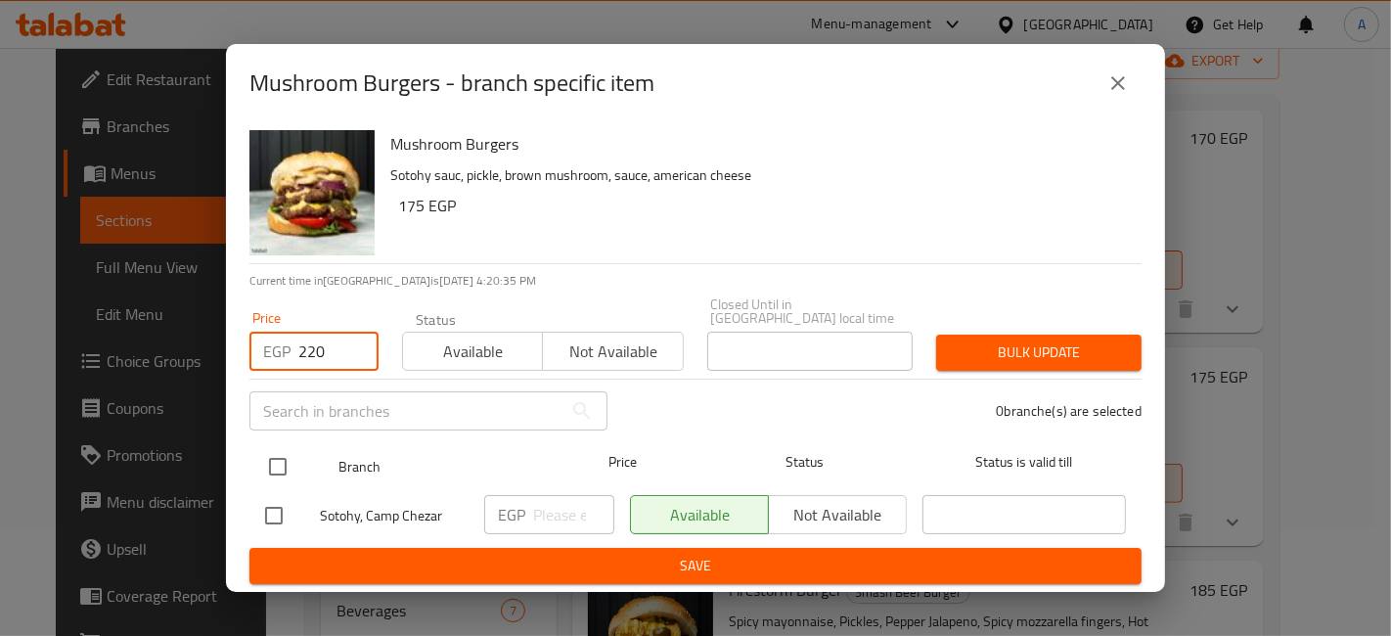
type input "220"
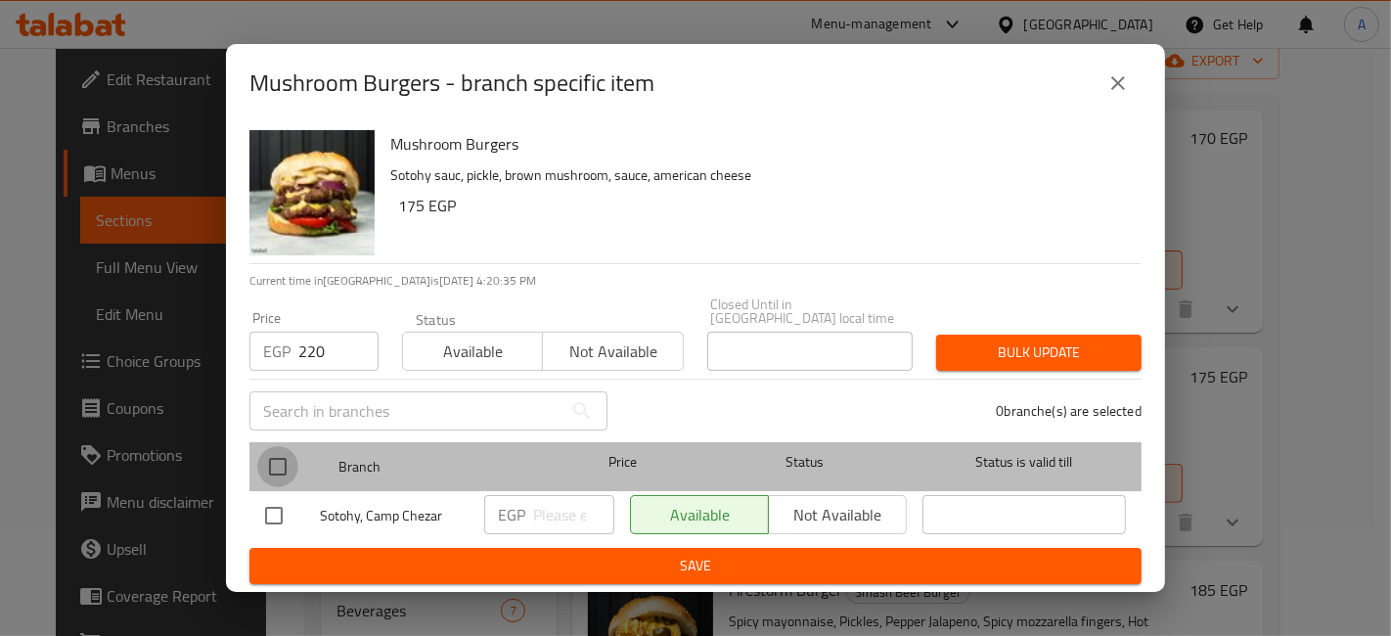
click at [286, 451] on input "checkbox" at bounding box center [277, 466] width 41 height 41
checkbox input "true"
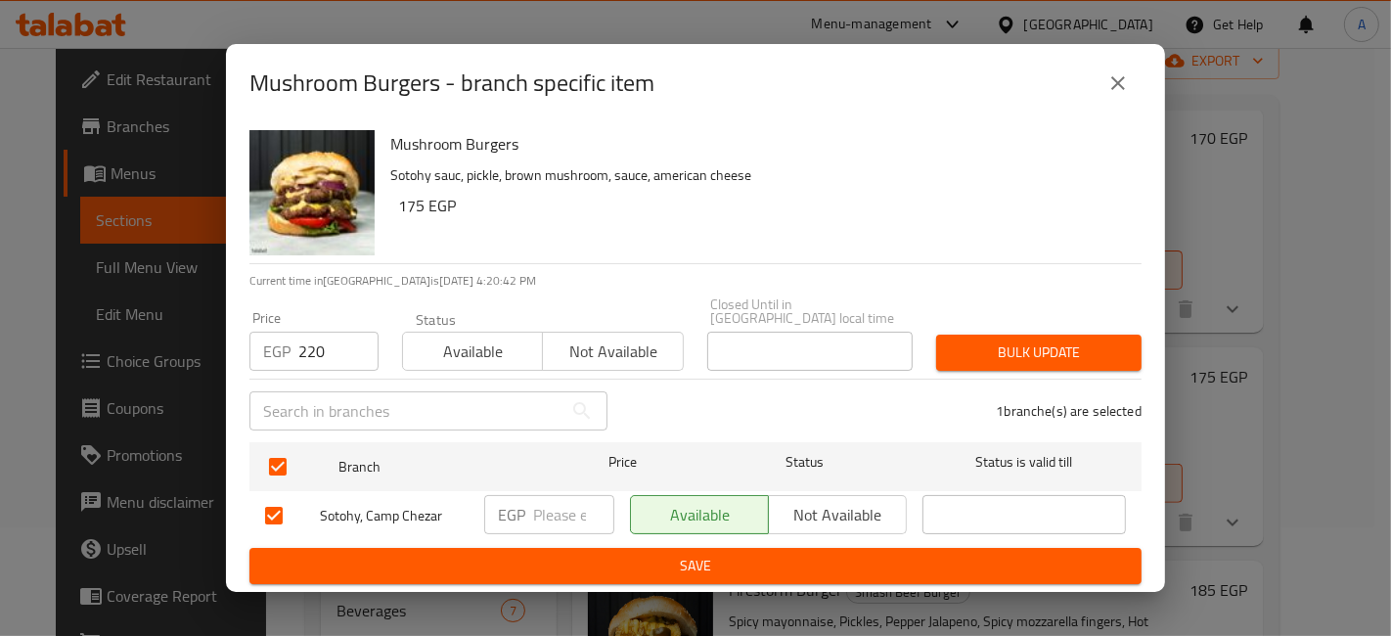
click at [1047, 342] on span "Bulk update" at bounding box center [1039, 352] width 174 height 24
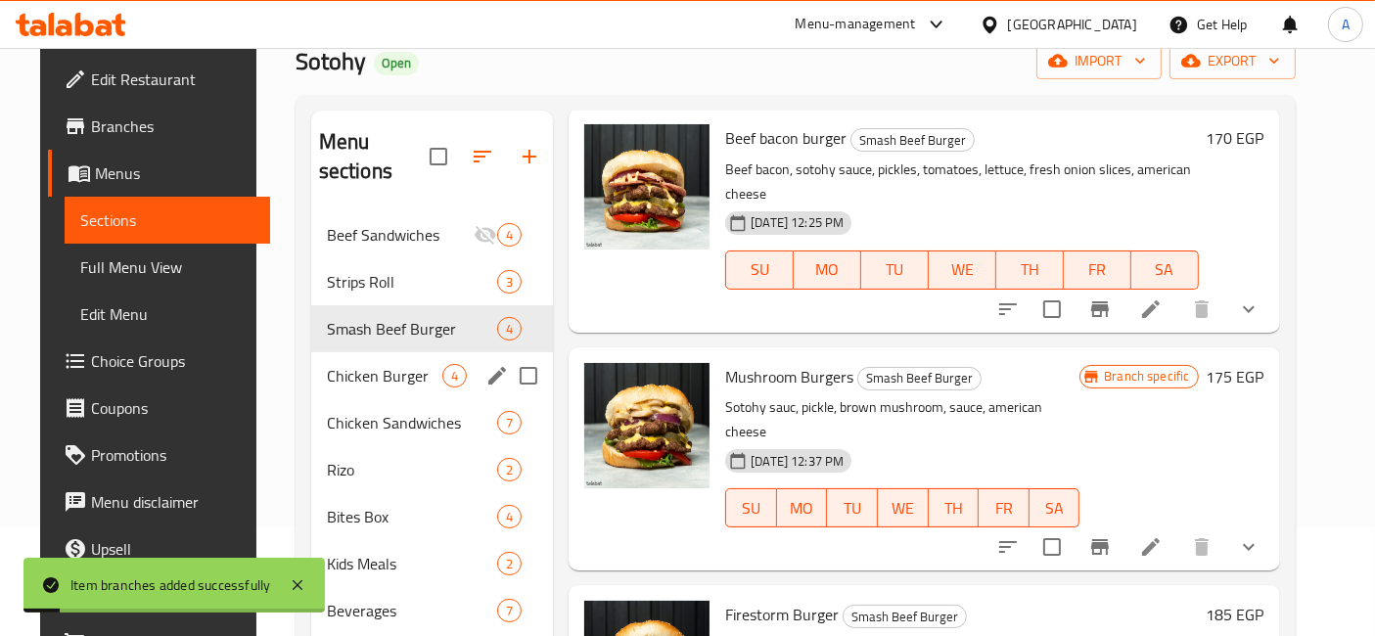
click at [361, 360] on div "Chicken Burger 4" at bounding box center [432, 375] width 242 height 47
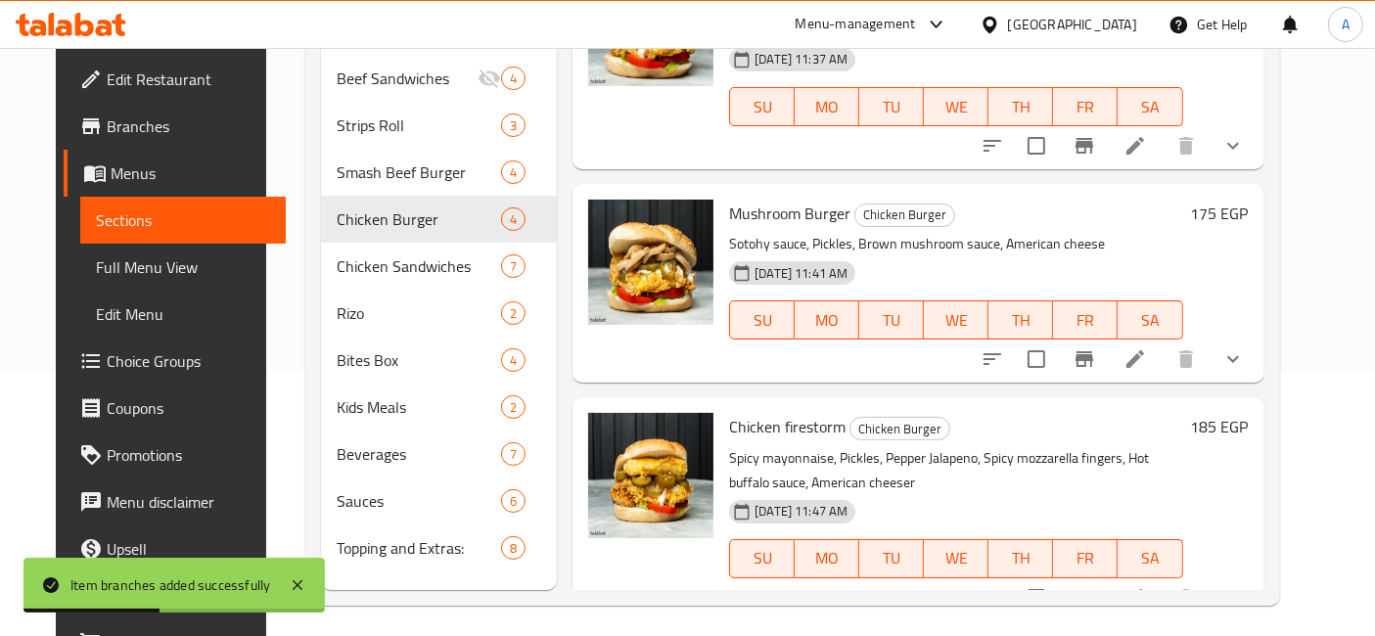
scroll to position [273, 0]
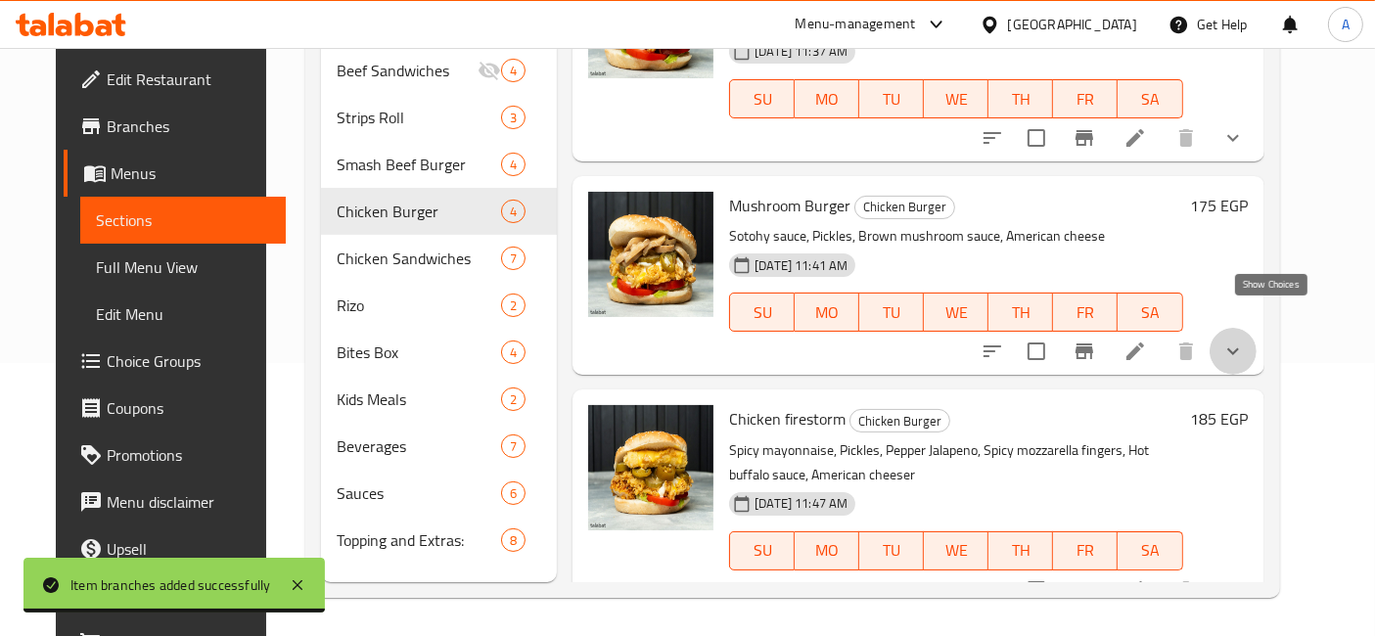
click at [1245, 340] on icon "show more" at bounding box center [1232, 351] width 23 height 23
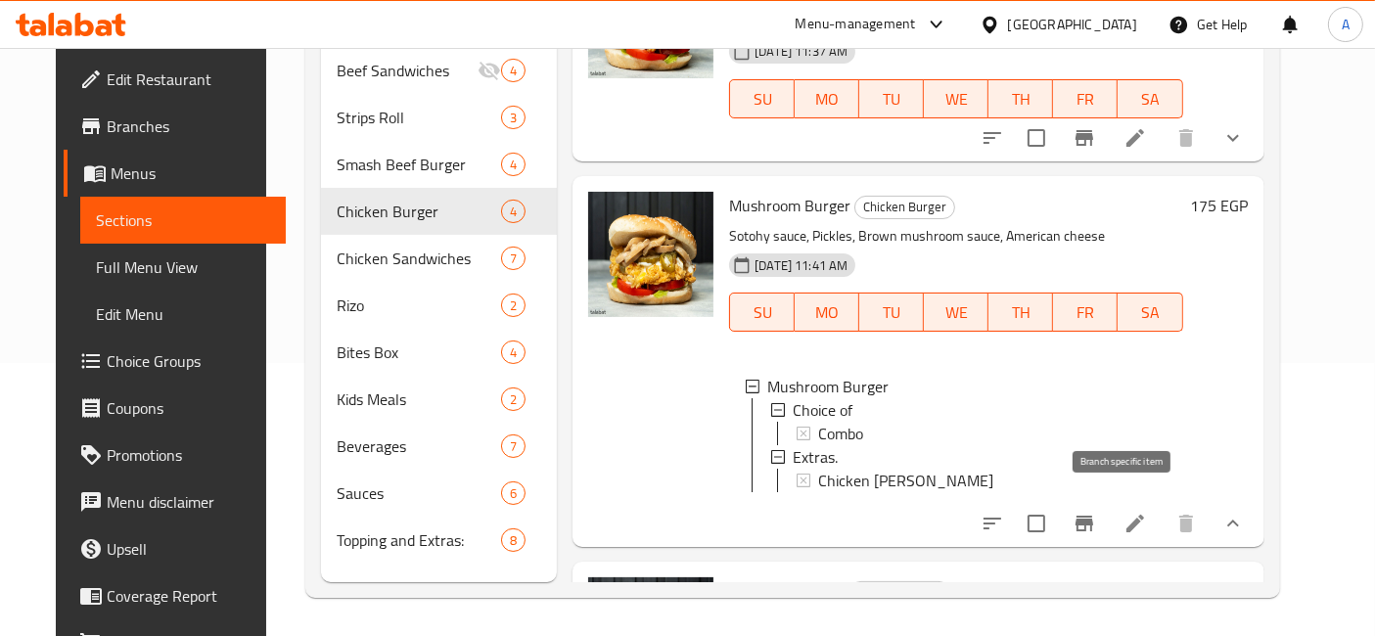
click at [1108, 500] on button "Branch-specific-item" at bounding box center [1084, 523] width 47 height 47
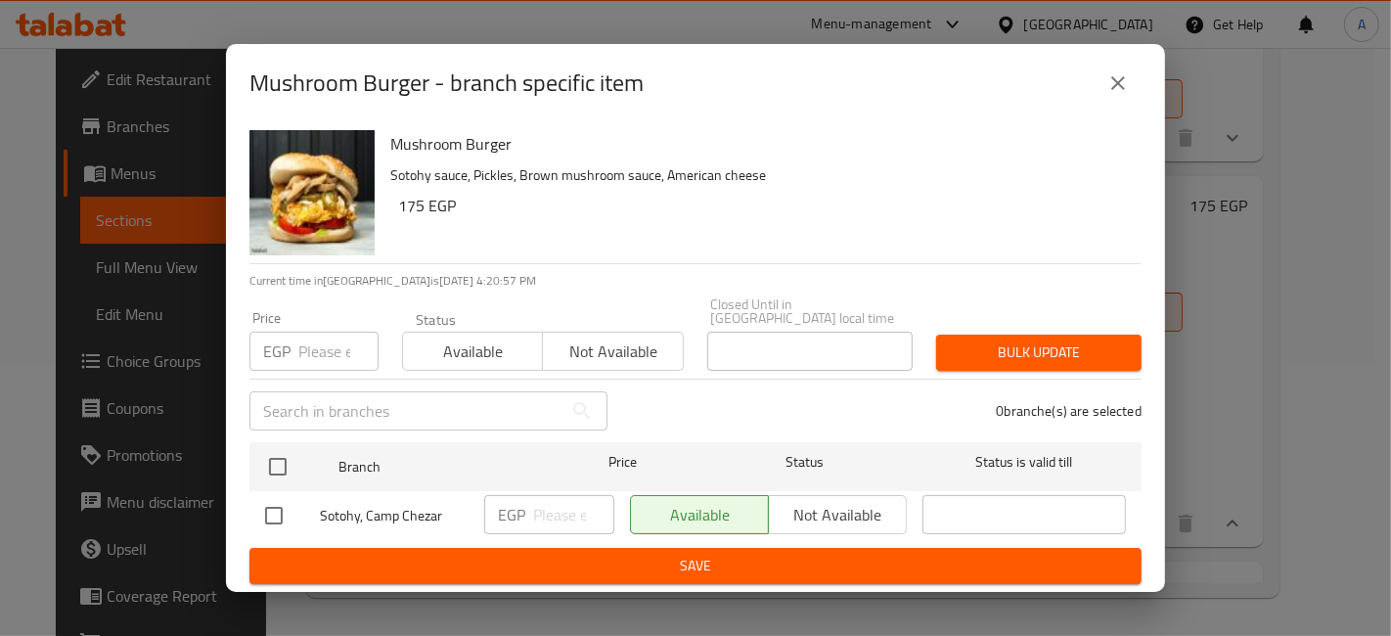
click at [338, 349] on input "number" at bounding box center [338, 351] width 80 height 39
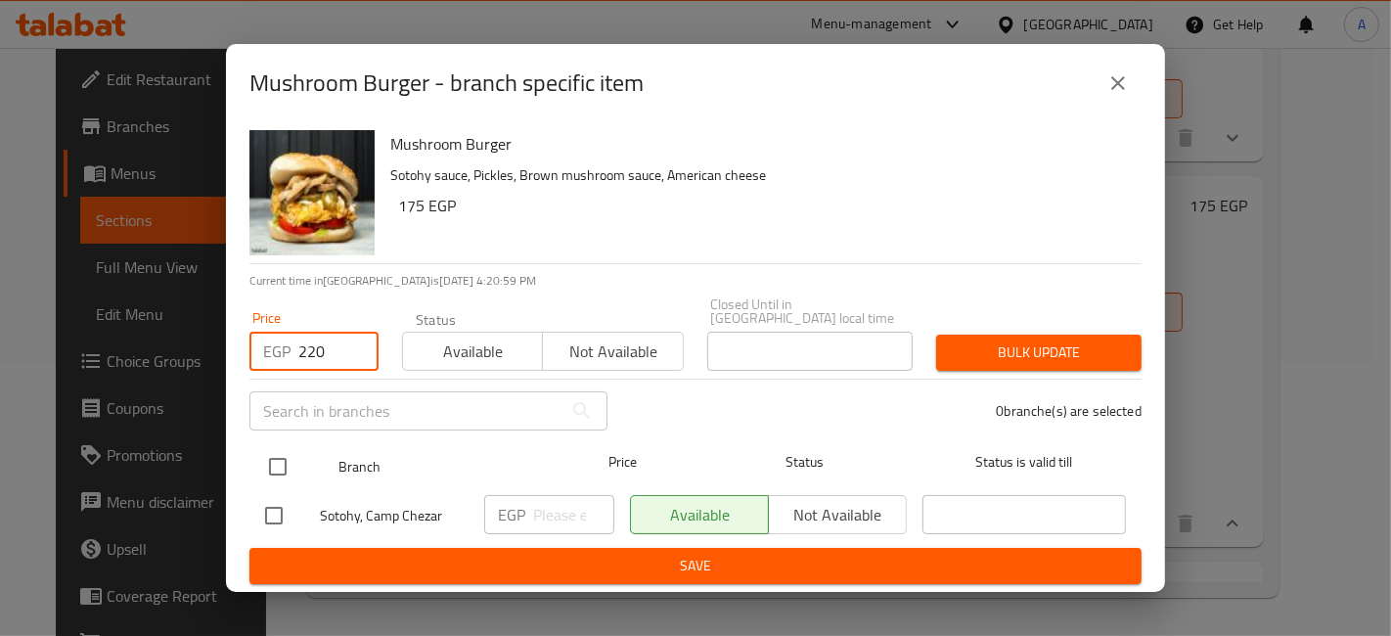
type input "220"
click at [286, 459] on input "checkbox" at bounding box center [277, 466] width 41 height 41
checkbox input "true"
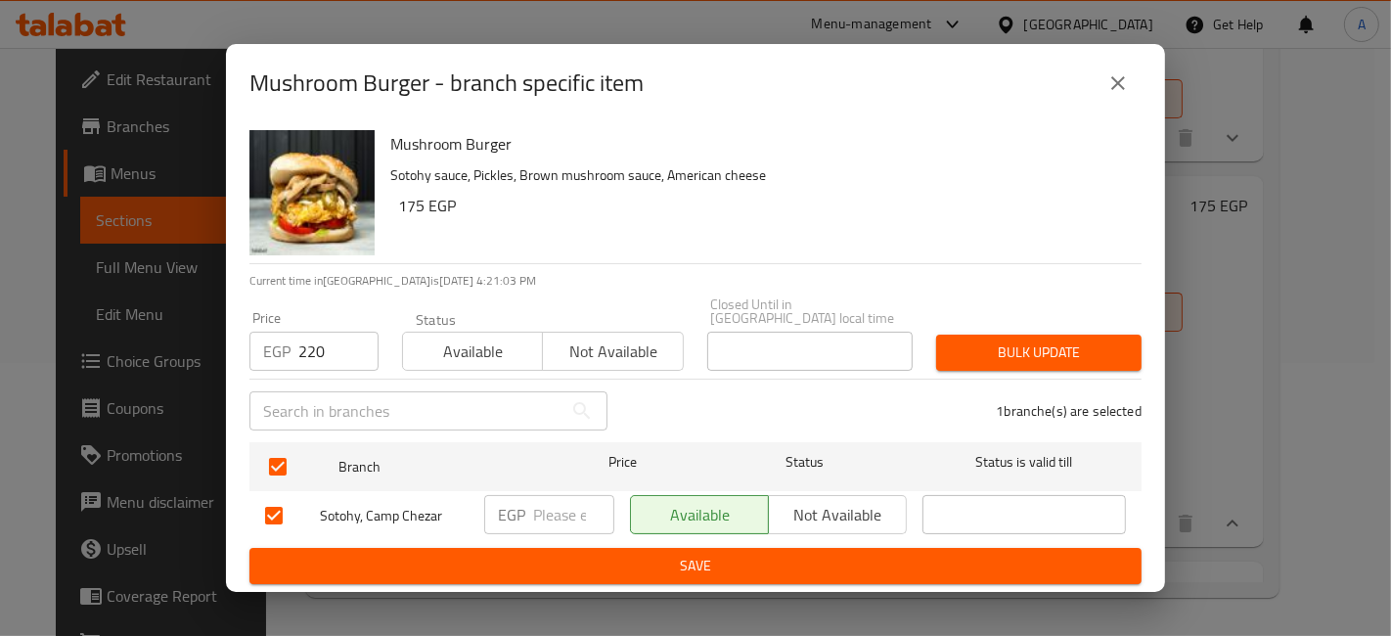
click at [1102, 353] on span "Bulk update" at bounding box center [1039, 352] width 174 height 24
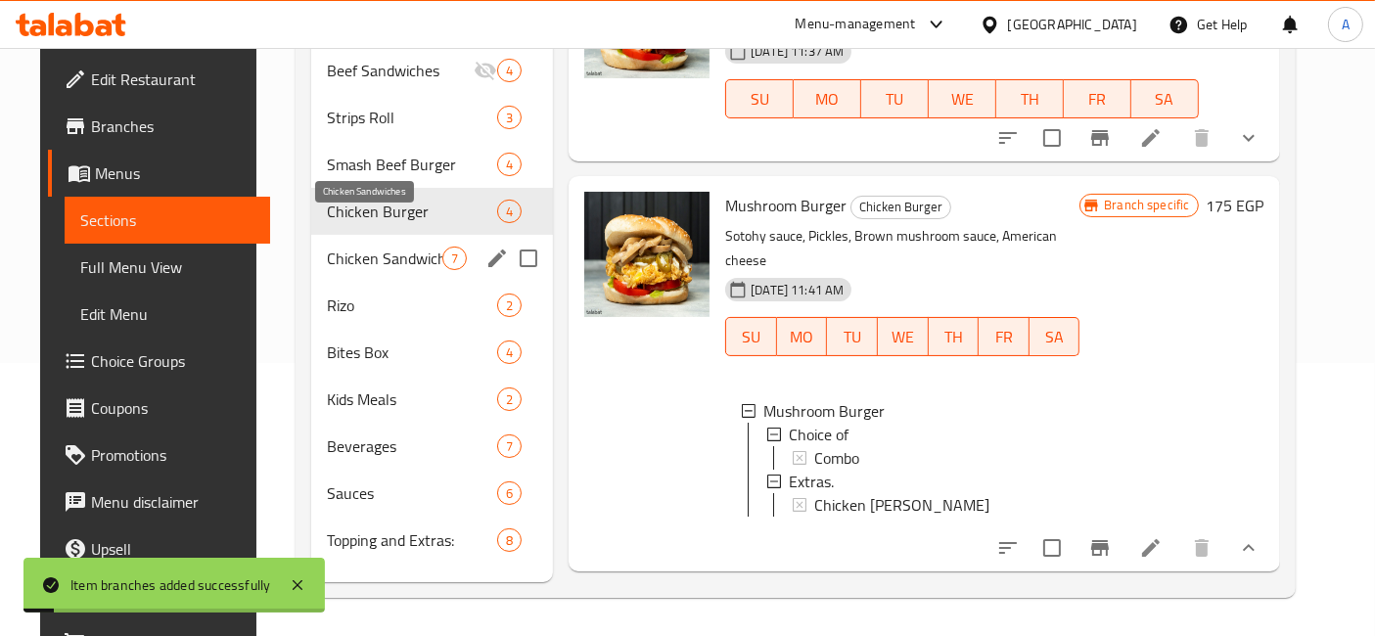
click at [385, 247] on span "Chicken Sandwiches" at bounding box center [384, 258] width 115 height 23
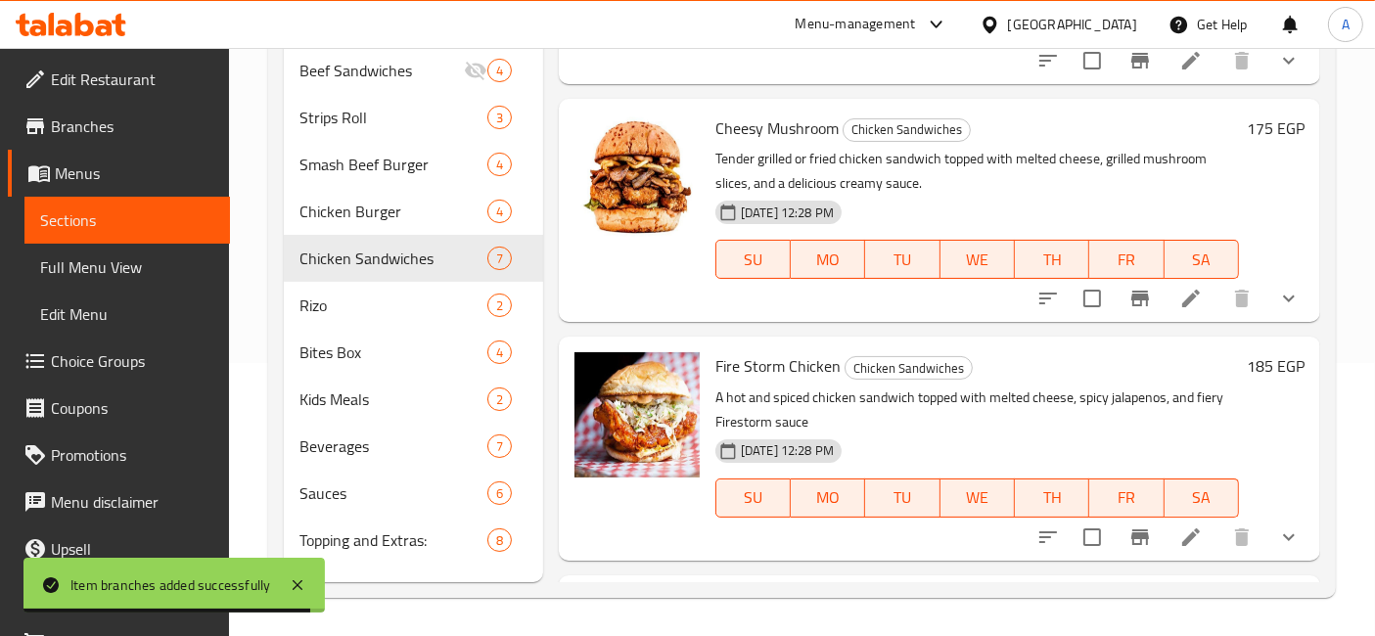
scroll to position [872, 0]
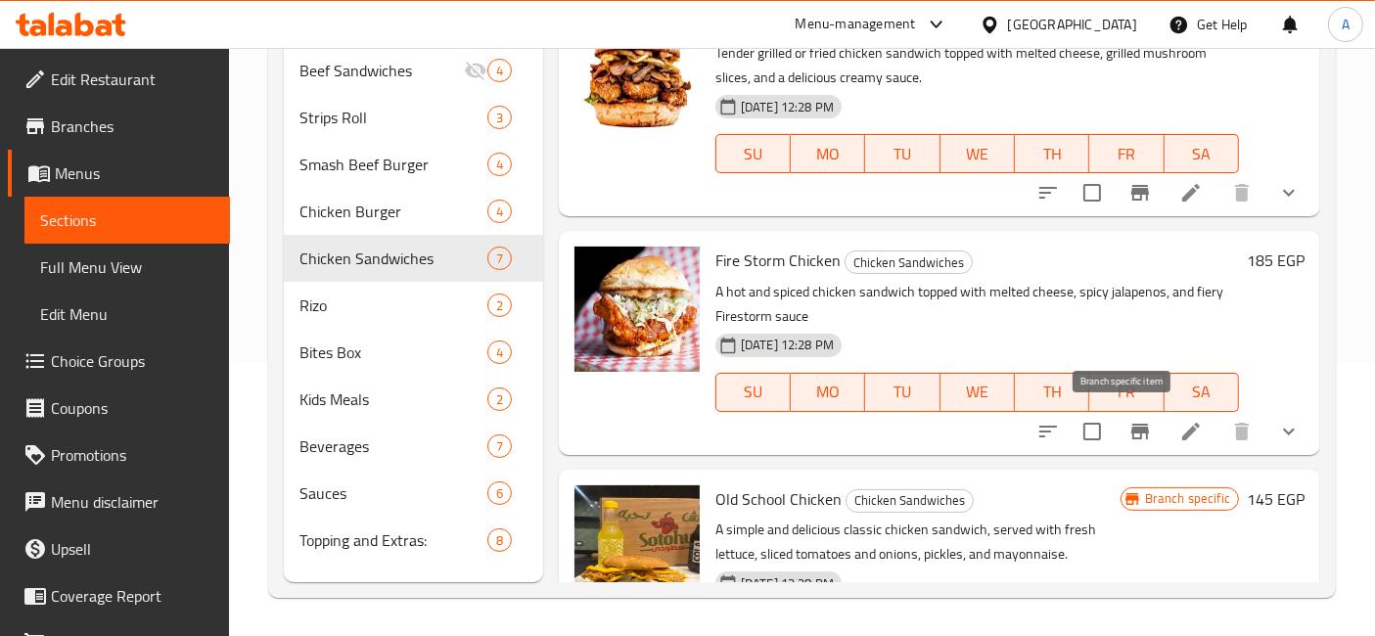
click at [1128, 424] on icon "Branch-specific-item" at bounding box center [1139, 431] width 23 height 23
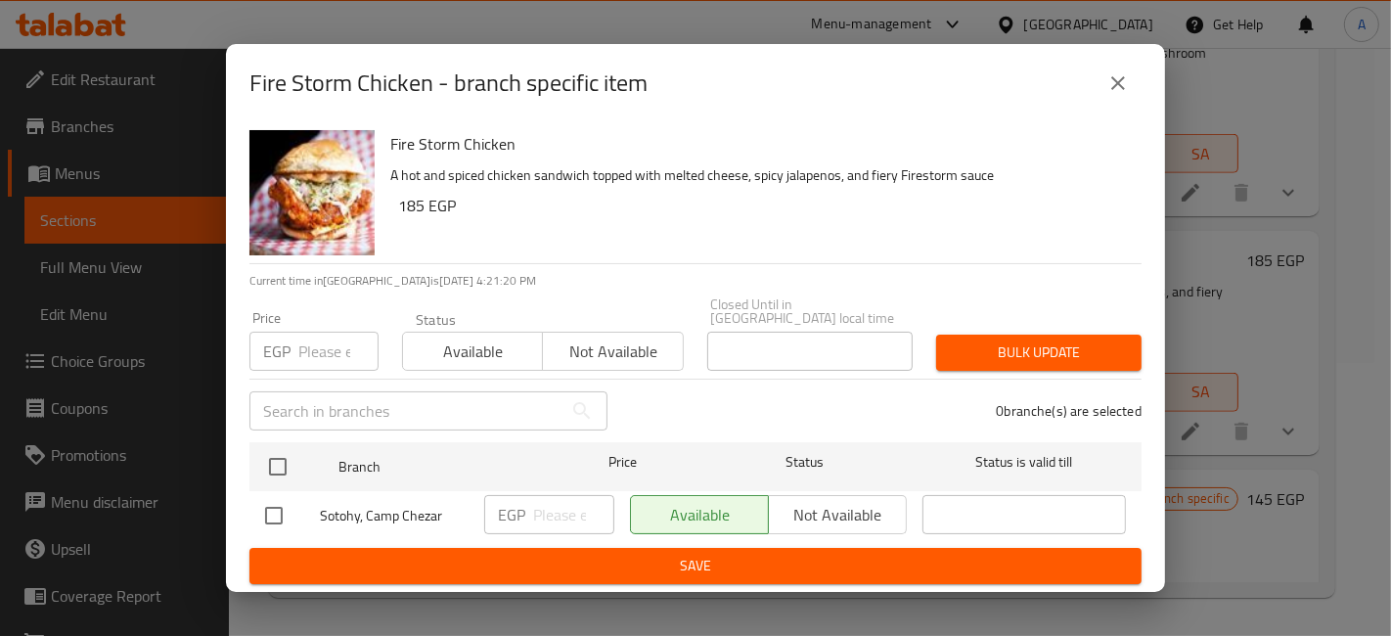
click at [333, 338] on input "number" at bounding box center [338, 351] width 80 height 39
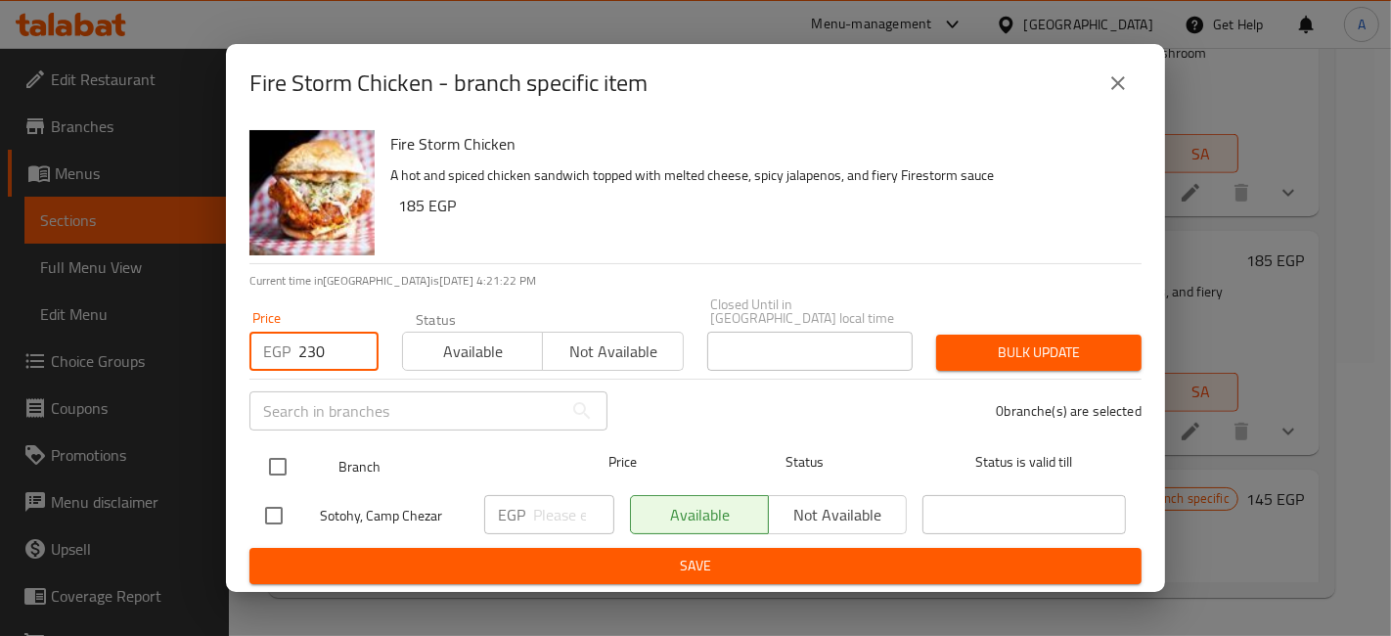
type input "230"
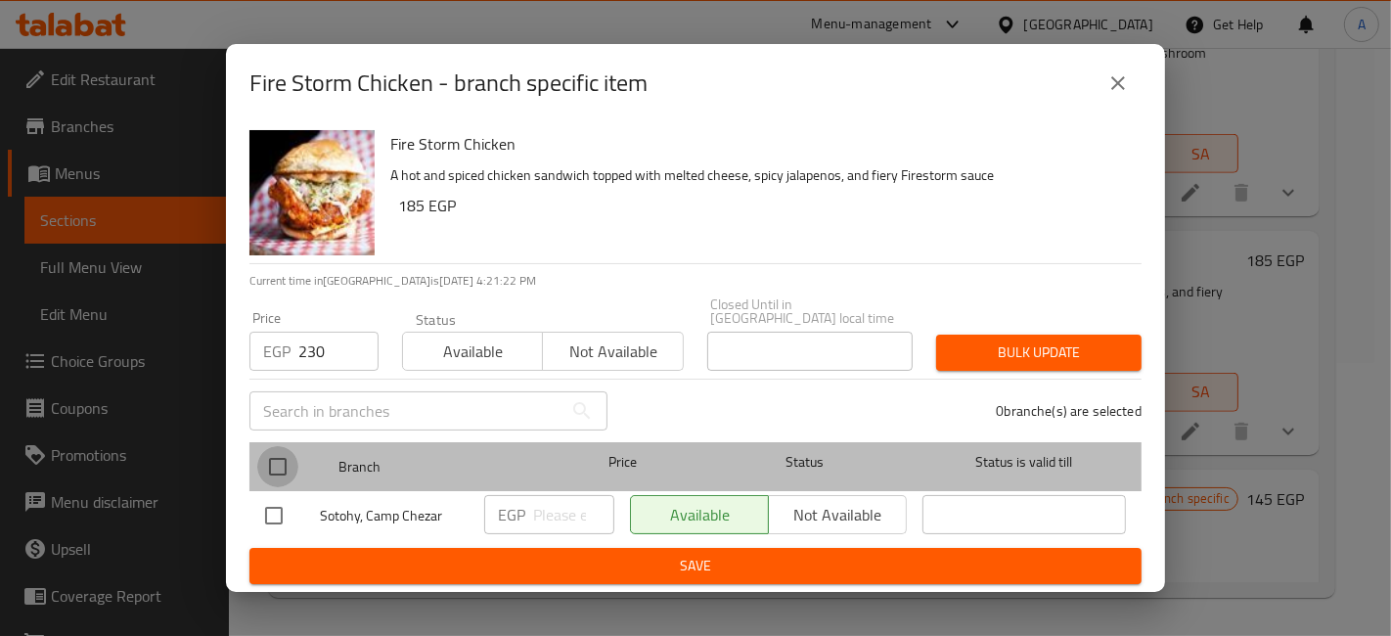
click at [278, 466] on input "checkbox" at bounding box center [277, 466] width 41 height 41
checkbox input "true"
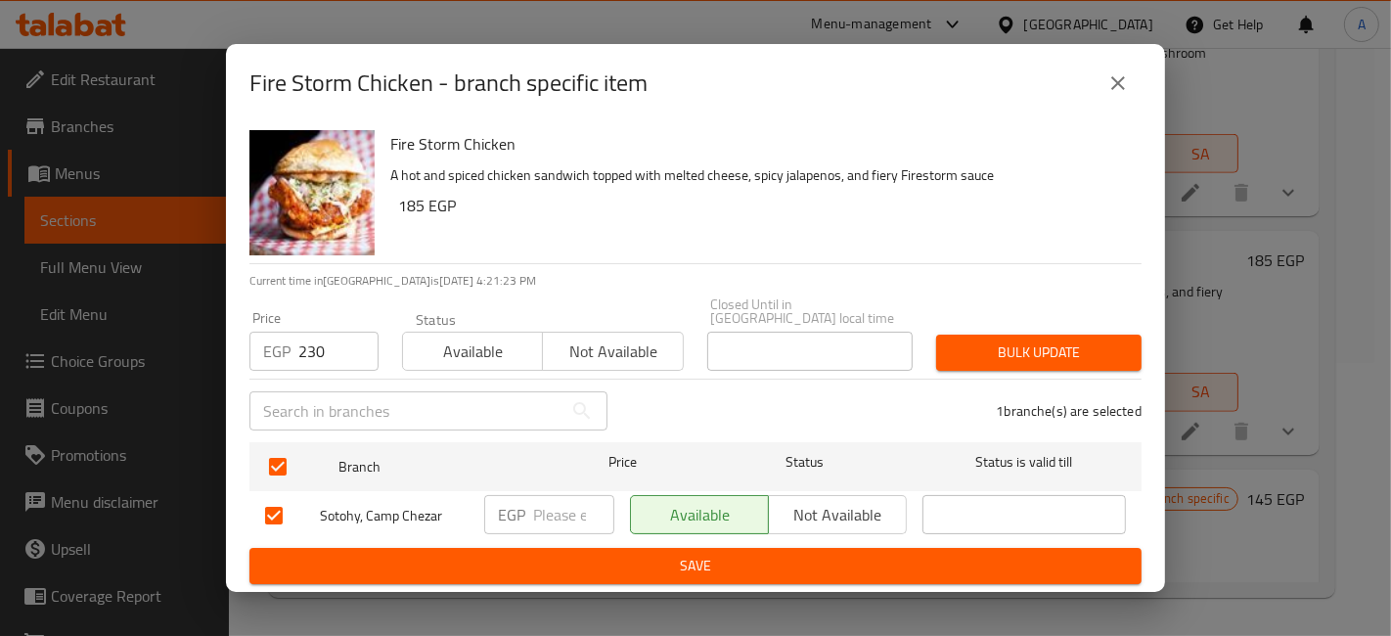
click at [1110, 340] on span "Bulk update" at bounding box center [1039, 352] width 174 height 24
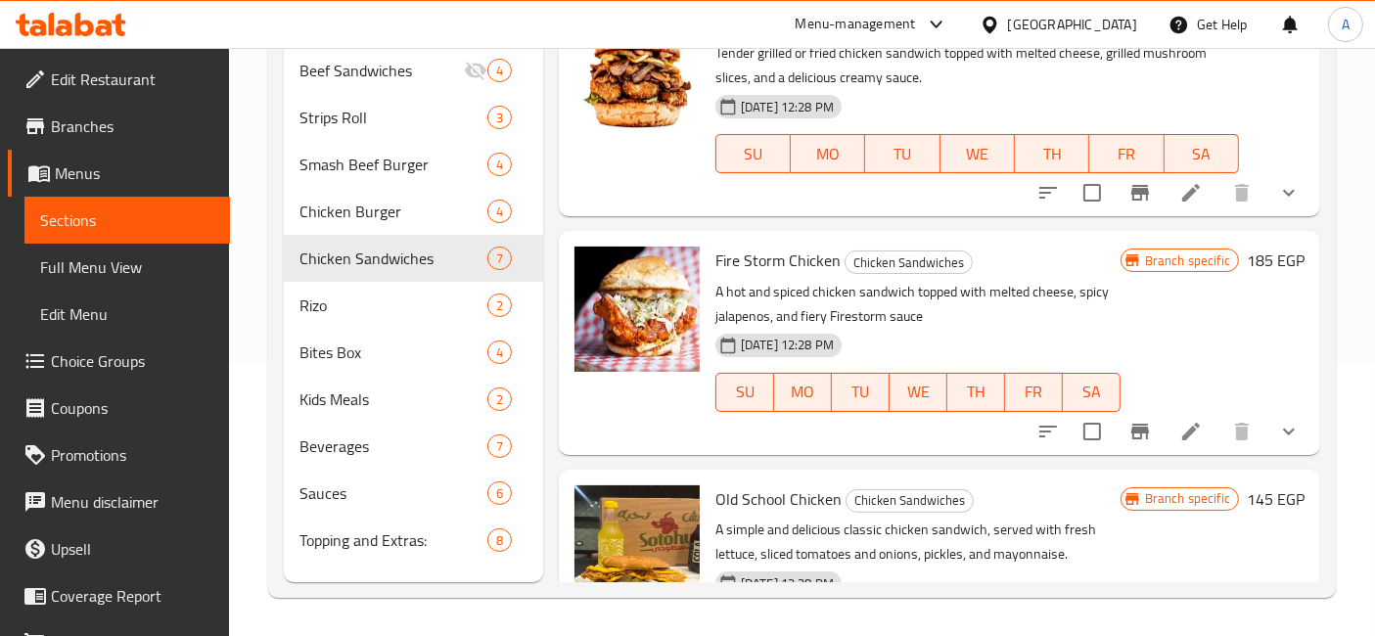
click at [1128, 424] on icon "Branch-specific-item" at bounding box center [1139, 431] width 23 height 23
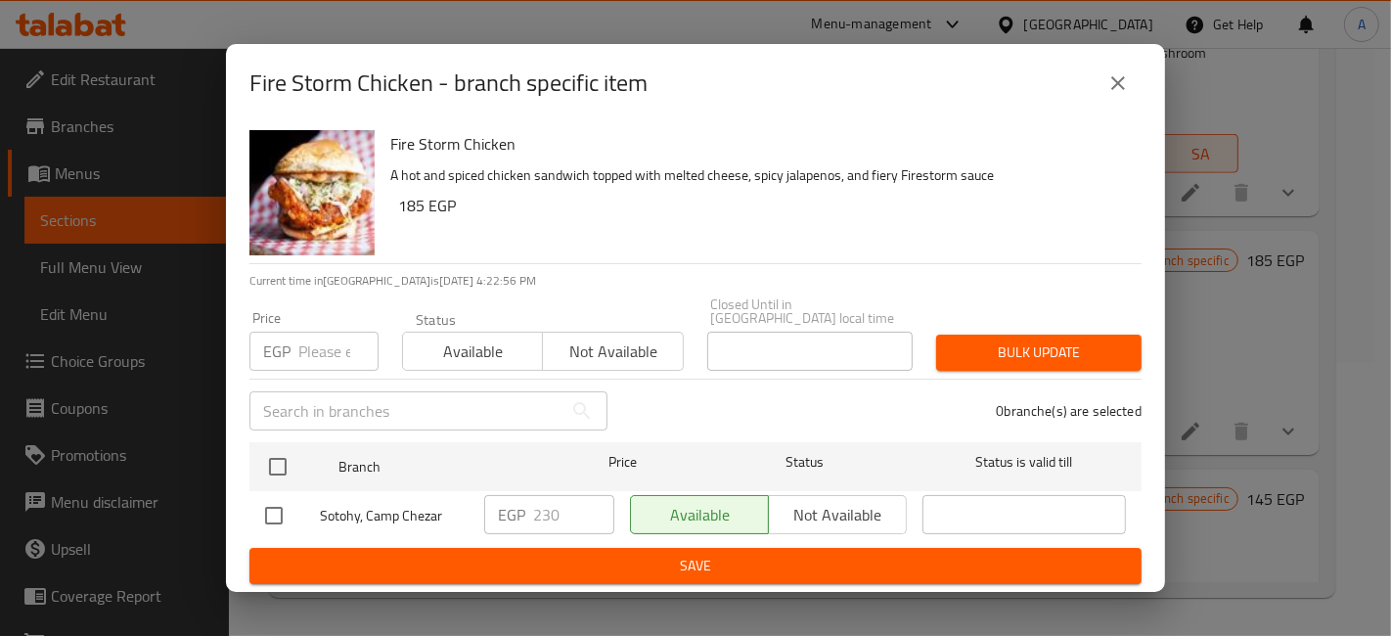
click at [1106, 97] on button "close" at bounding box center [1118, 83] width 47 height 47
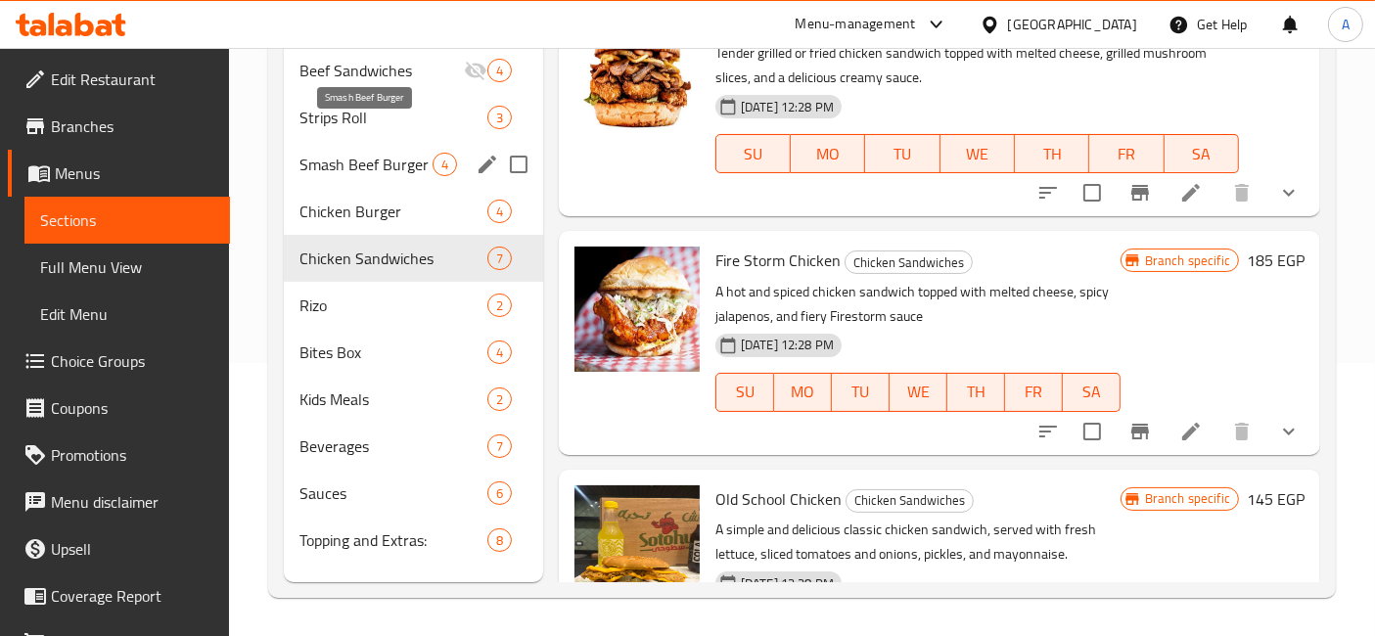
click at [399, 153] on span "Smash Beef Burger" at bounding box center [365, 164] width 133 height 23
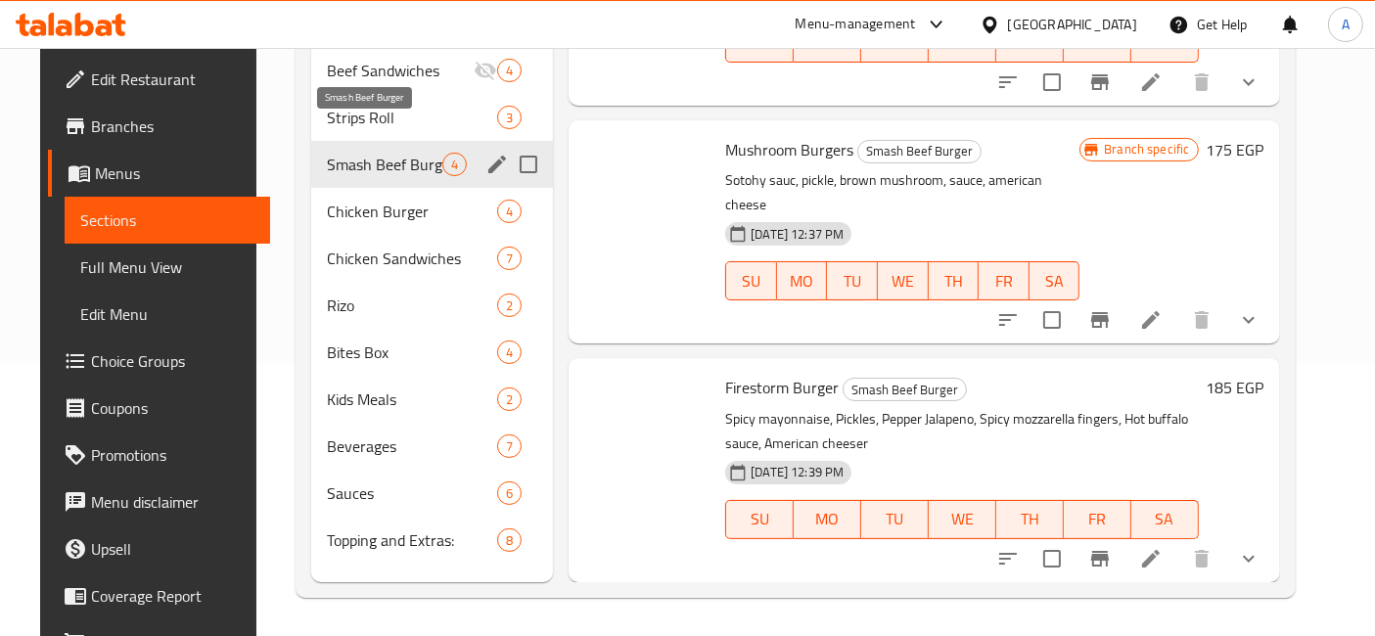
scroll to position [315, 0]
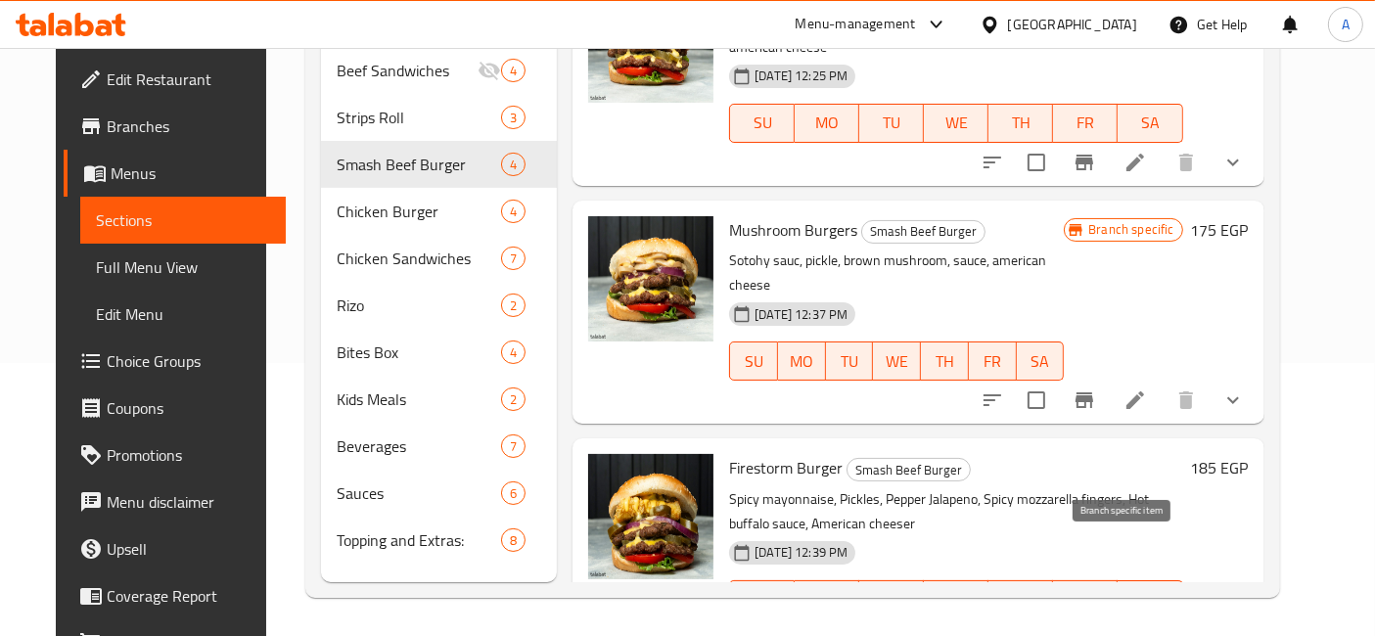
click at [1096, 627] on icon "Branch-specific-item" at bounding box center [1083, 638] width 23 height 23
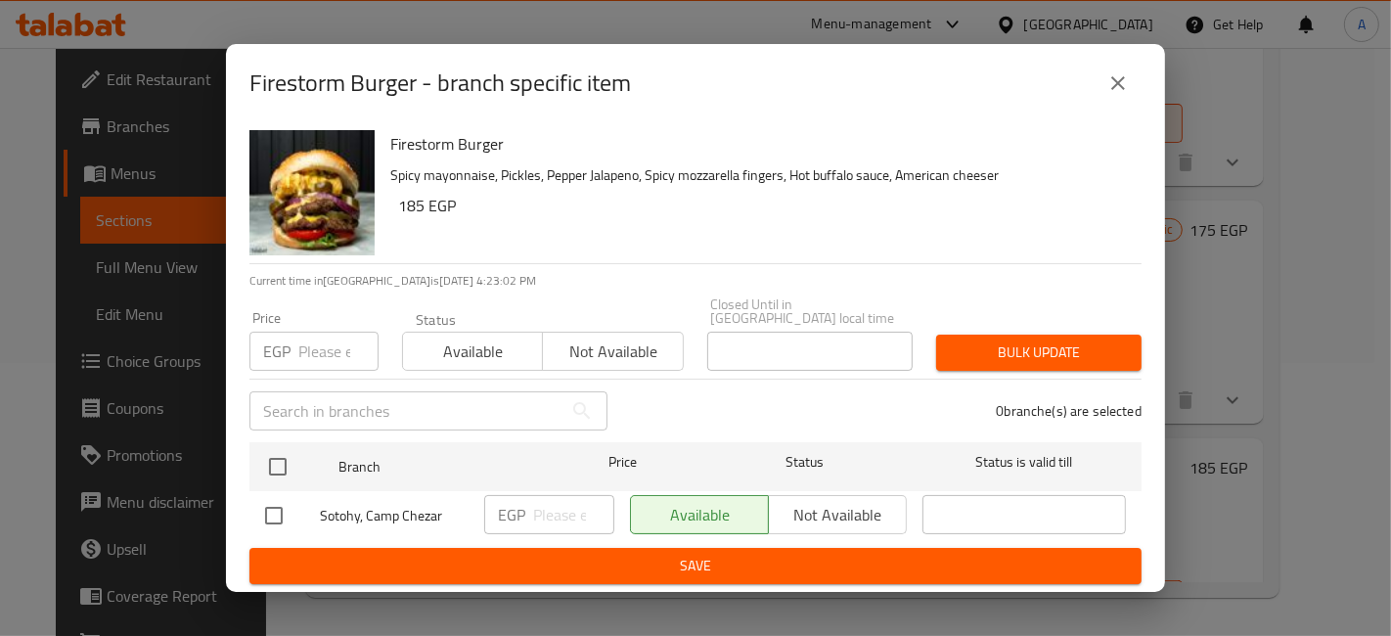
click at [316, 337] on input "number" at bounding box center [338, 351] width 80 height 39
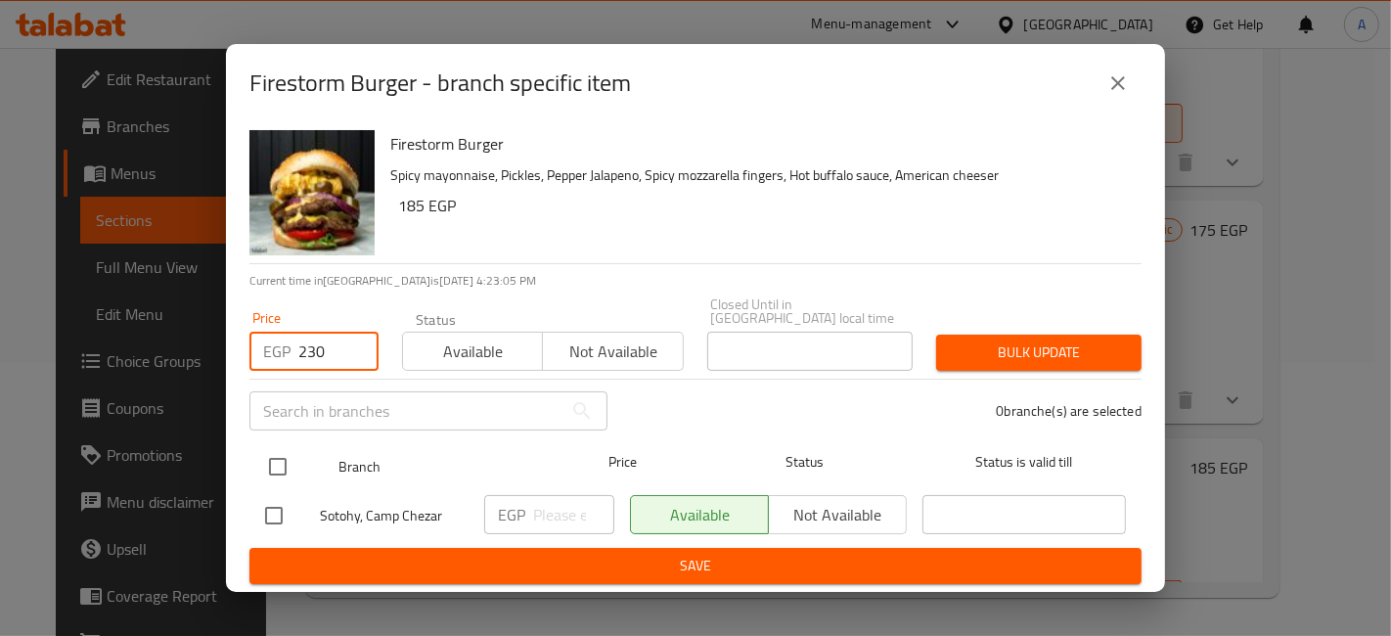
type input "230"
click at [285, 446] on input "checkbox" at bounding box center [277, 466] width 41 height 41
checkbox input "true"
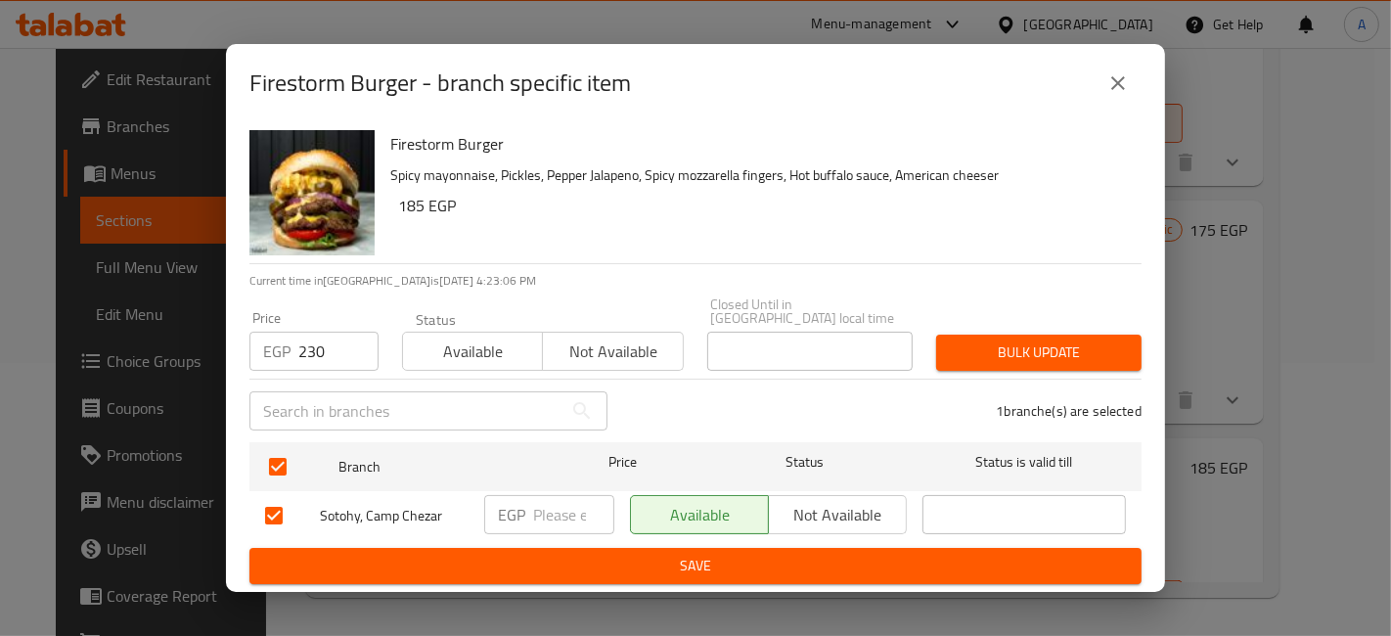
click at [953, 356] on span "Bulk update" at bounding box center [1039, 352] width 174 height 24
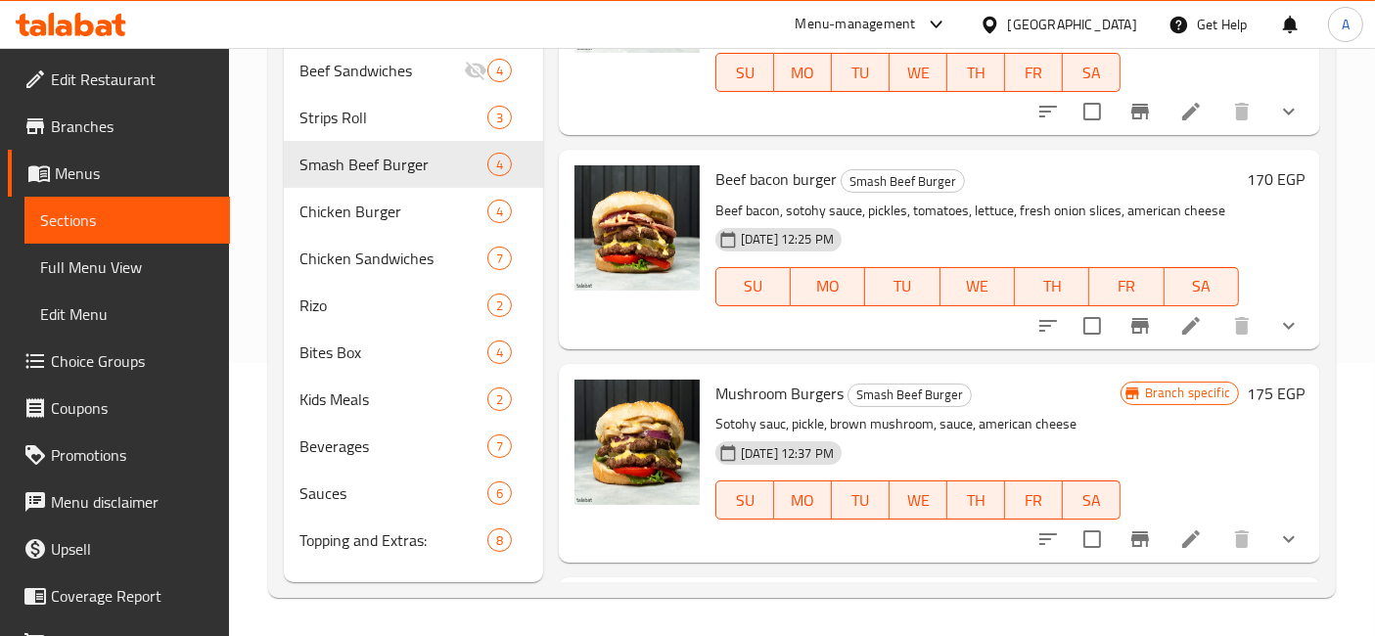
scroll to position [0, 0]
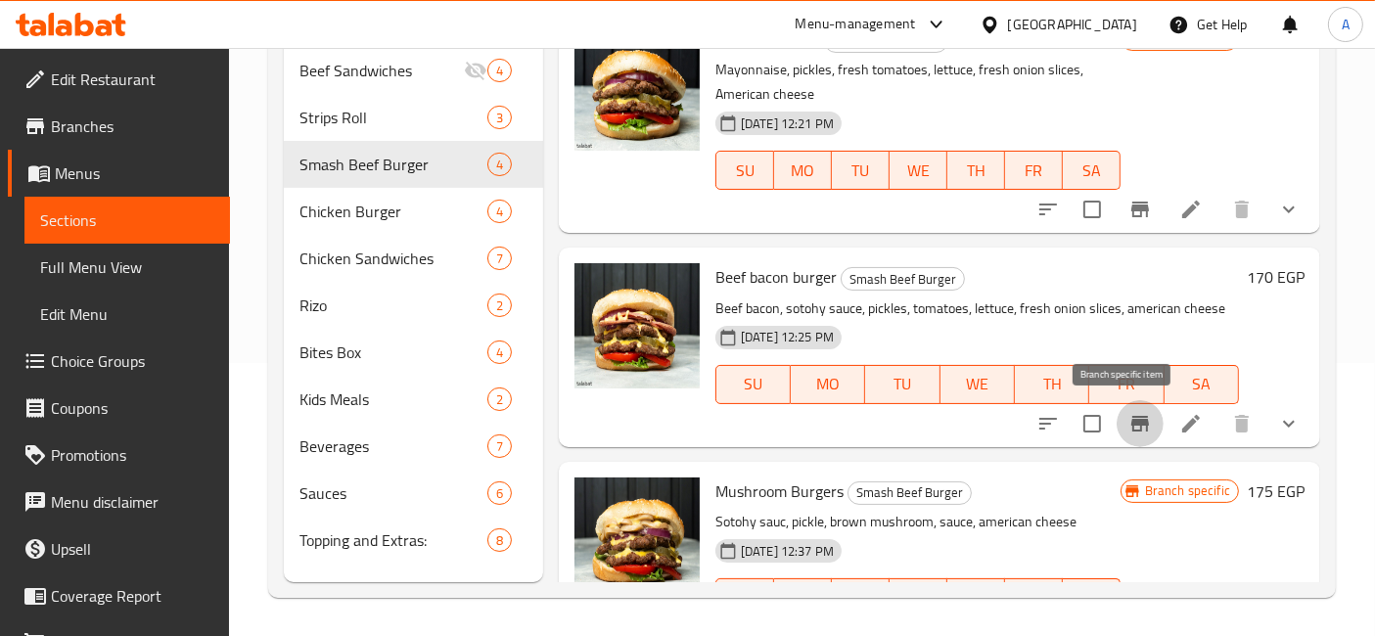
click at [1128, 428] on icon "Branch-specific-item" at bounding box center [1139, 423] width 23 height 23
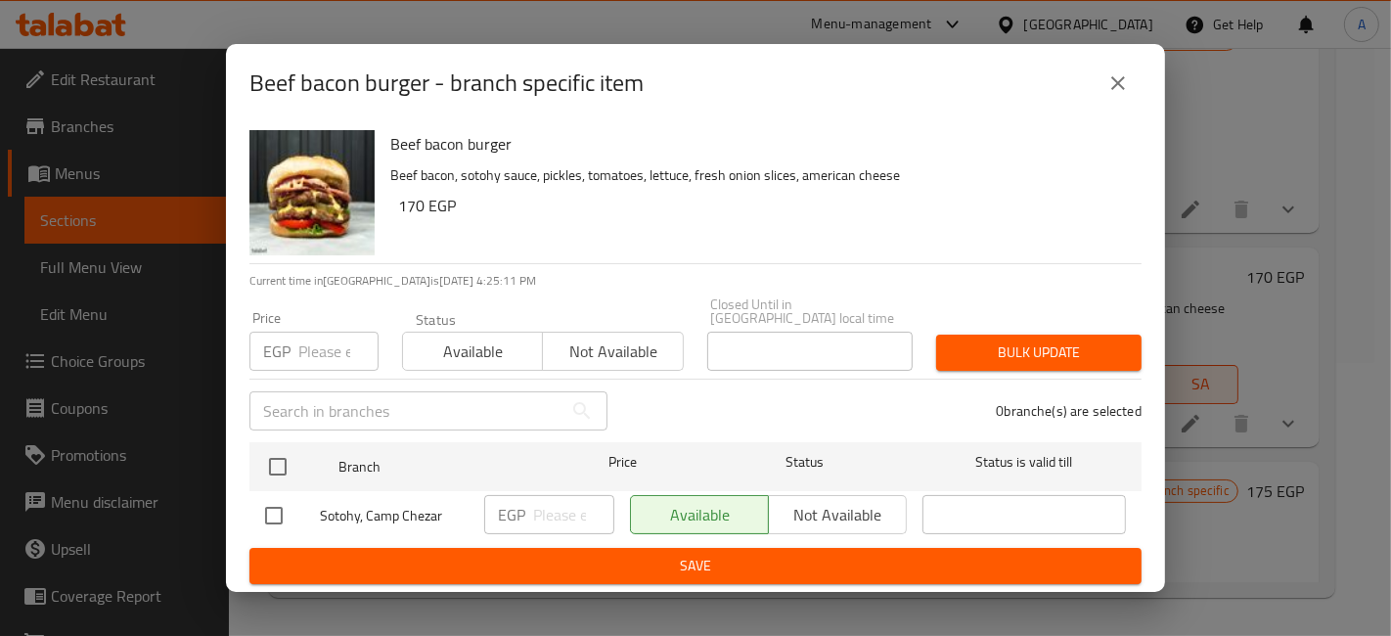
click at [328, 353] on input "number" at bounding box center [338, 351] width 80 height 39
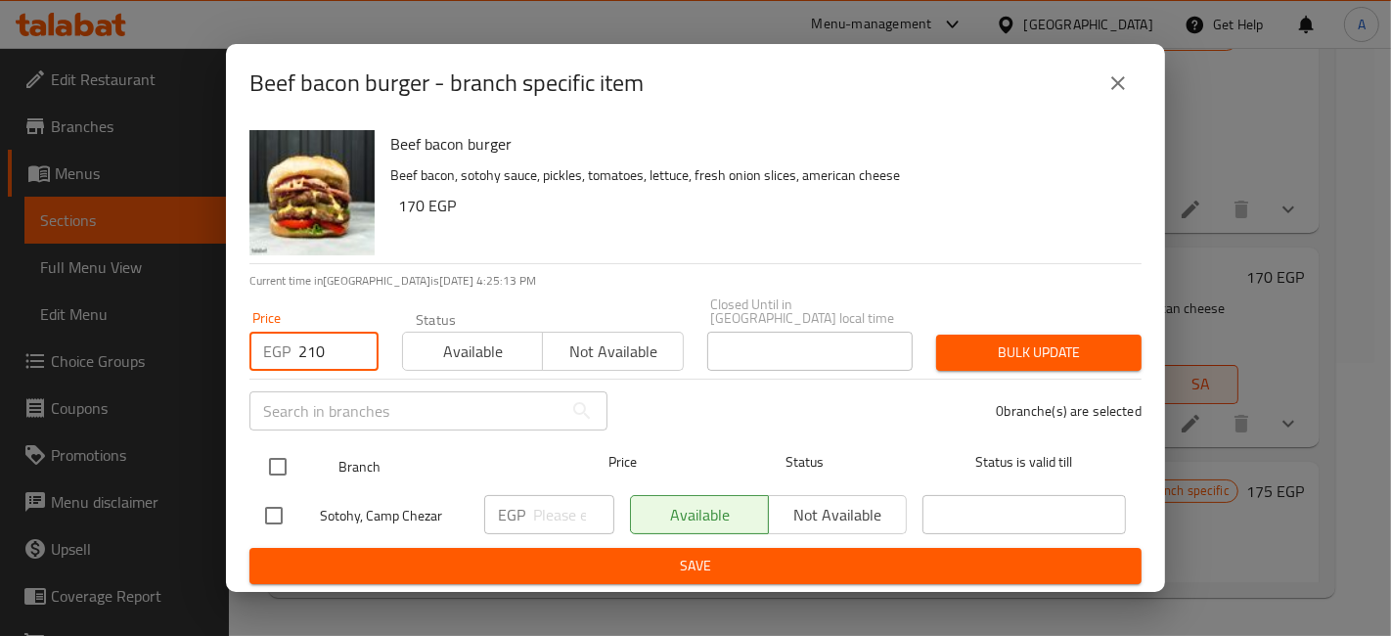
type input "210"
click at [262, 454] on input "checkbox" at bounding box center [277, 466] width 41 height 41
checkbox input "true"
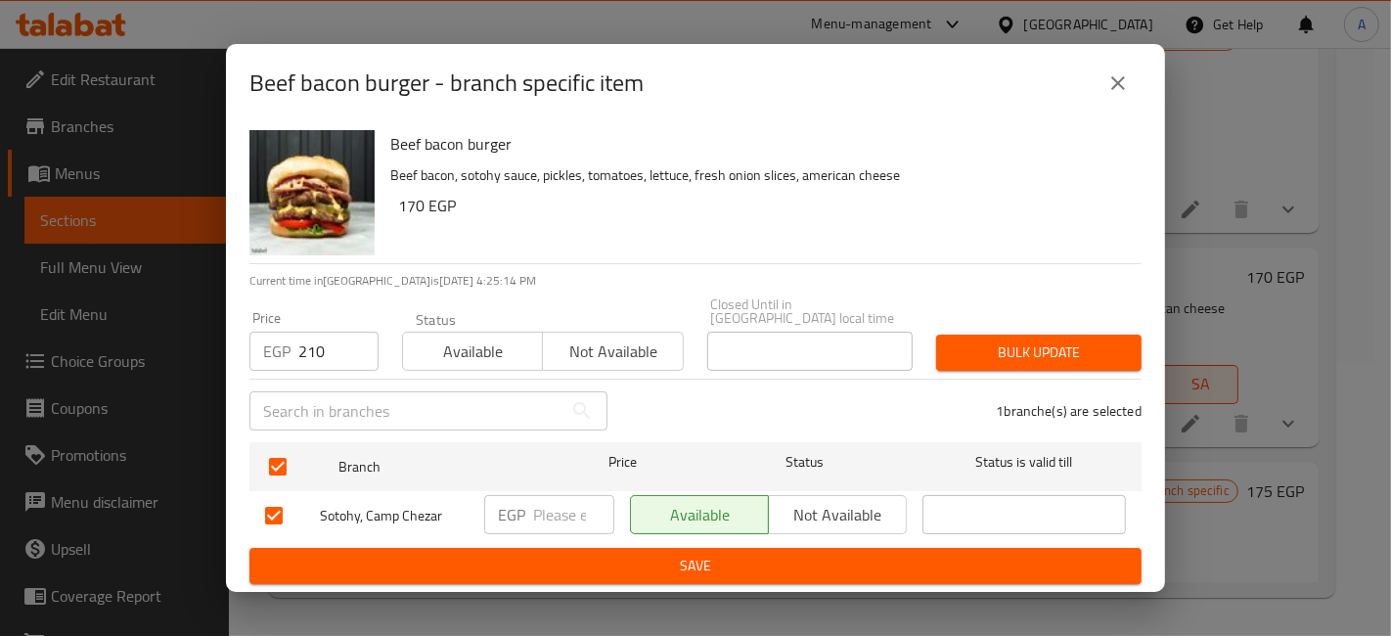
click at [958, 354] on span "Bulk update" at bounding box center [1039, 352] width 174 height 24
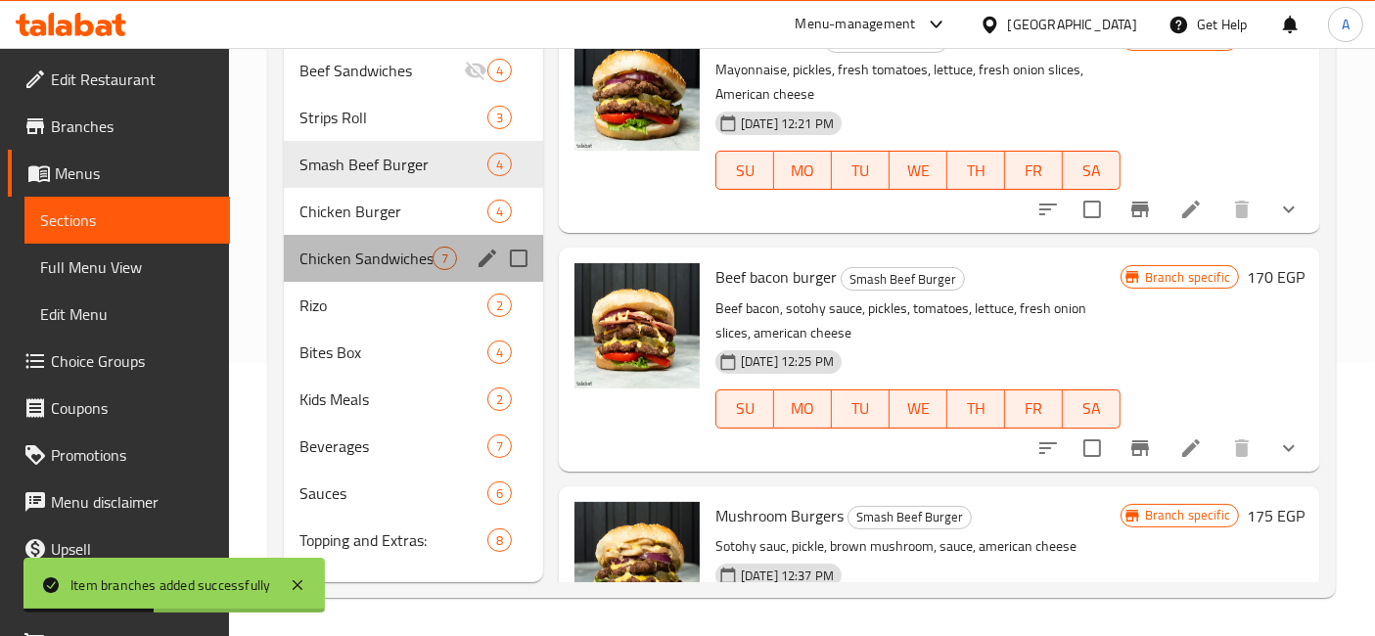
click at [405, 235] on div "Chicken Sandwiches 7" at bounding box center [413, 258] width 259 height 47
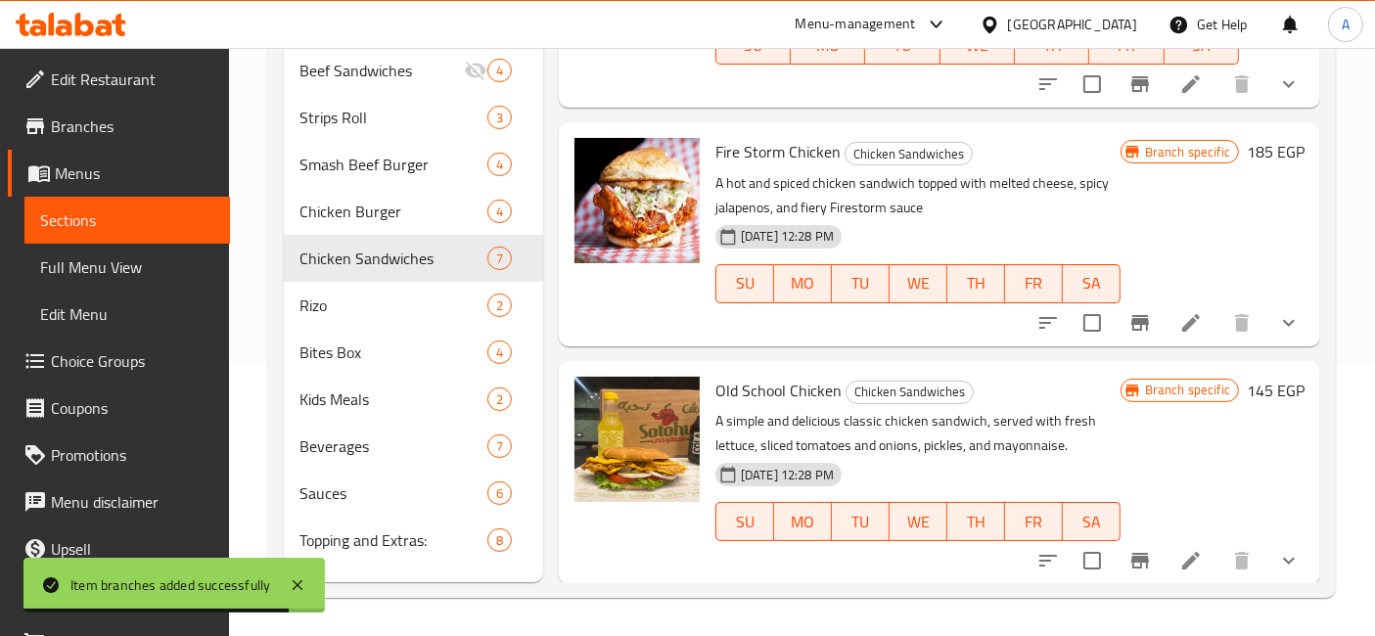
scroll to position [980, 0]
click at [410, 200] on span "Chicken Burger" at bounding box center [365, 211] width 133 height 23
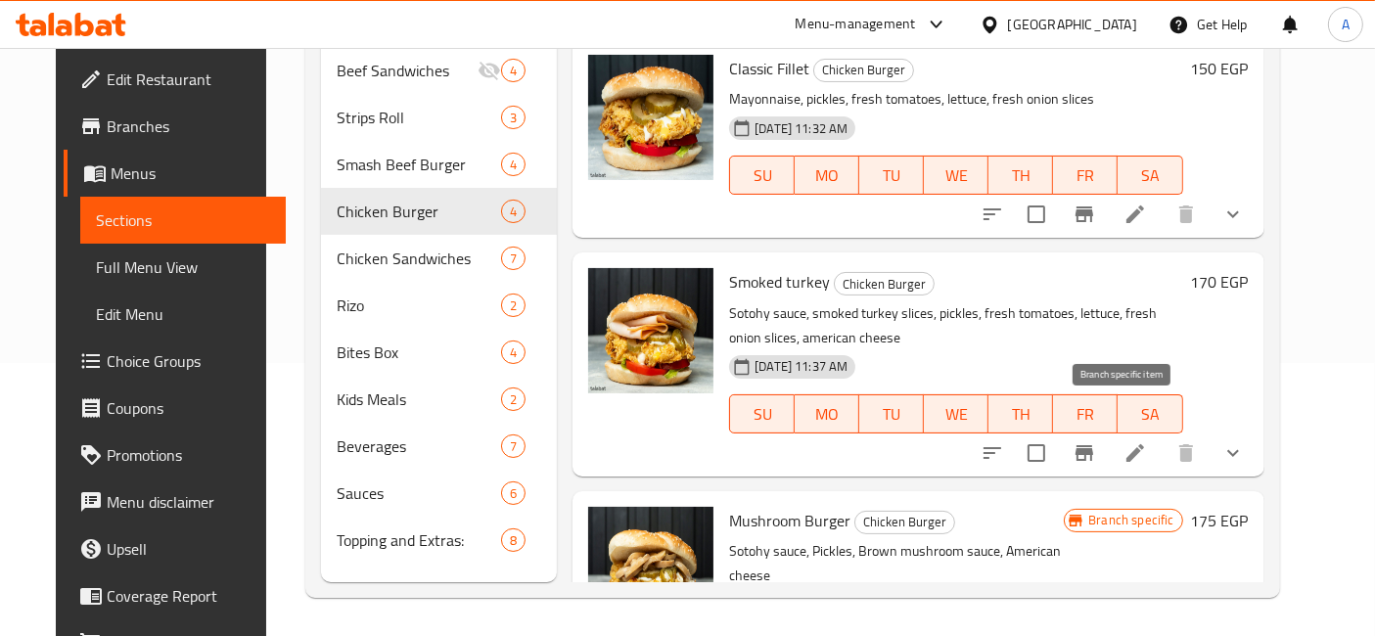
click at [1108, 434] on button "Branch-specific-item" at bounding box center [1084, 453] width 47 height 47
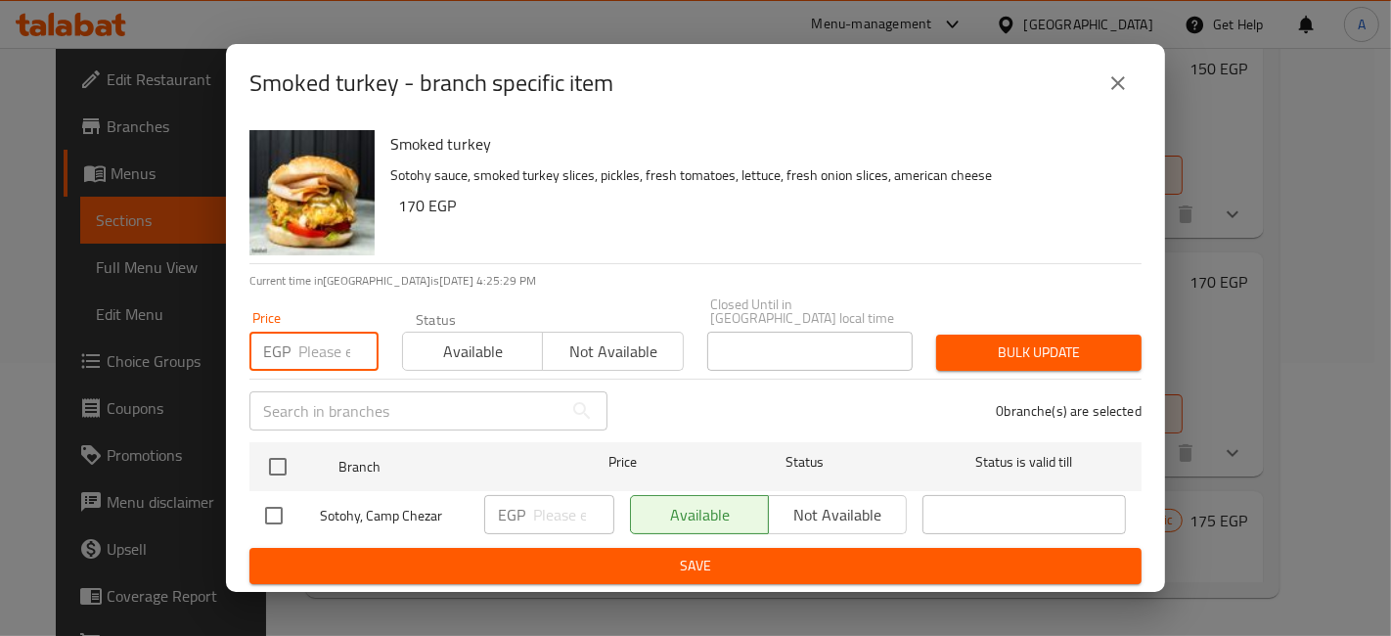
click at [338, 355] on input "number" at bounding box center [338, 351] width 80 height 39
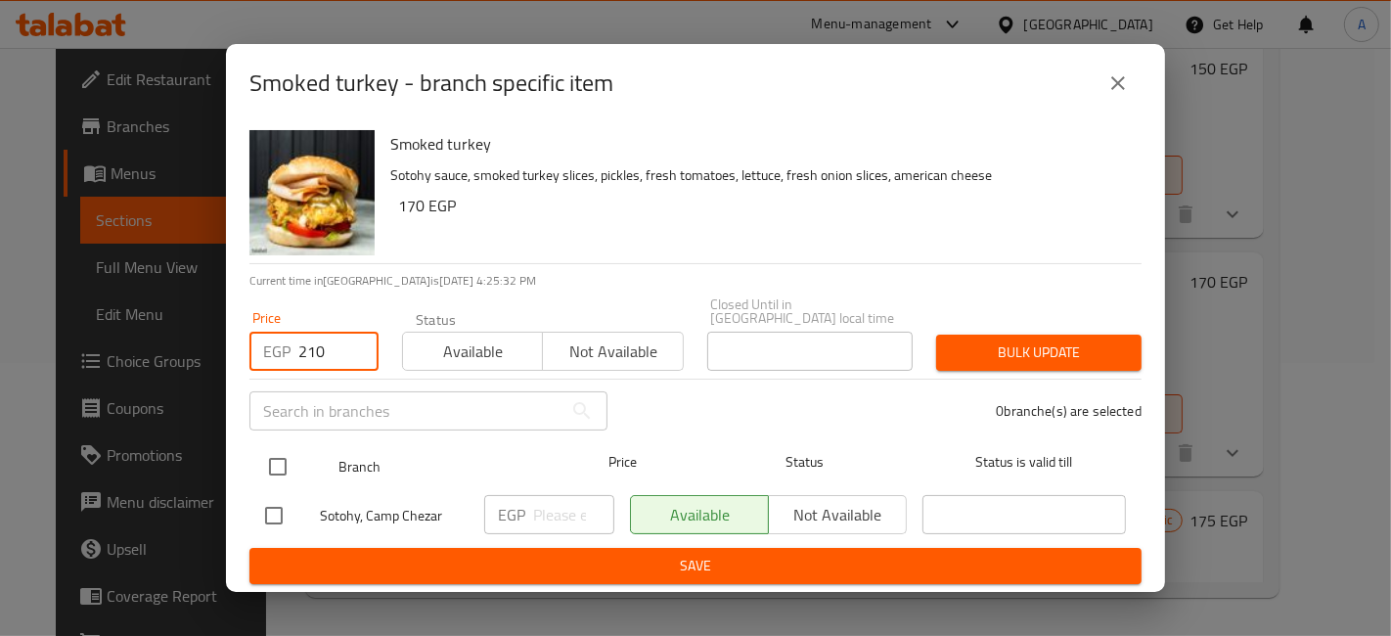
type input "210"
click at [278, 467] on input "checkbox" at bounding box center [277, 466] width 41 height 41
checkbox input "true"
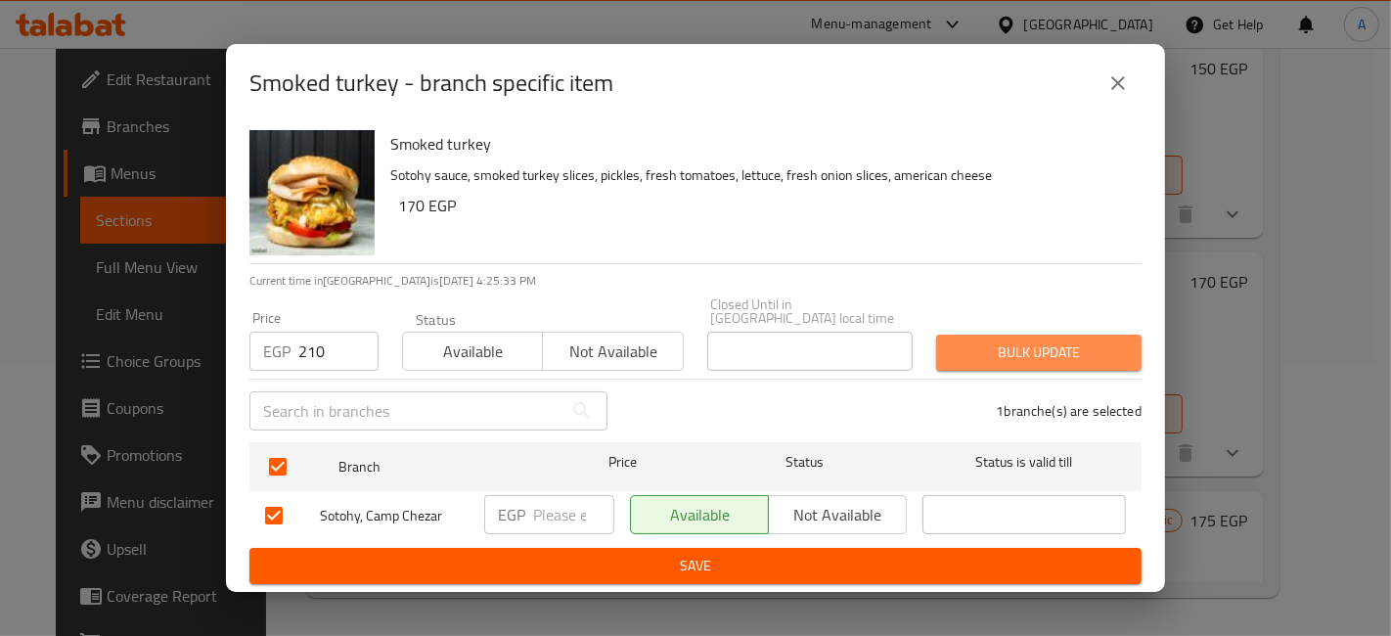
click at [947, 358] on button "Bulk update" at bounding box center [1038, 353] width 205 height 36
